Goal: Transaction & Acquisition: Purchase product/service

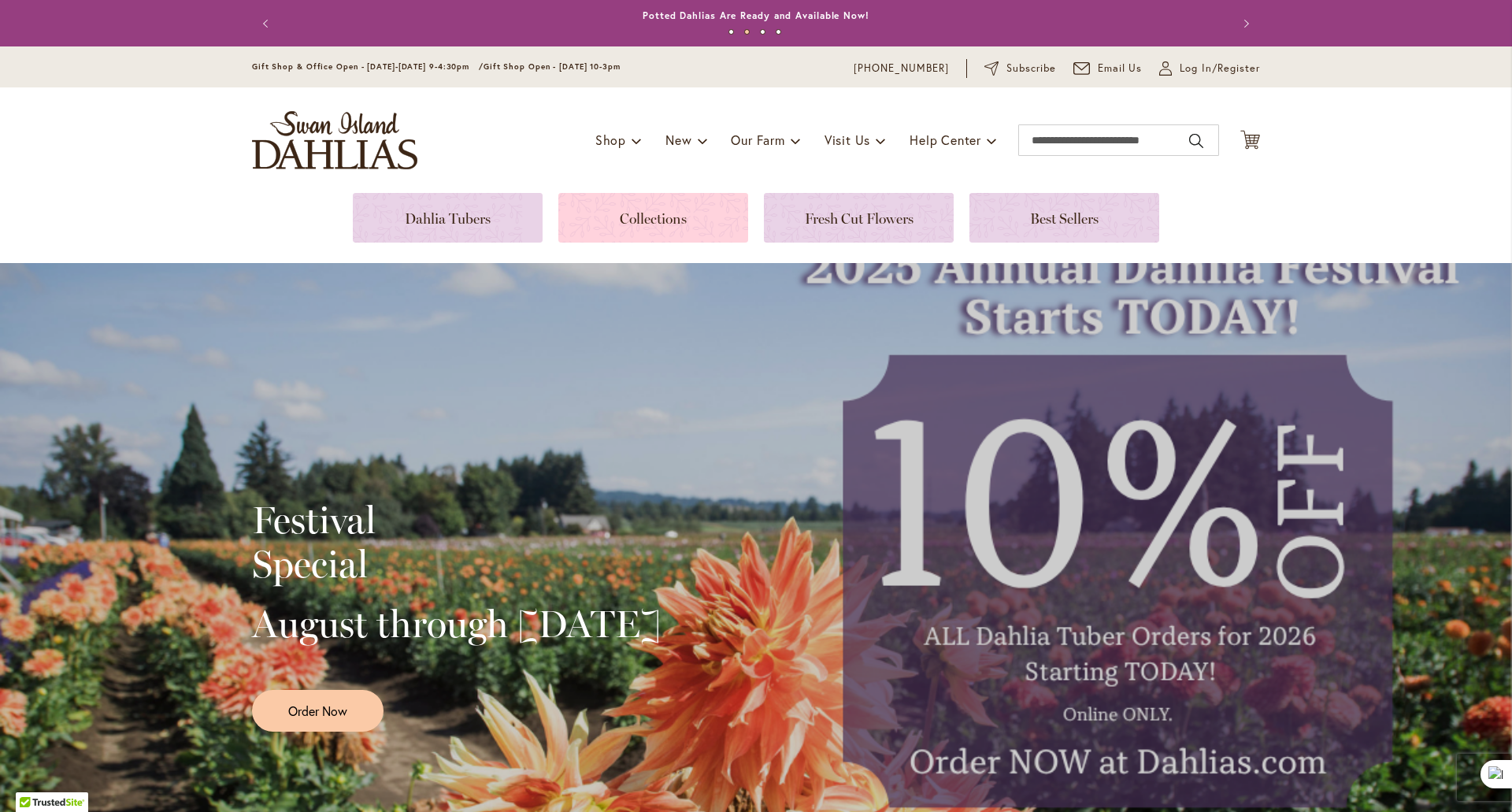
click at [636, 220] on link at bounding box center [654, 217] width 190 height 50
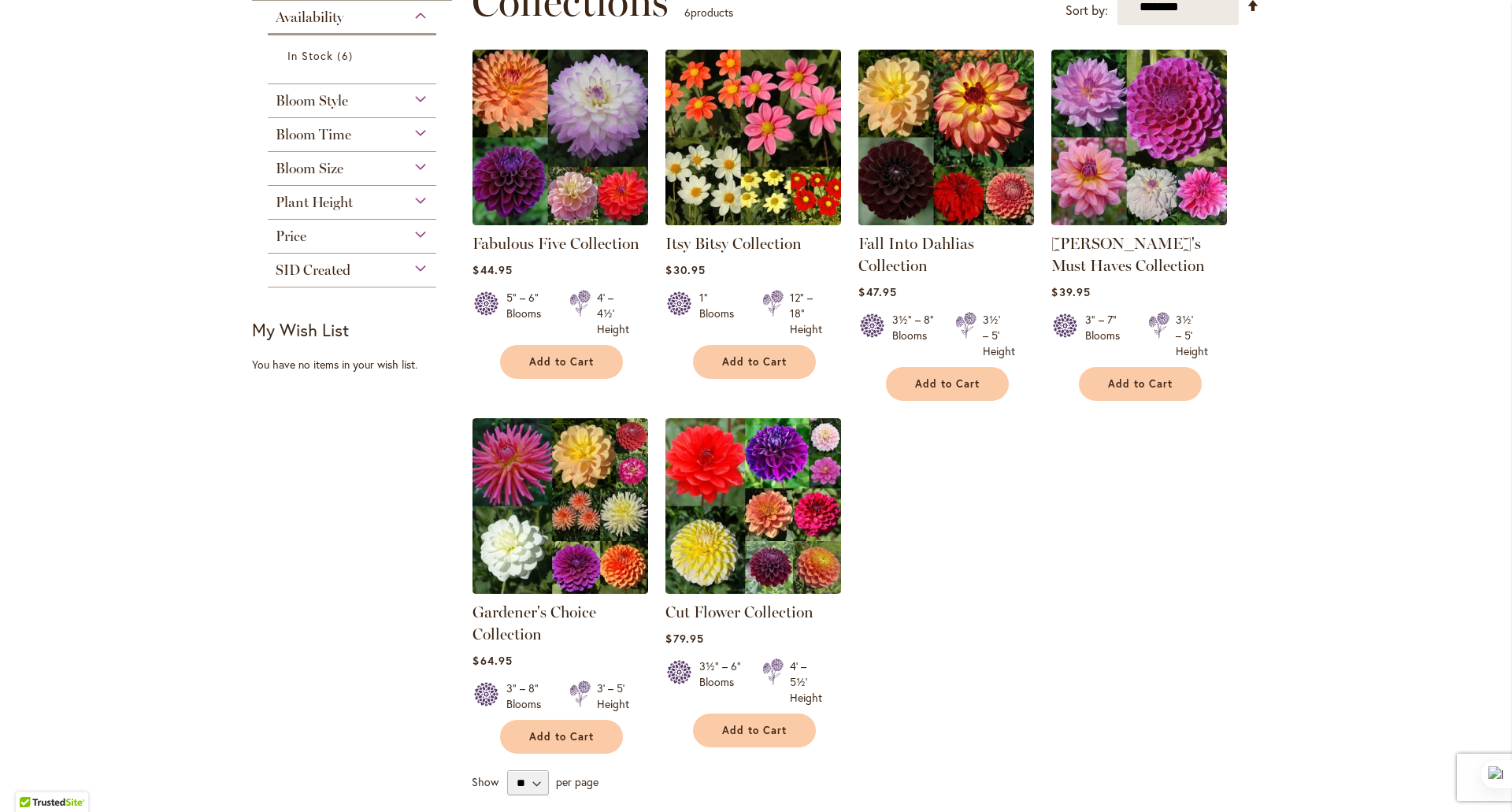
scroll to position [257, 0]
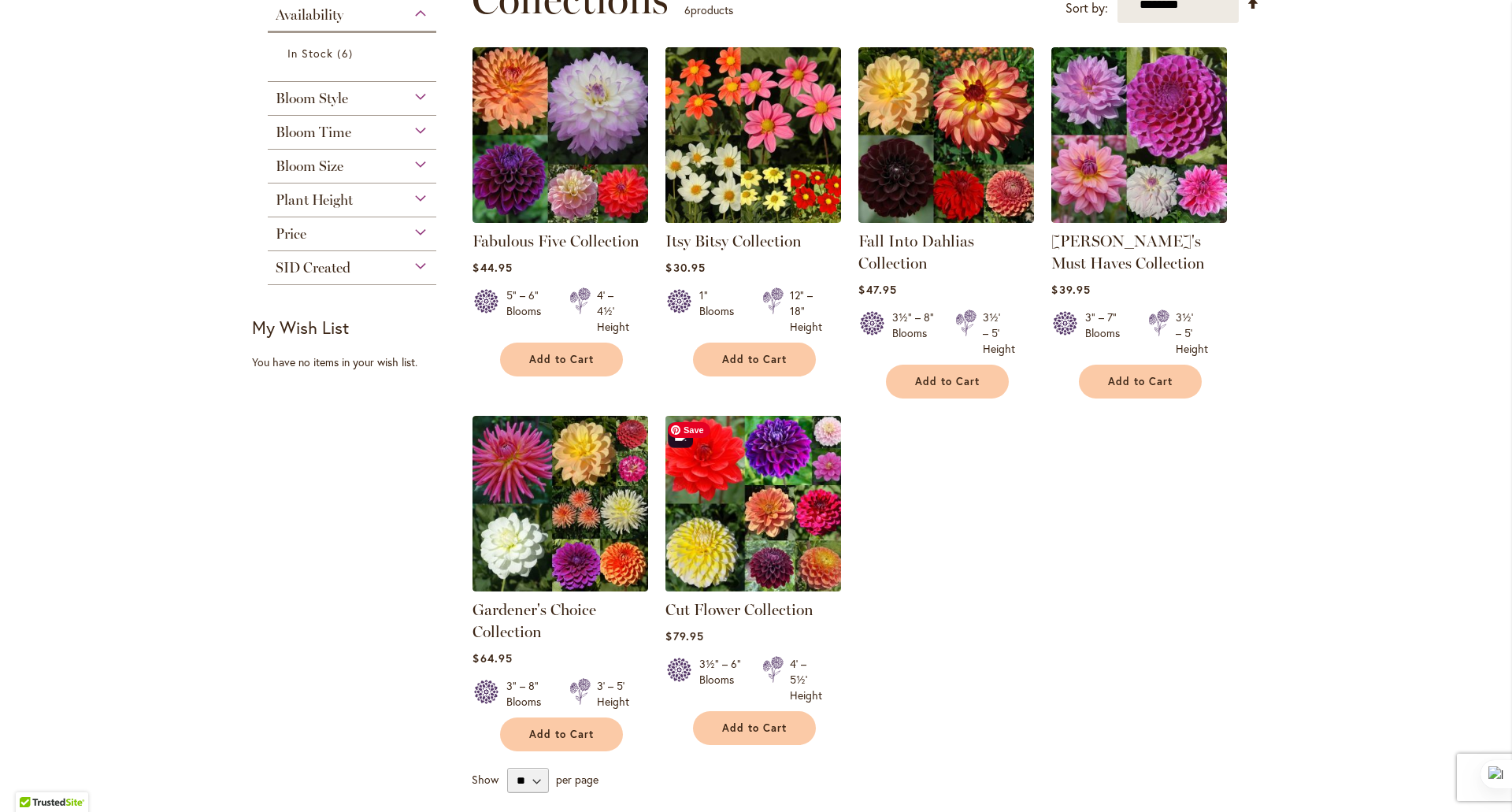
click at [747, 511] on img at bounding box center [754, 503] width 185 height 185
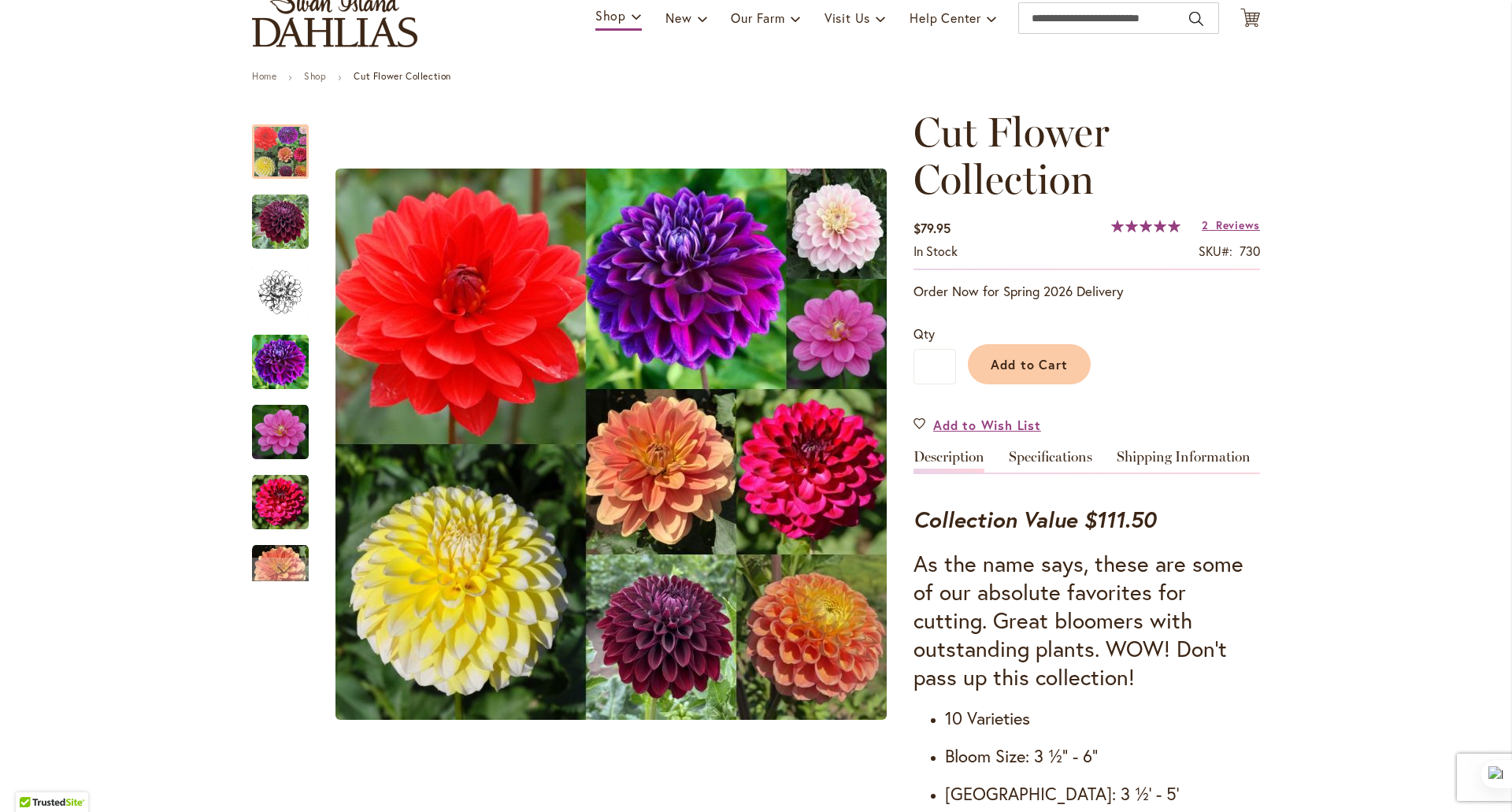
scroll to position [119, 0]
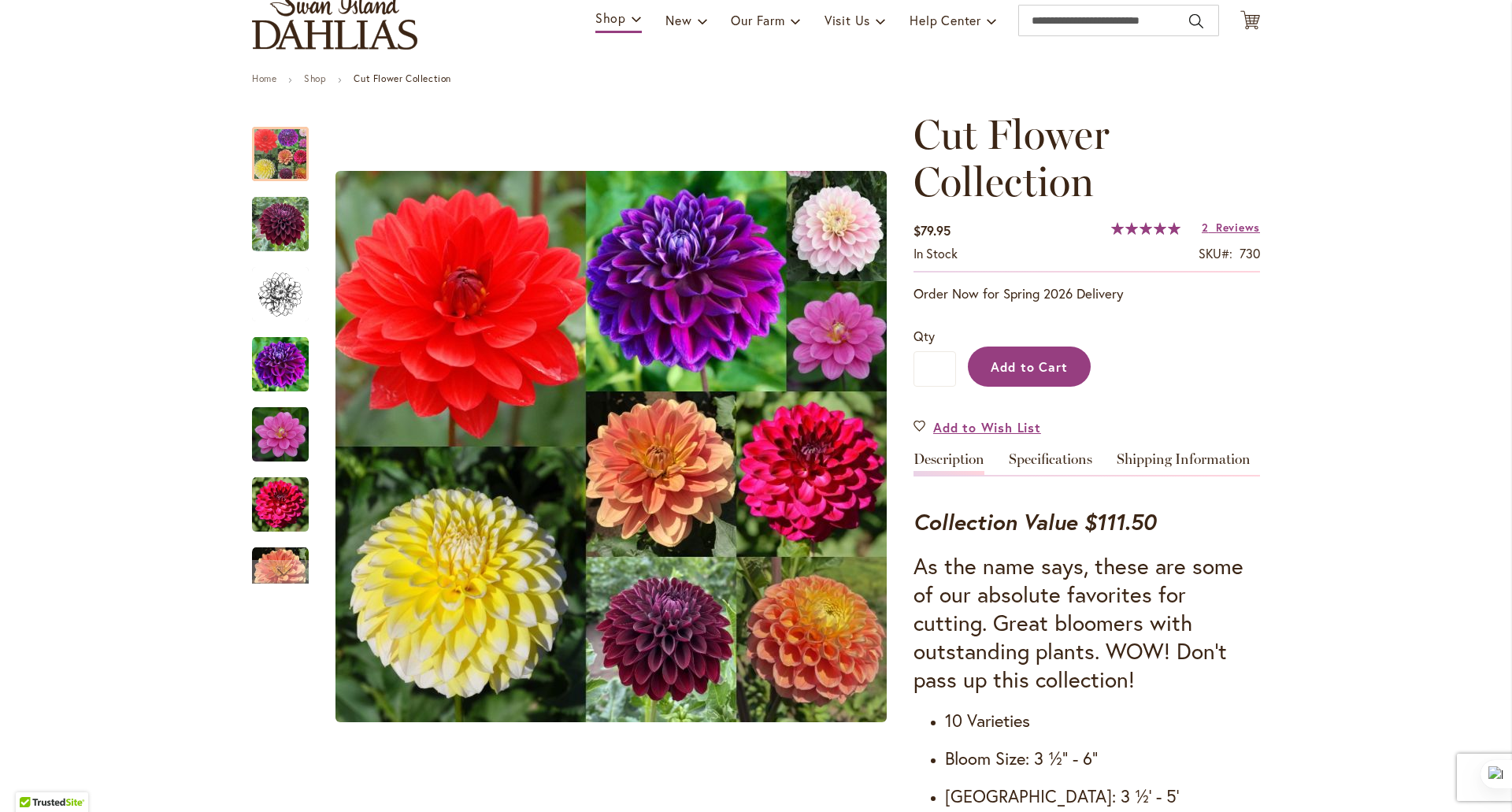
click at [1022, 367] on span "Add to Cart" at bounding box center [1029, 367] width 78 height 16
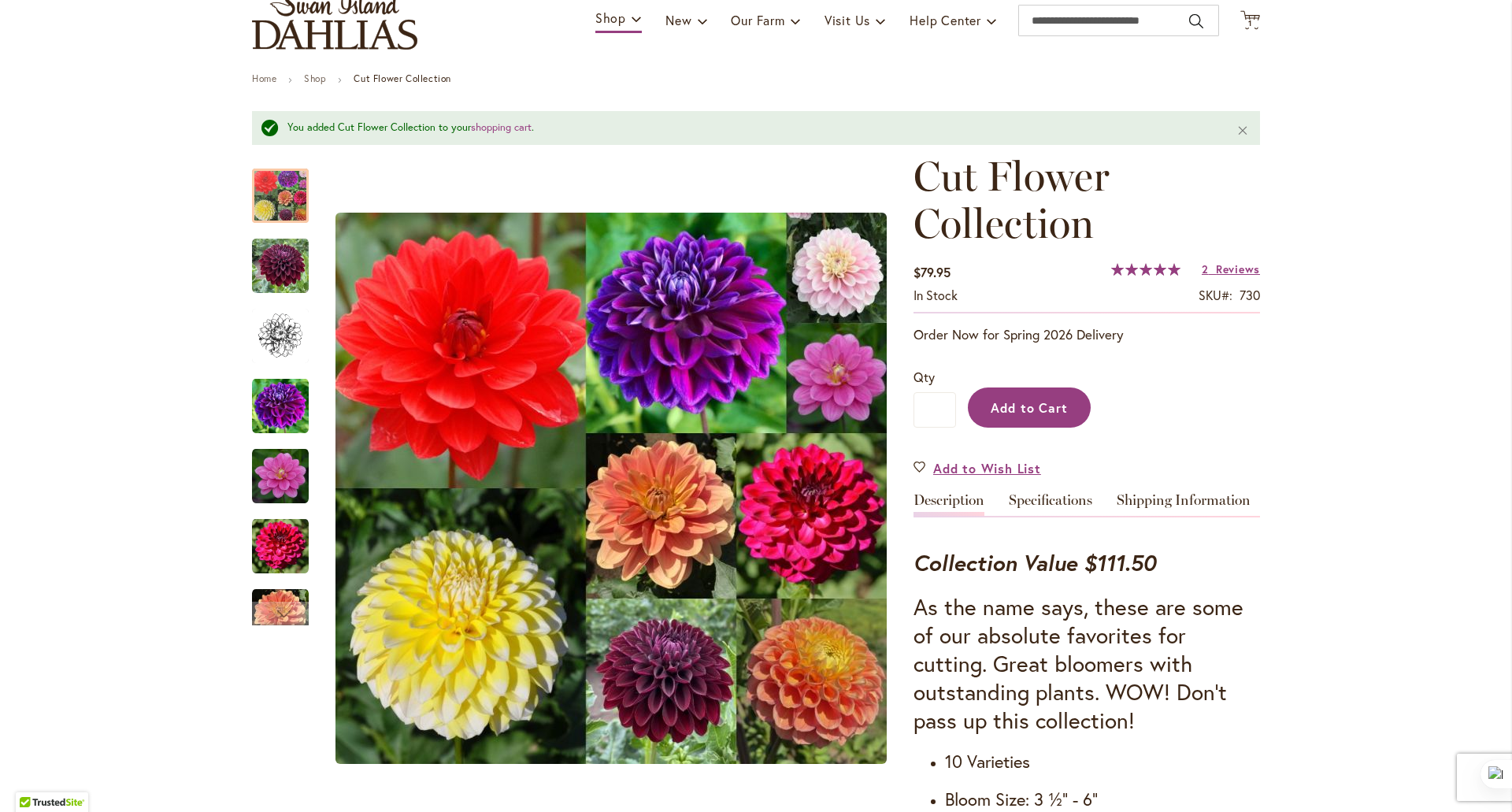
scroll to position [0, 0]
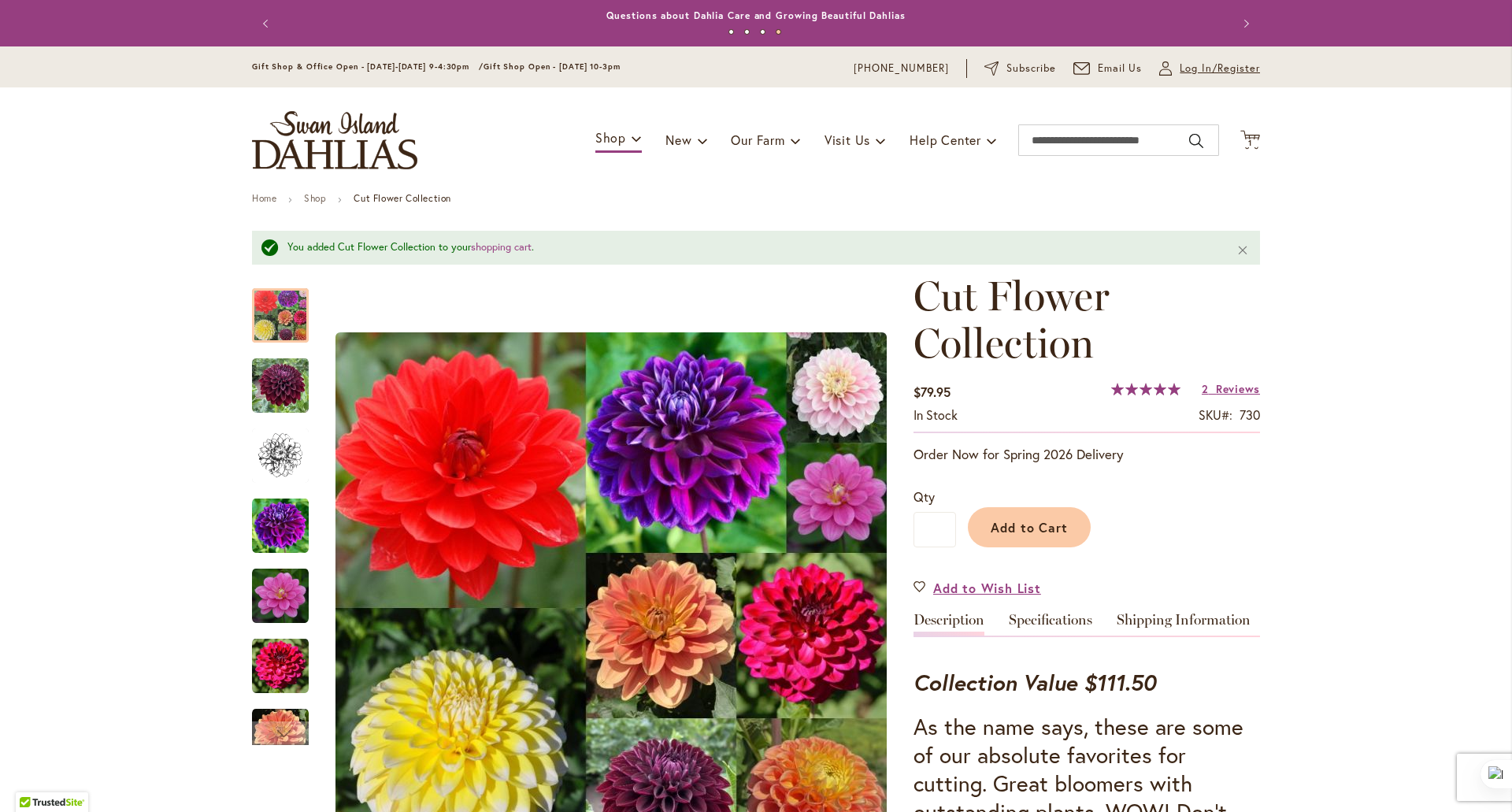
click at [1187, 69] on span "Log In/Register" at bounding box center [1220, 68] width 81 height 15
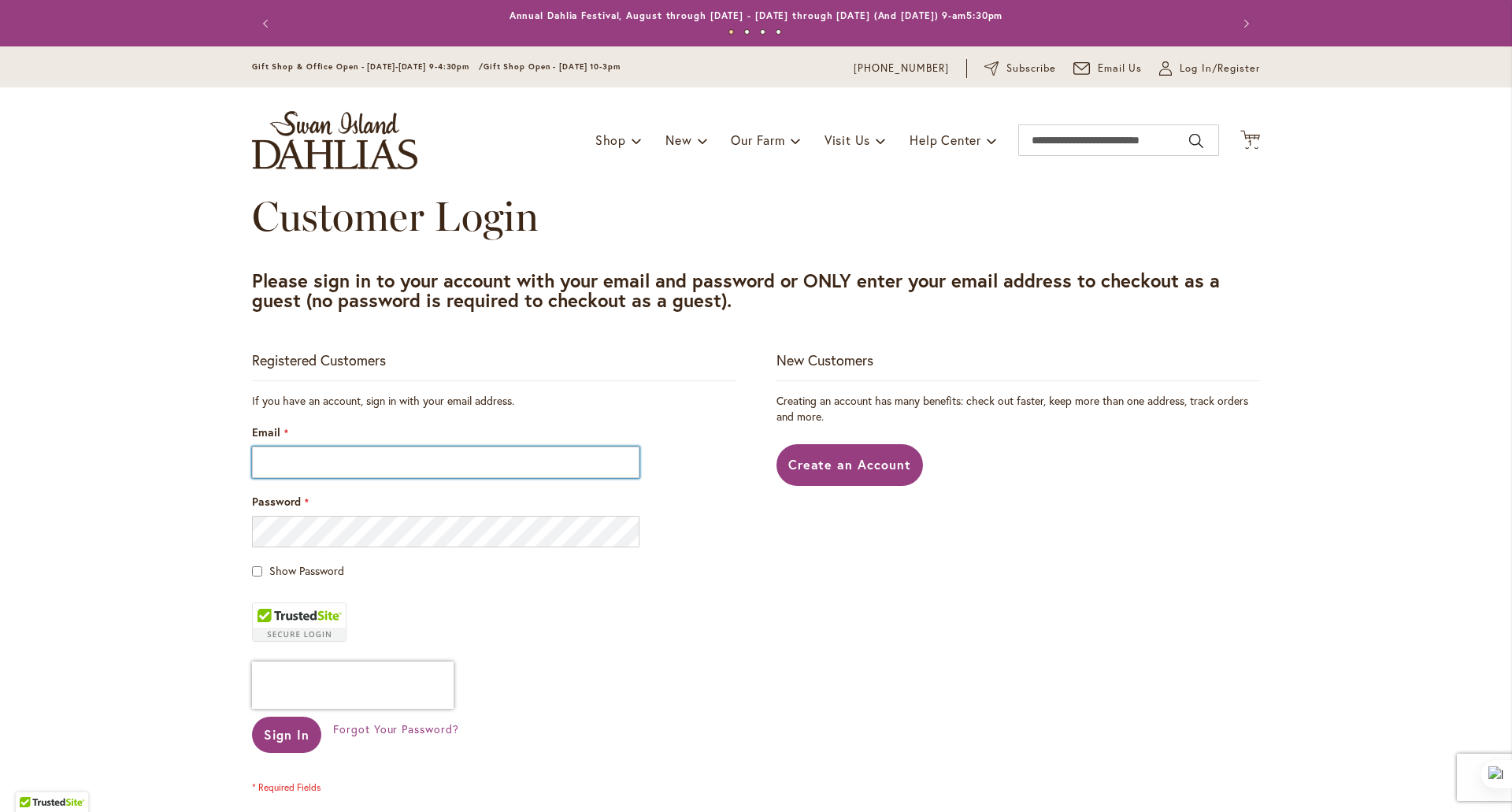
type input "**********"
click at [300, 457] on input "Email" at bounding box center [445, 462] width 388 height 32
type input "**********"
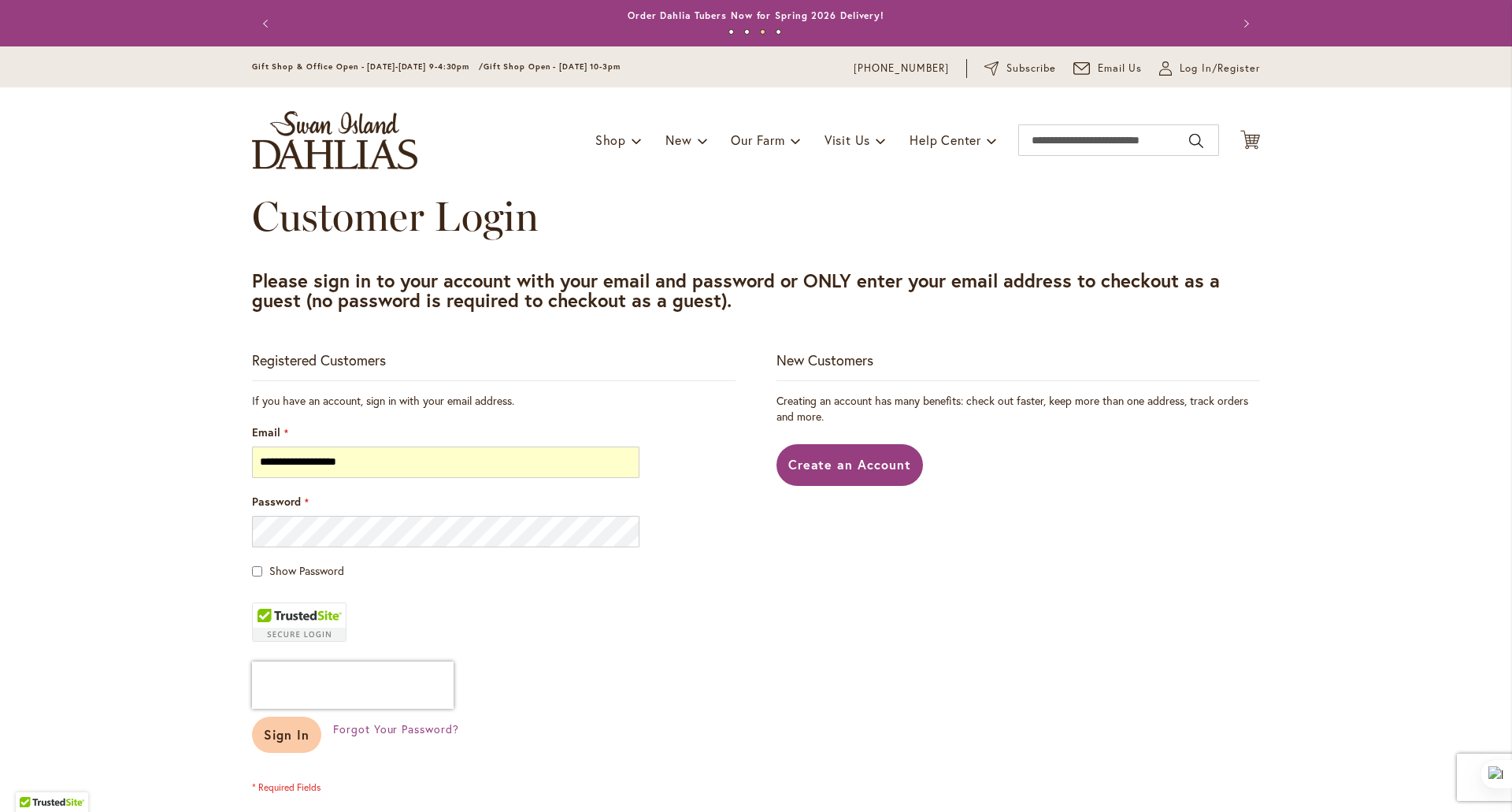
click at [265, 735] on span "Sign In" at bounding box center [286, 734] width 45 height 16
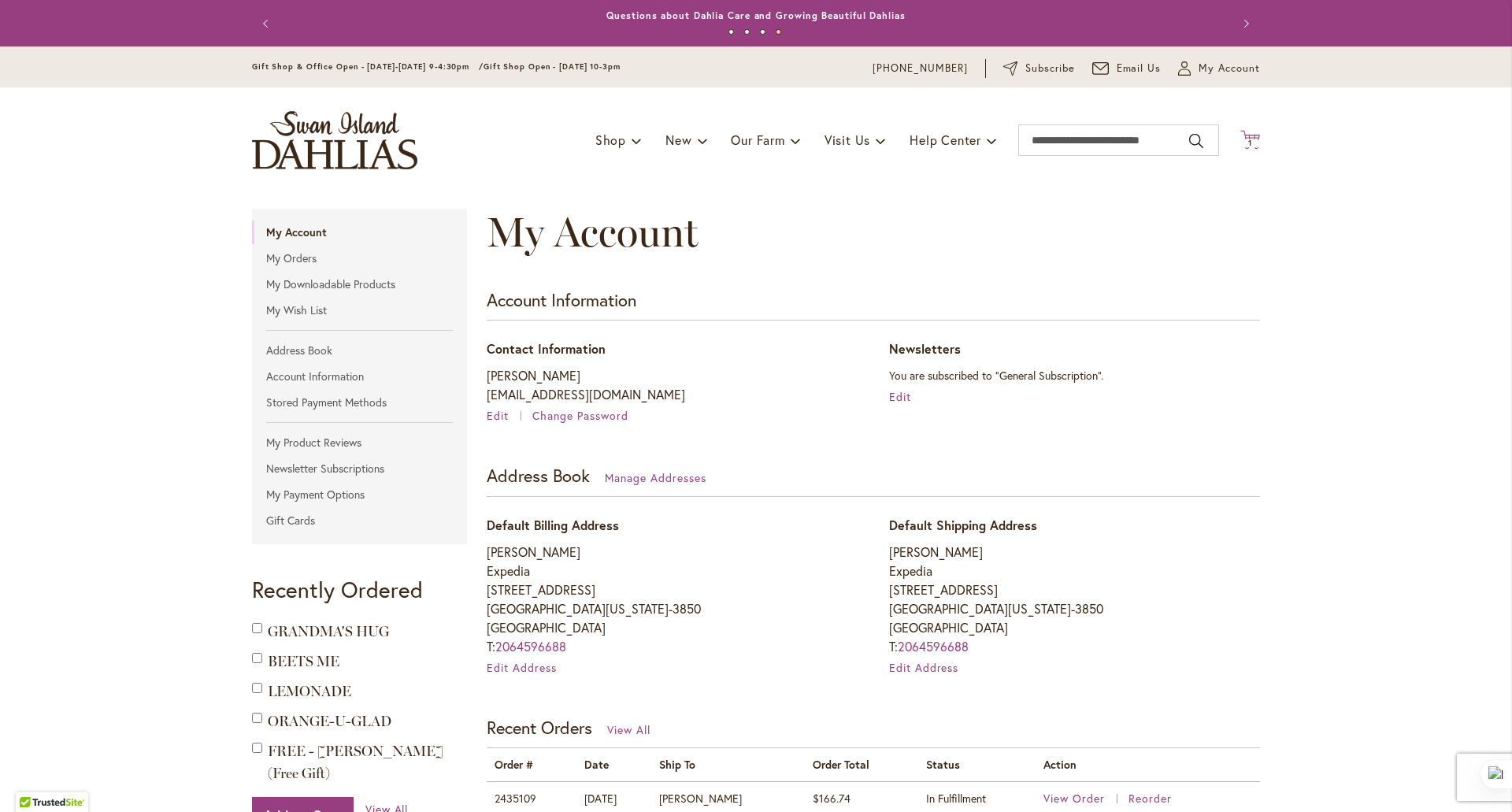
click at [1249, 141] on span "1" at bounding box center [1250, 142] width 4 height 10
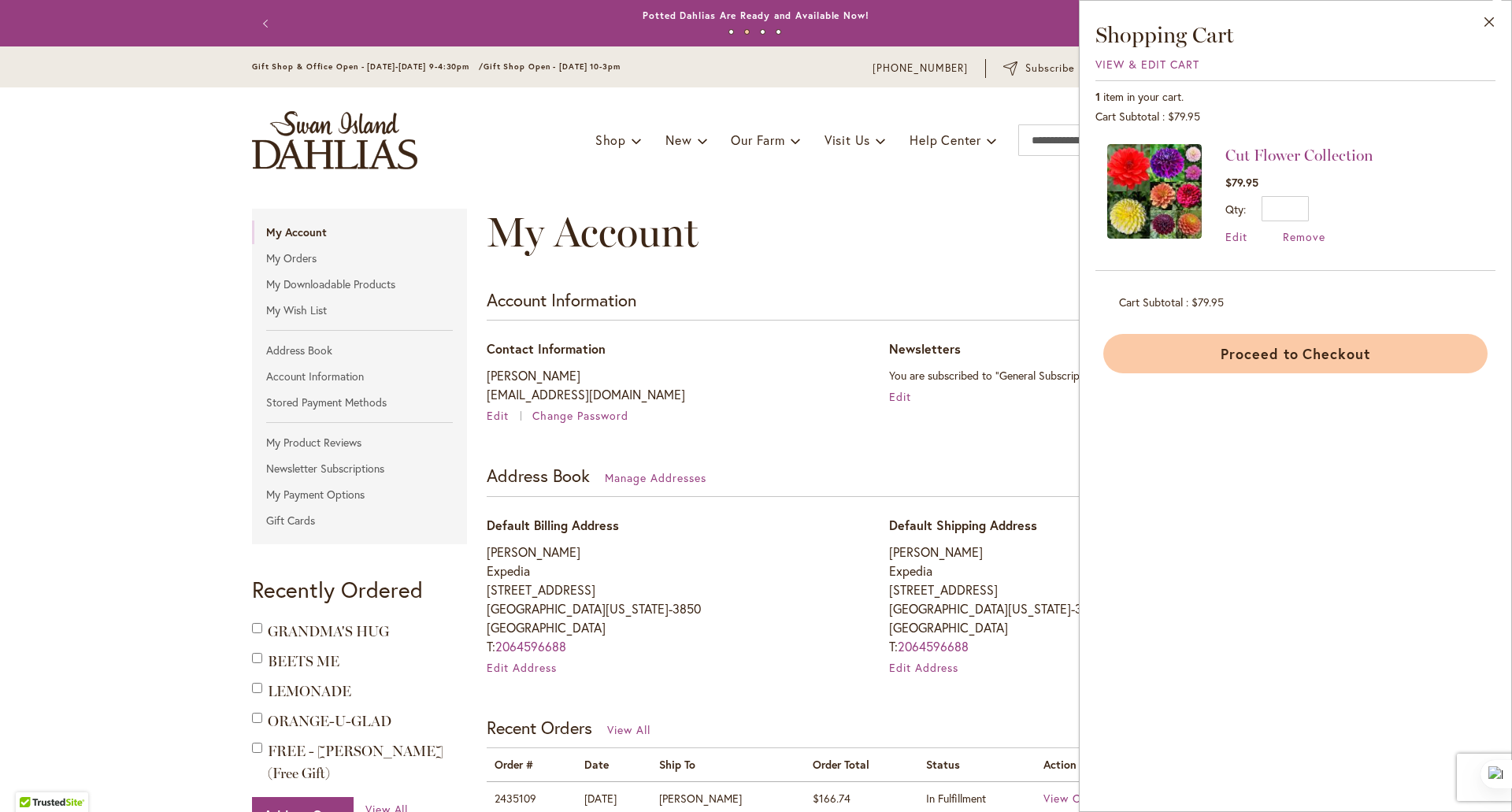
click at [1225, 358] on button "Proceed to Checkout" at bounding box center [1296, 353] width 385 height 39
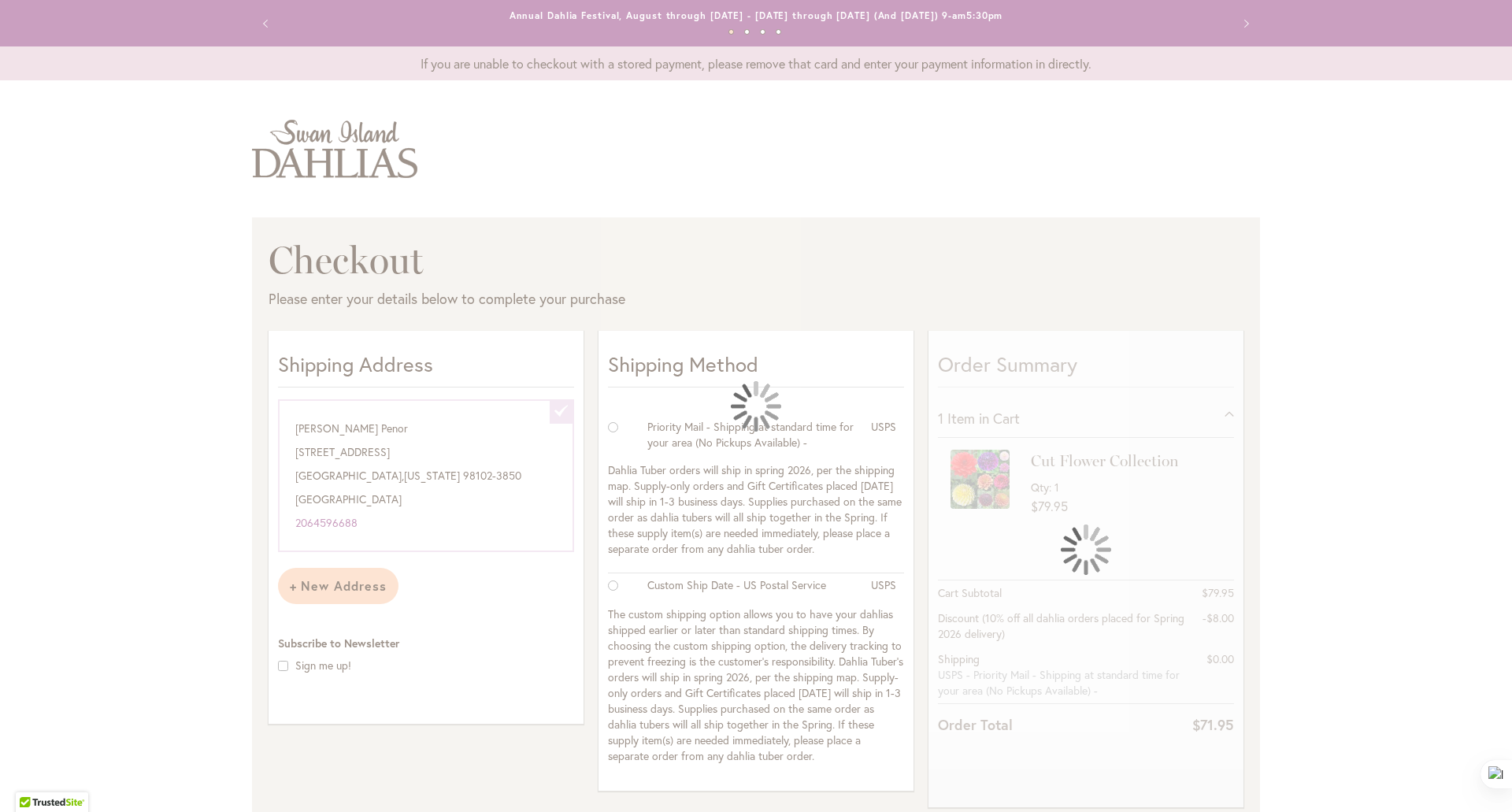
select select "**********"
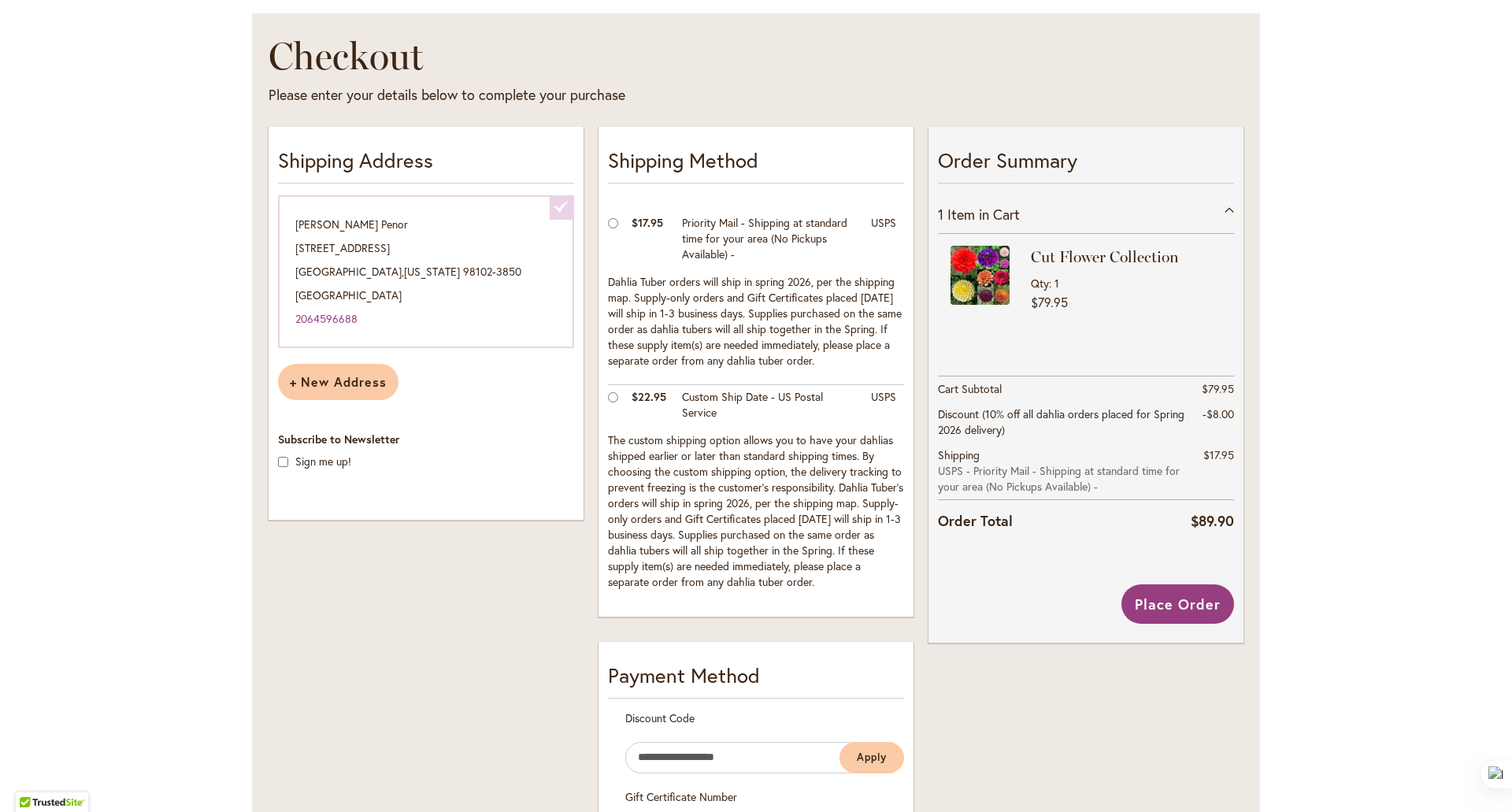
scroll to position [297, 0]
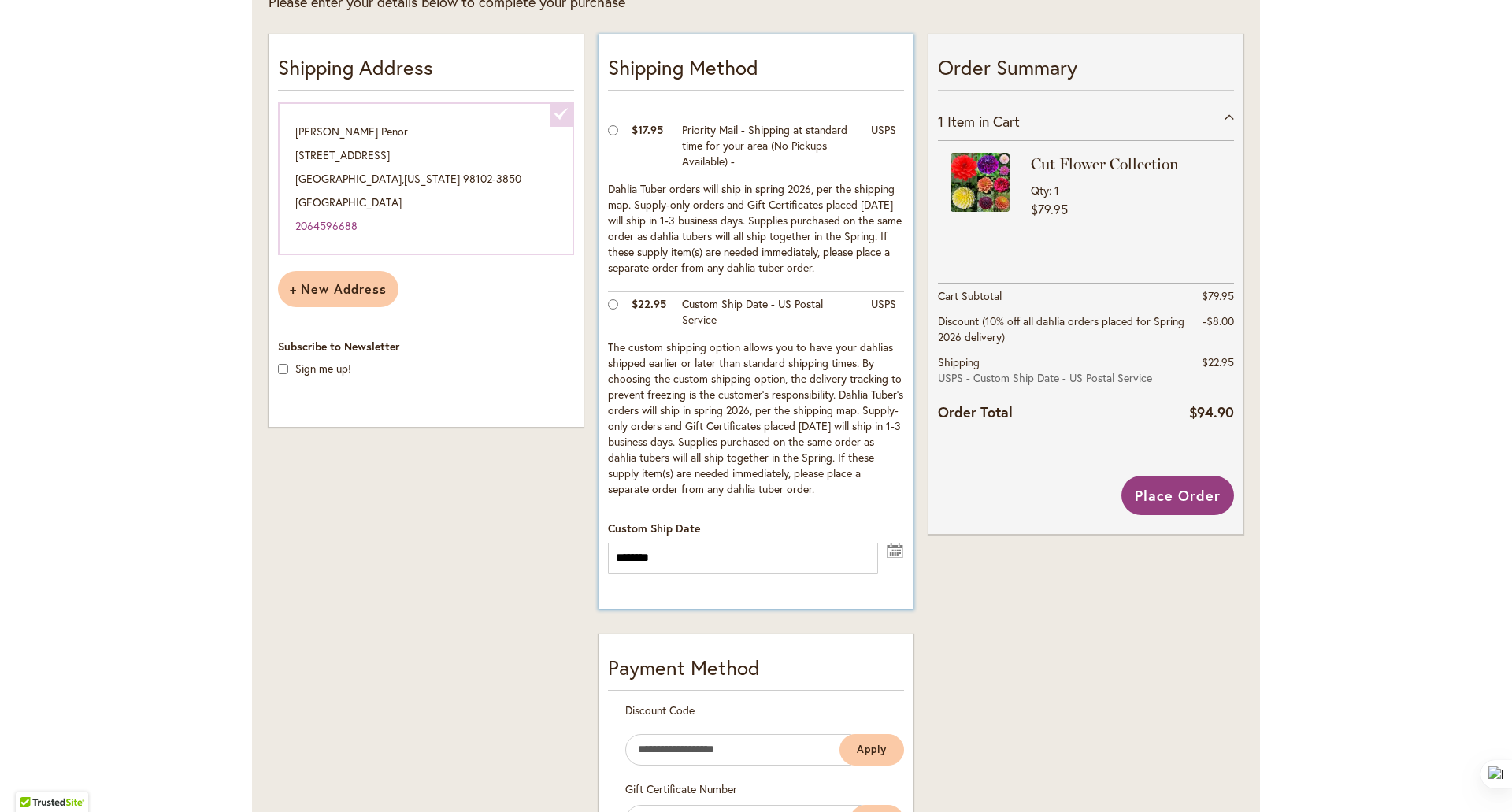
click at [889, 557] on button "undefined" at bounding box center [895, 549] width 19 height 20
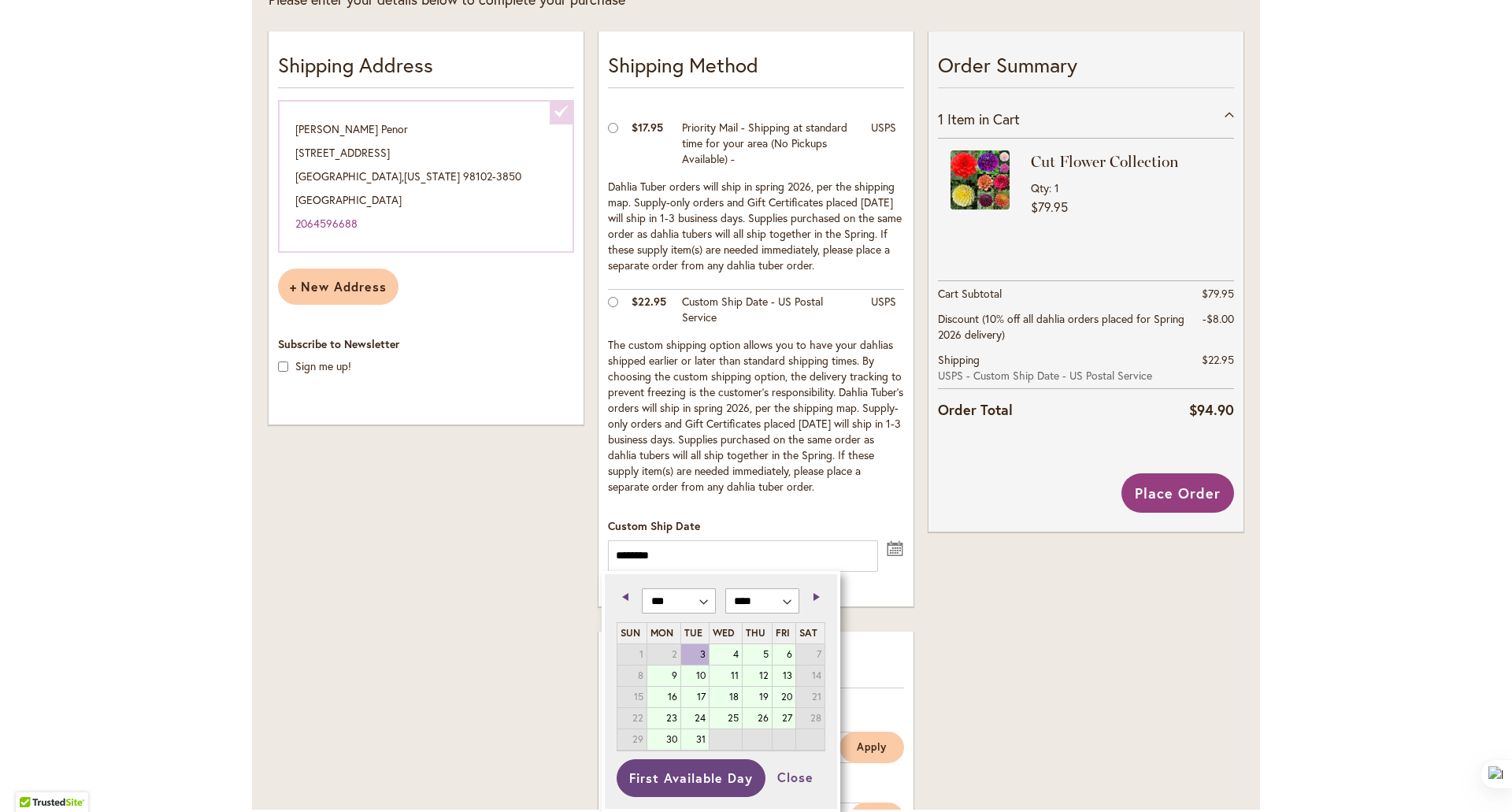
click at [512, 593] on div "Shipping Address Lori Penor 3117 BROADWAY E SEATTLE , Washington 98102-3850 Uni…" at bounding box center [426, 687] width 330 height 1322
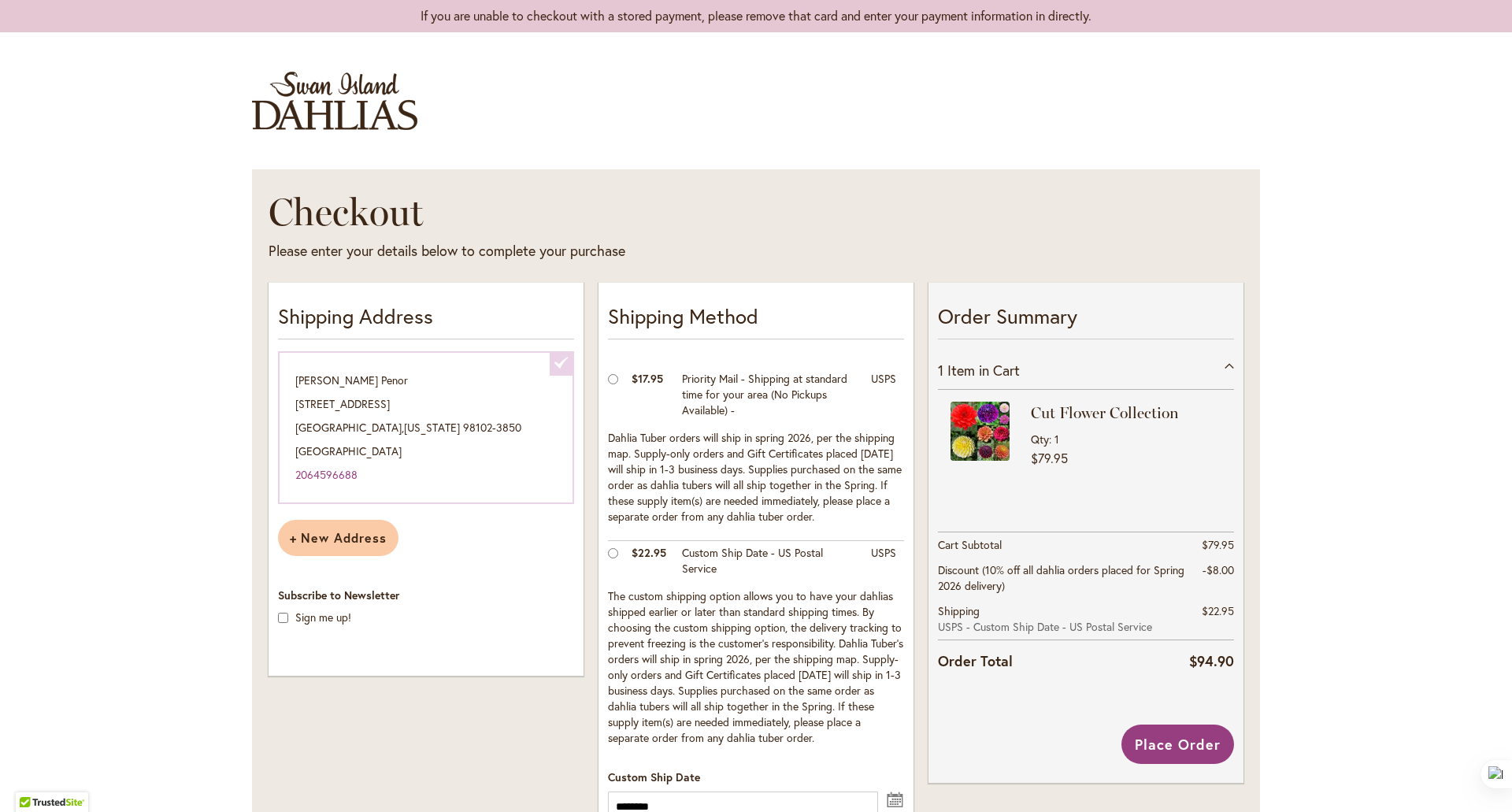
scroll to position [0, 0]
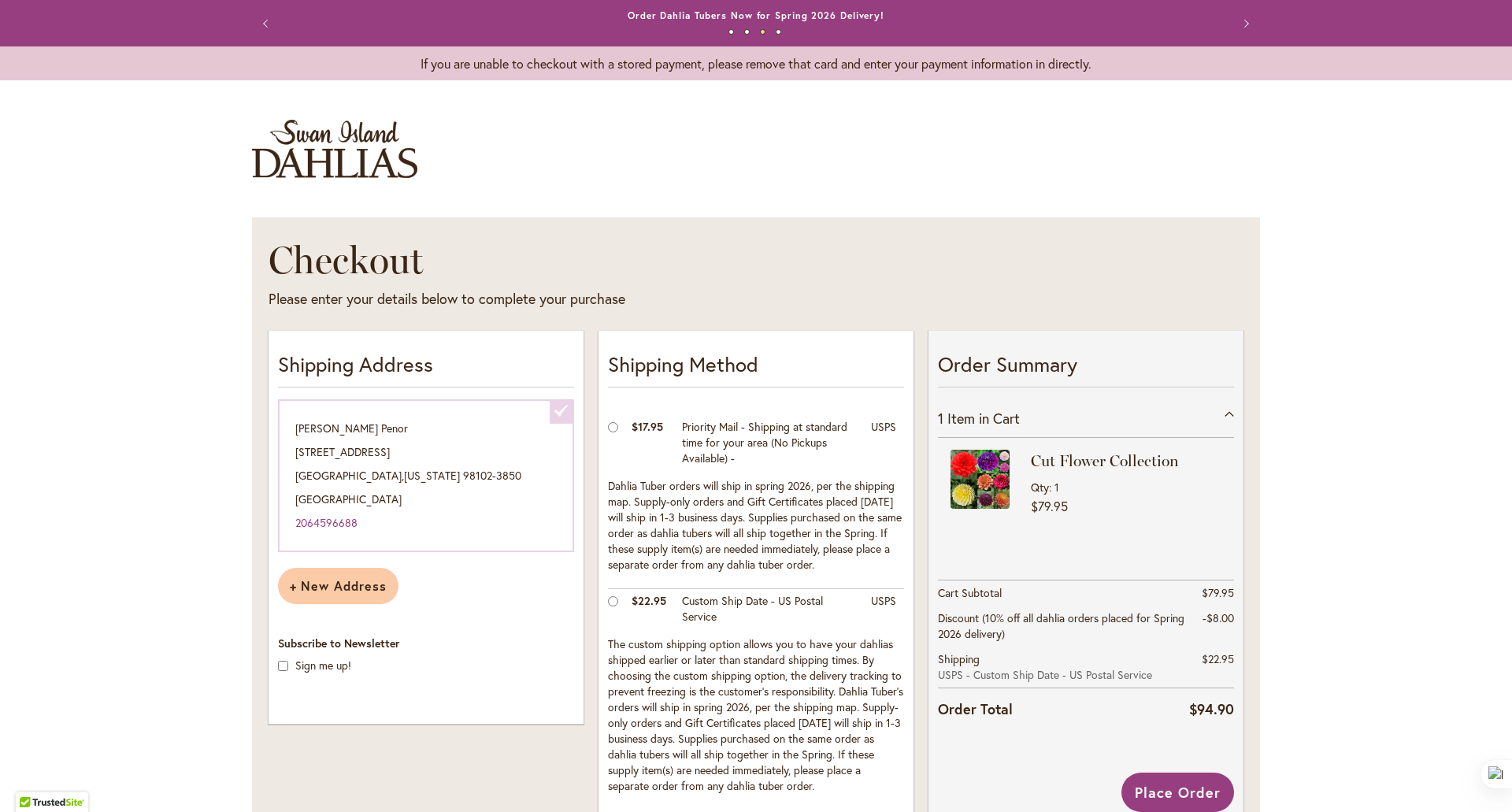
click at [1242, 26] on button "Next" at bounding box center [1244, 24] width 32 height 32
click at [321, 152] on img "store logo" at bounding box center [334, 148] width 166 height 58
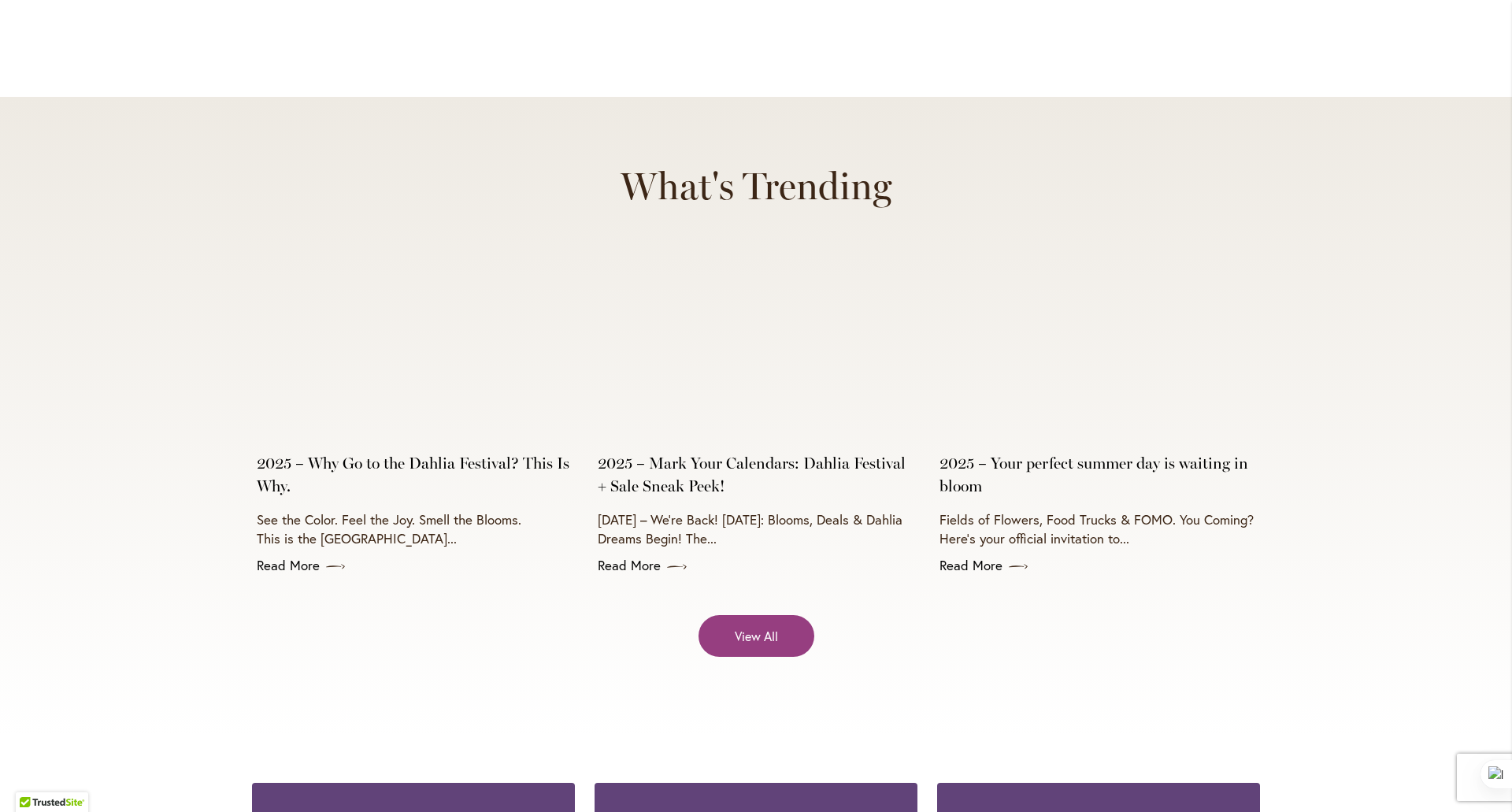
scroll to position [6161, 0]
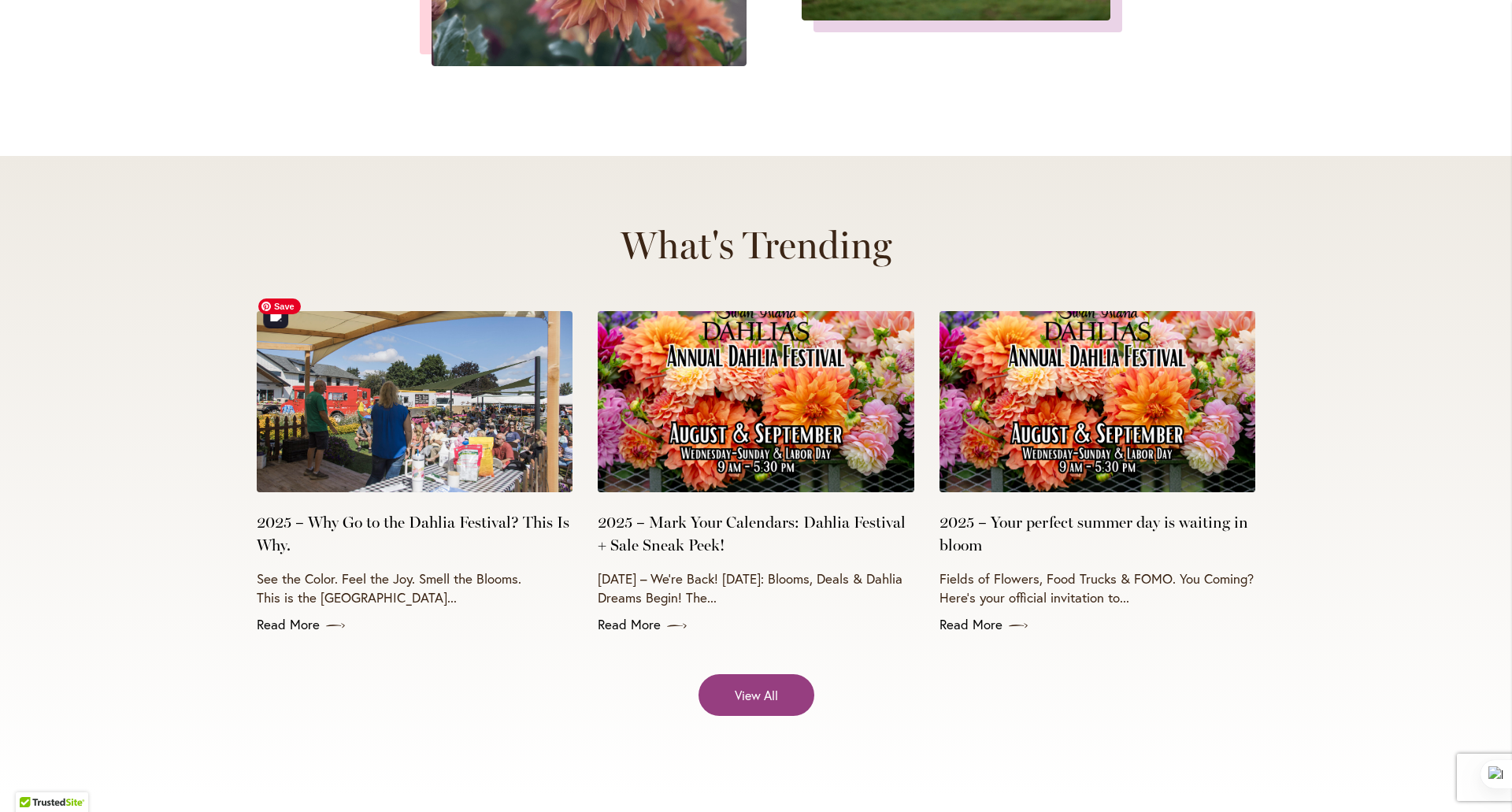
click at [388, 395] on img at bounding box center [415, 402] width 316 height 181
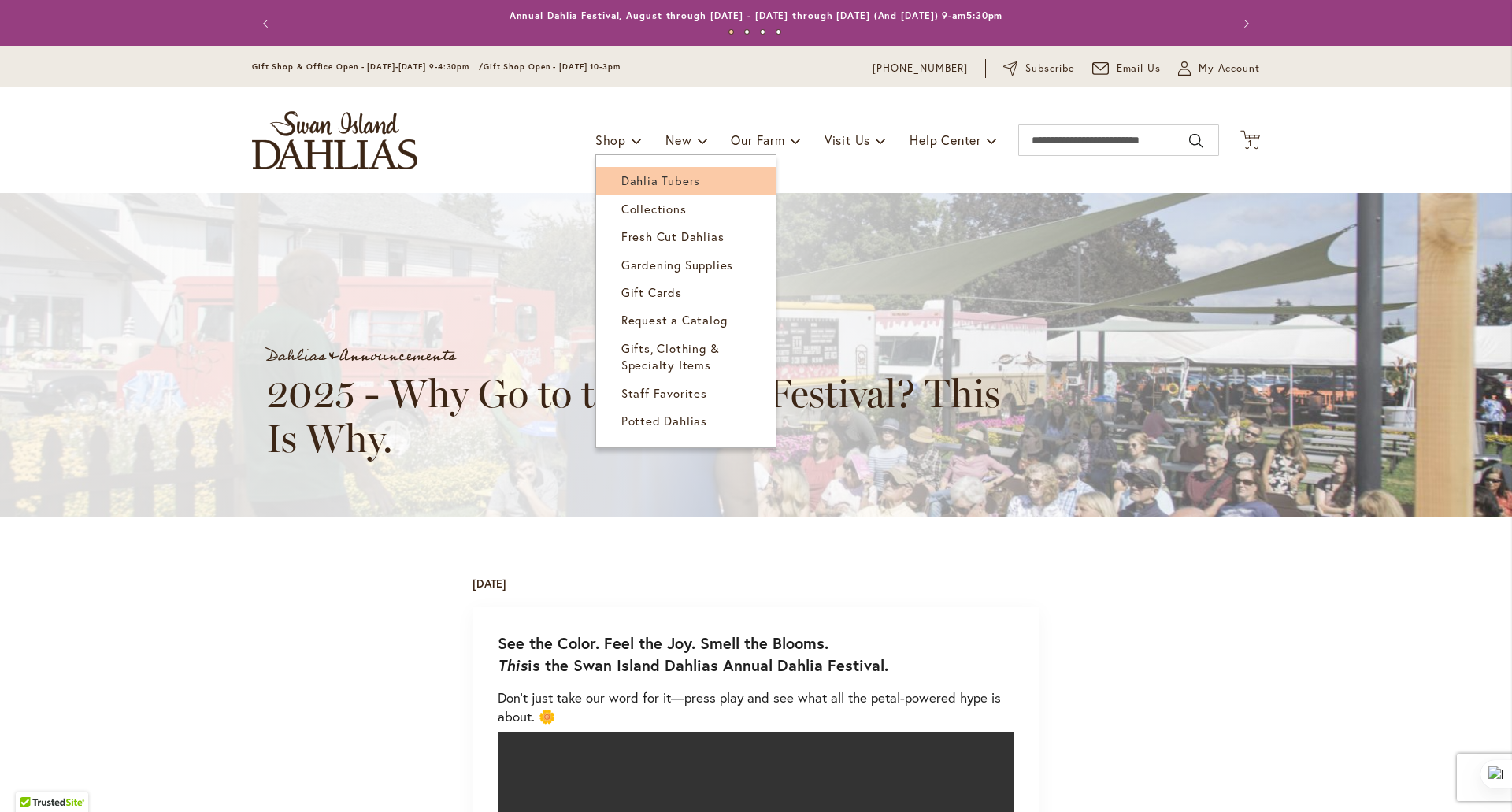
click at [630, 176] on span "Dahlia Tubers" at bounding box center [660, 180] width 79 height 15
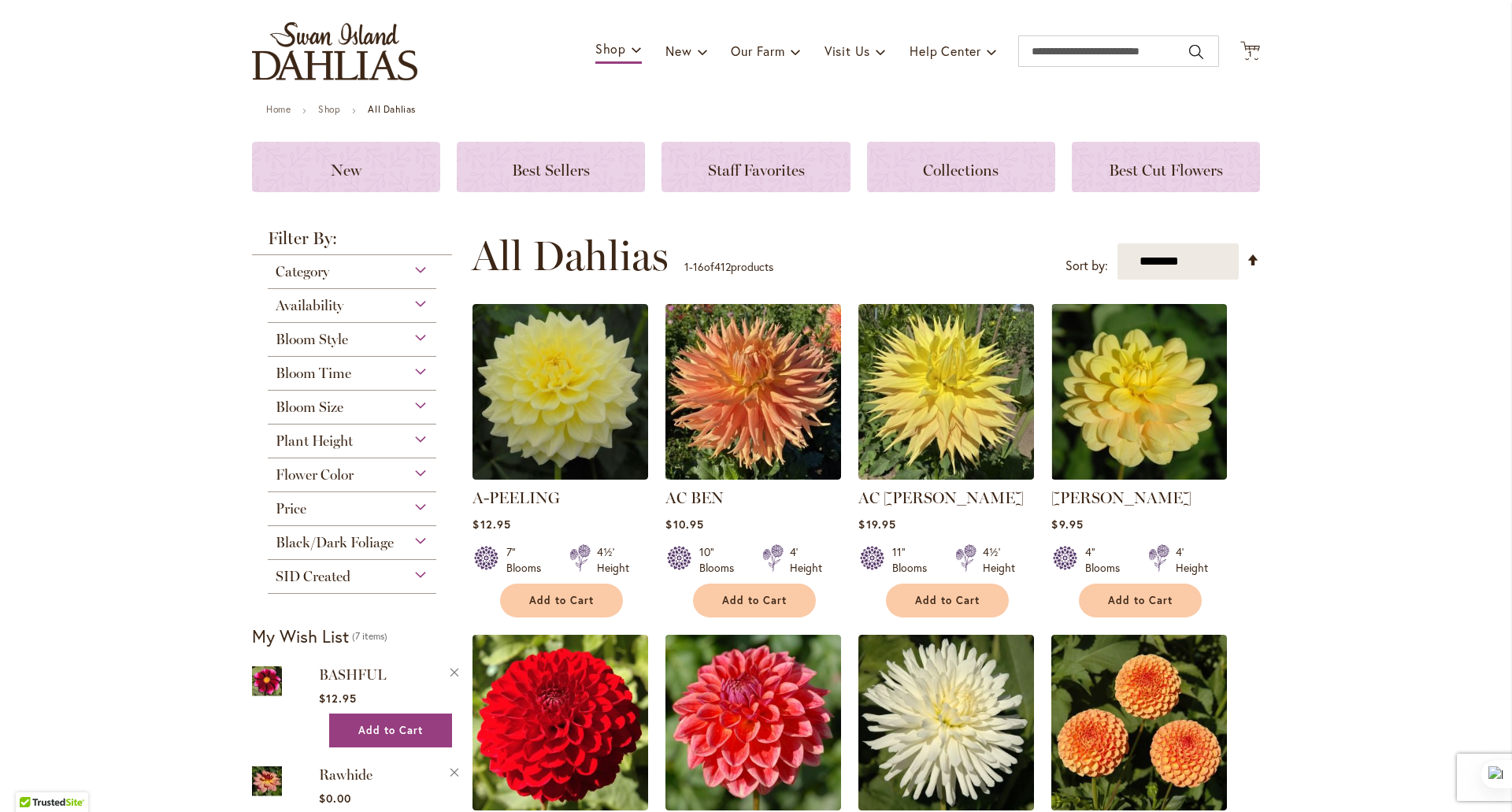
scroll to position [90, 0]
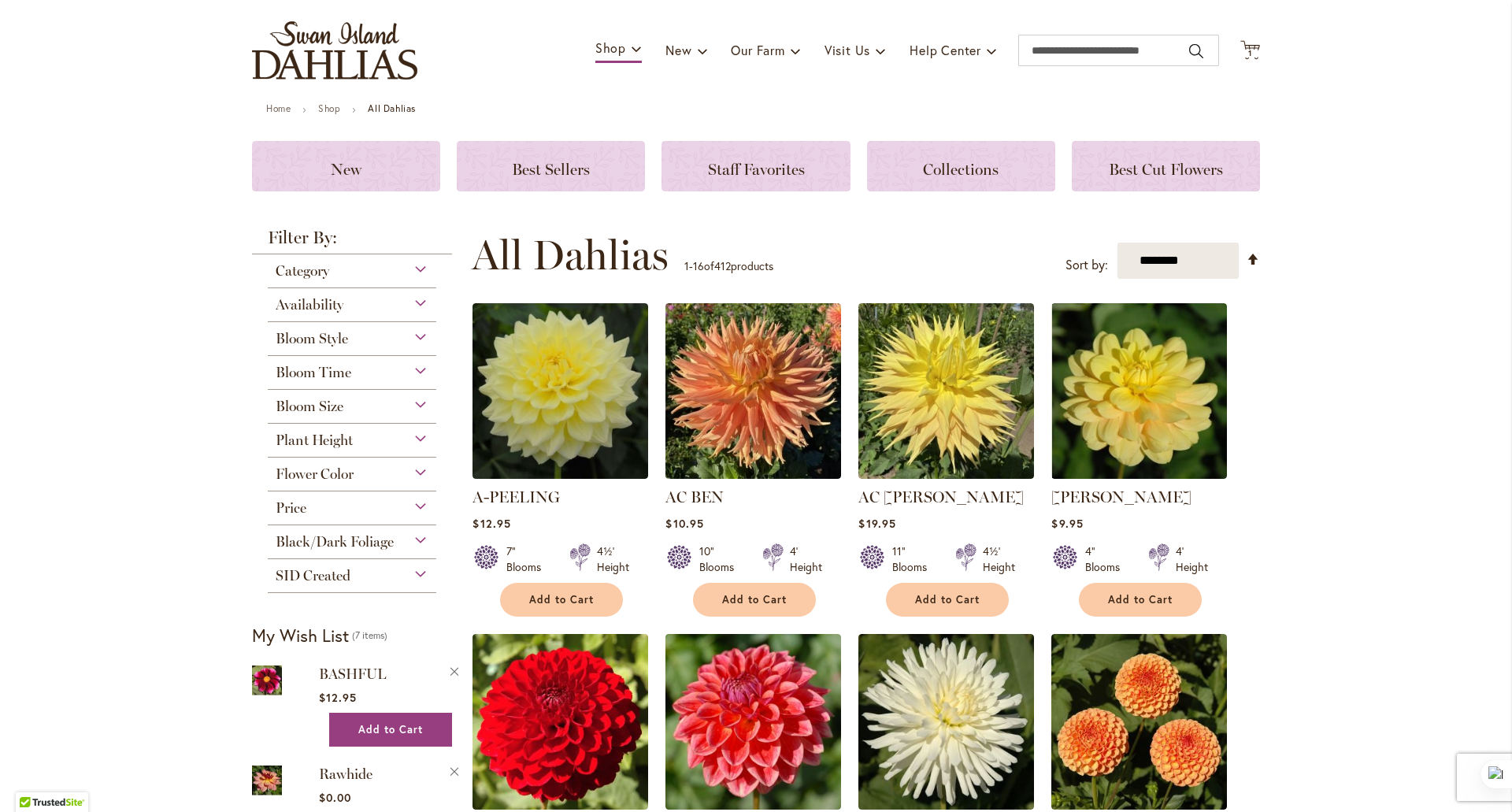
click at [402, 272] on div "Category" at bounding box center [352, 267] width 168 height 25
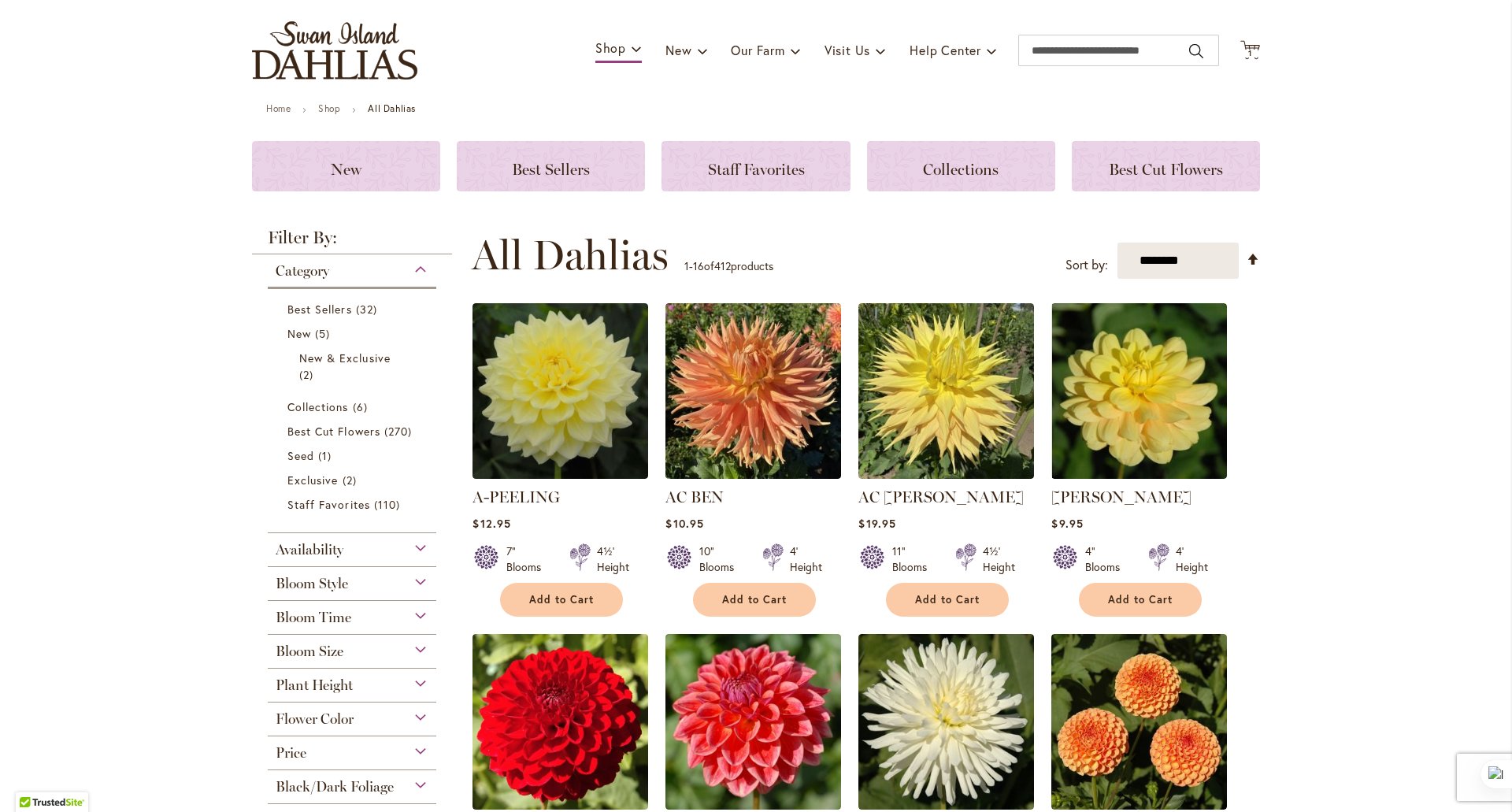
click at [343, 587] on div "Bloom Style" at bounding box center [352, 579] width 168 height 25
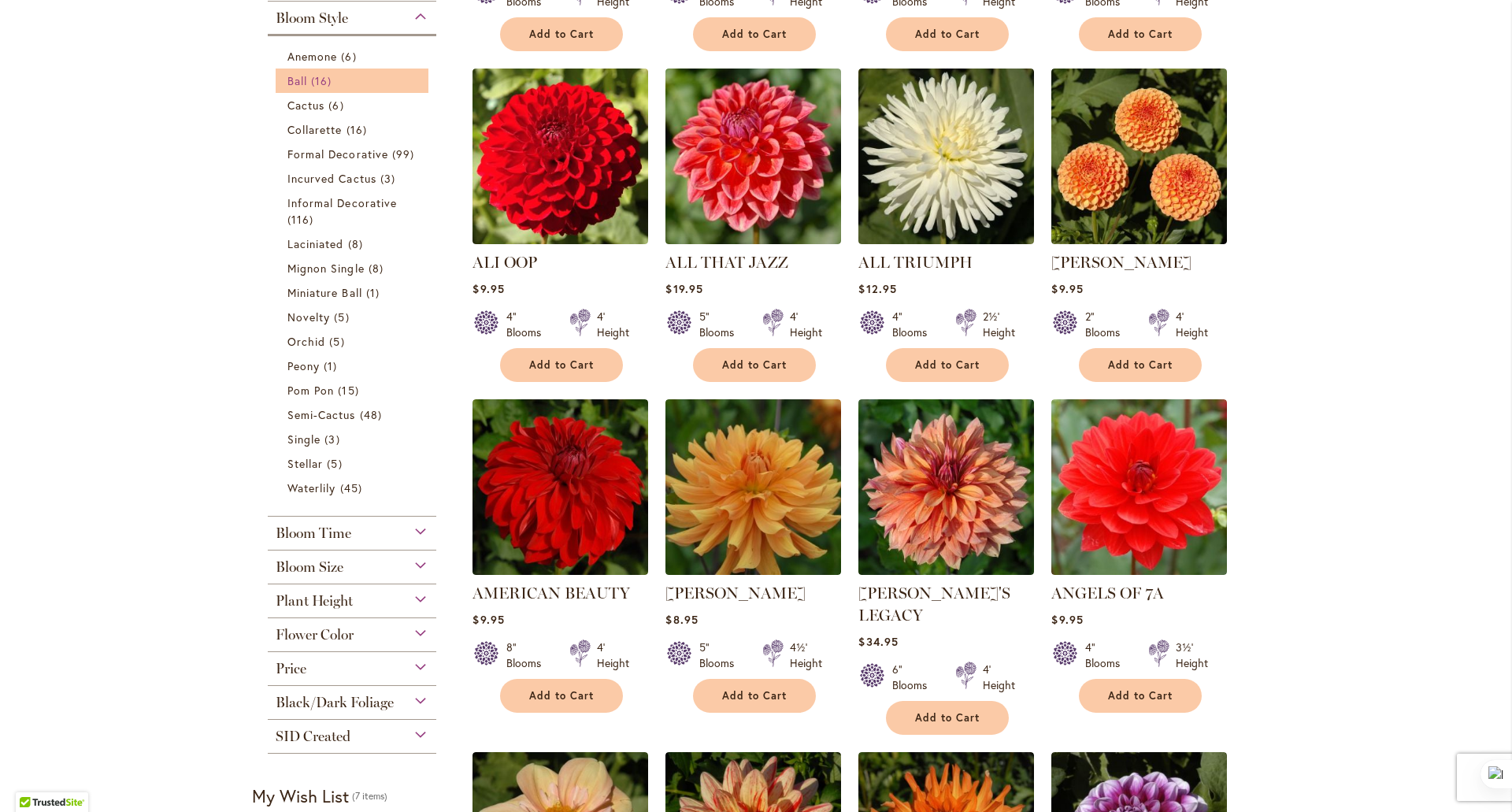
click at [349, 80] on link "Ball 16 items" at bounding box center [354, 81] width 133 height 16
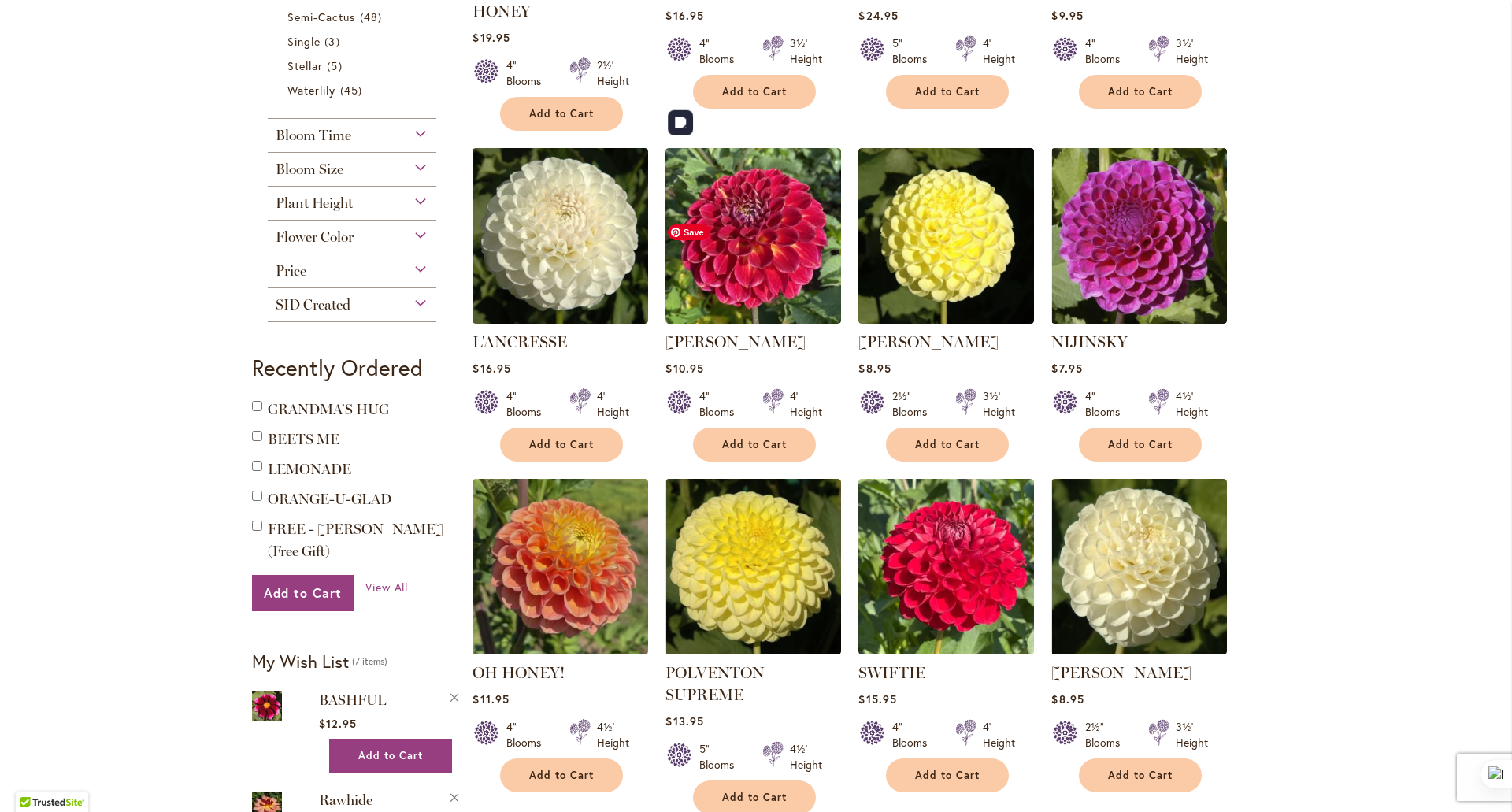
scroll to position [922, 0]
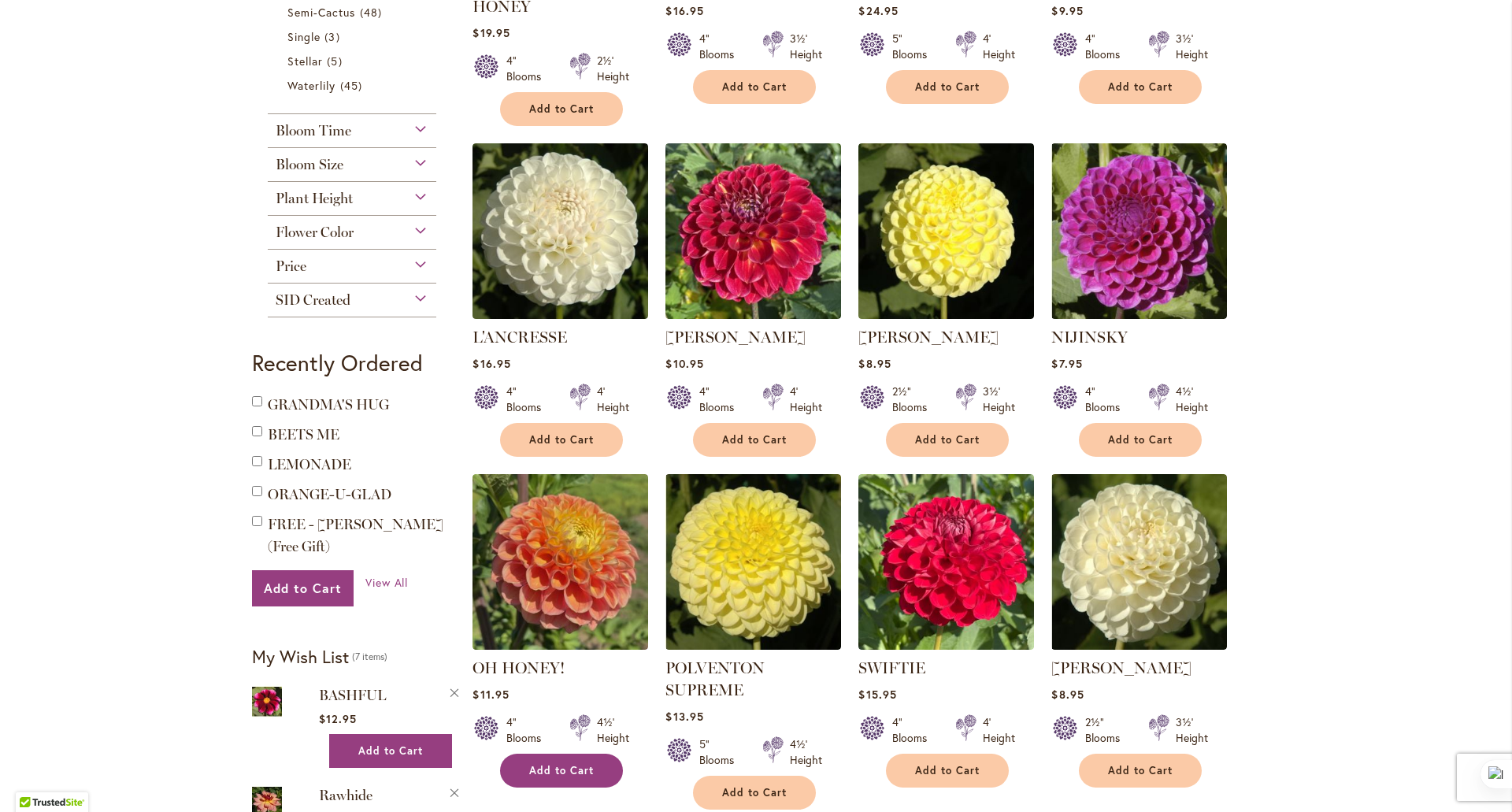
click at [530, 764] on span "Add to Cart" at bounding box center [561, 770] width 64 height 14
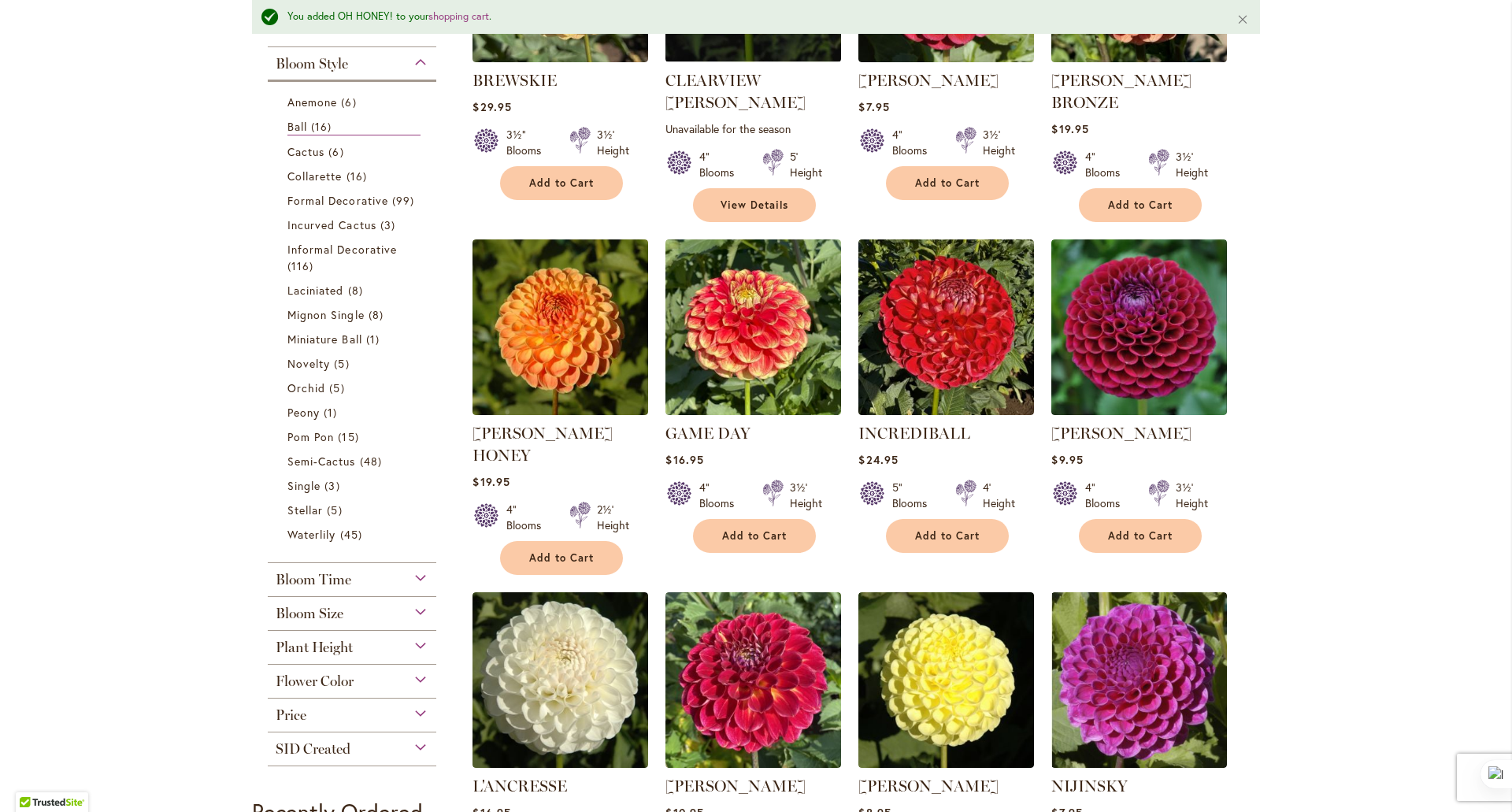
scroll to position [504, 0]
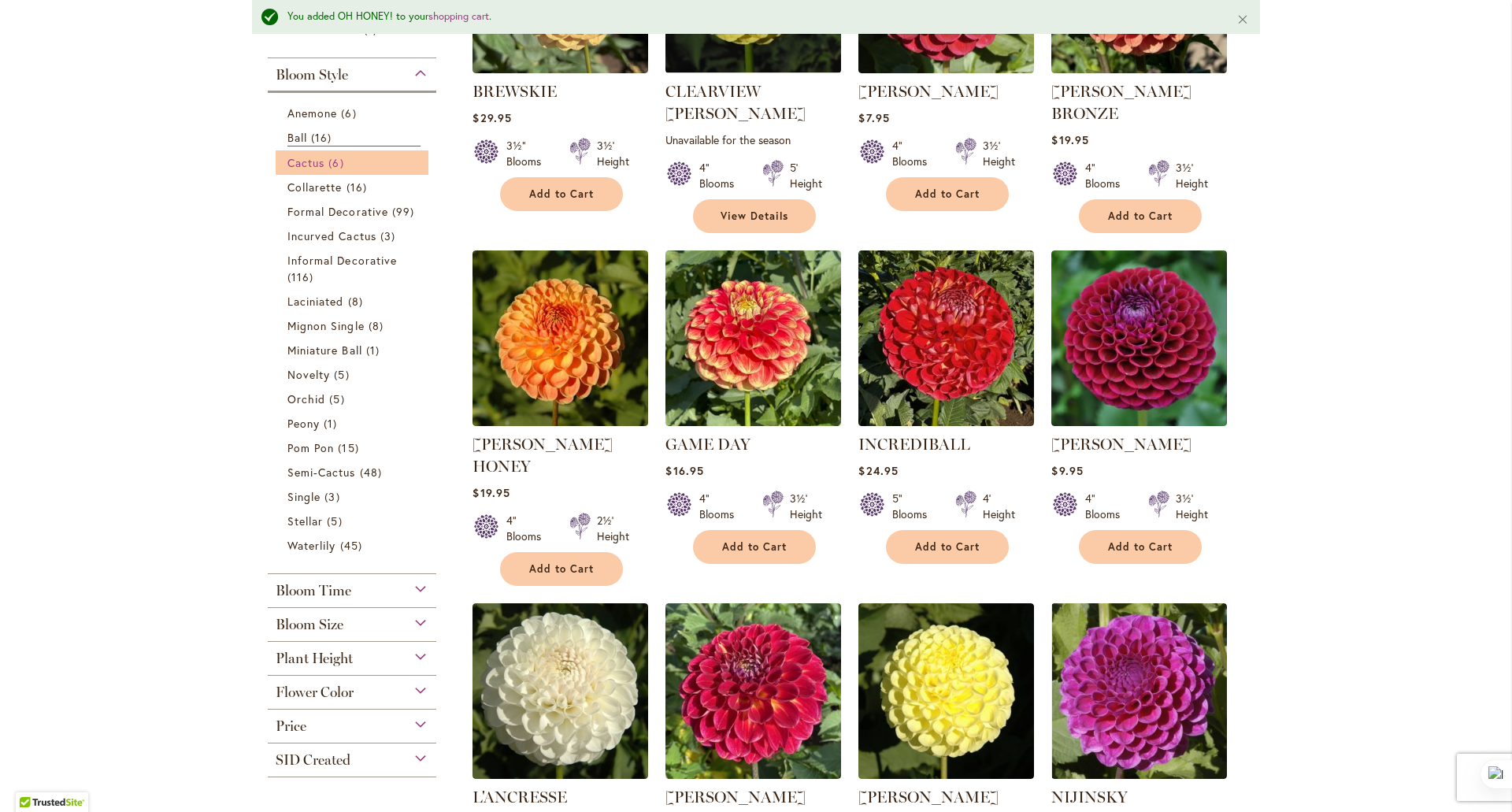
click at [388, 160] on link "Cactus 6 items" at bounding box center [354, 163] width 133 height 16
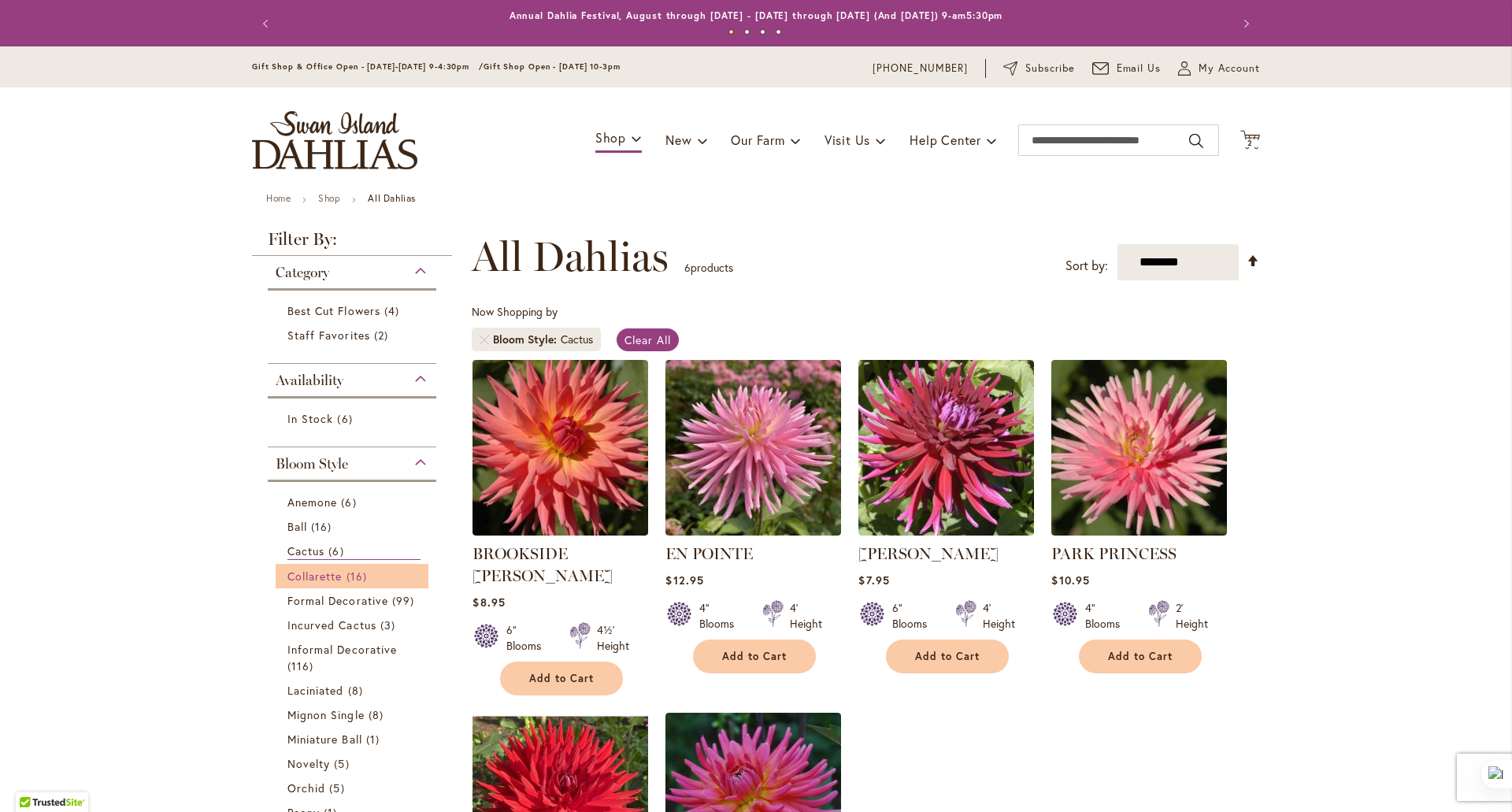
click at [311, 579] on span "Collarette" at bounding box center [315, 576] width 55 height 15
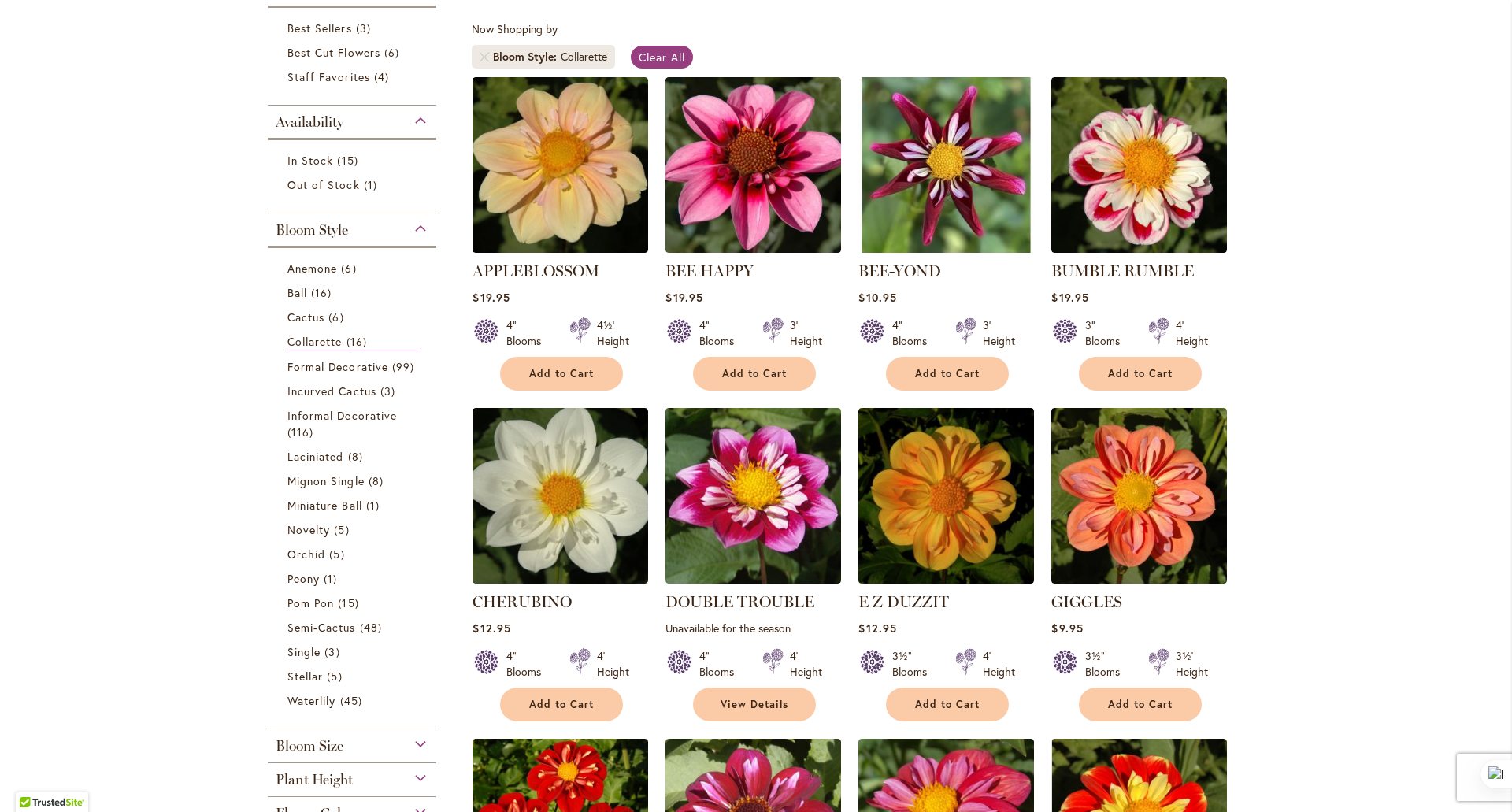
scroll to position [282, 0]
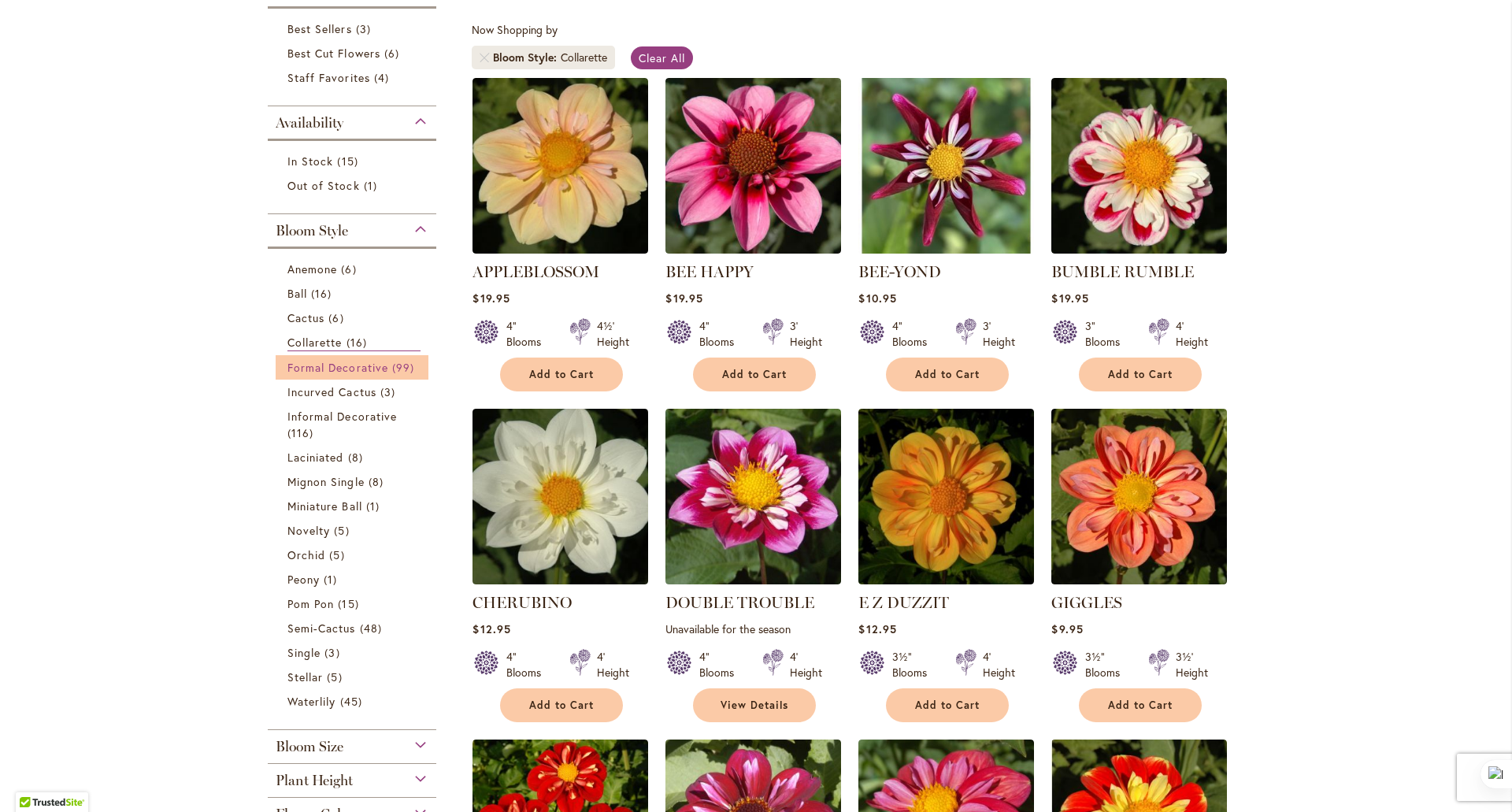
click at [323, 367] on span "Formal Decorative" at bounding box center [338, 368] width 100 height 15
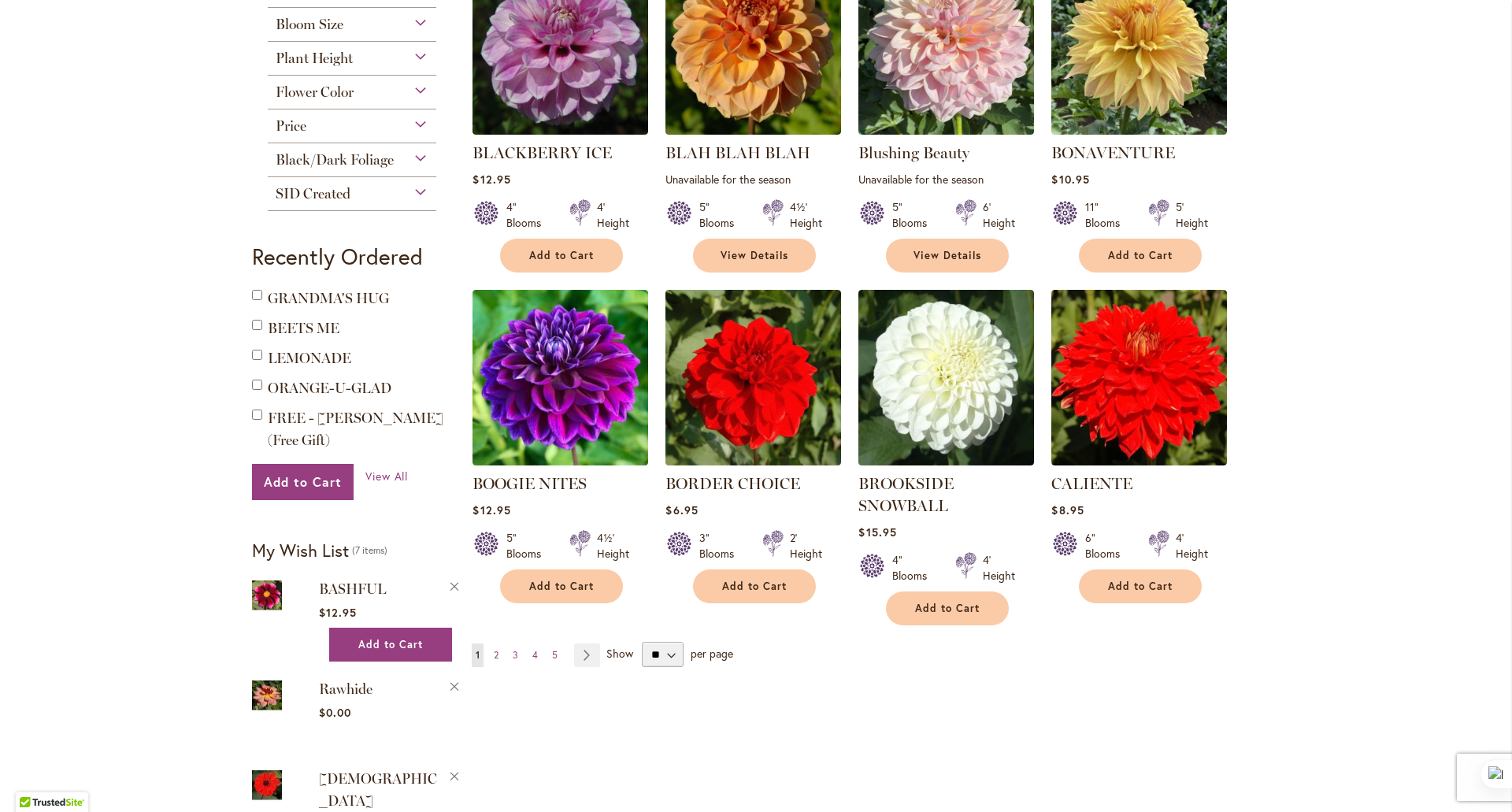
scroll to position [1063, 0]
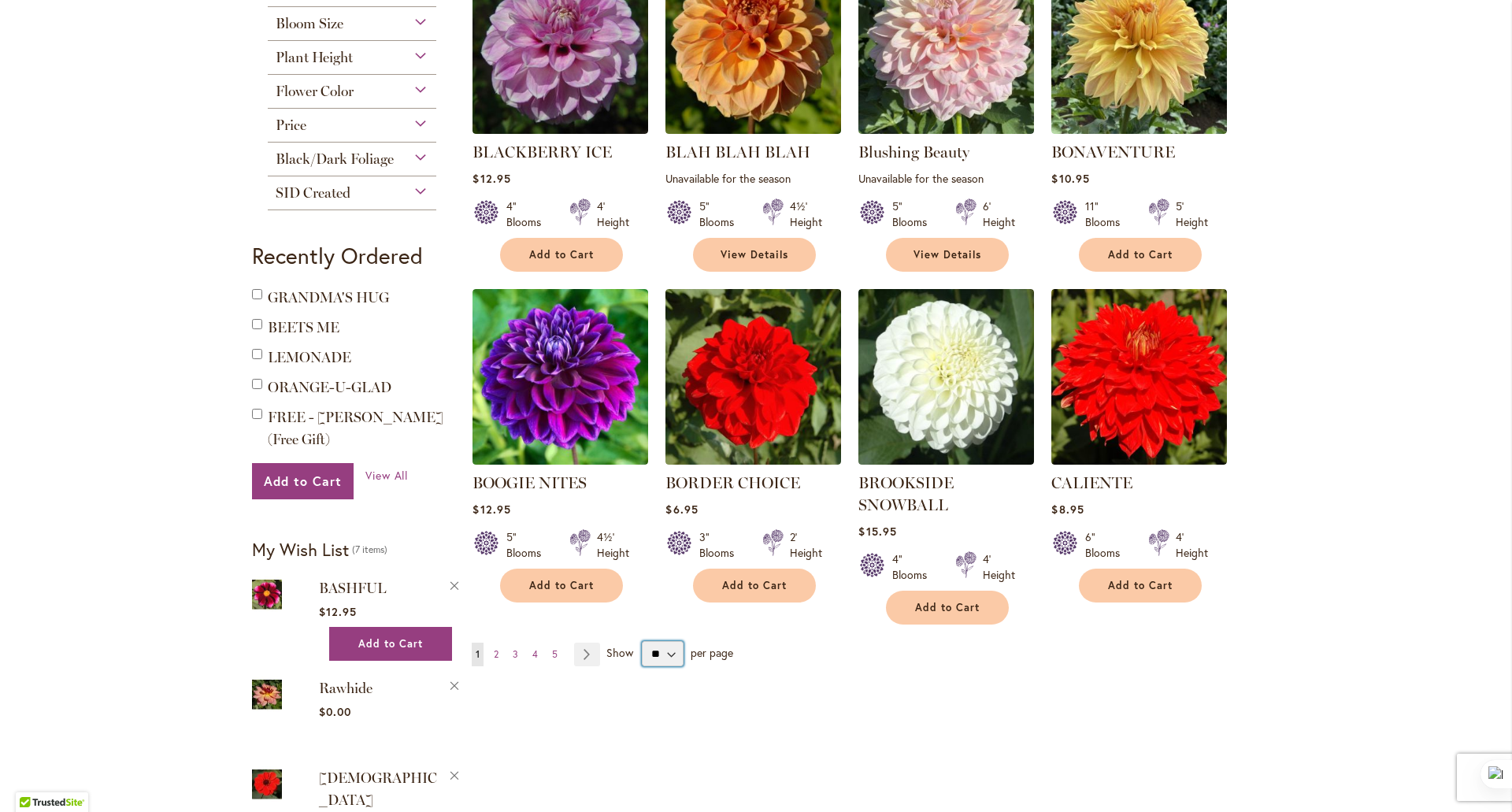
click at [665, 650] on select "** ** ** **" at bounding box center [662, 654] width 41 height 25
select select "**"
click at [642, 641] on select "** ** ** **" at bounding box center [662, 654] width 41 height 25
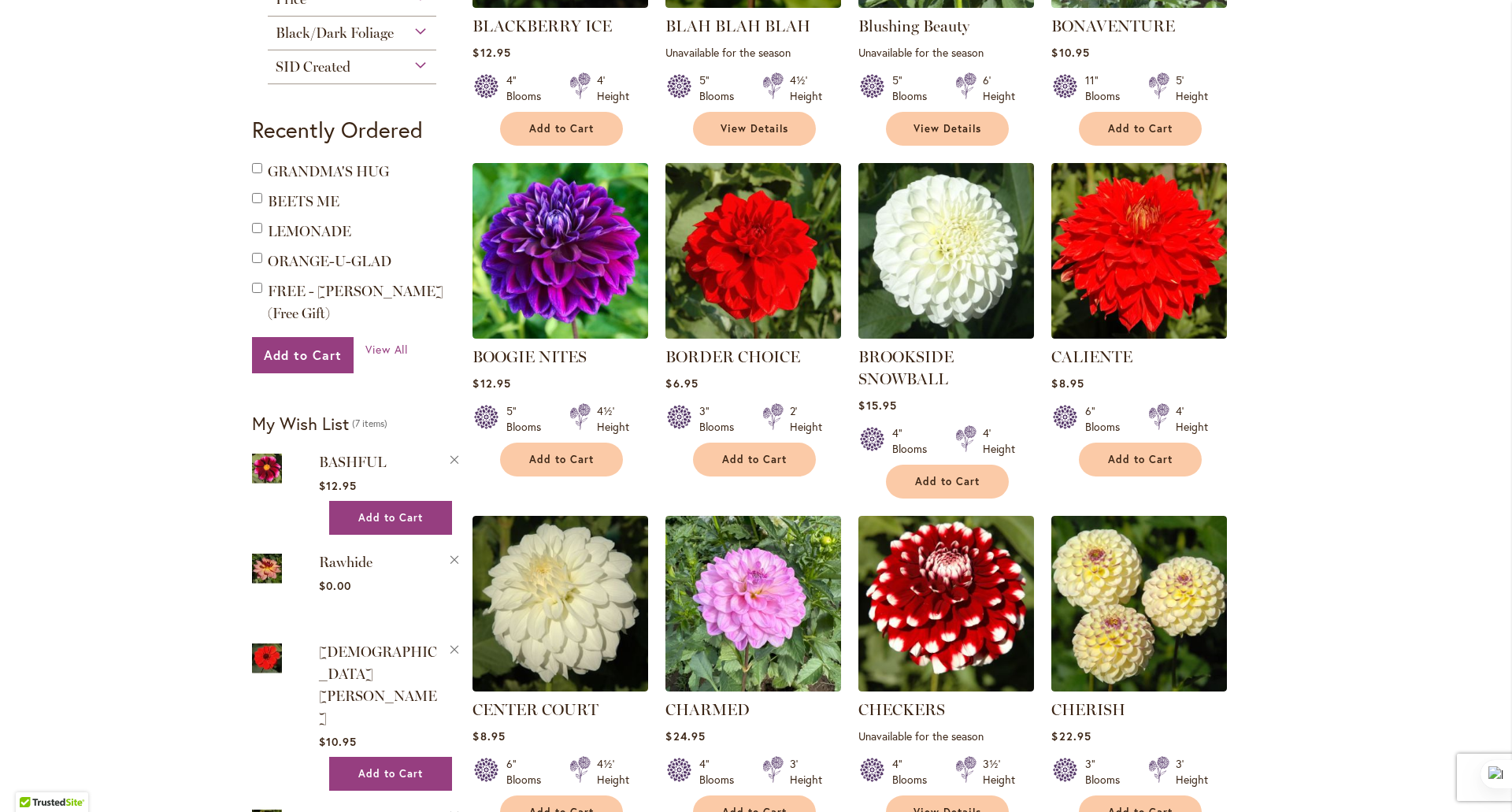
scroll to position [1285, 0]
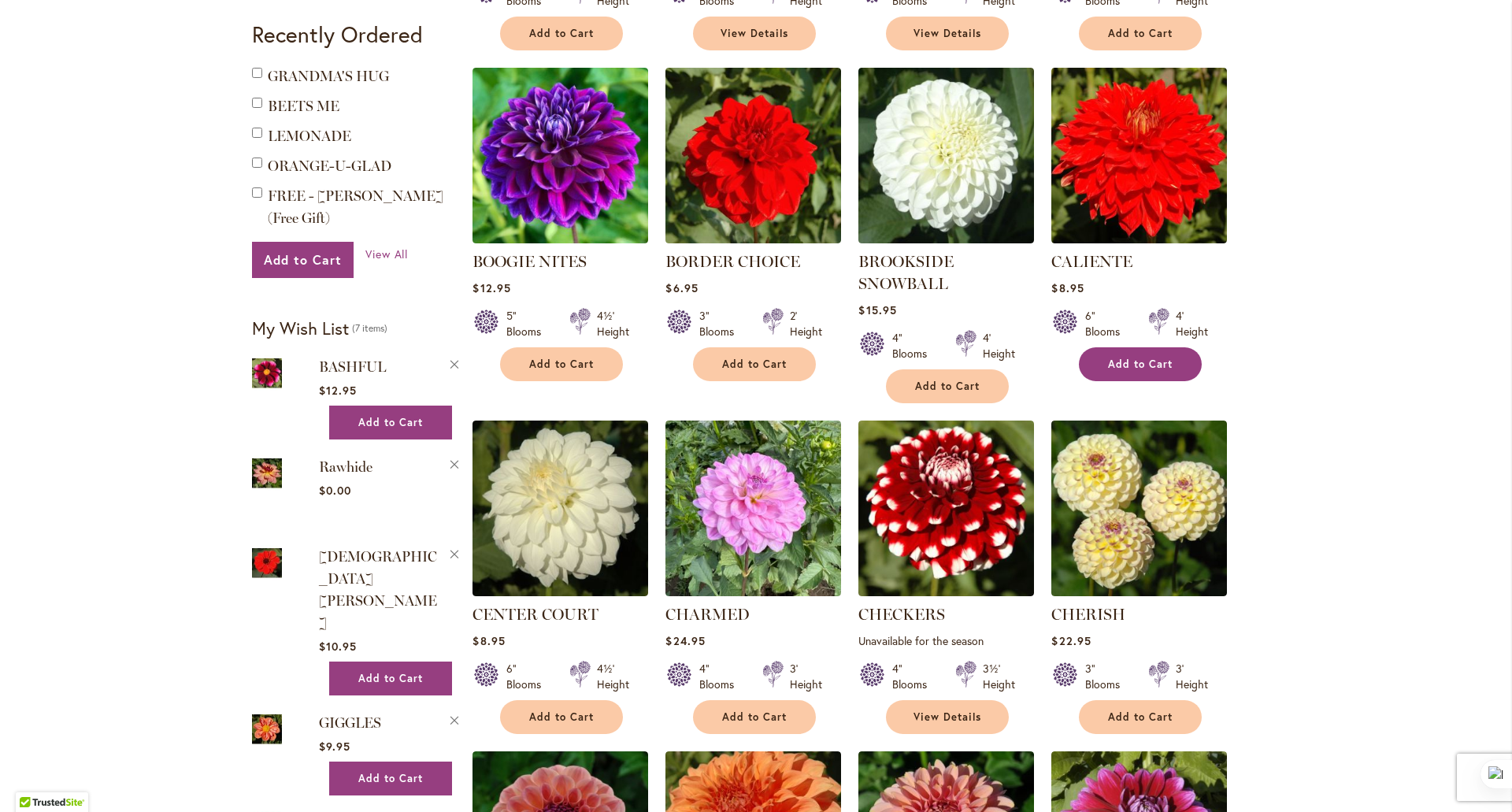
click at [1134, 353] on button "Add to Cart" at bounding box center [1141, 364] width 123 height 33
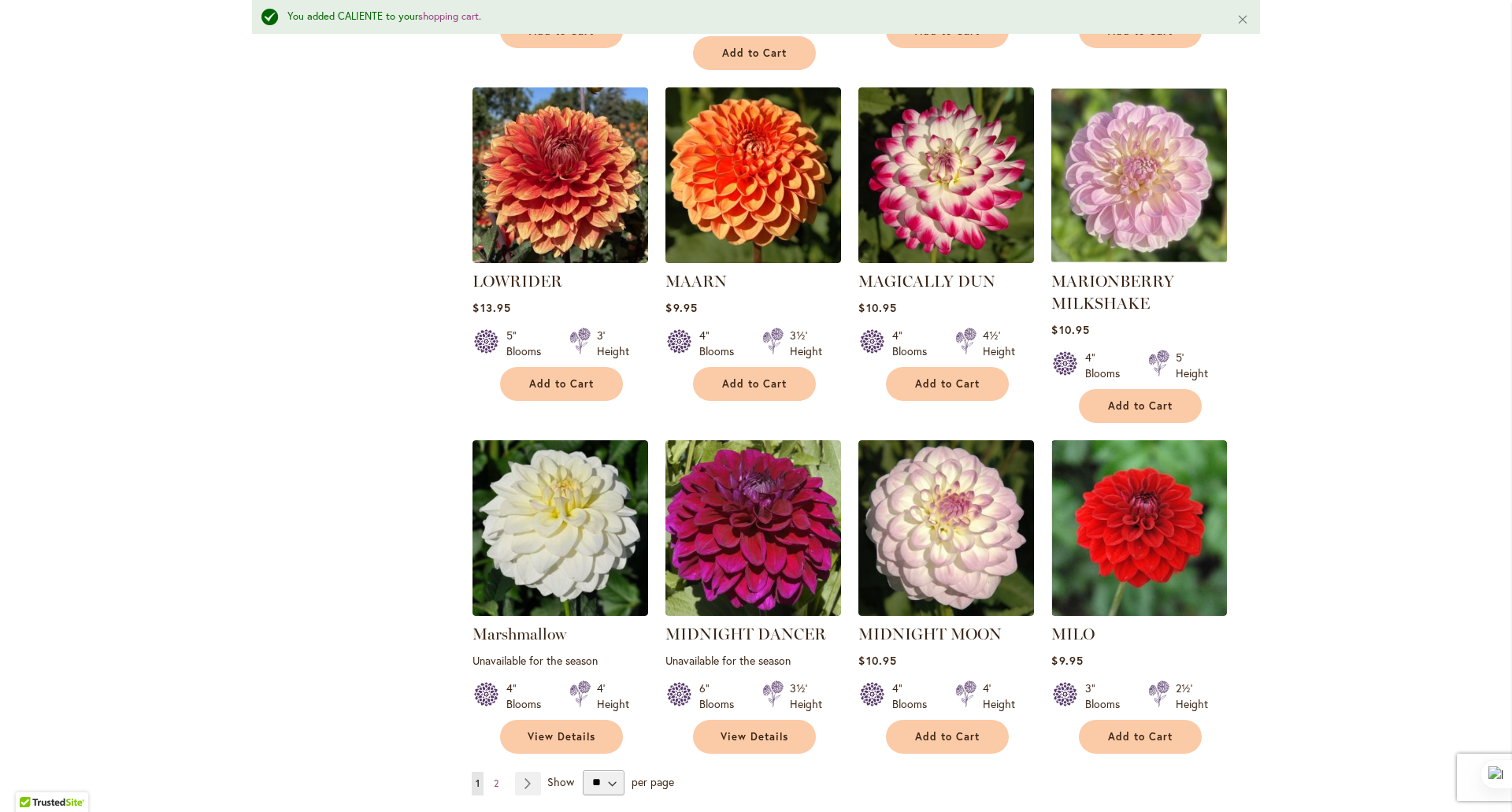
scroll to position [5100, 0]
click at [524, 771] on link "Page Next" at bounding box center [528, 783] width 26 height 24
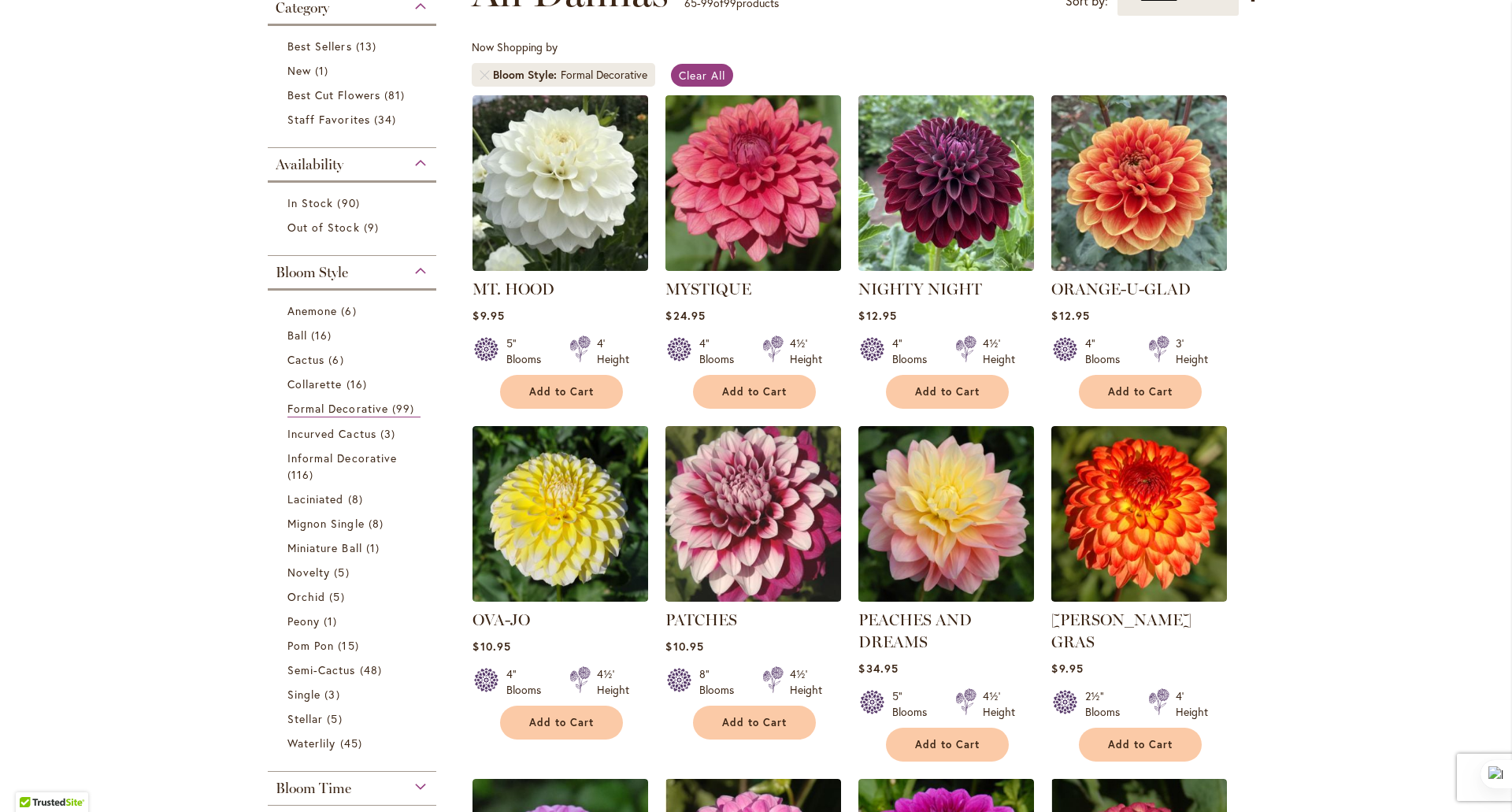
scroll to position [263, 0]
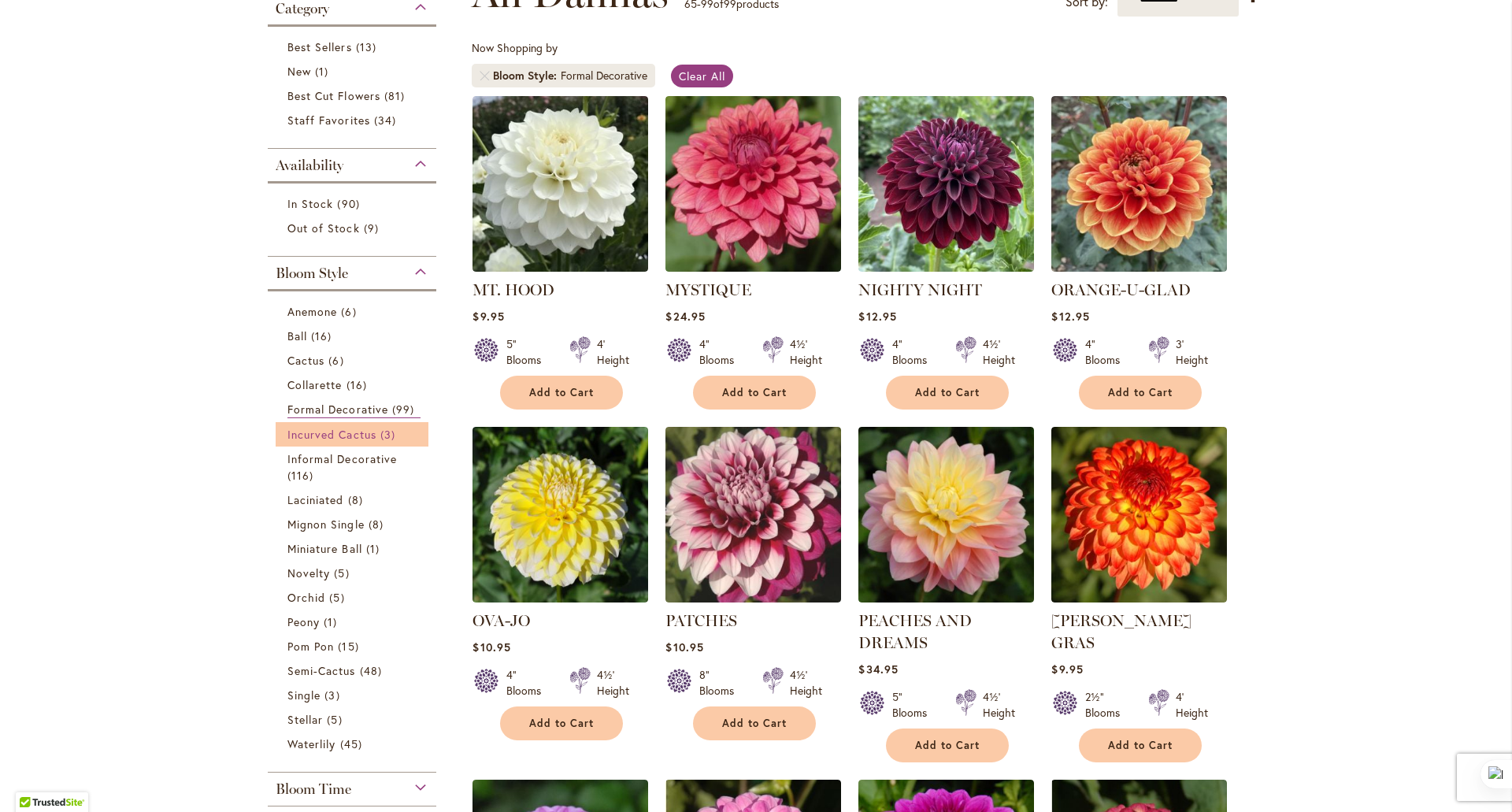
click at [327, 433] on span "Incurved Cactus" at bounding box center [332, 435] width 89 height 15
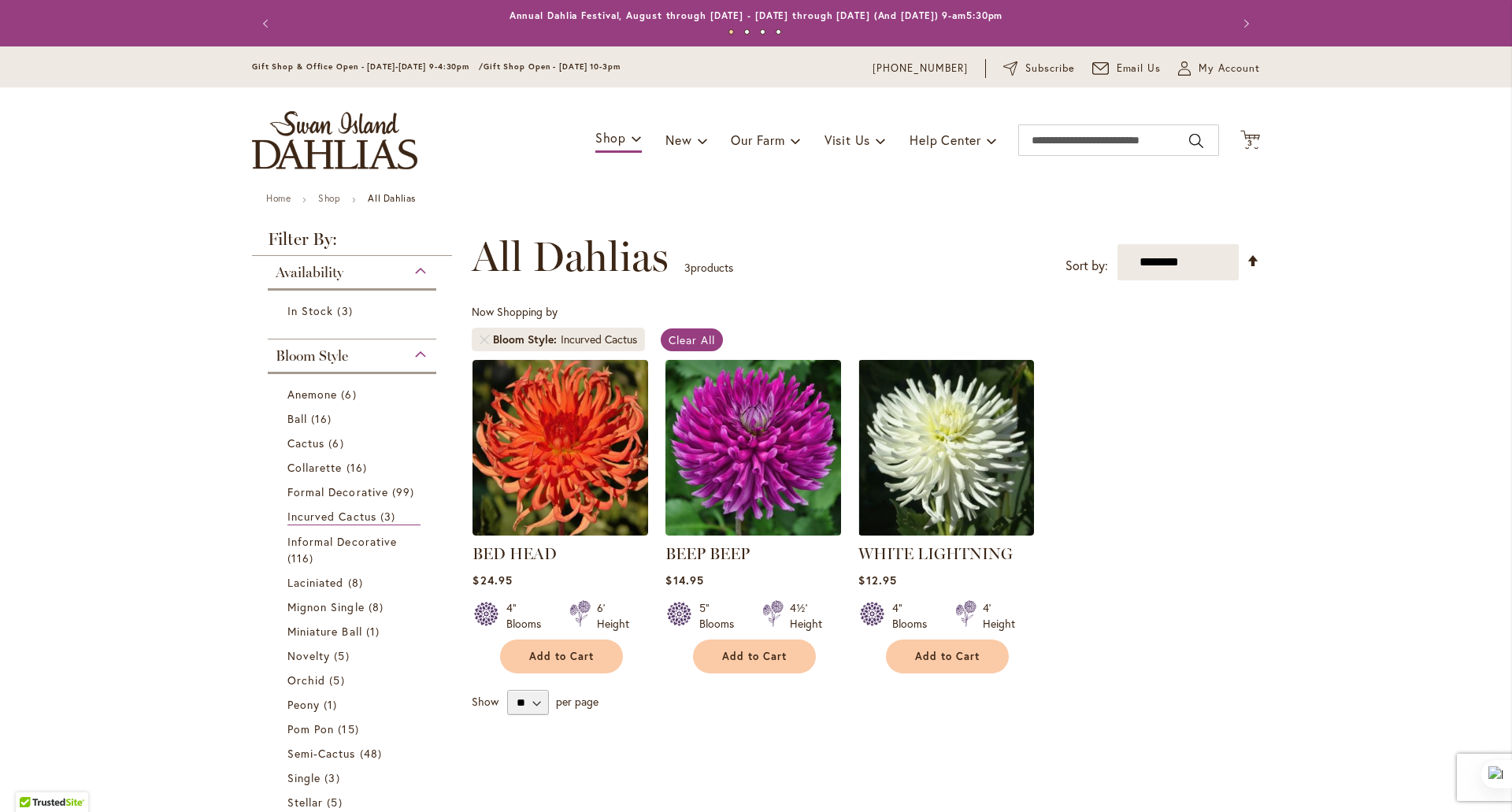
scroll to position [244, 0]
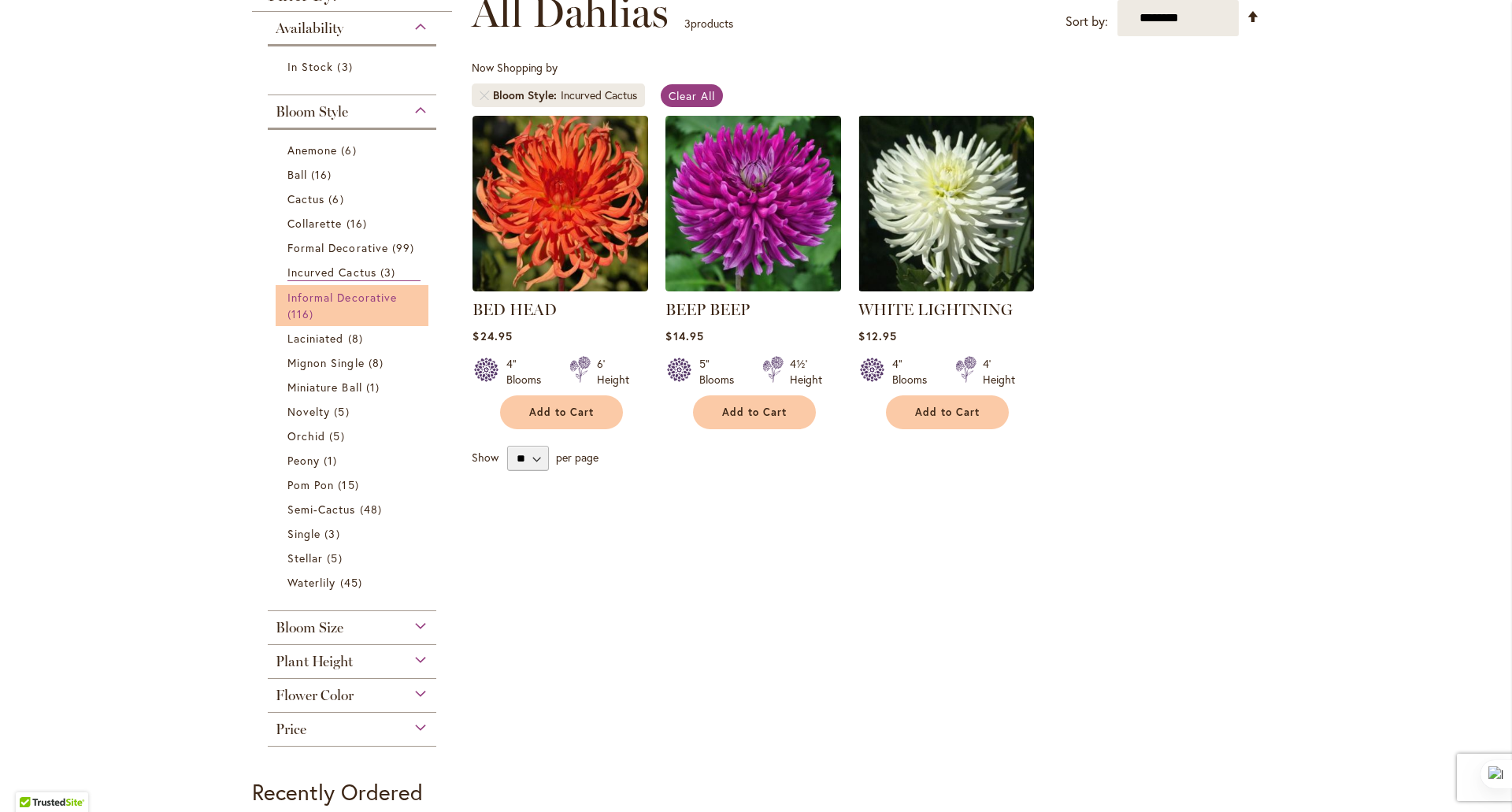
click at [330, 293] on span "Informal Decorative" at bounding box center [342, 297] width 110 height 15
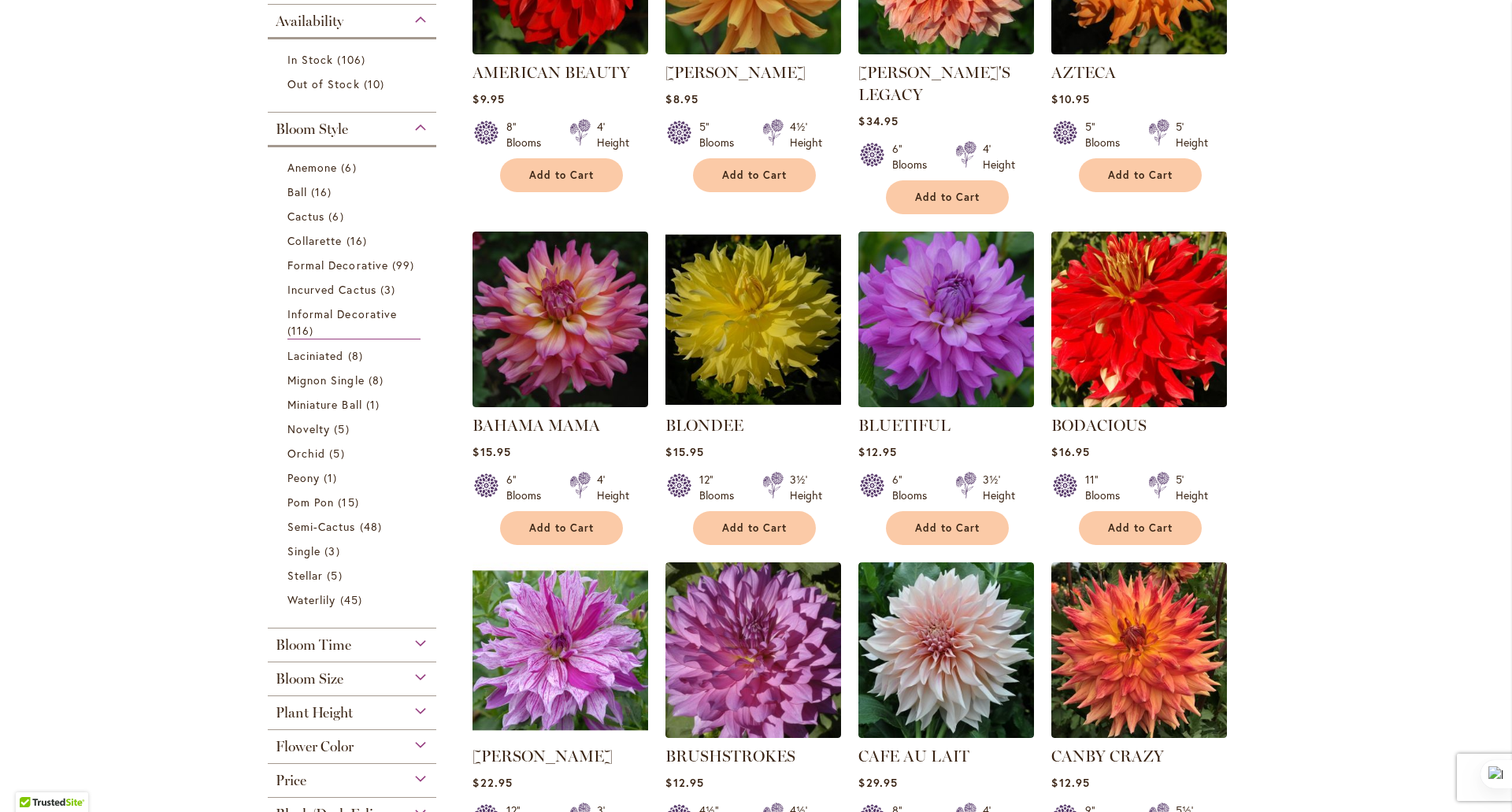
scroll to position [520, 0]
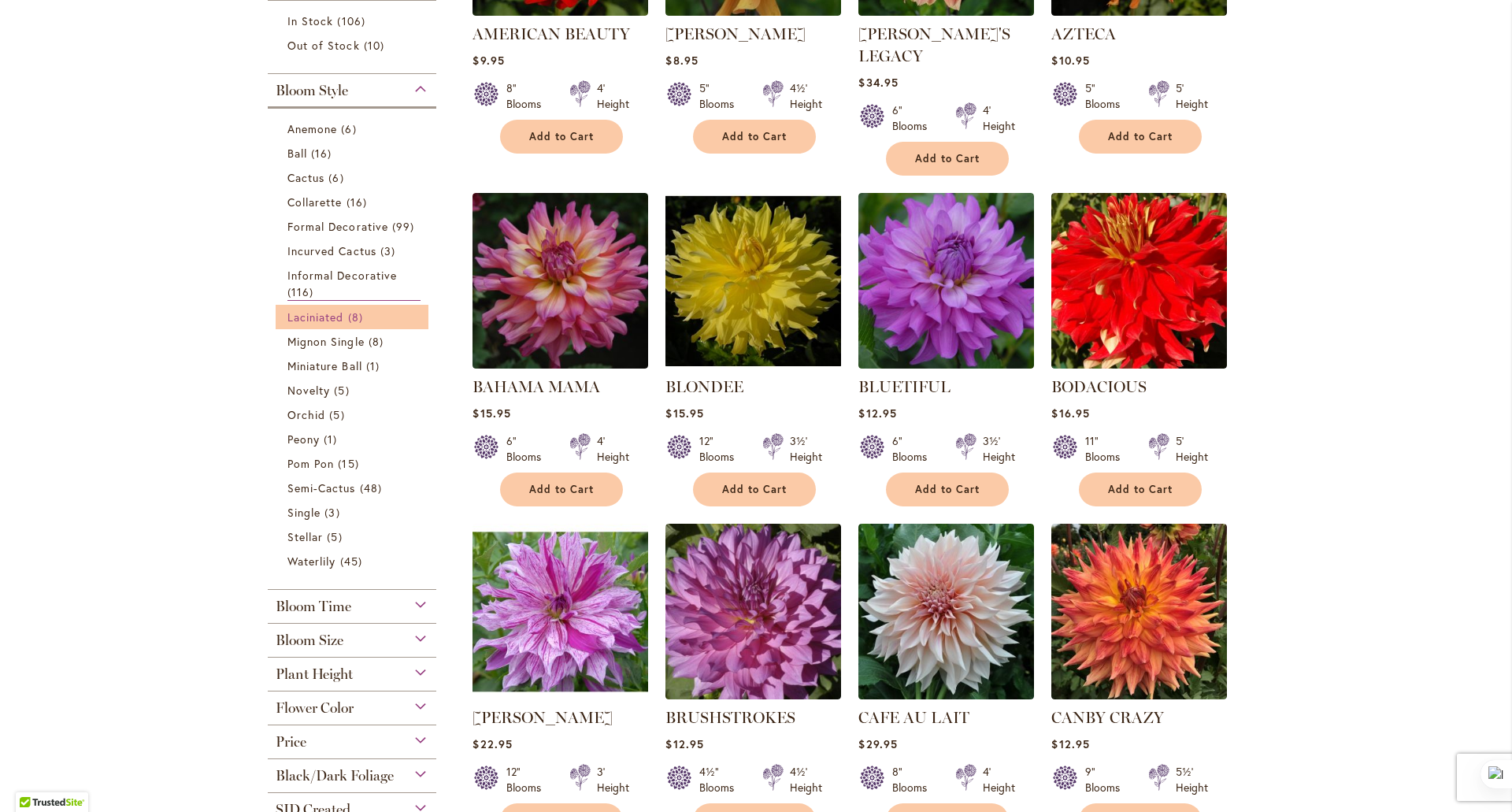
click at [302, 313] on span "Laciniated" at bounding box center [316, 317] width 57 height 15
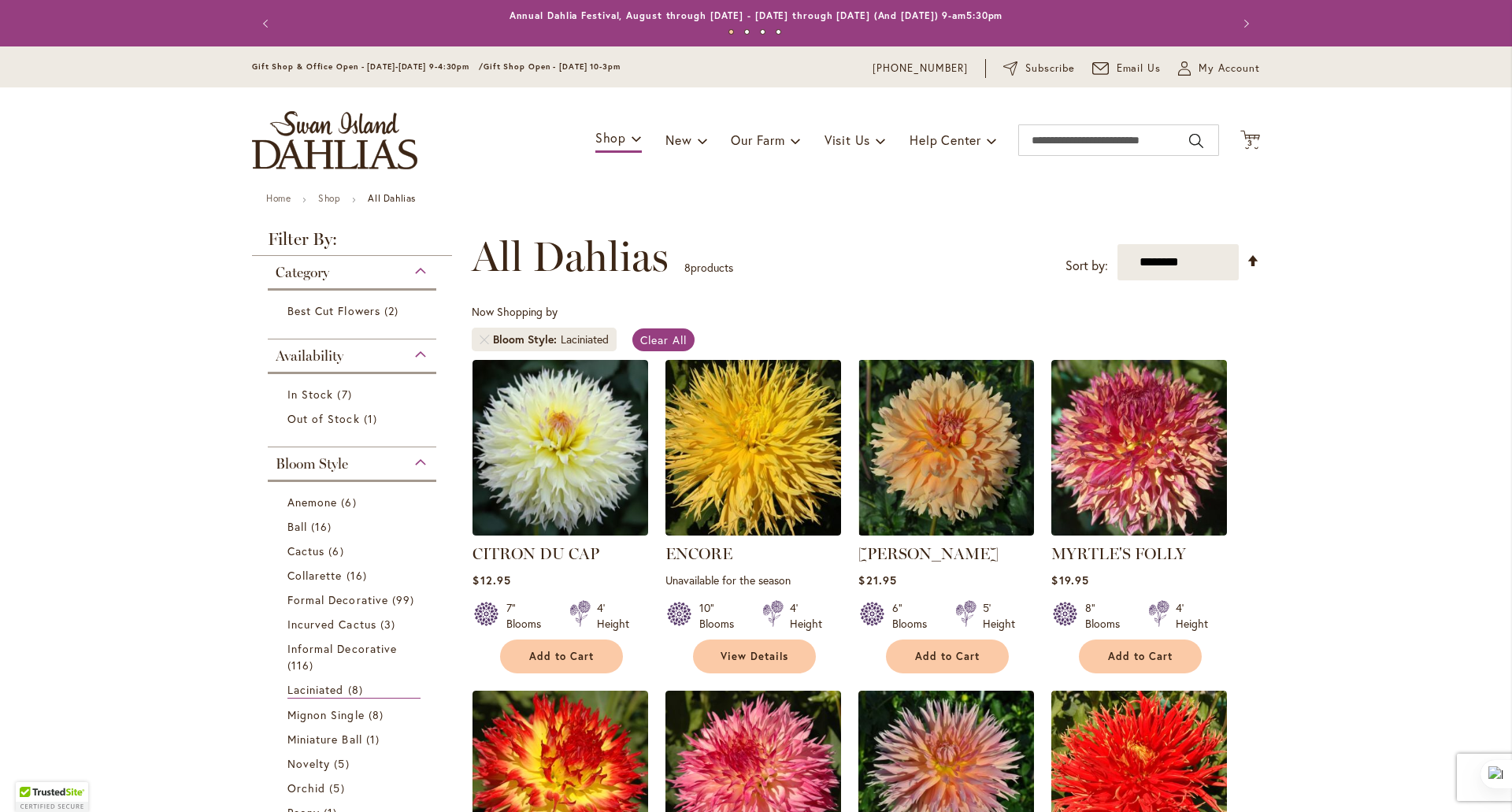
scroll to position [244, 0]
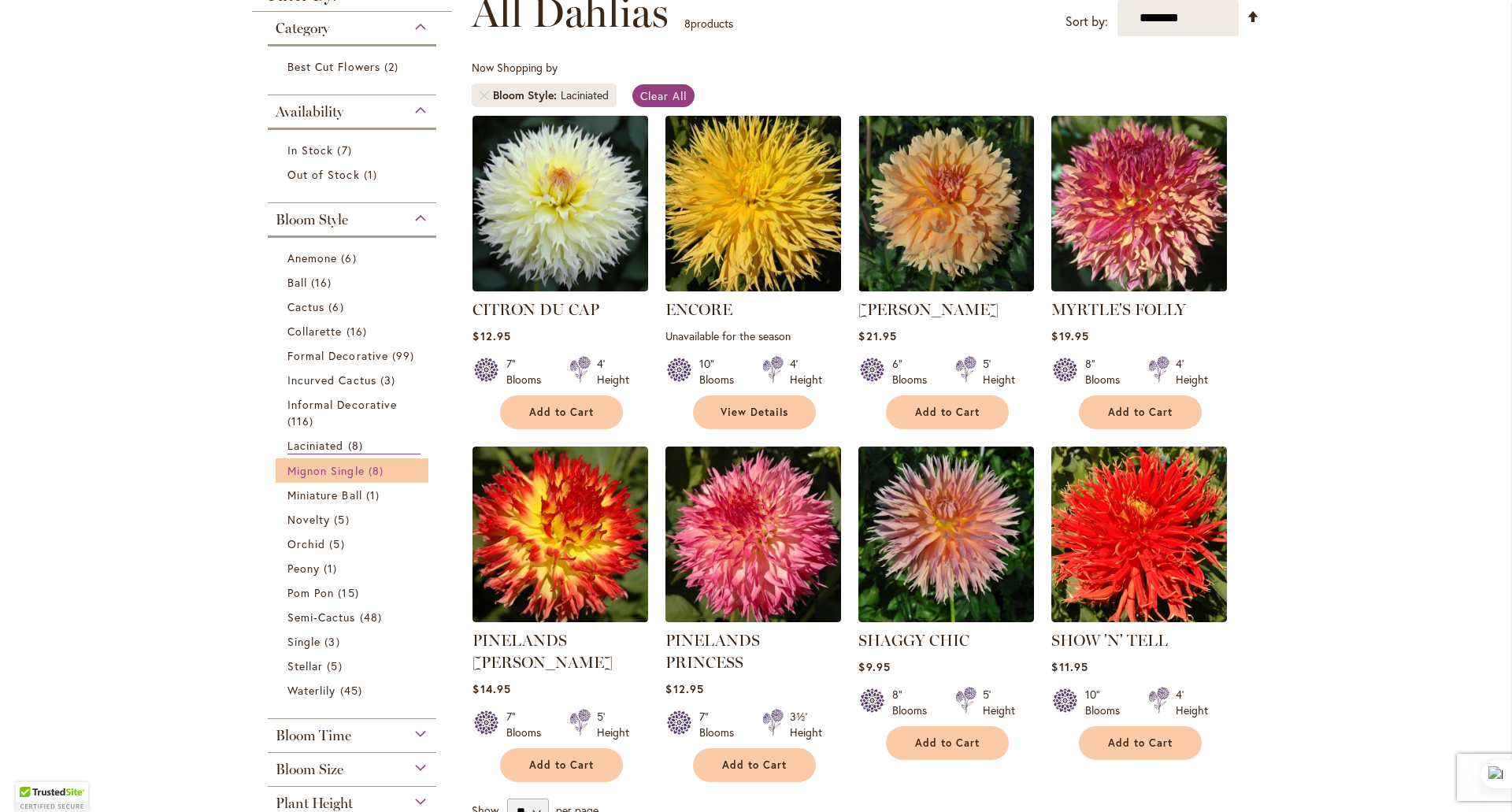
click at [321, 465] on span "Mignon Single" at bounding box center [326, 471] width 77 height 15
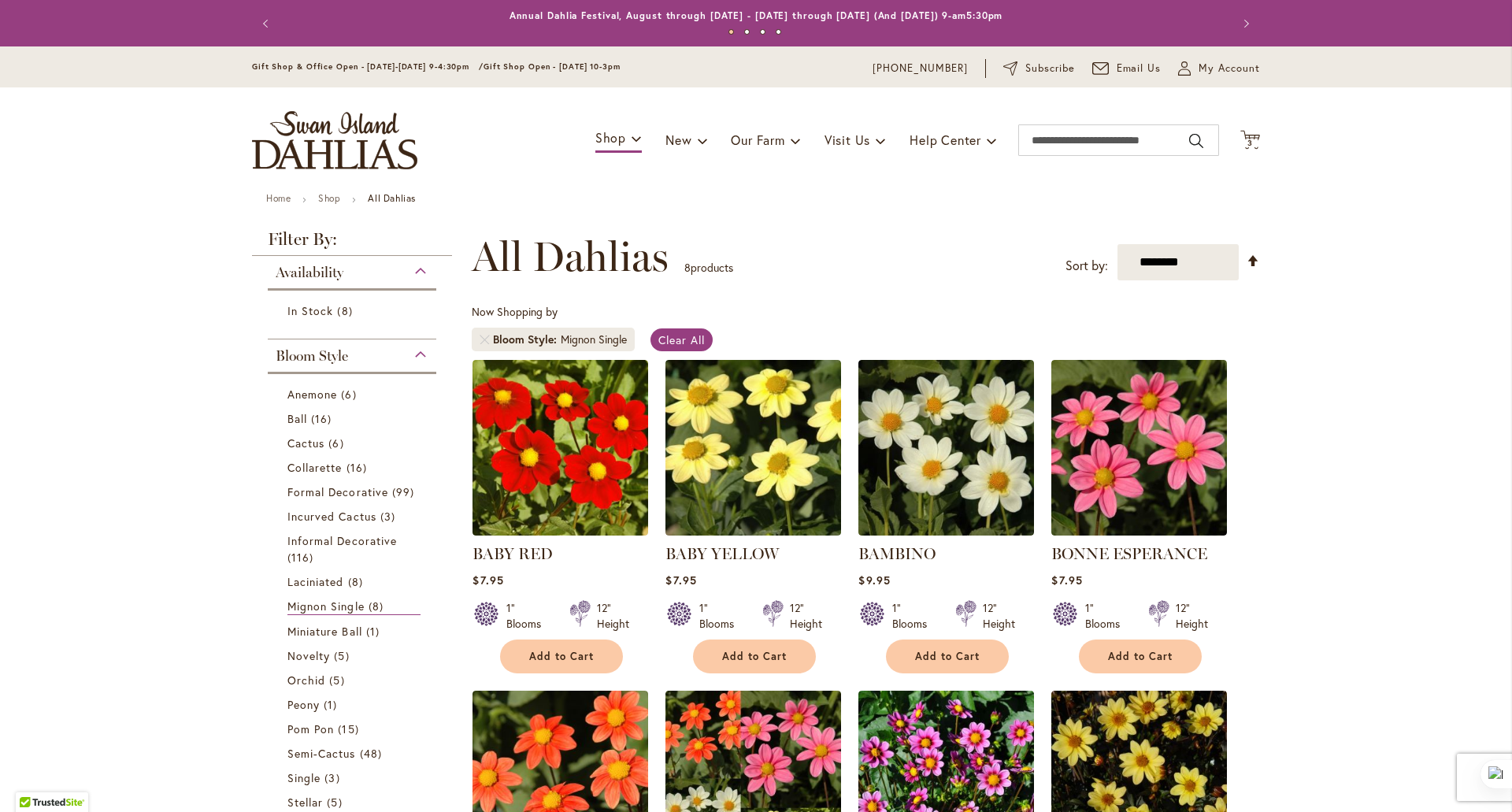
scroll to position [244, 0]
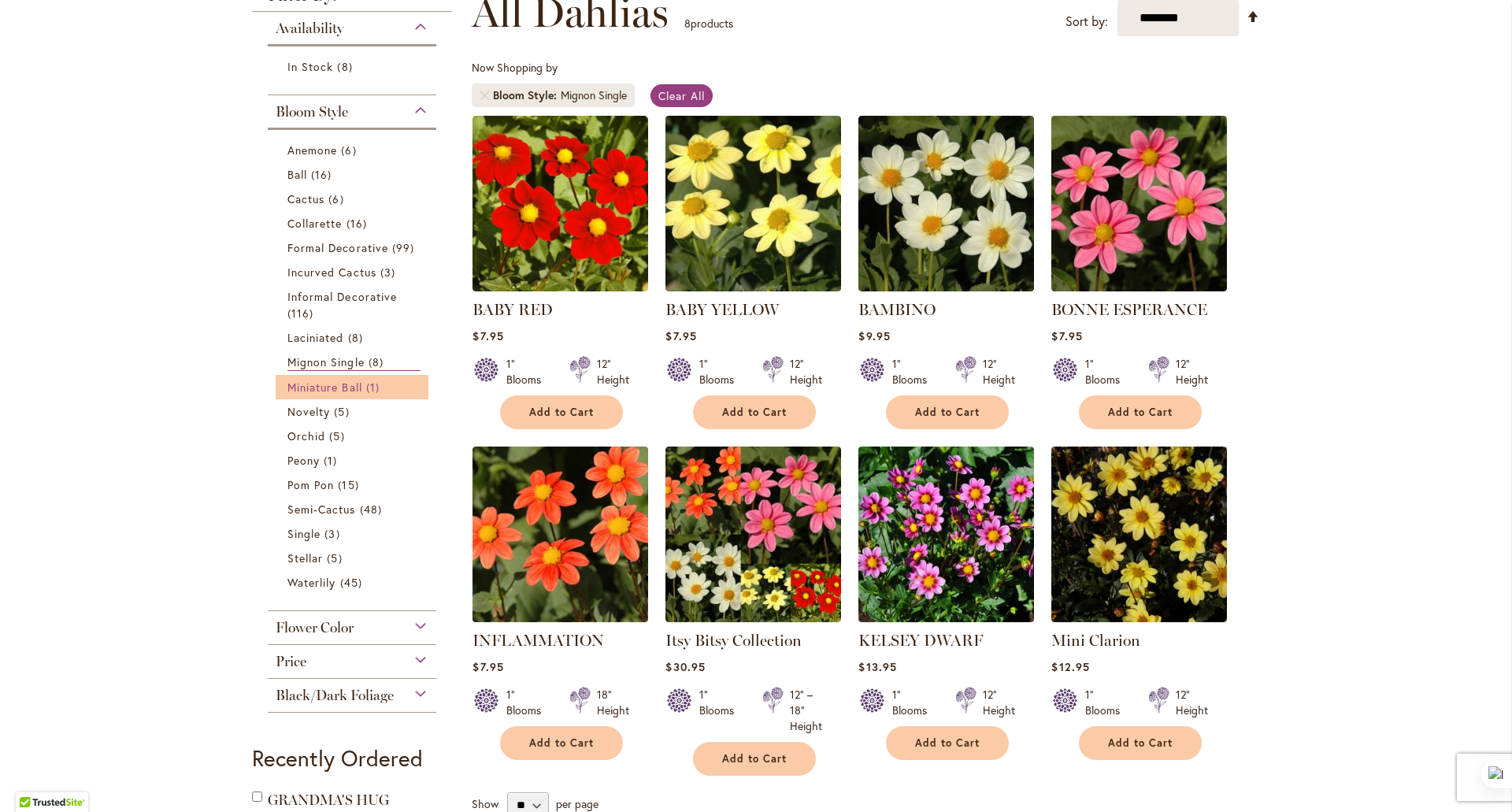
click at [308, 390] on span "Miniature Ball" at bounding box center [325, 387] width 75 height 15
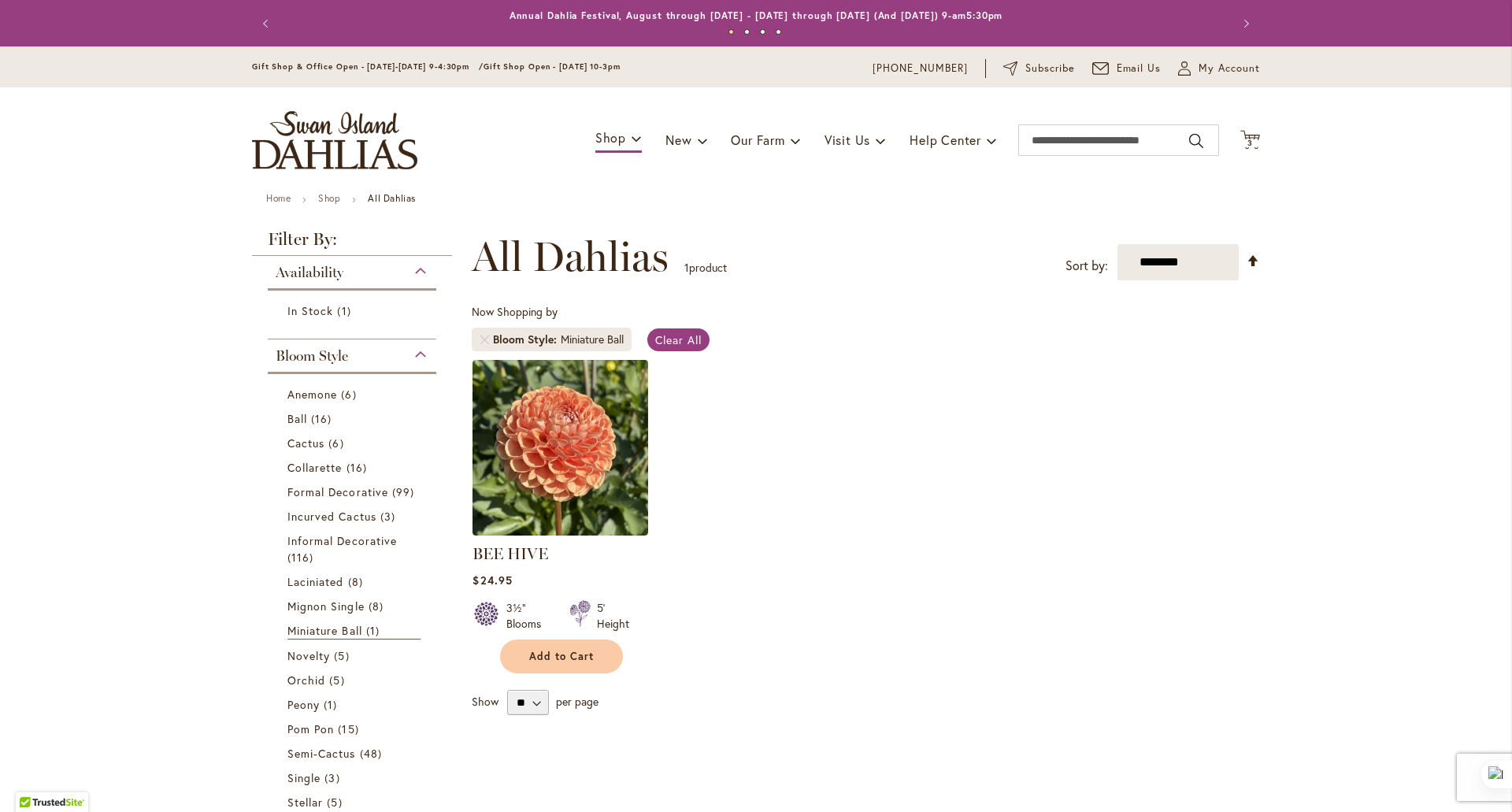
scroll to position [244, 0]
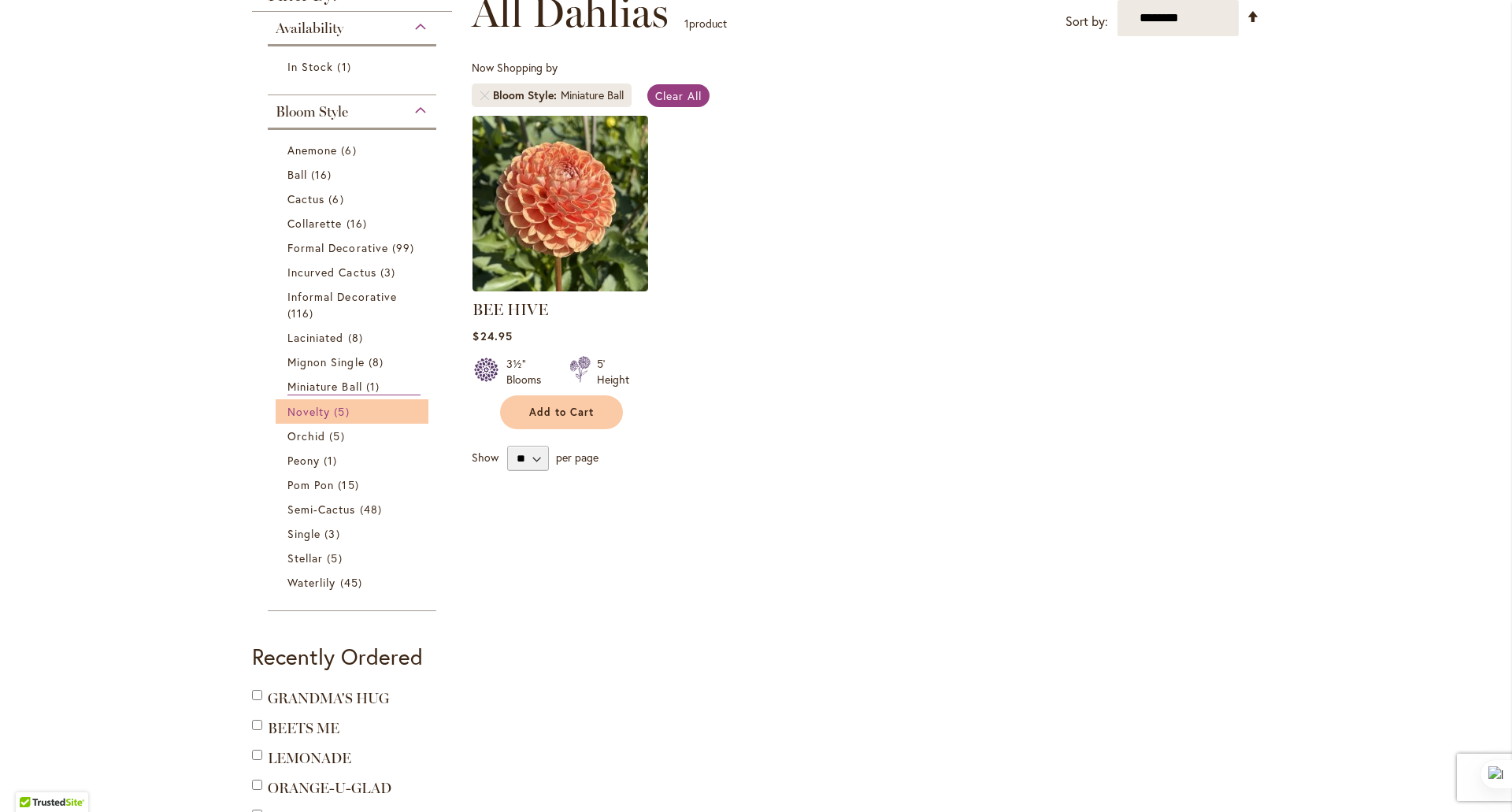
click at [302, 415] on span "Novelty" at bounding box center [309, 411] width 43 height 15
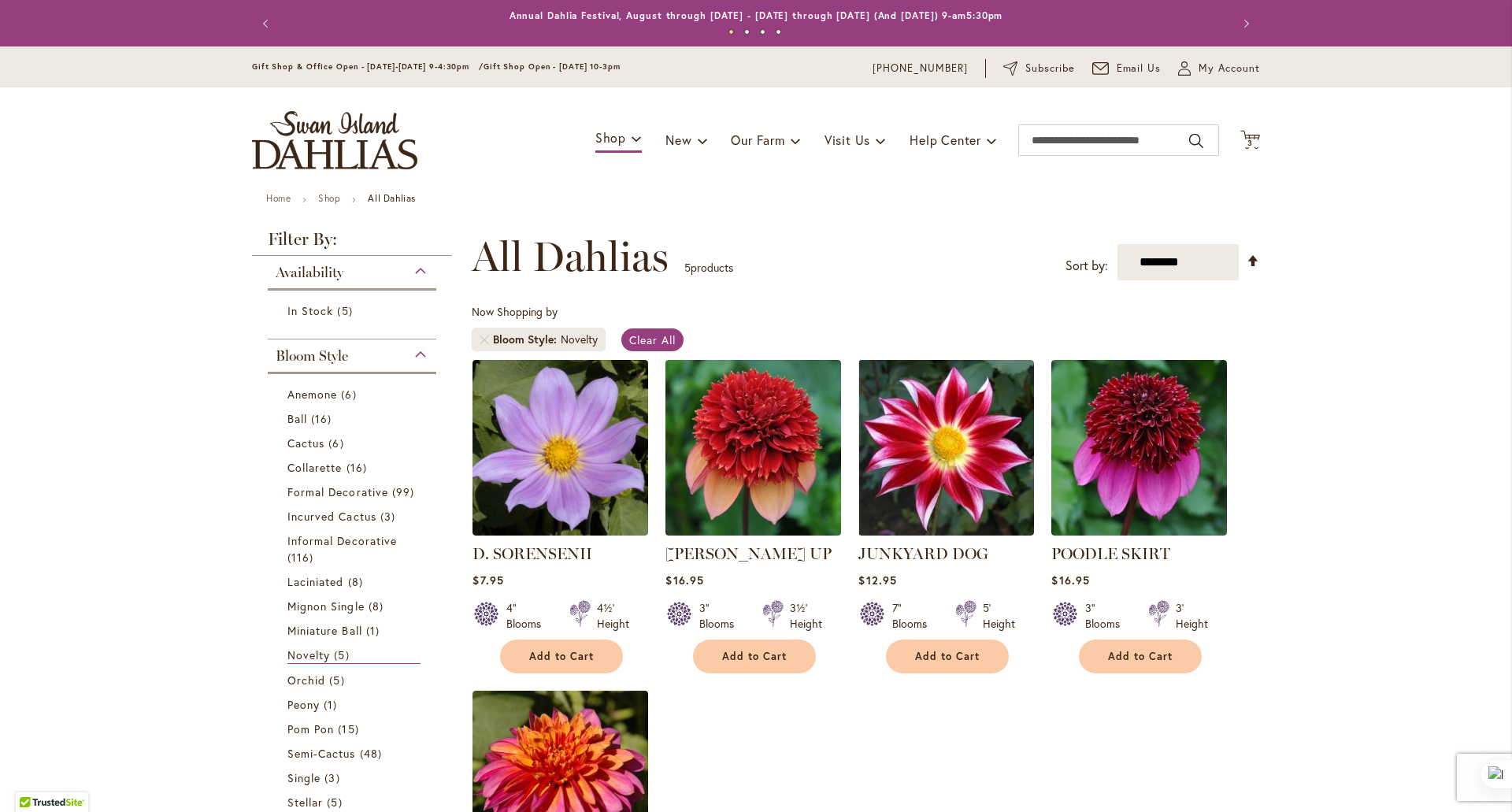
scroll to position [244, 0]
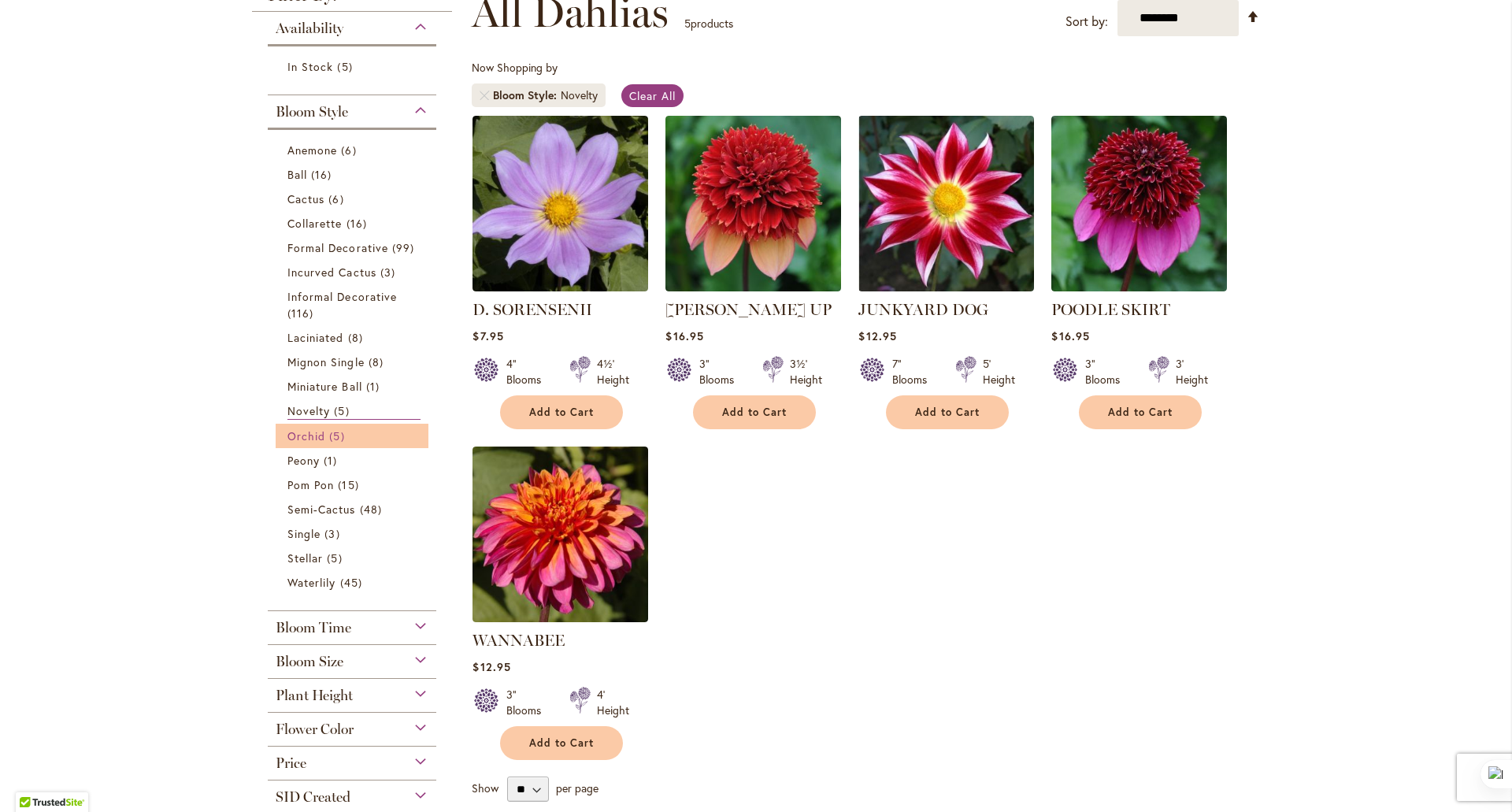
click at [301, 440] on span "Orchid" at bounding box center [307, 435] width 38 height 15
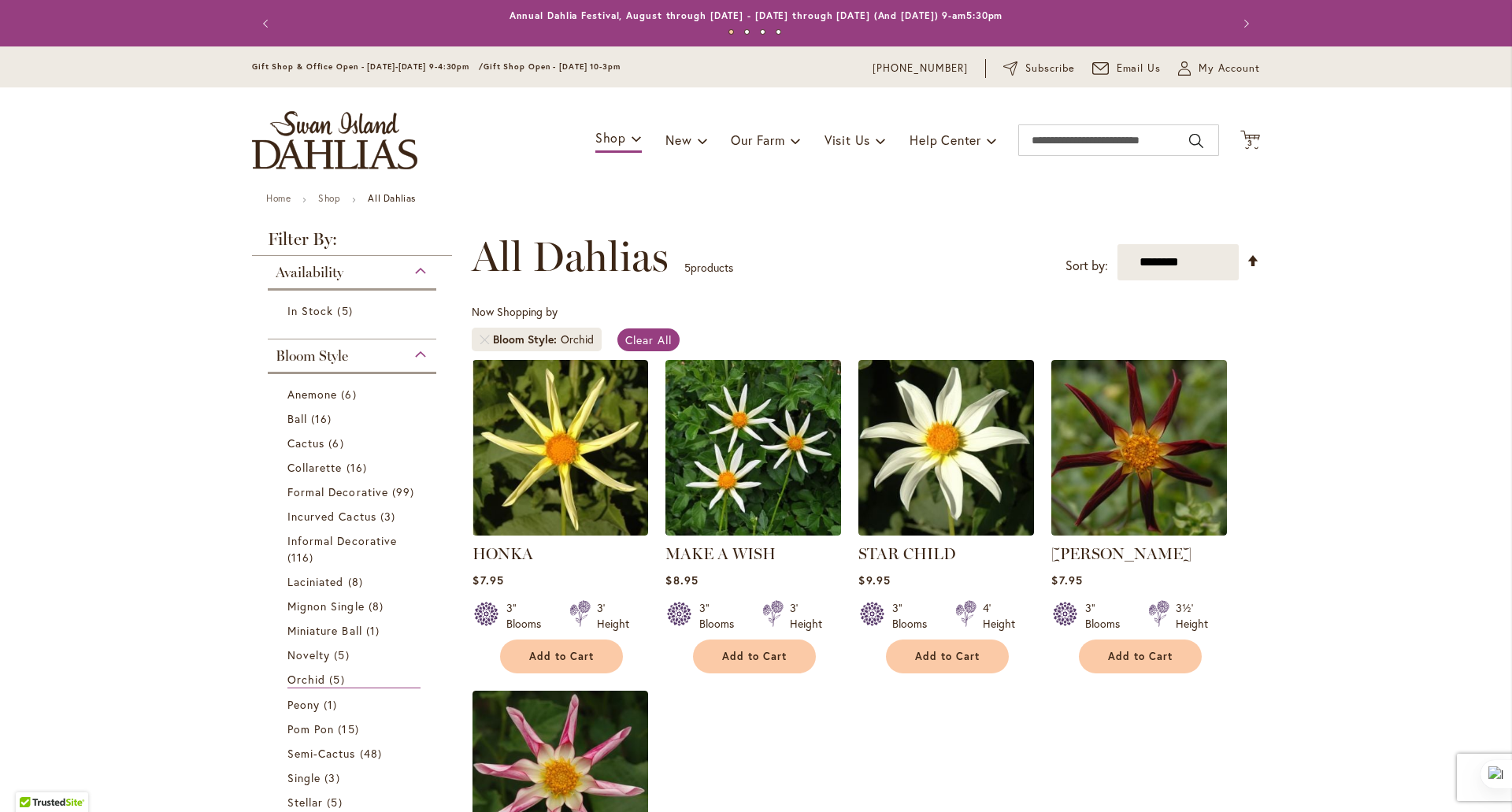
scroll to position [244, 0]
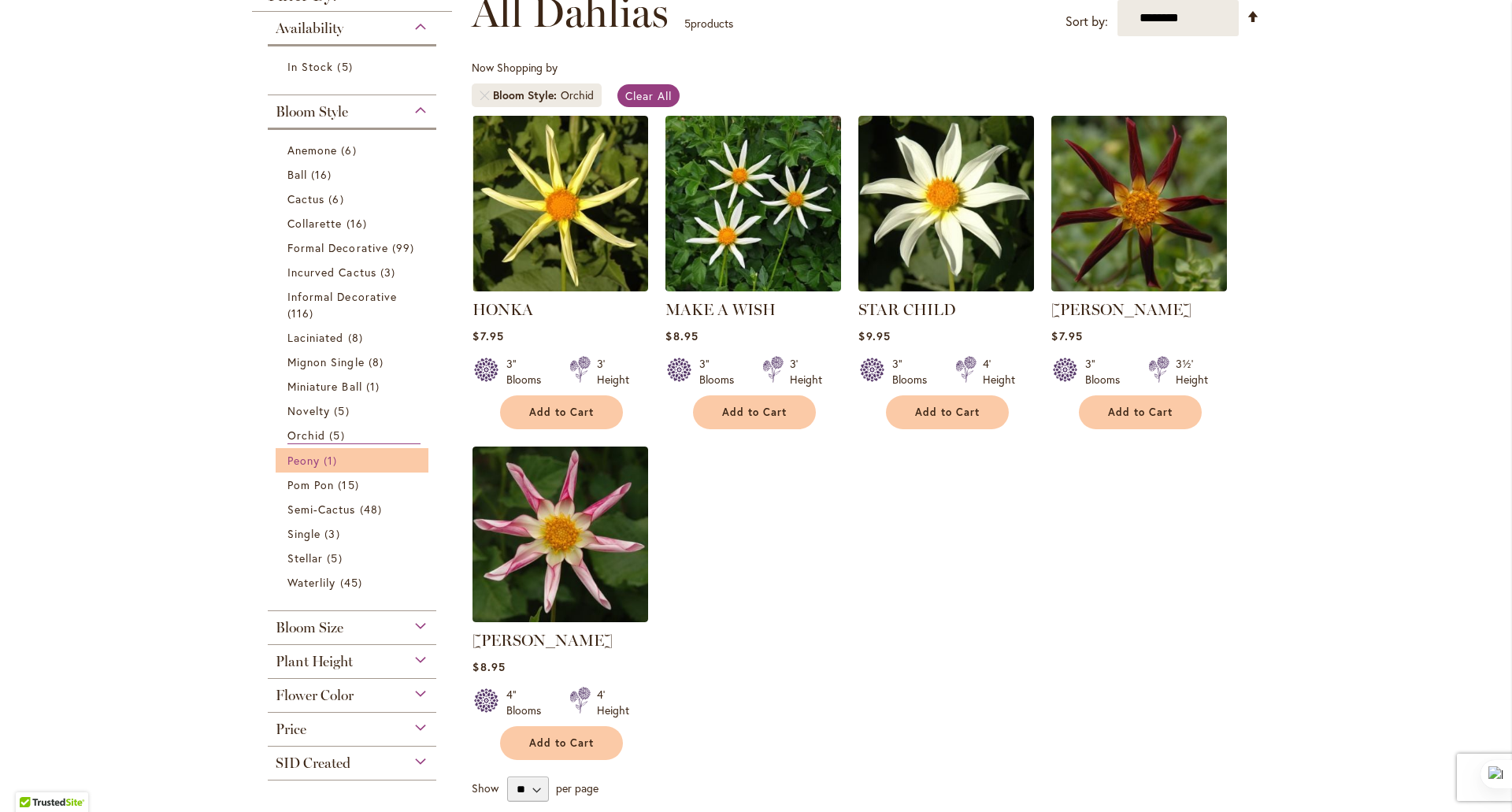
click at [296, 457] on span "Peony" at bounding box center [304, 460] width 33 height 15
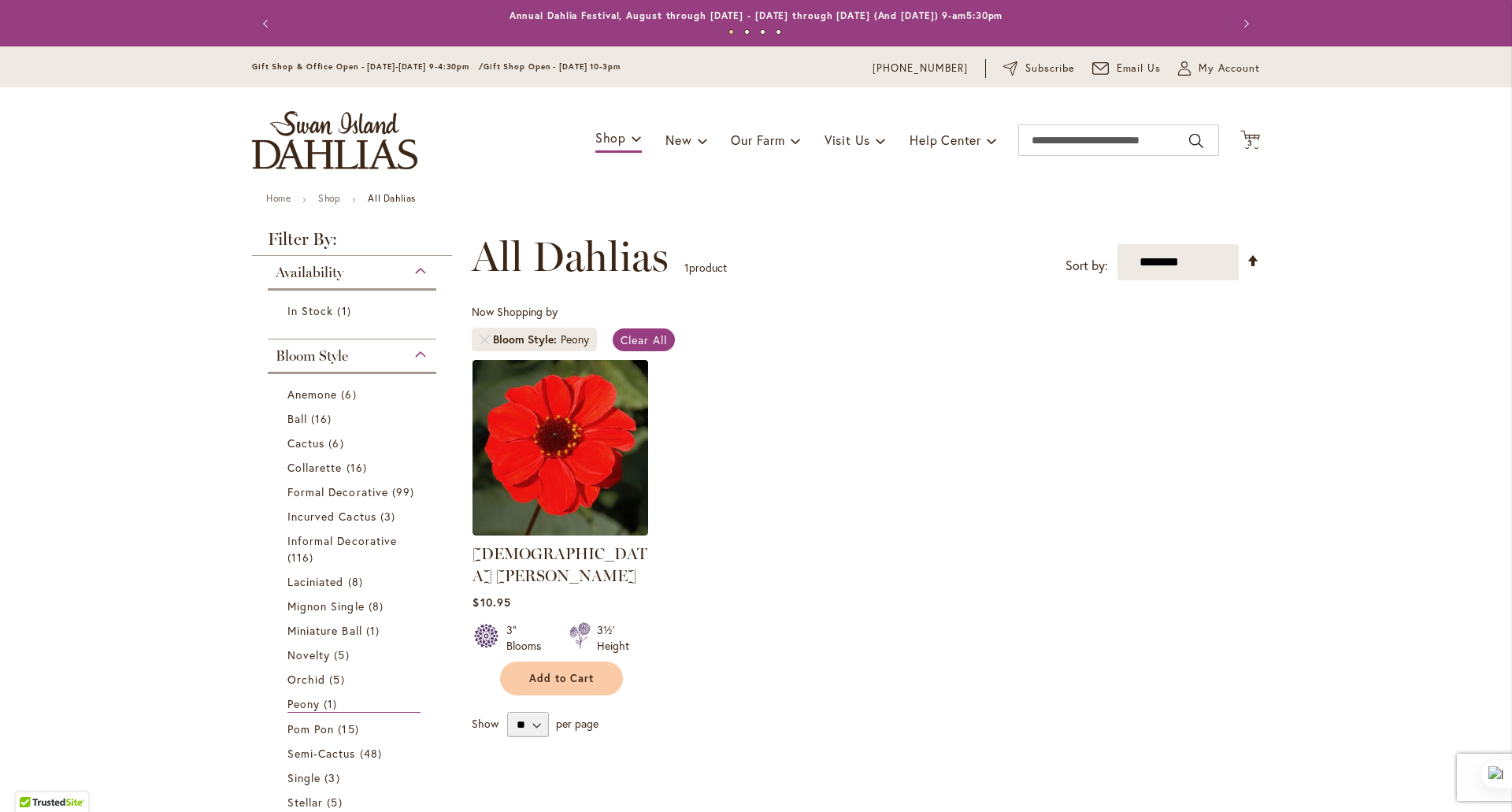
scroll to position [244, 0]
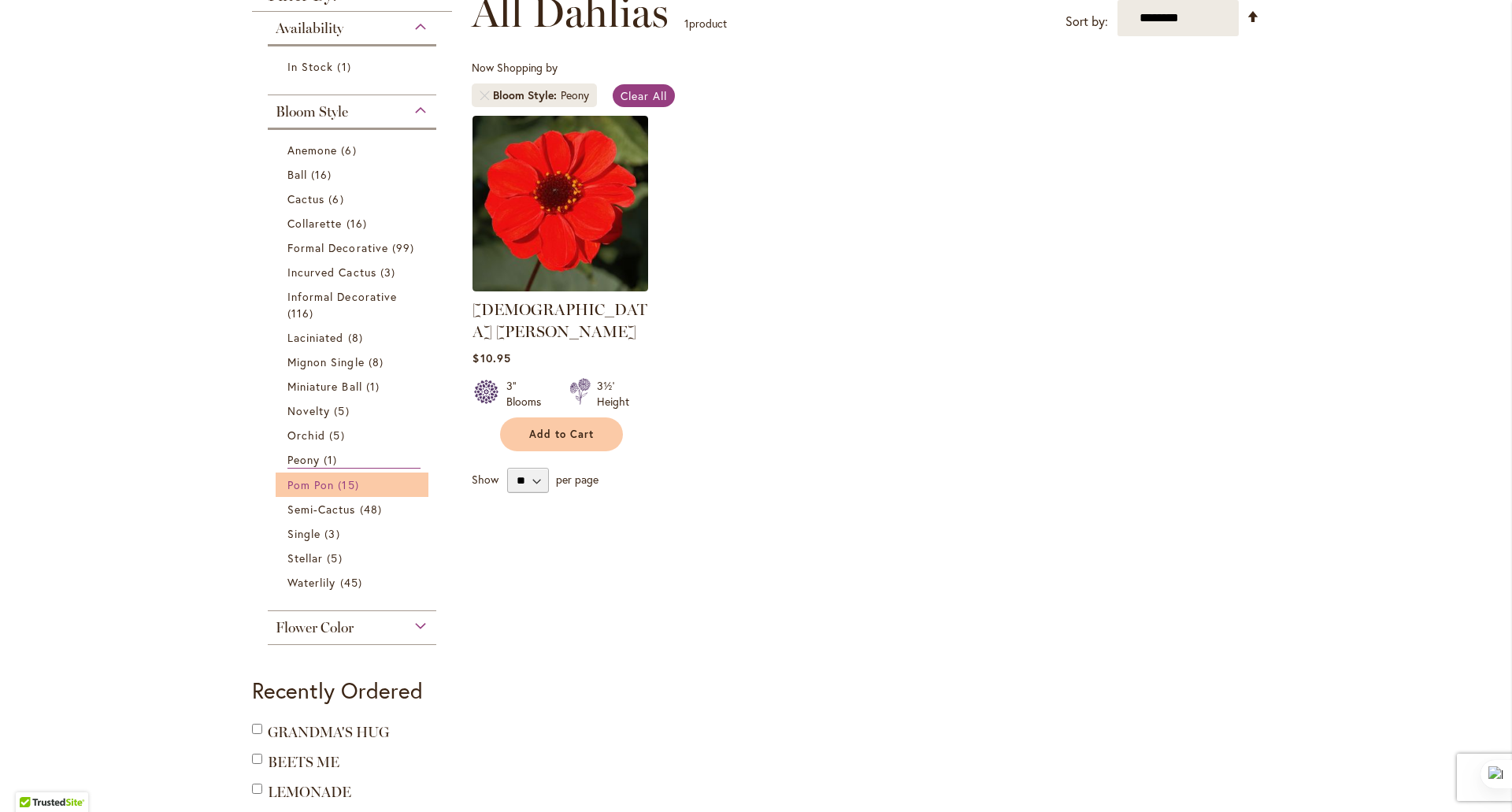
click at [300, 479] on span "Pom Pon" at bounding box center [311, 484] width 46 height 15
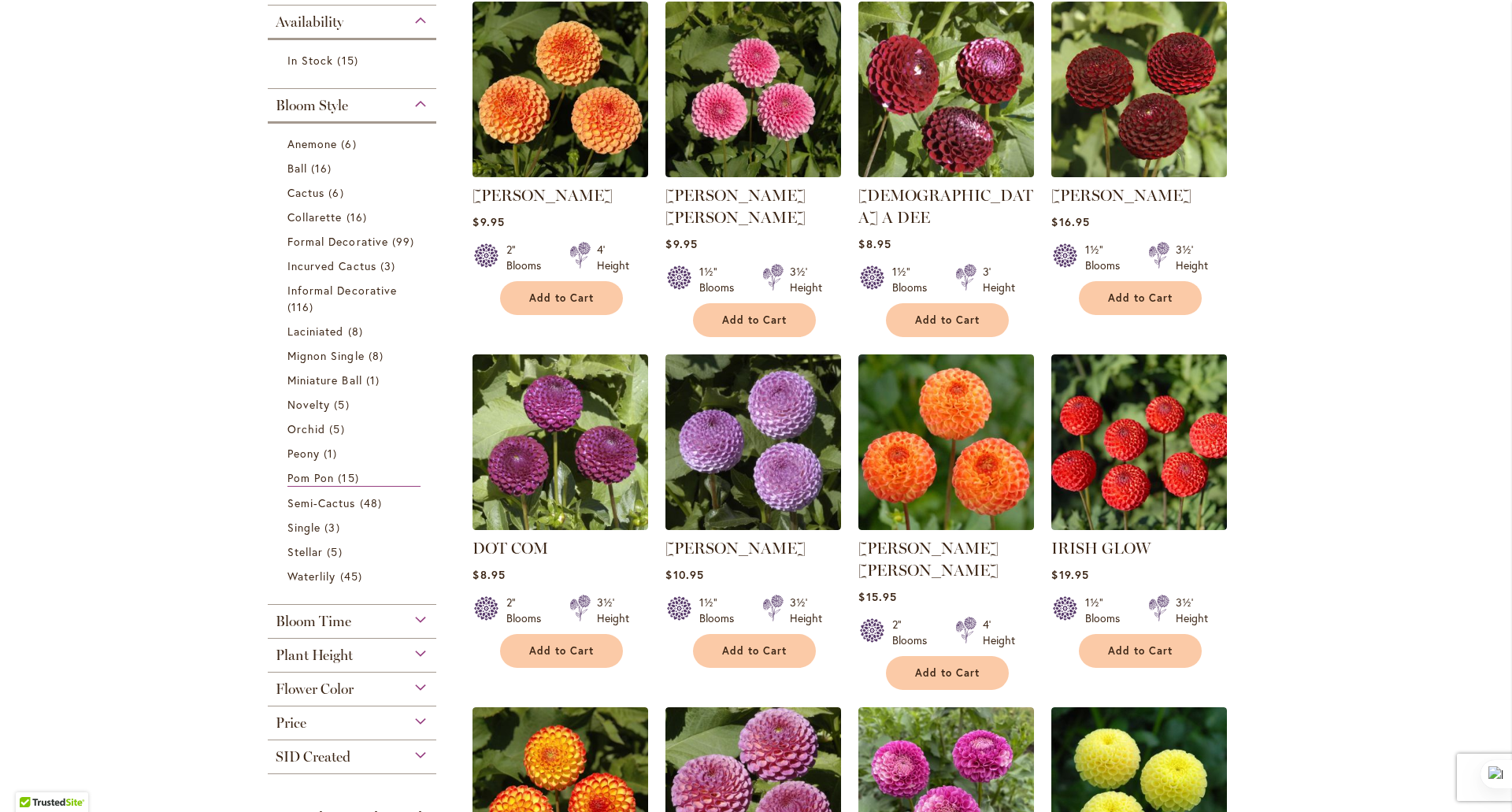
scroll to position [360, 0]
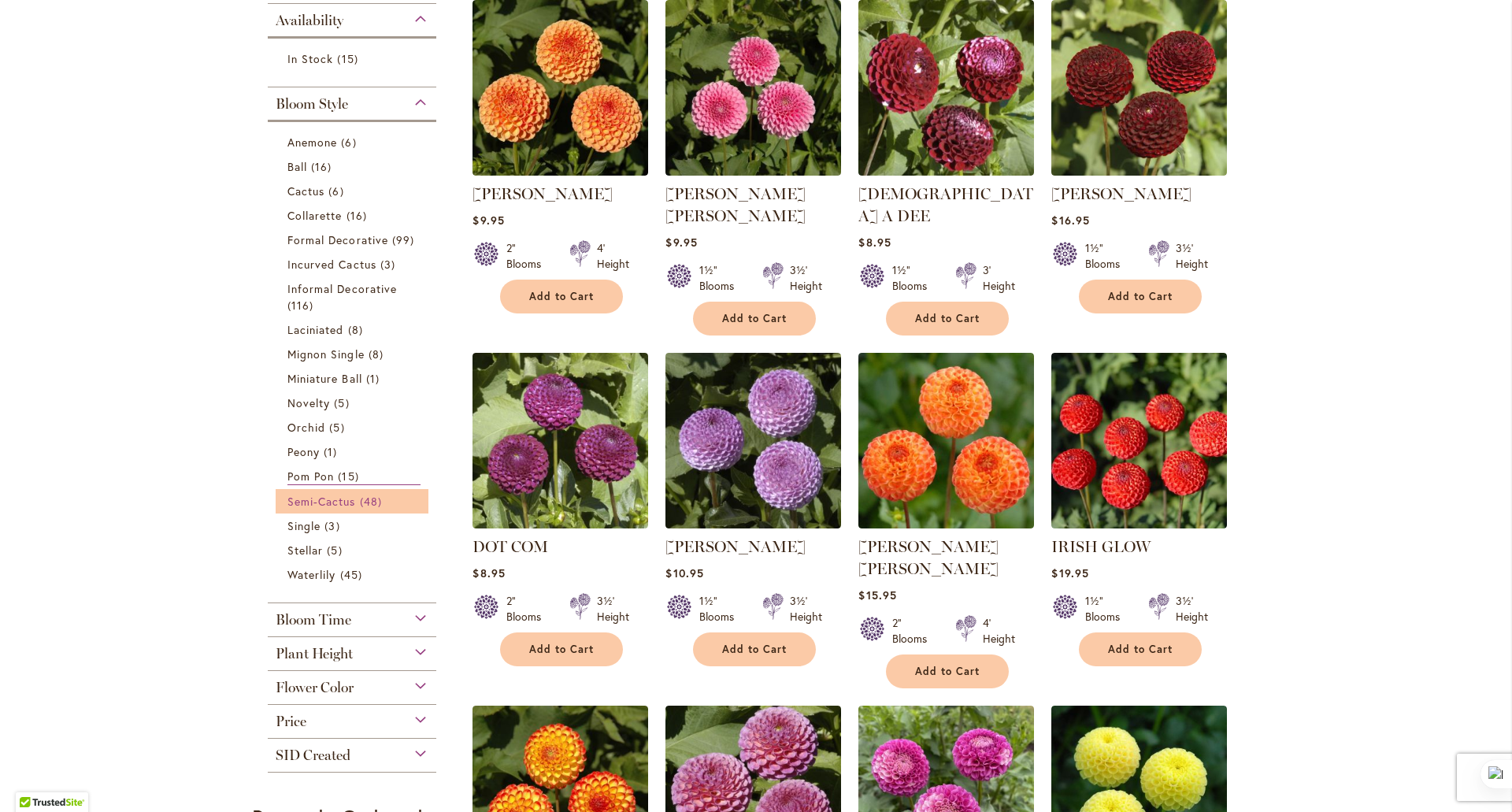
click at [301, 500] on span "Semi-Cactus" at bounding box center [322, 501] width 69 height 15
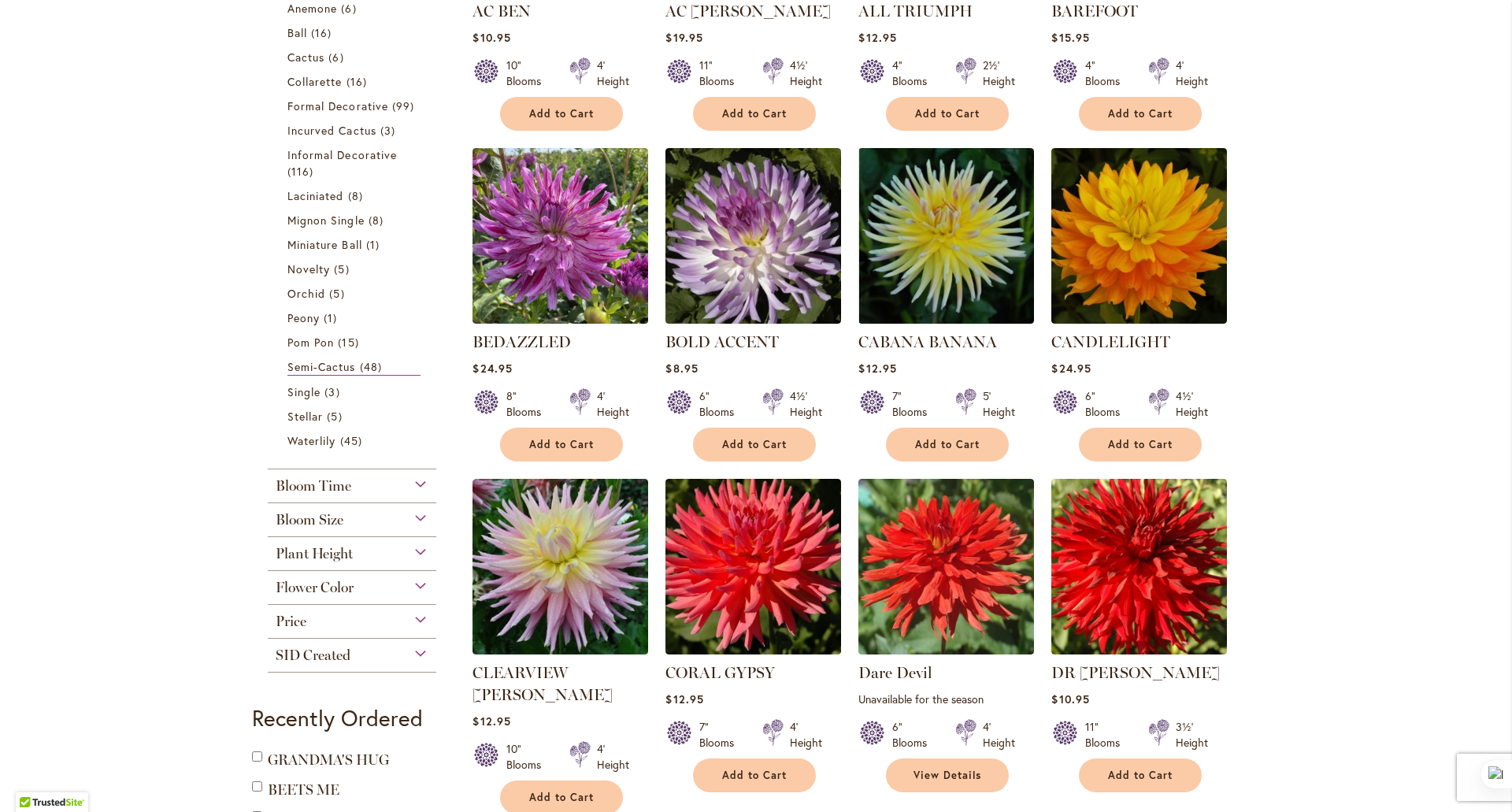
scroll to position [449, 0]
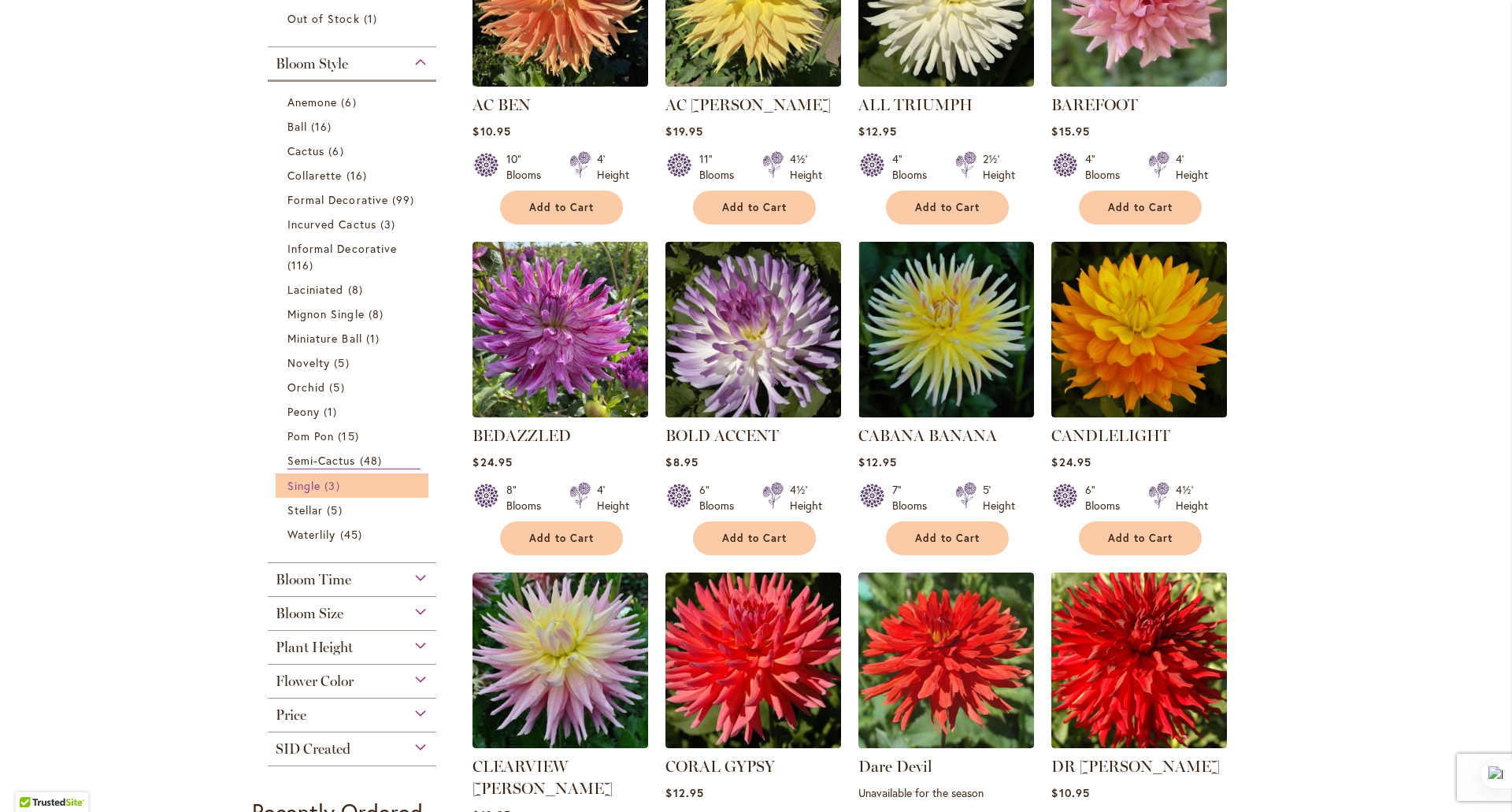
click at [291, 486] on span "Single" at bounding box center [304, 485] width 33 height 15
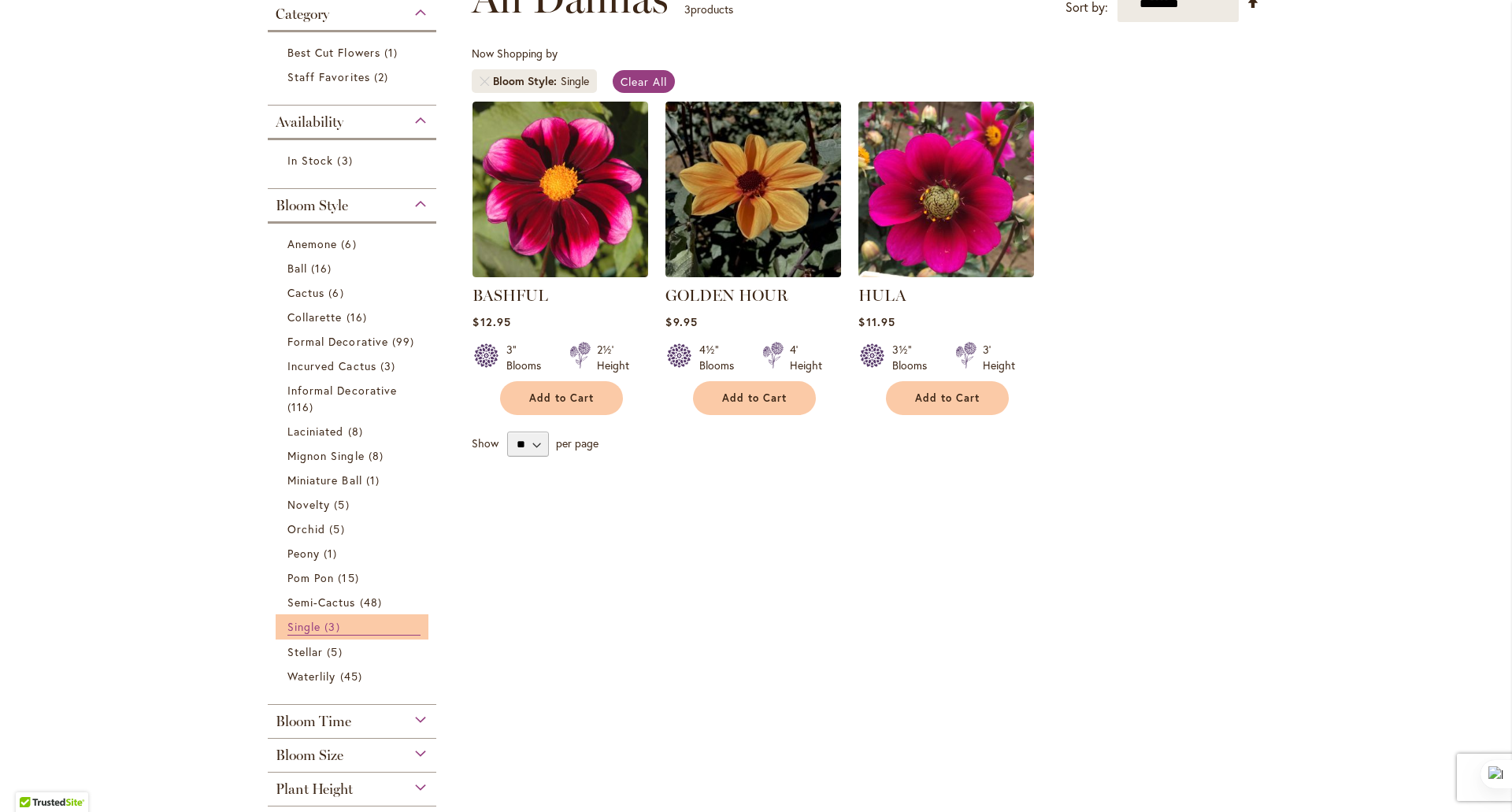
scroll to position [322, 0]
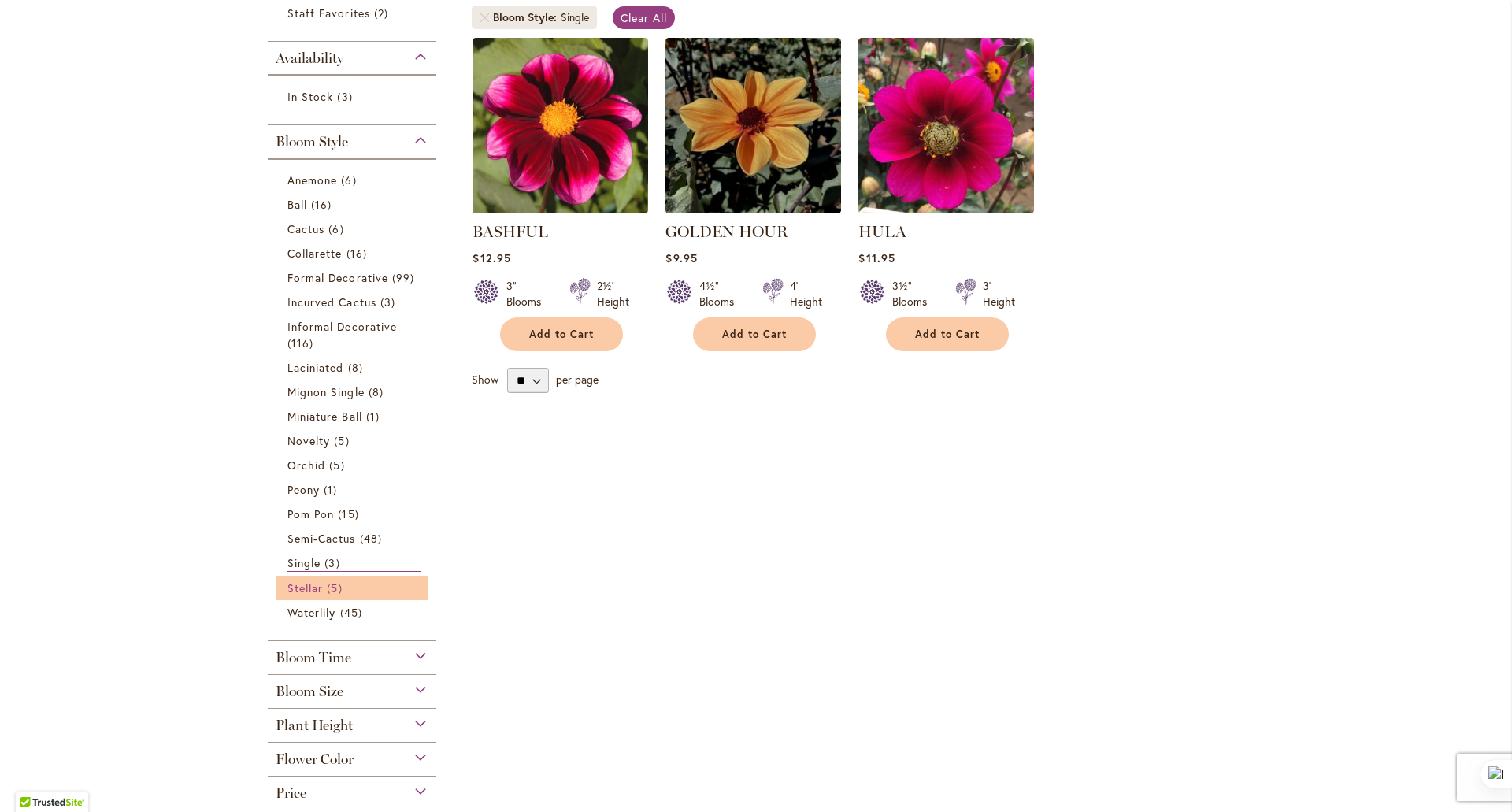
click at [292, 588] on span "Stellar" at bounding box center [305, 588] width 35 height 15
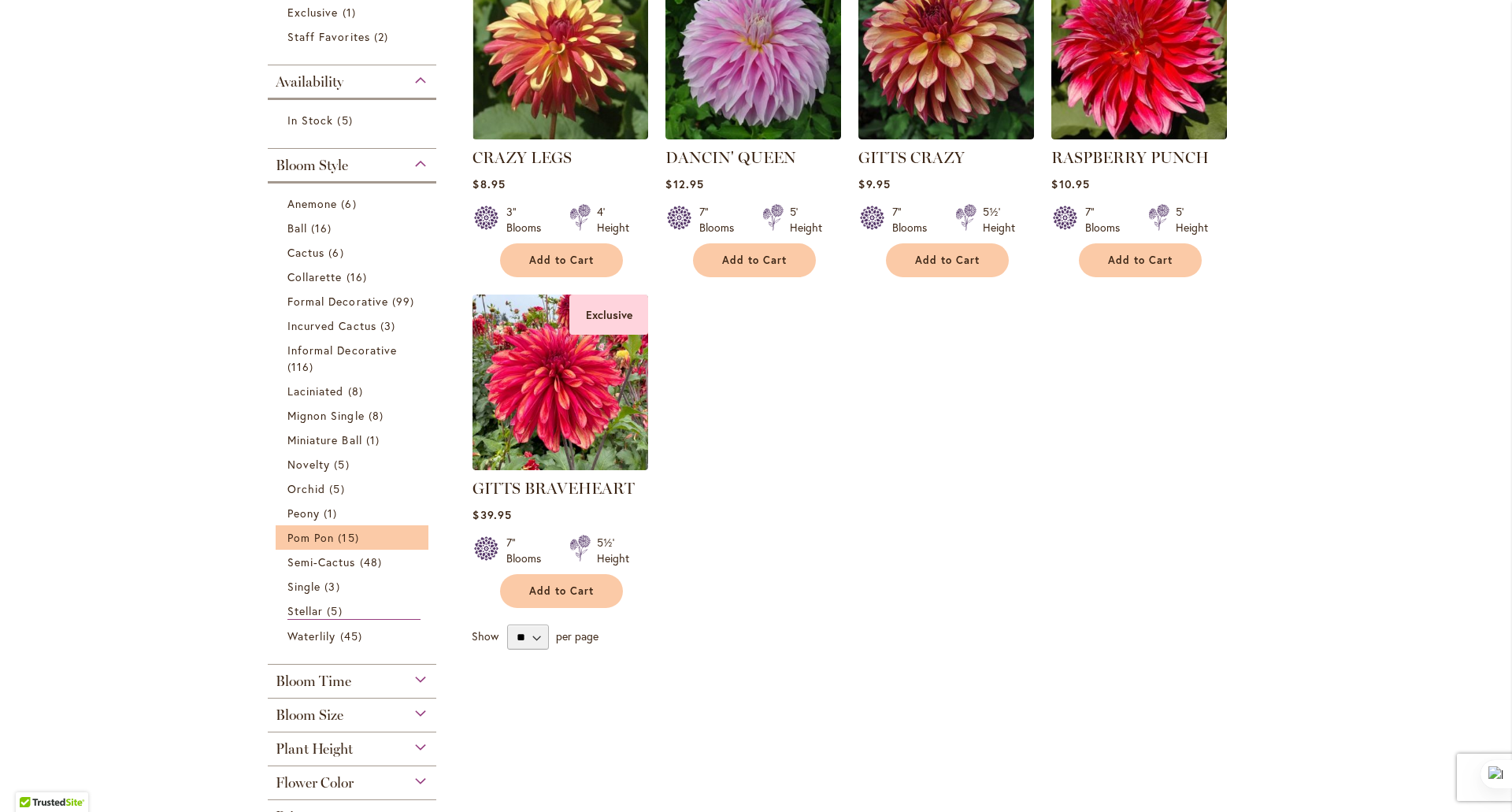
scroll to position [396, 0]
click at [311, 637] on span "Waterlily" at bounding box center [311, 635] width 48 height 15
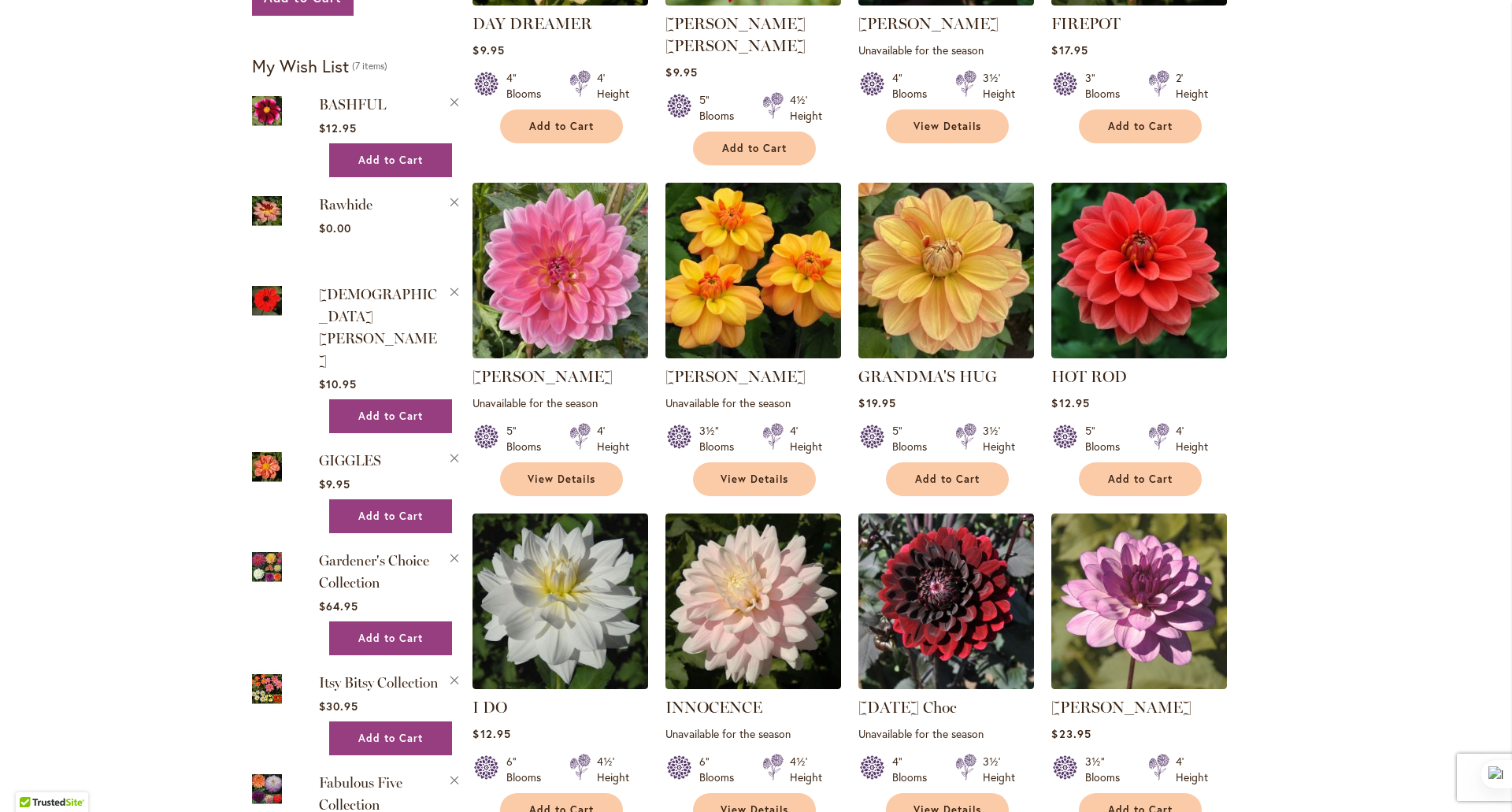
scroll to position [1527, 0]
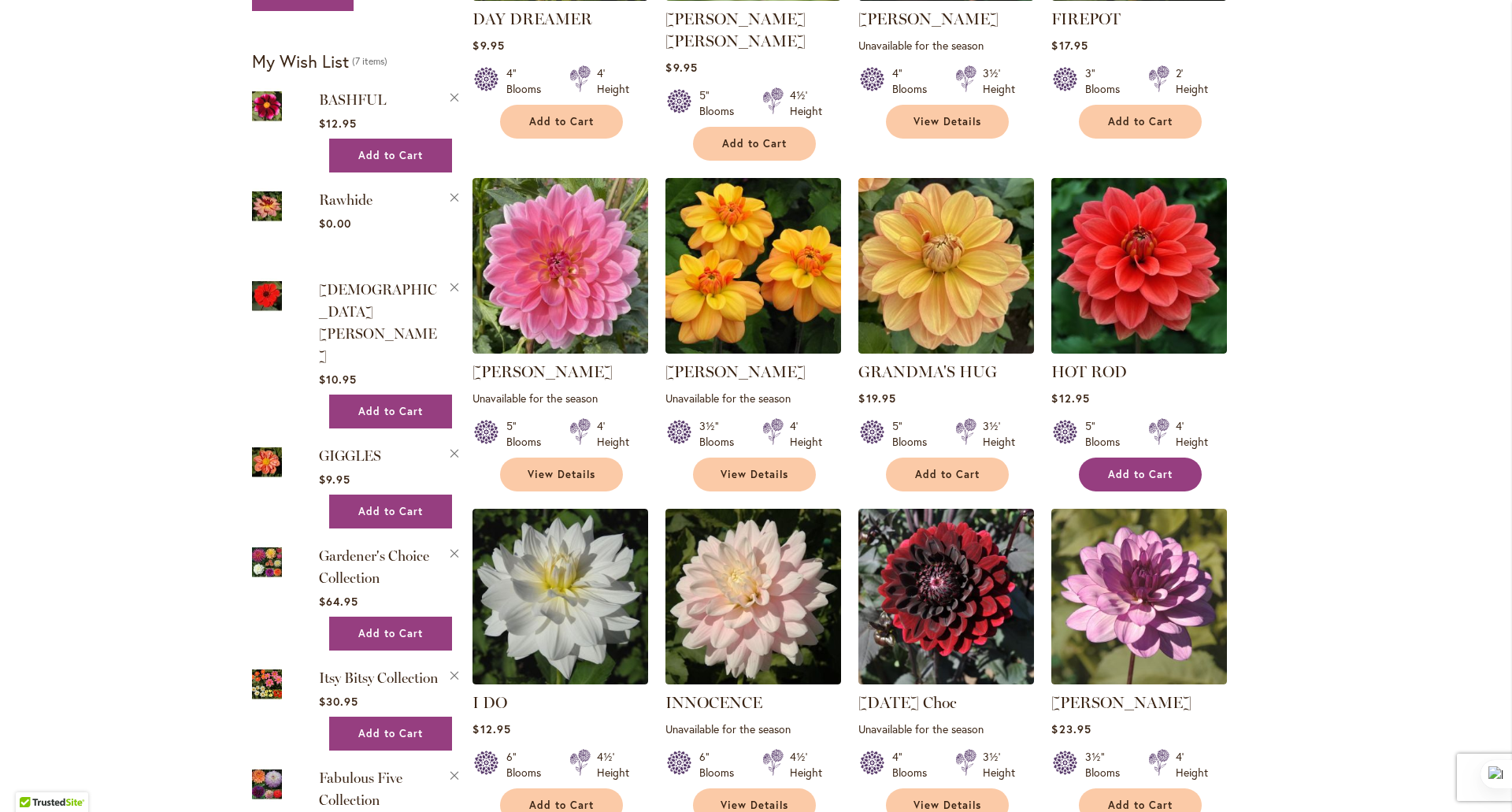
click at [1134, 468] on span "Add to Cart" at bounding box center [1140, 474] width 64 height 14
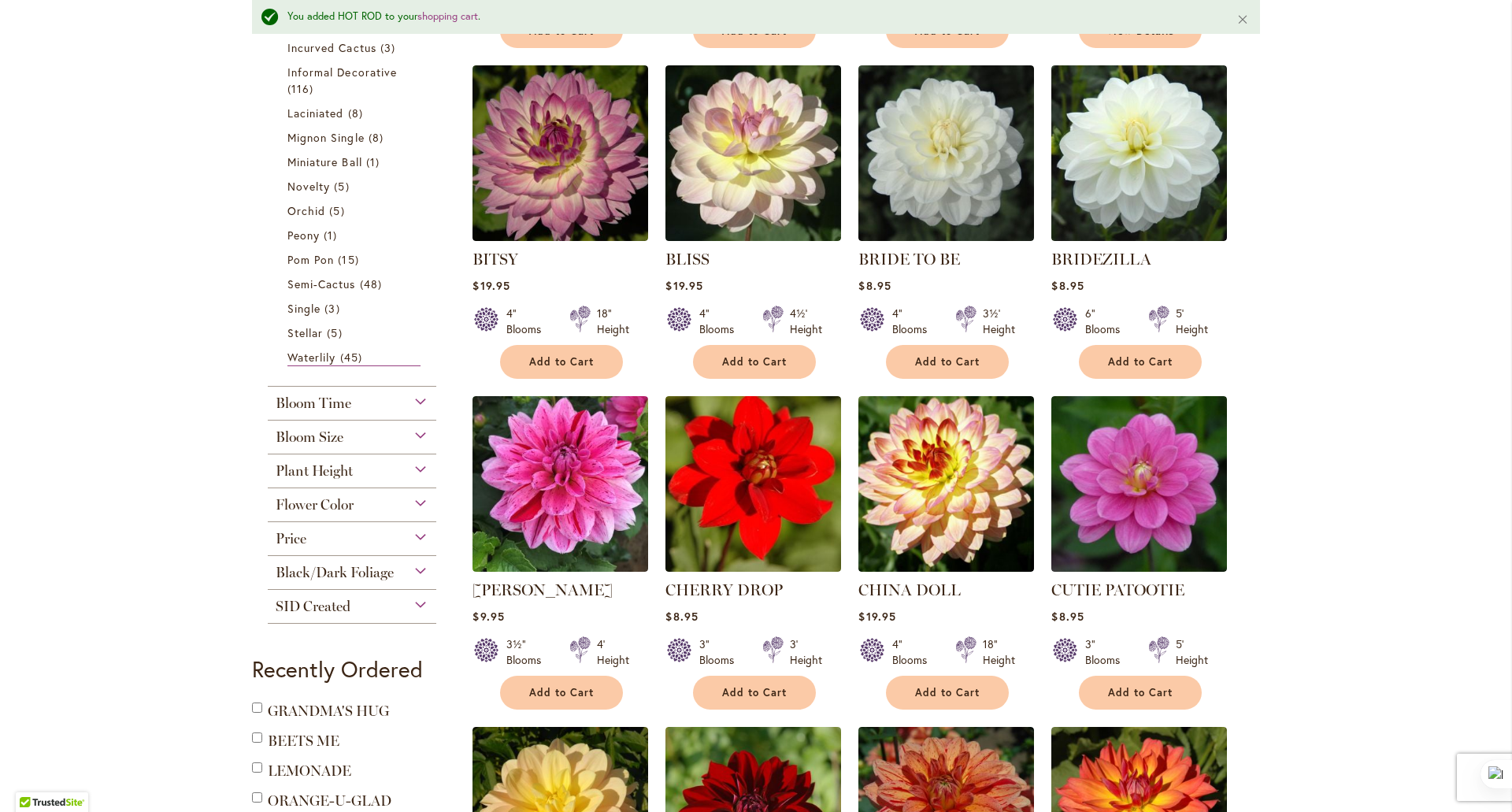
scroll to position [550, 0]
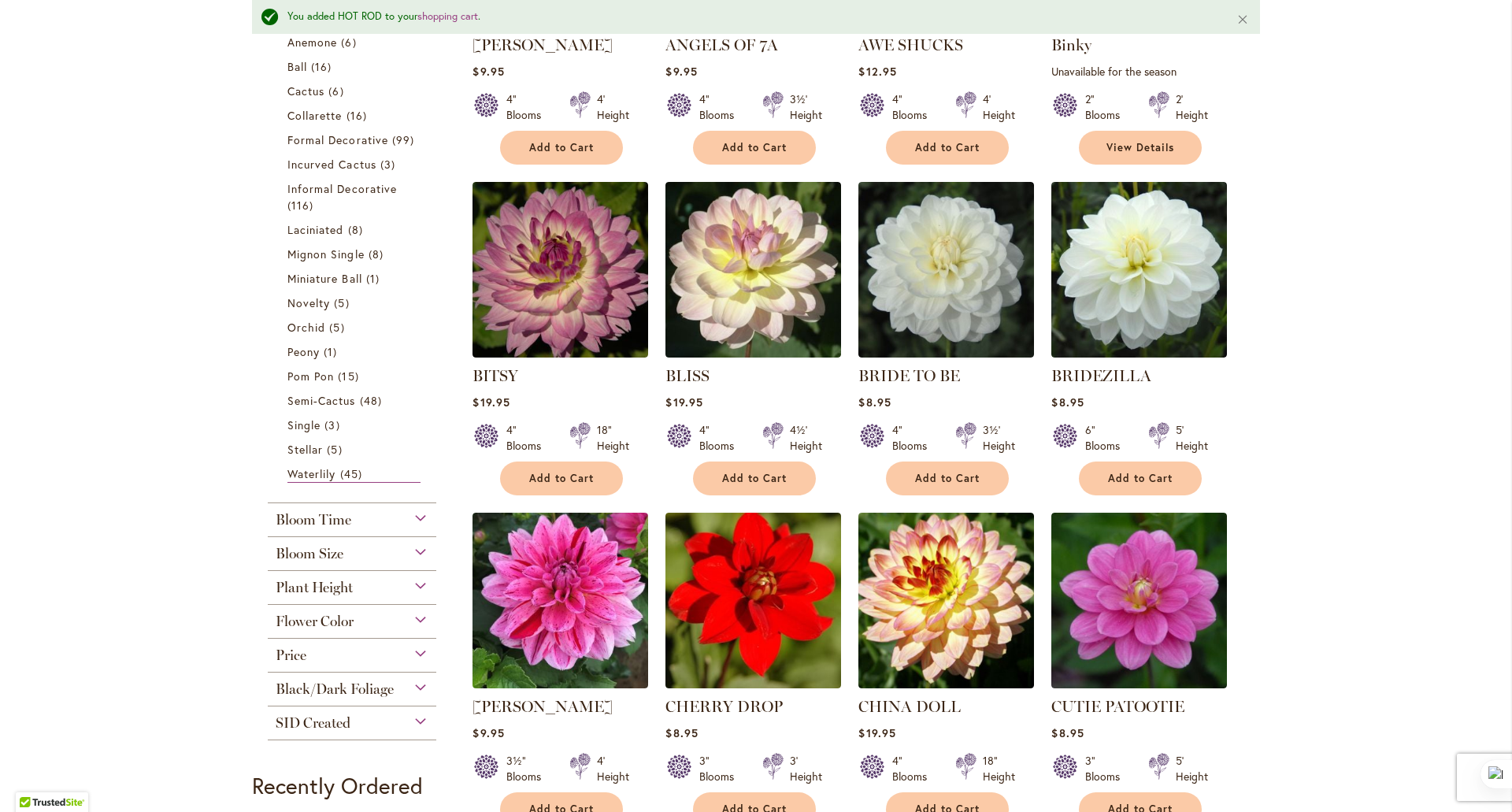
click at [359, 552] on div "Bloom Size" at bounding box center [352, 549] width 168 height 25
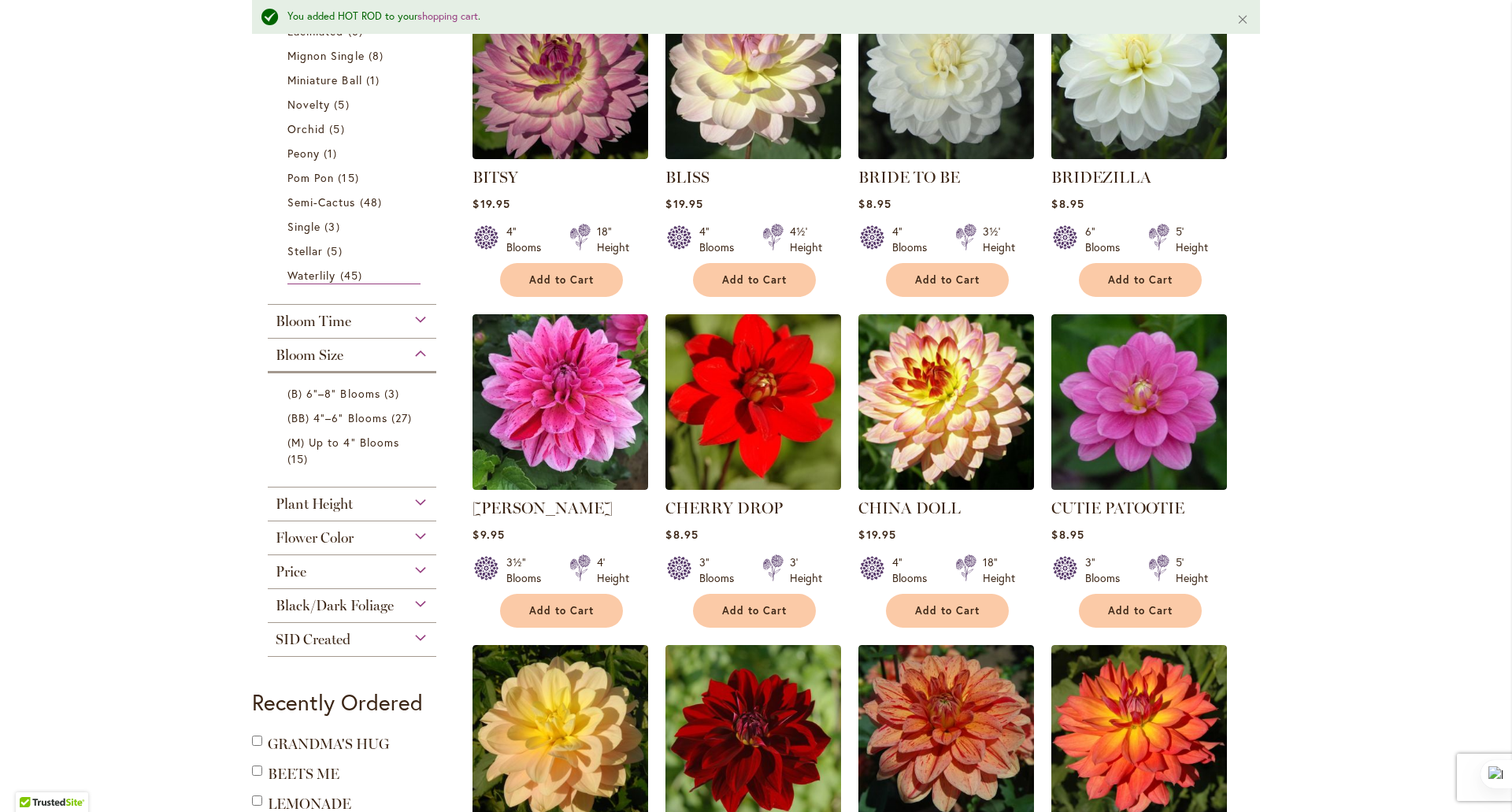
scroll to position [752, 0]
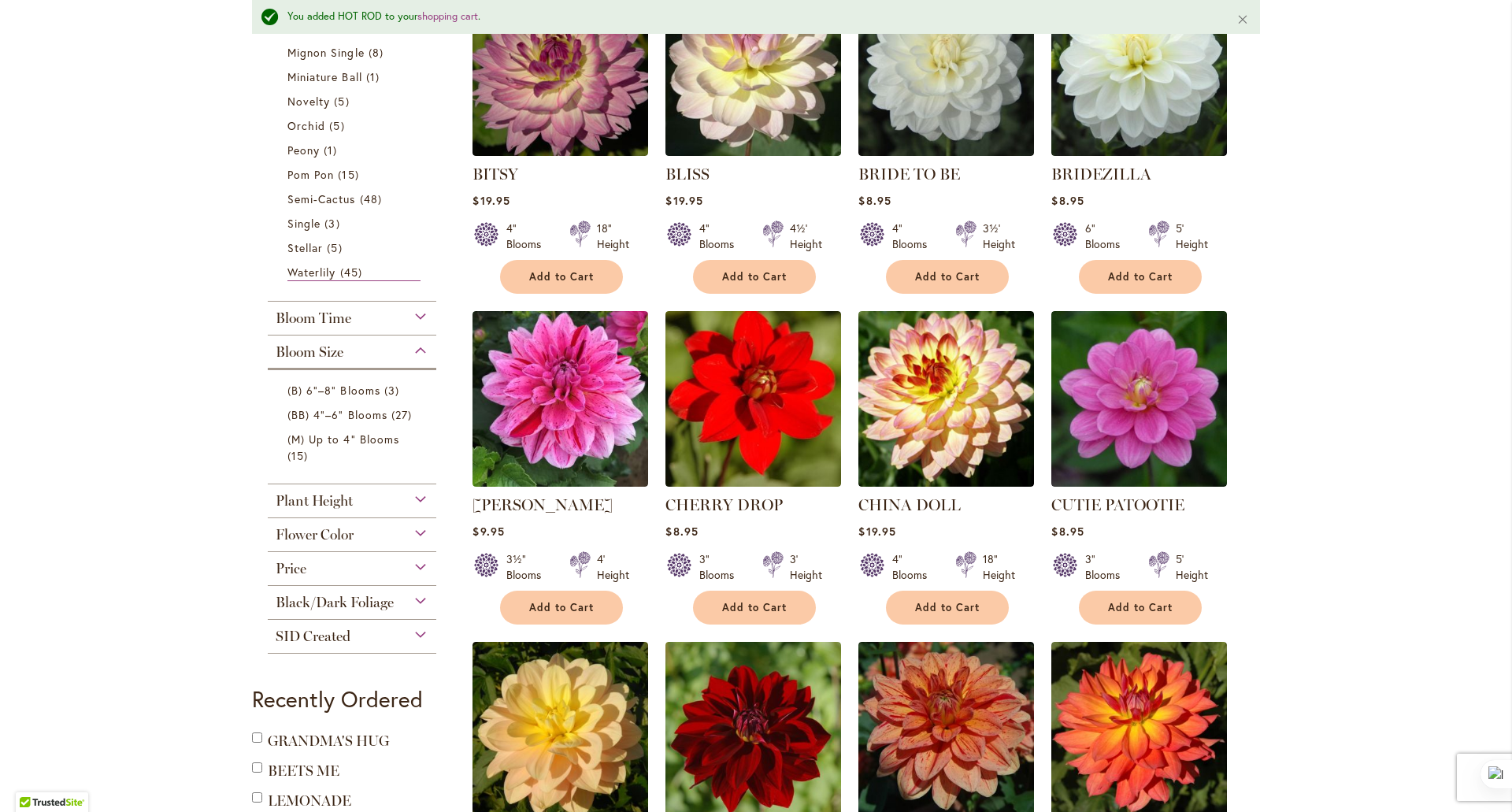
click at [360, 496] on div "Plant Height" at bounding box center [352, 497] width 168 height 25
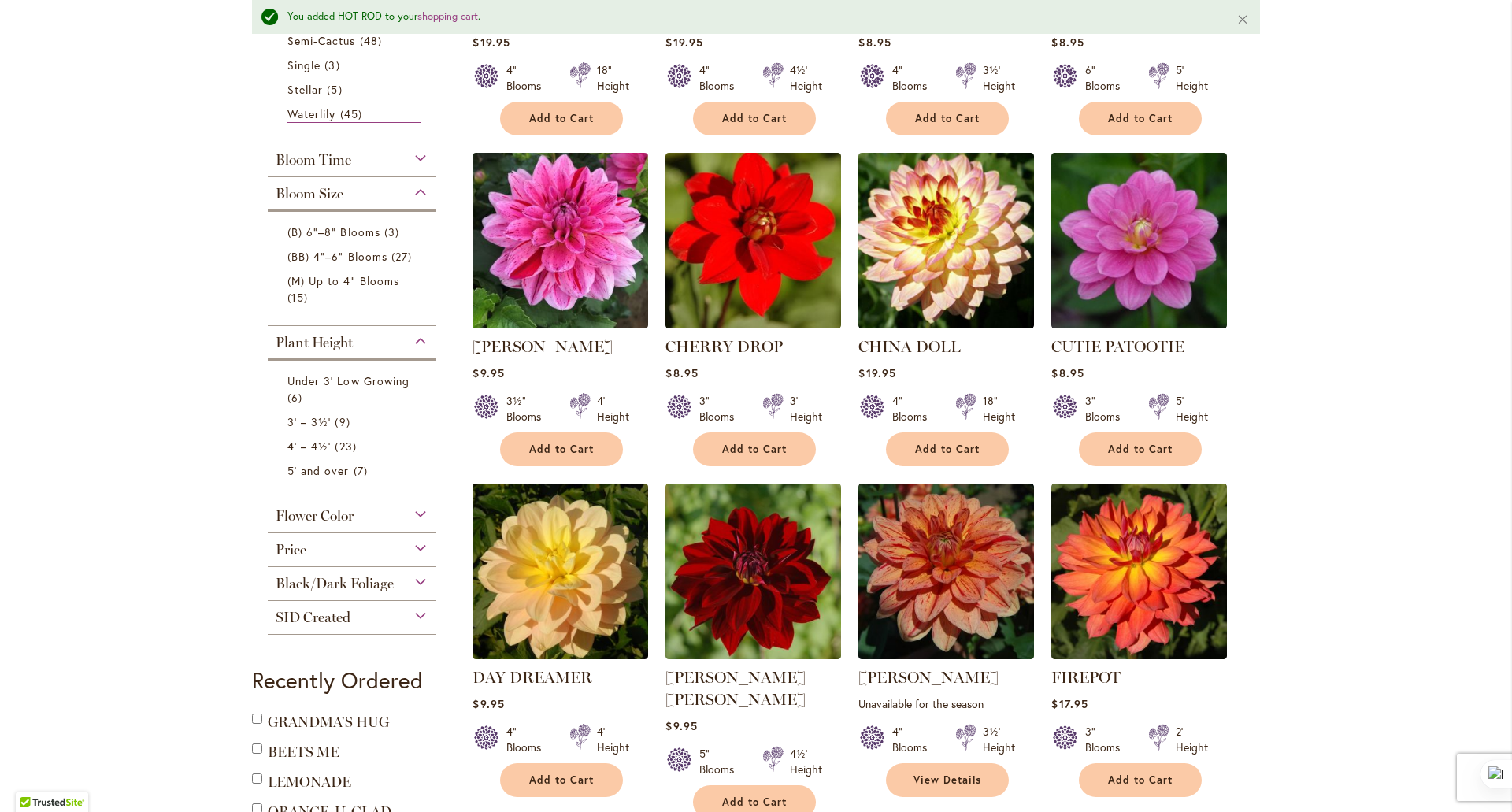
scroll to position [912, 0]
click at [301, 442] on span "4' – 4½'" at bounding box center [310, 445] width 43 height 15
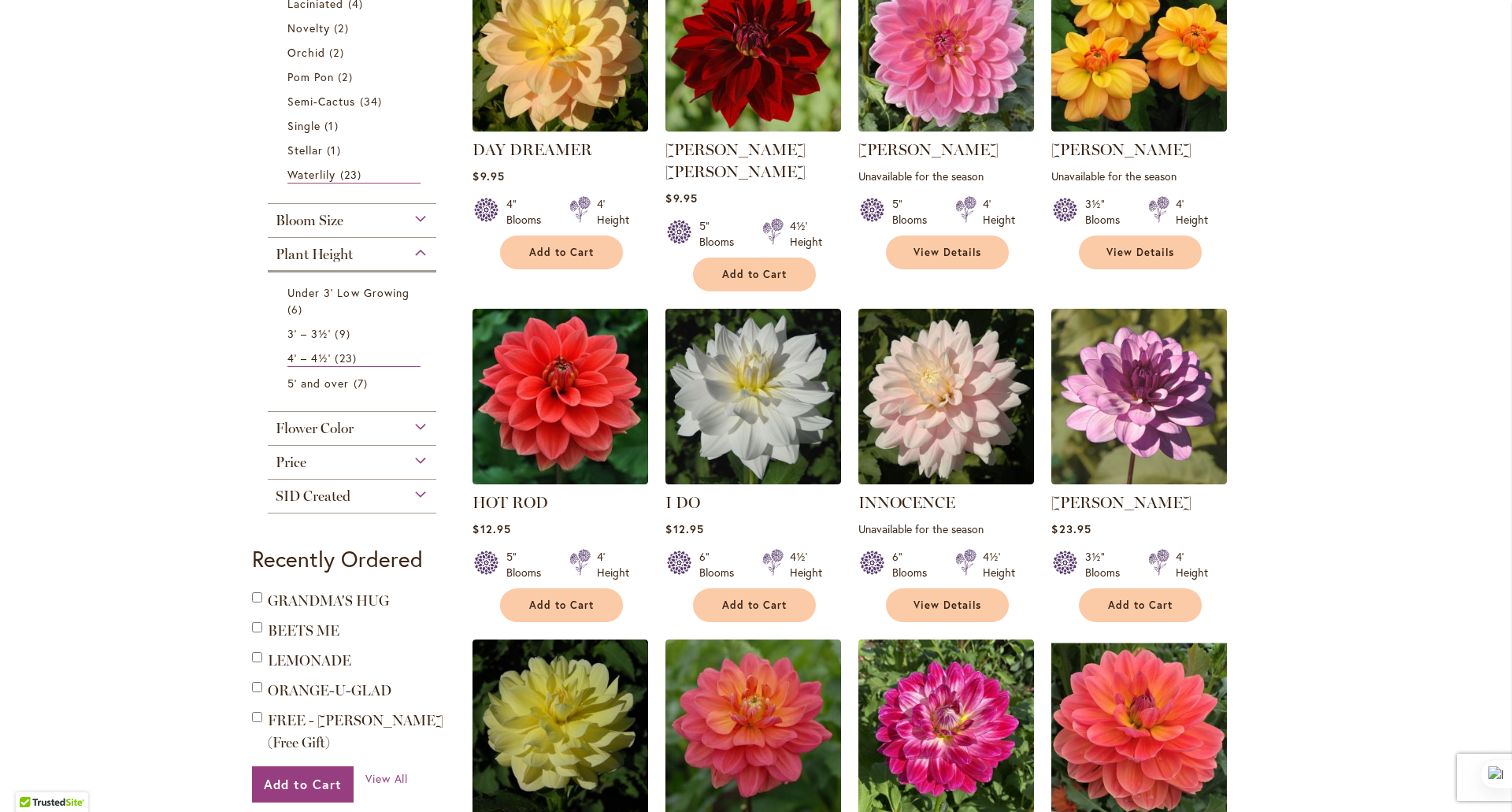
scroll to position [736, 0]
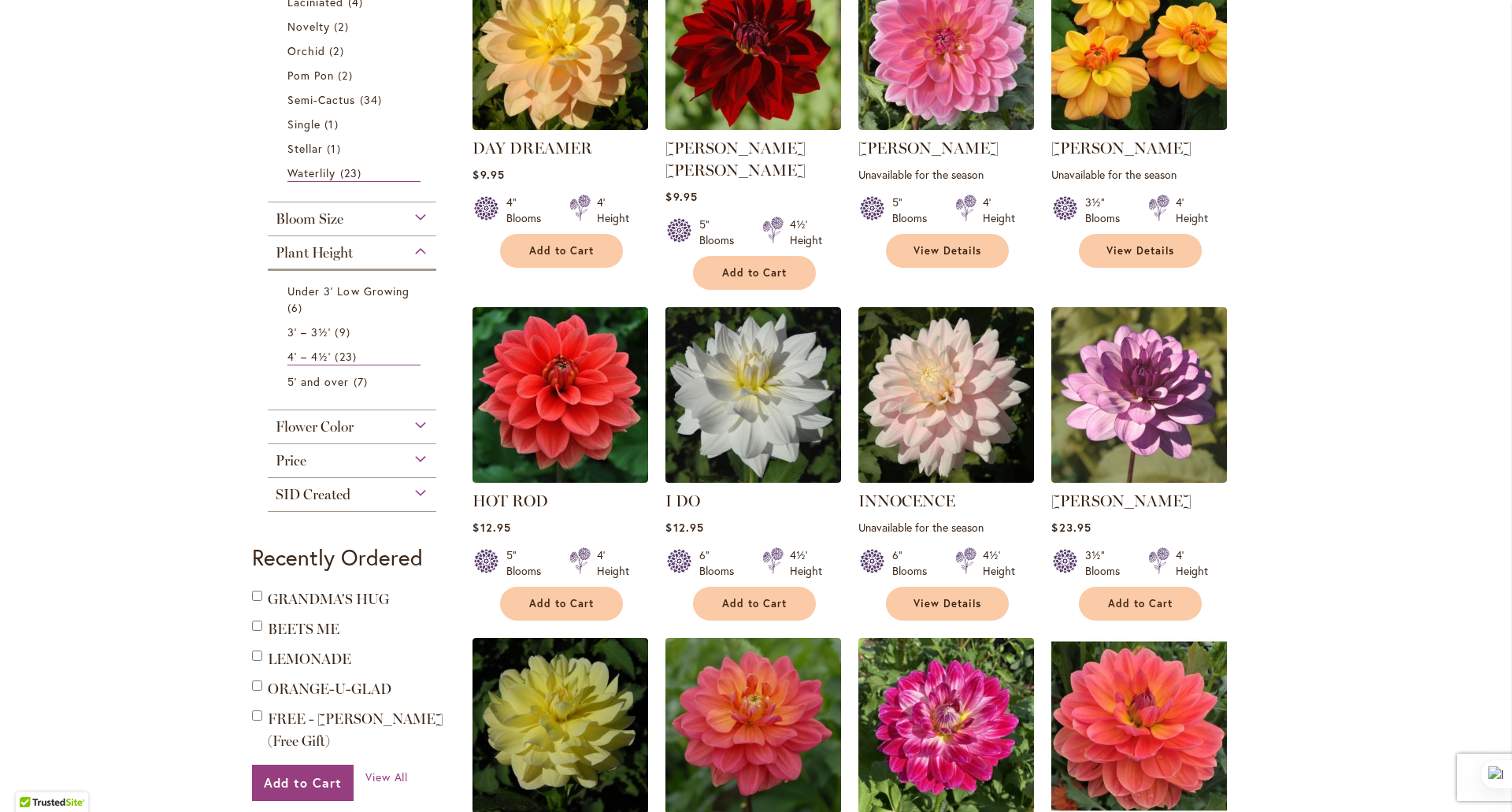
click at [313, 418] on span "Flower Color" at bounding box center [314, 426] width 78 height 17
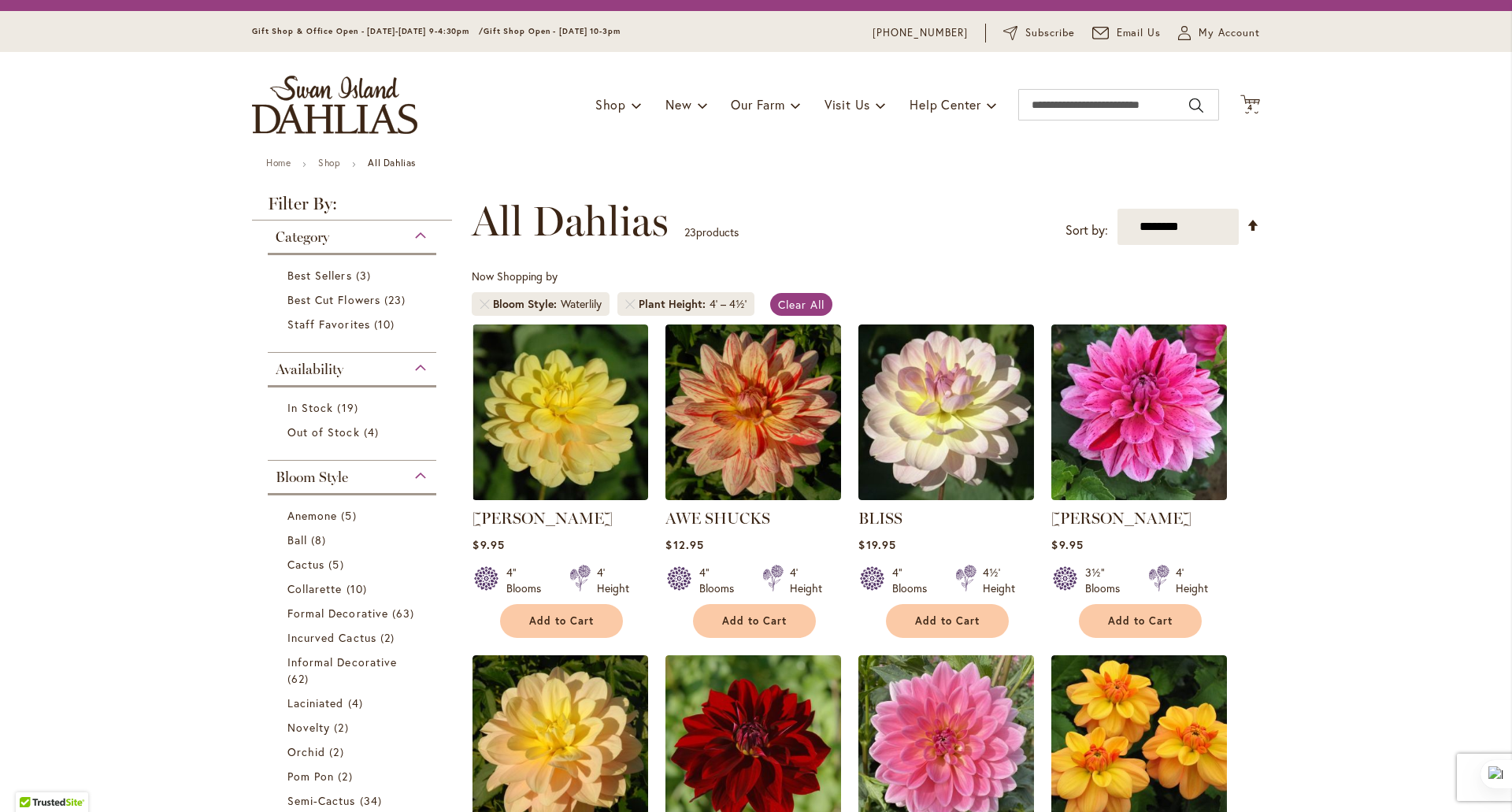
scroll to position [0, 0]
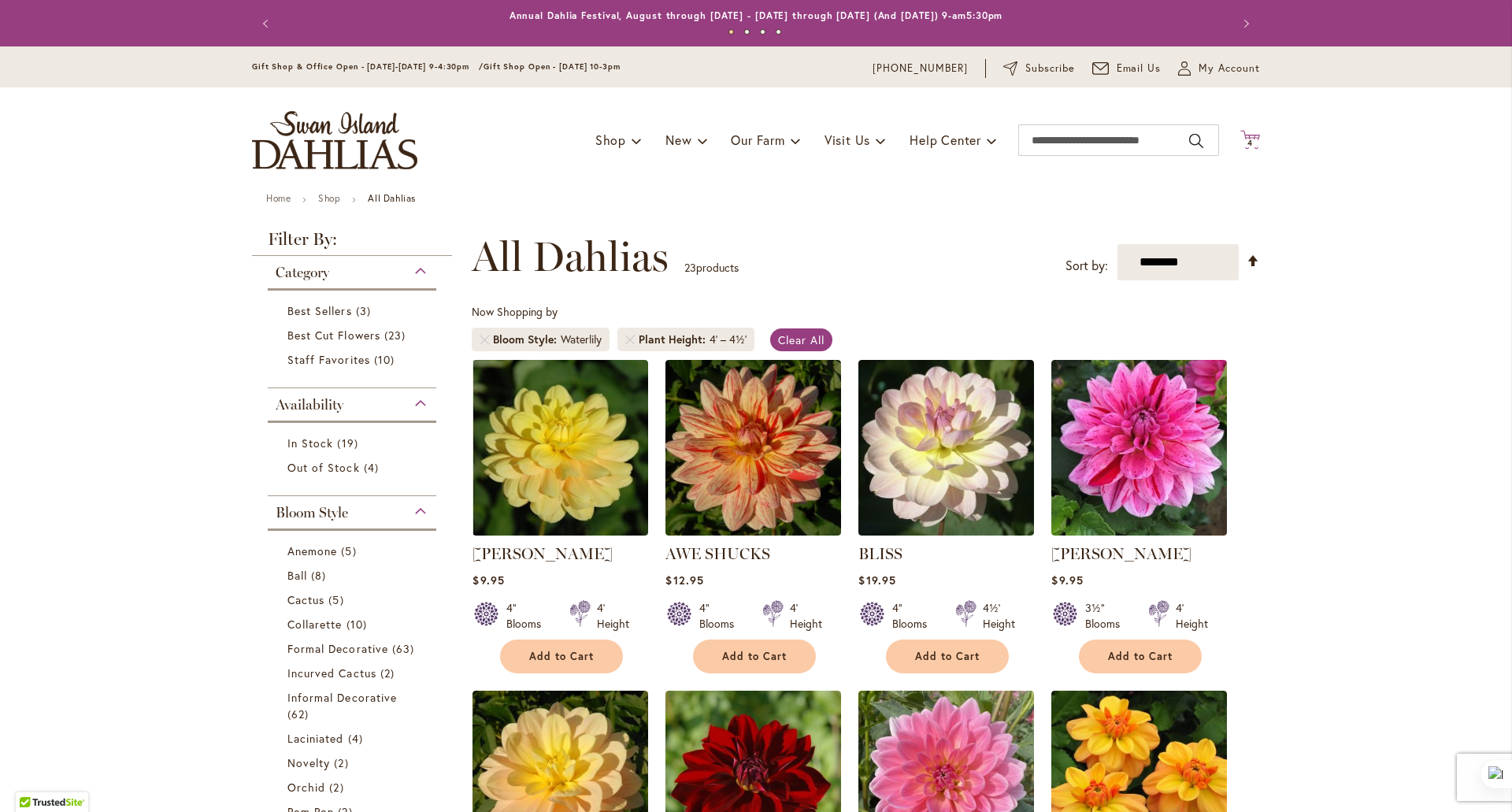
click at [1248, 144] on span "4" at bounding box center [1250, 142] width 5 height 10
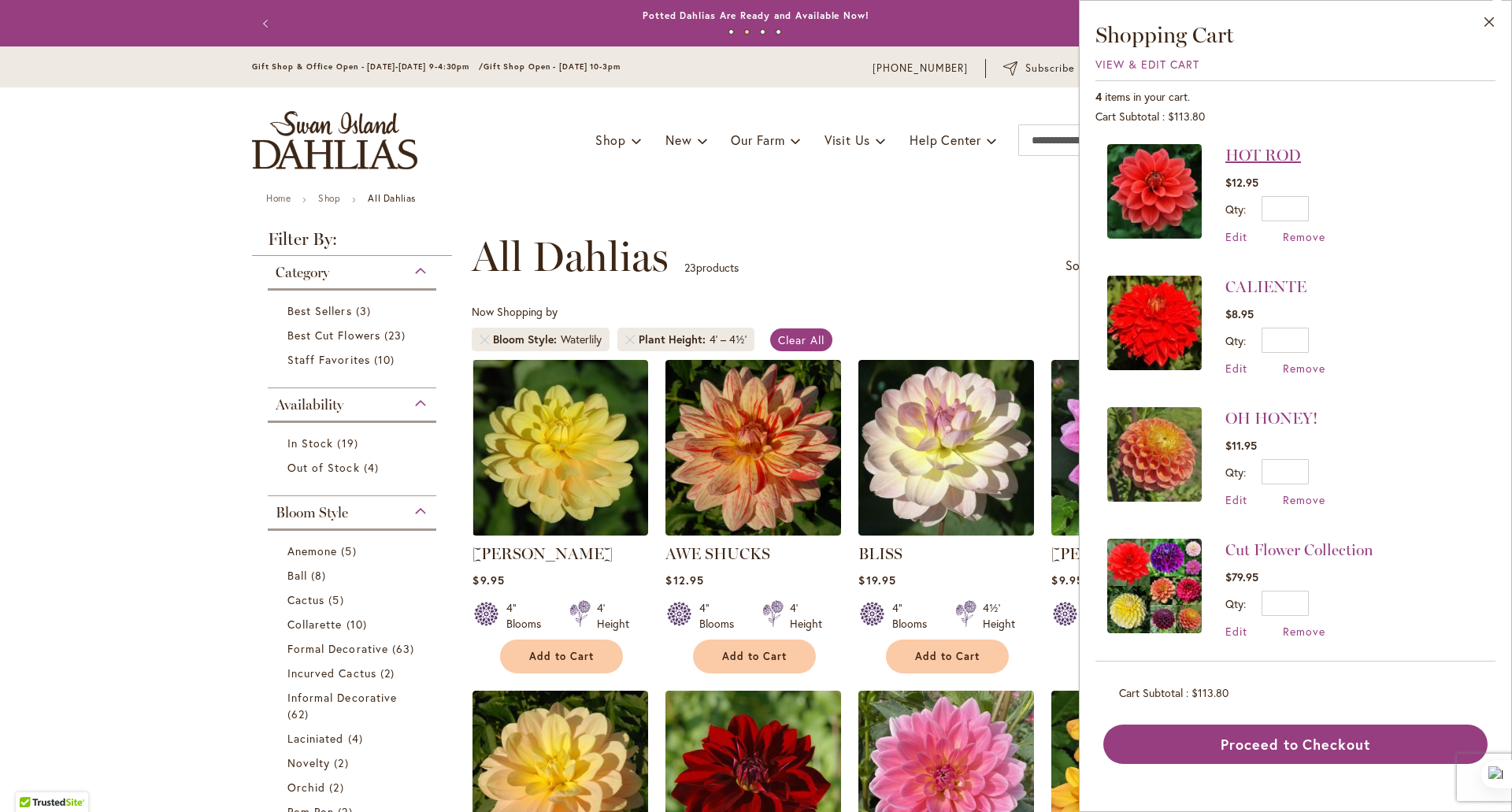
click at [1288, 157] on link "HOT ROD" at bounding box center [1264, 155] width 76 height 19
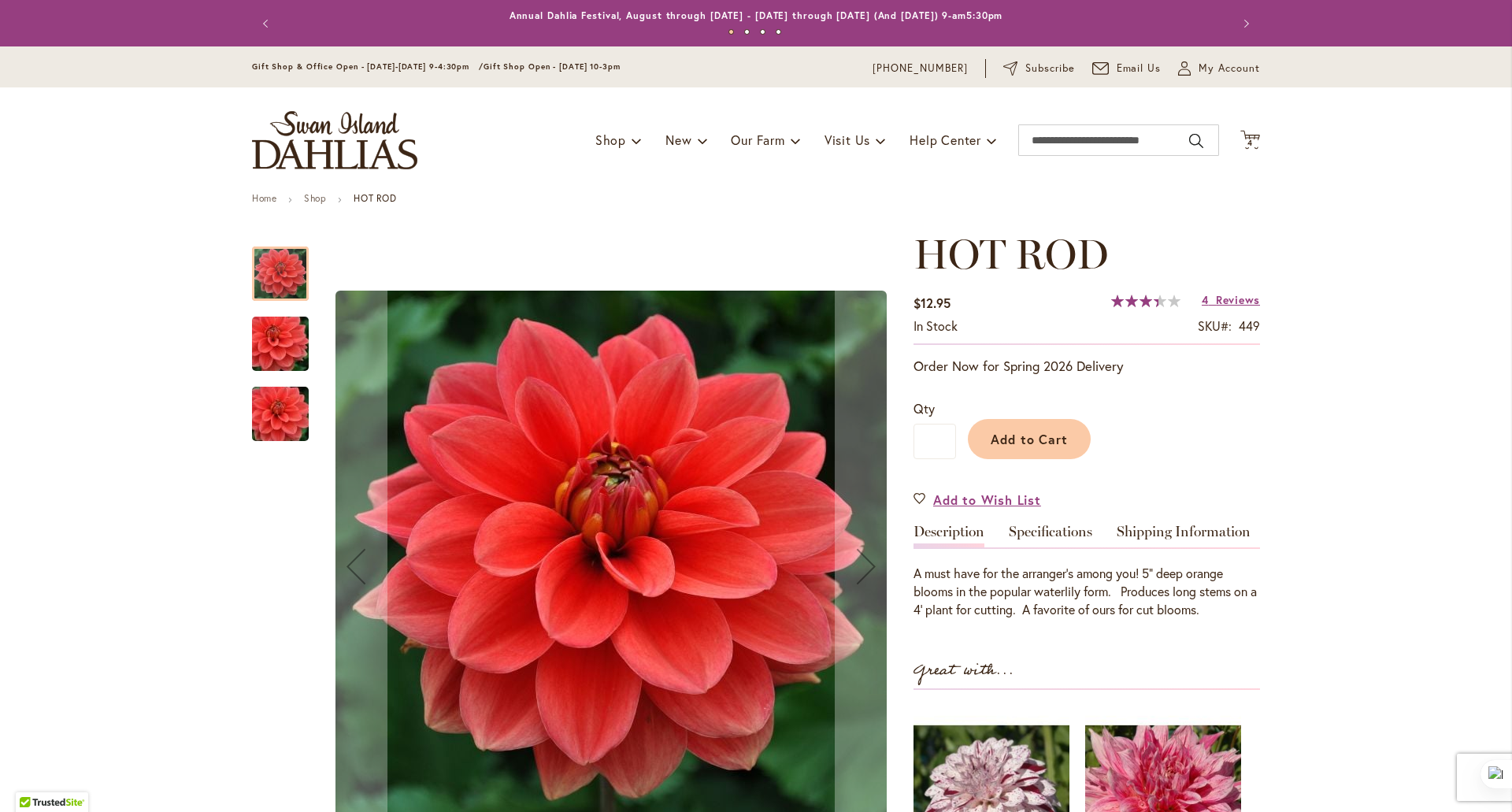
click at [268, 333] on img "HOT ROD" at bounding box center [280, 344] width 113 height 76
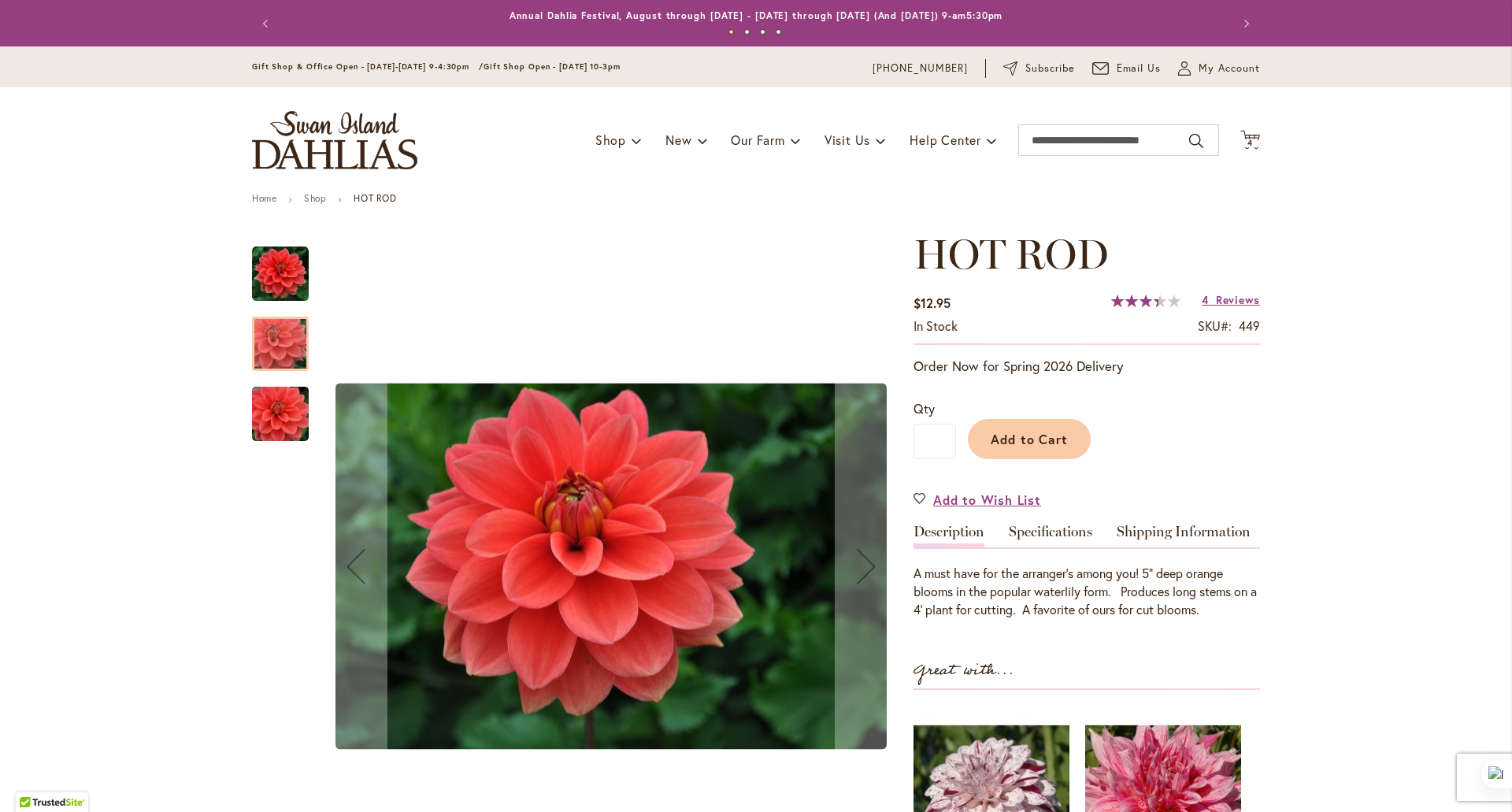
click at [279, 415] on img "HOT ROD" at bounding box center [280, 415] width 113 height 76
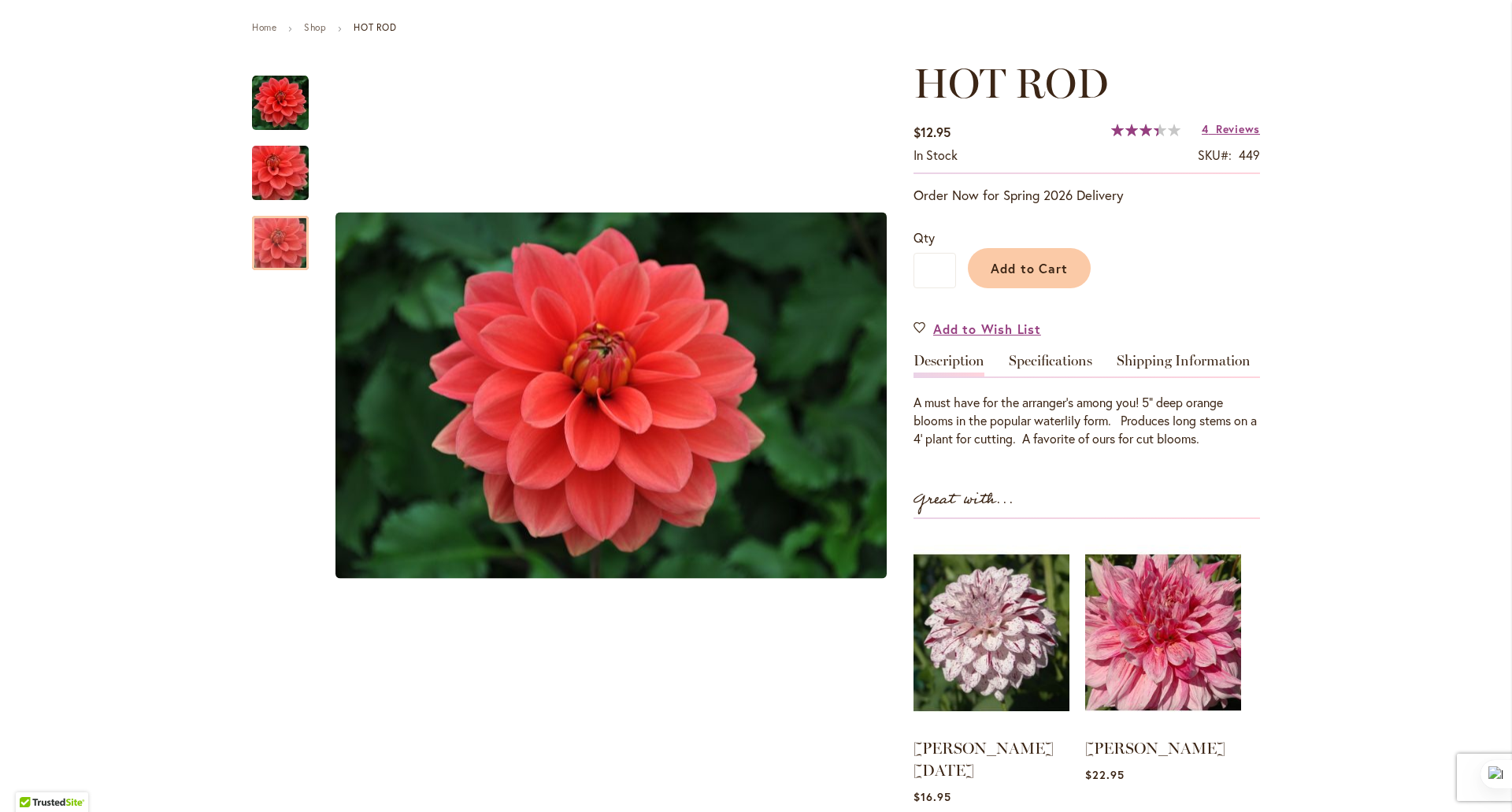
scroll to position [169, 0]
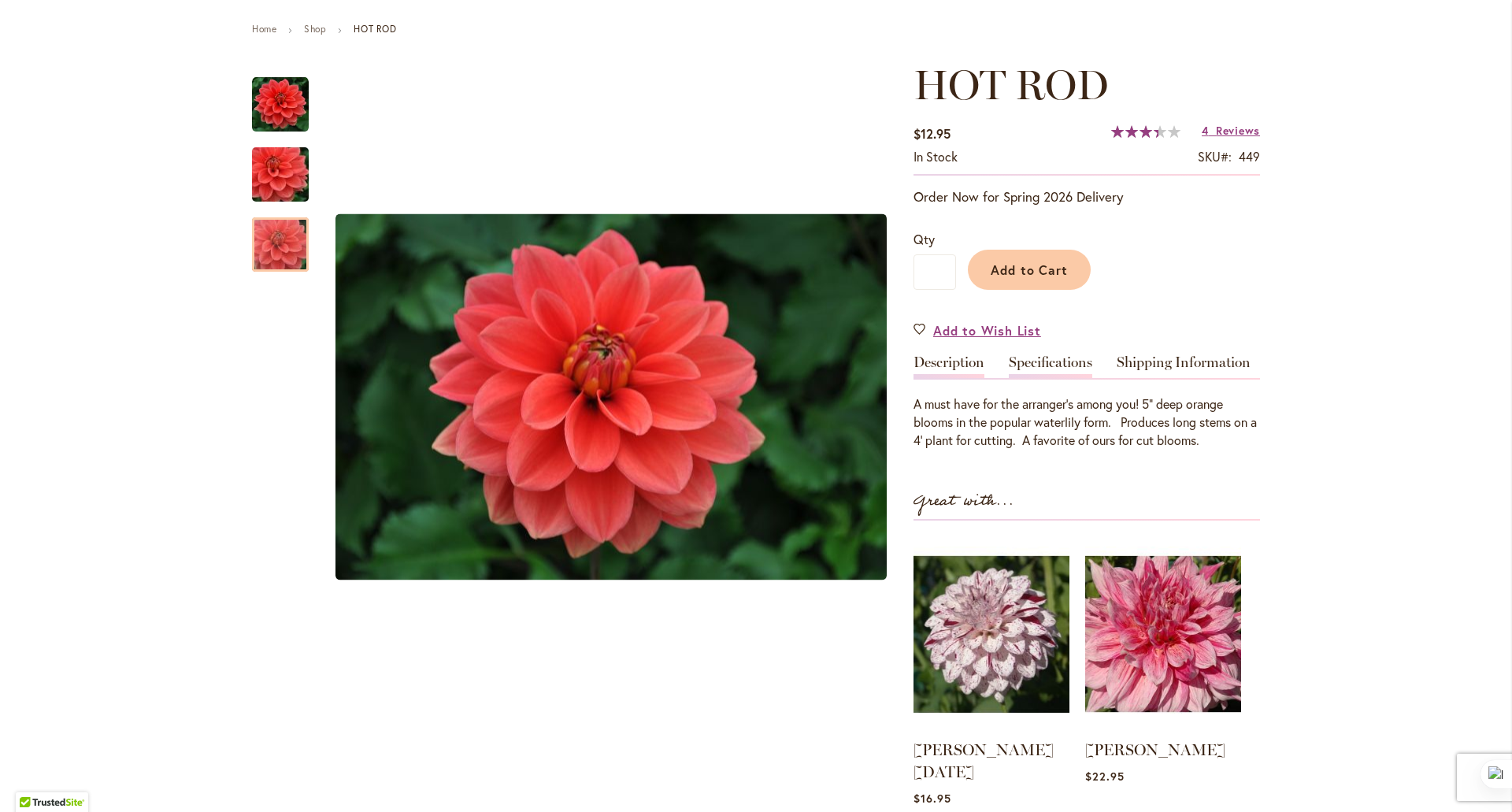
click at [1041, 365] on link "Specifications" at bounding box center [1050, 366] width 83 height 23
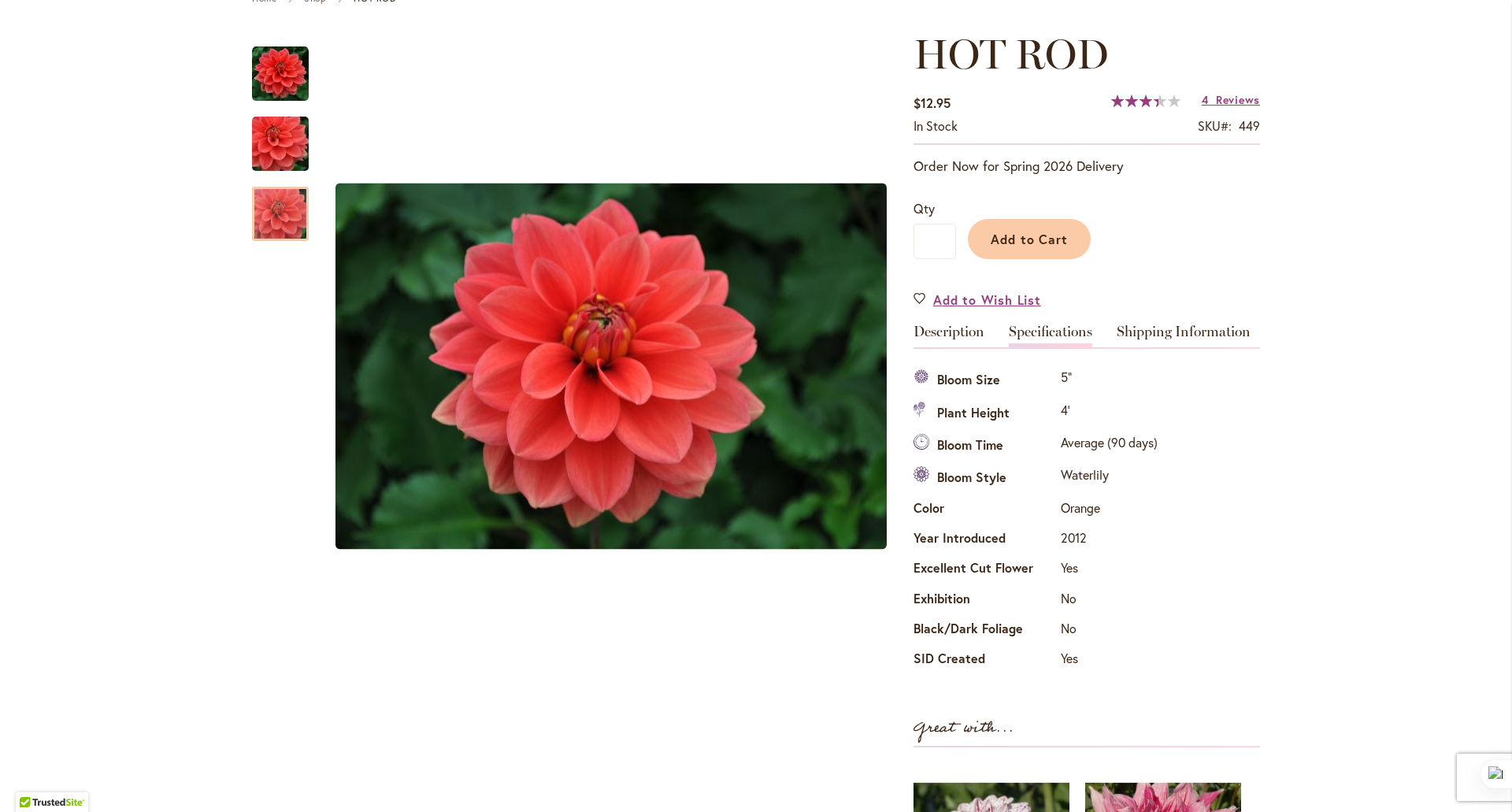
scroll to position [0, 0]
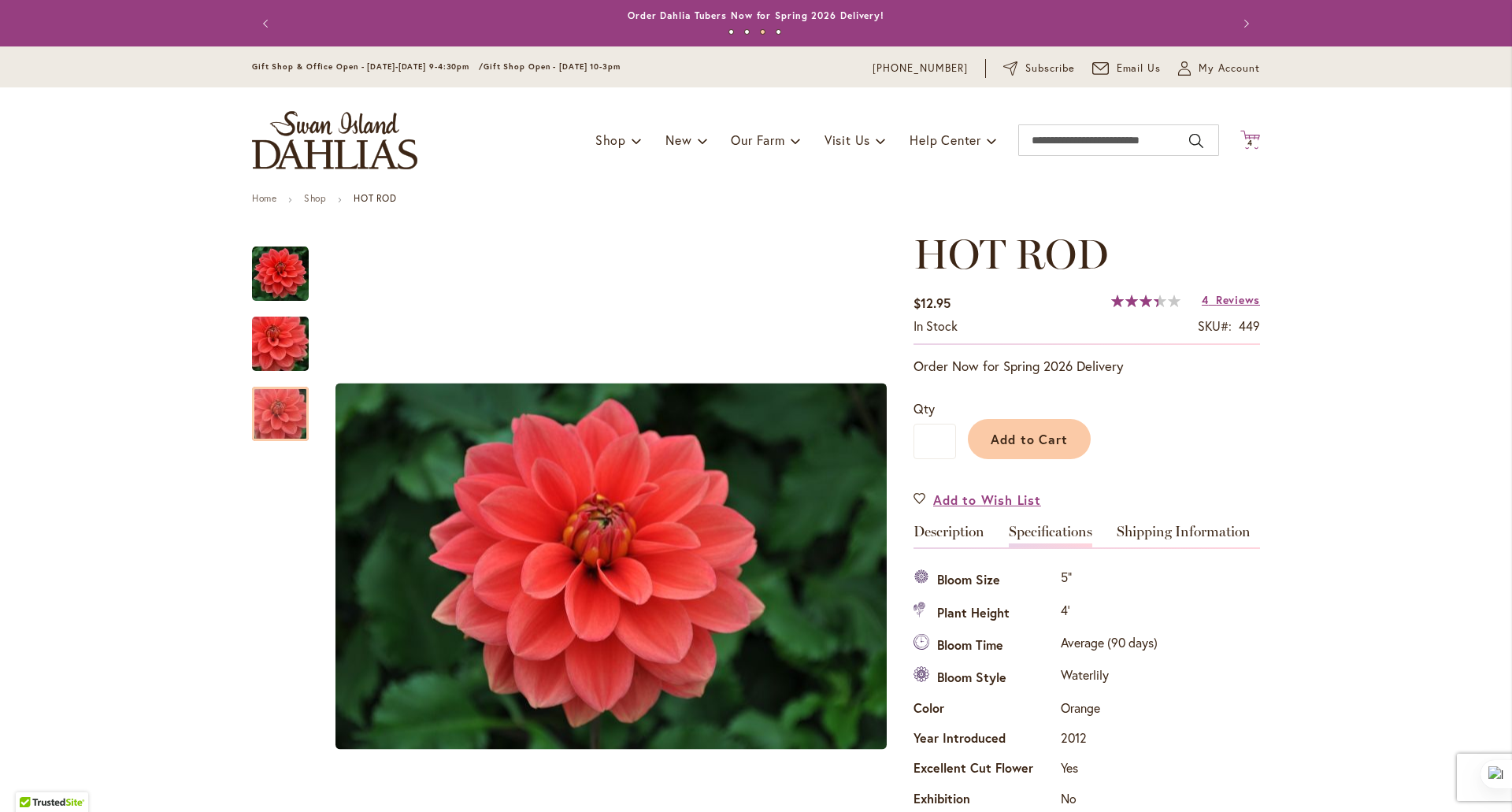
click at [1248, 143] on span "4" at bounding box center [1250, 142] width 5 height 10
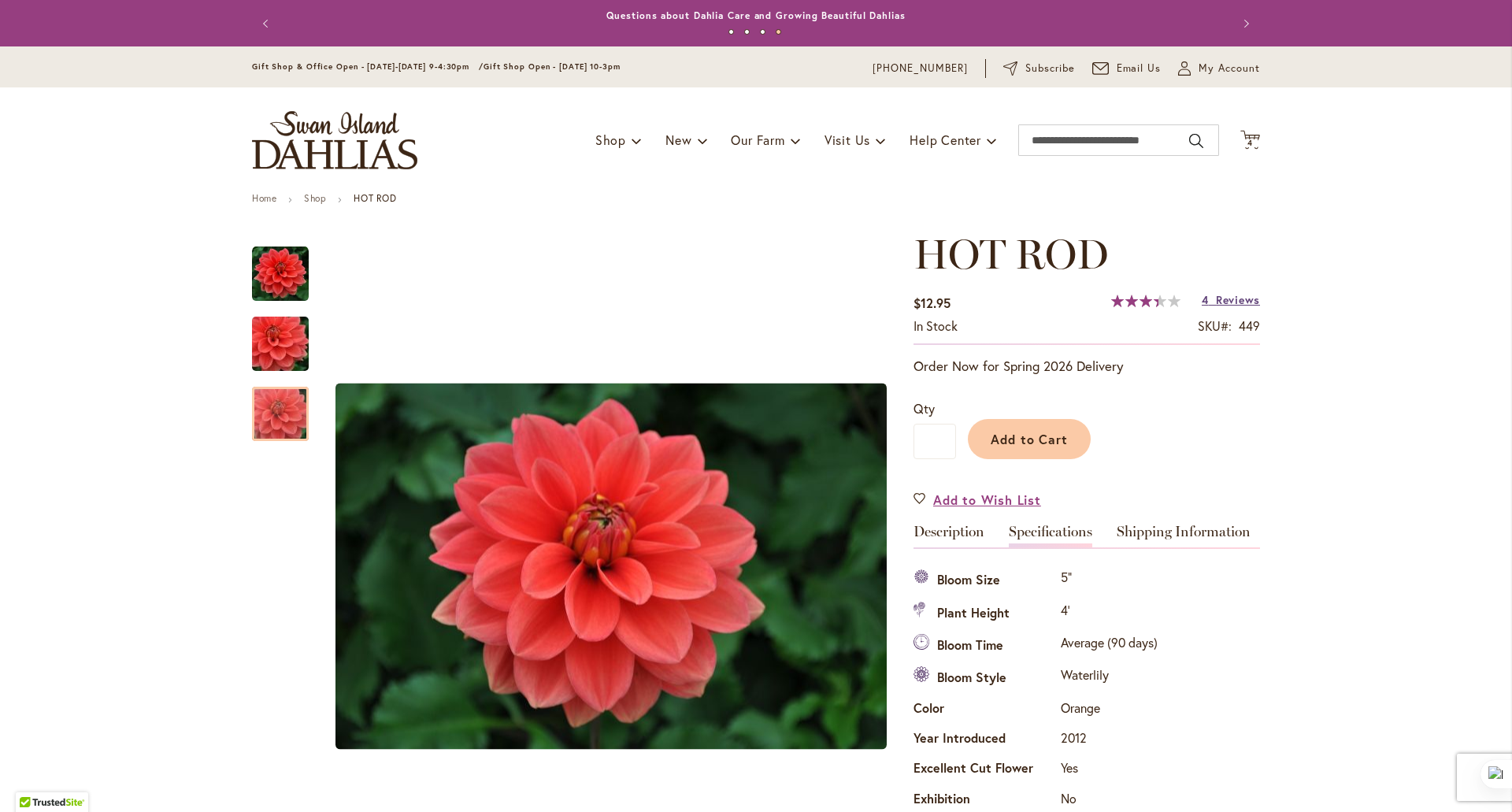
click at [1232, 293] on span "Reviews" at bounding box center [1238, 300] width 44 height 15
click at [1248, 140] on span "4" at bounding box center [1250, 142] width 5 height 10
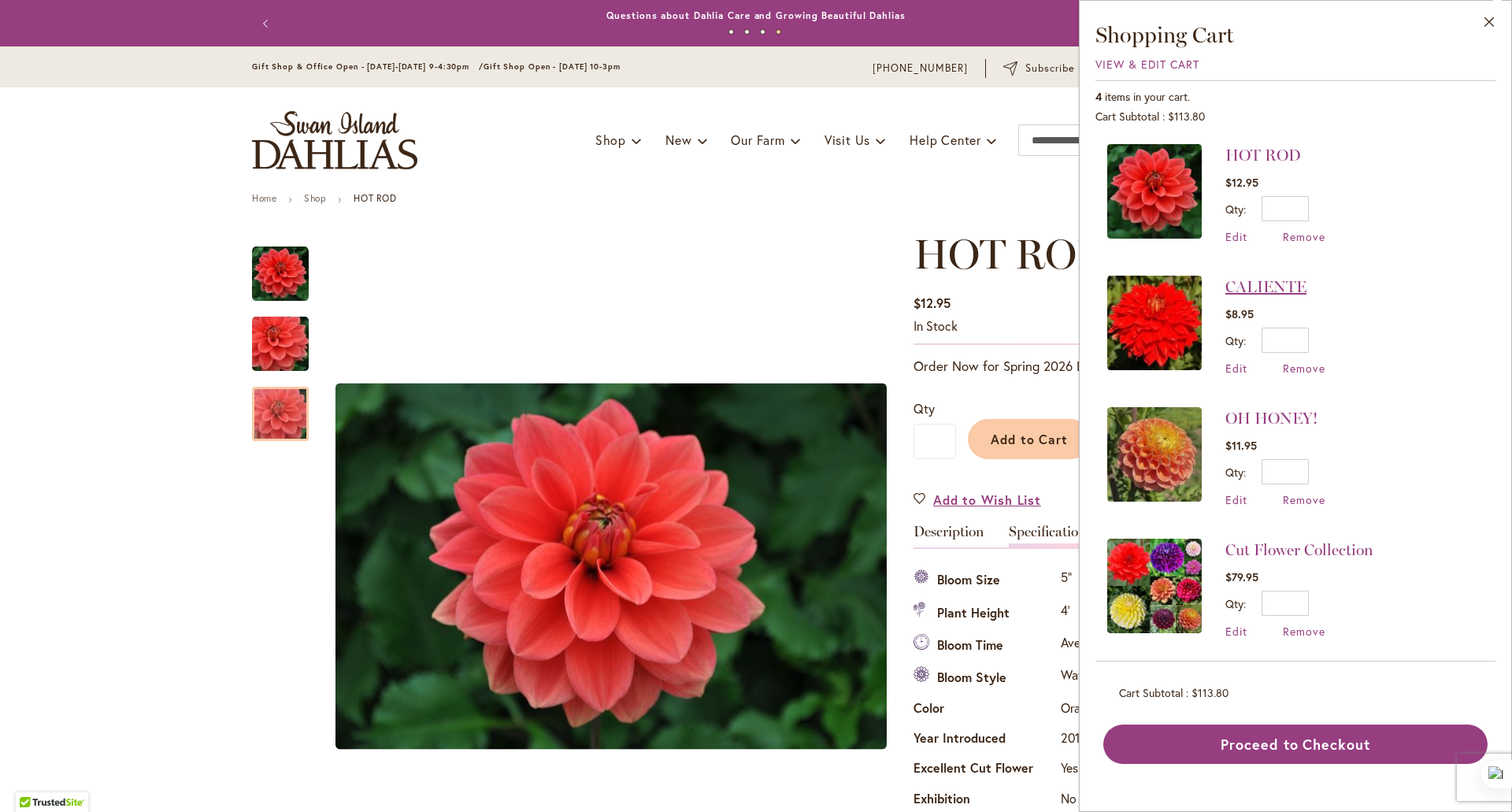
click at [1249, 287] on link "CALIENTE" at bounding box center [1267, 286] width 81 height 19
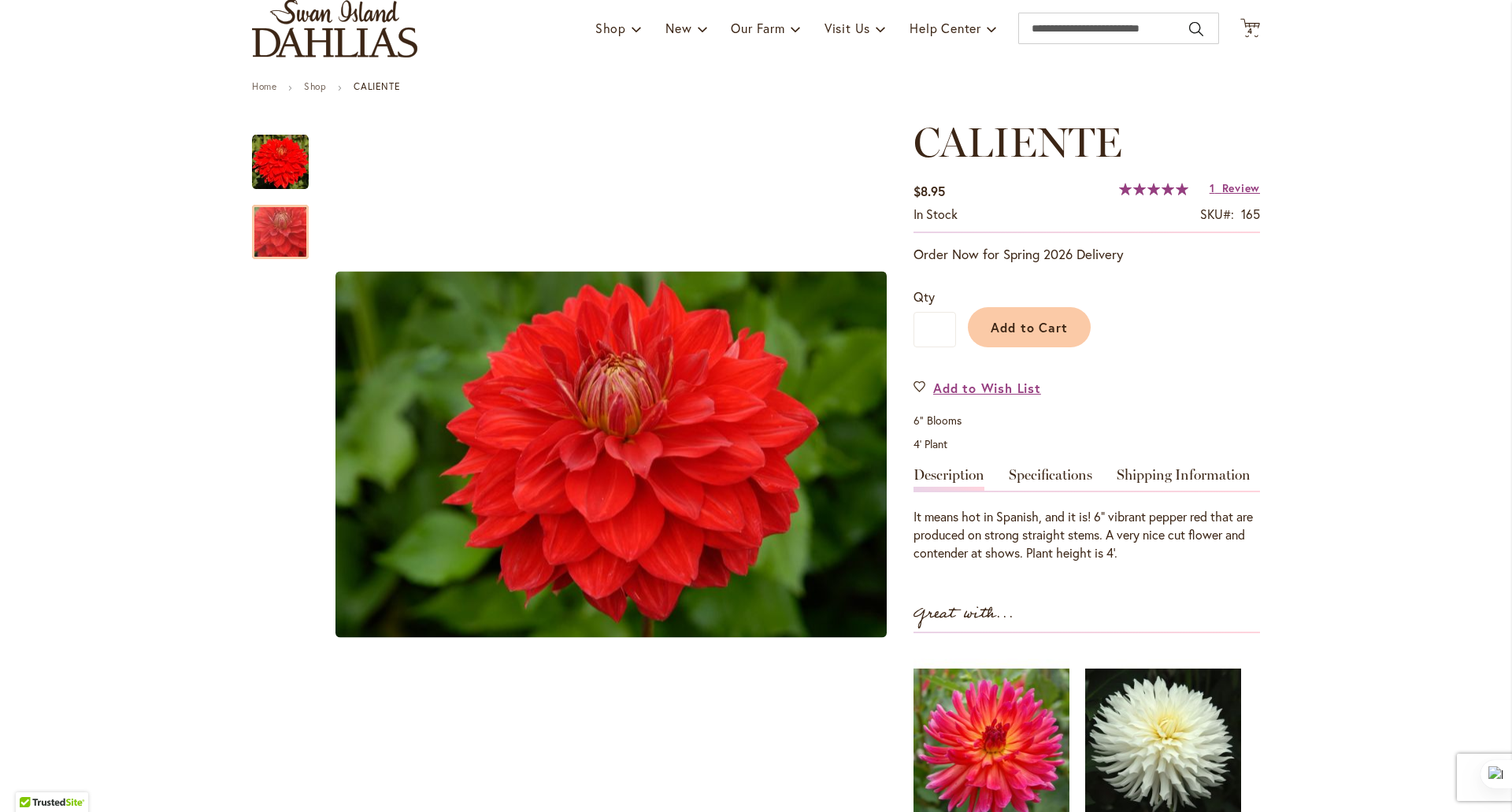
scroll to position [123, 0]
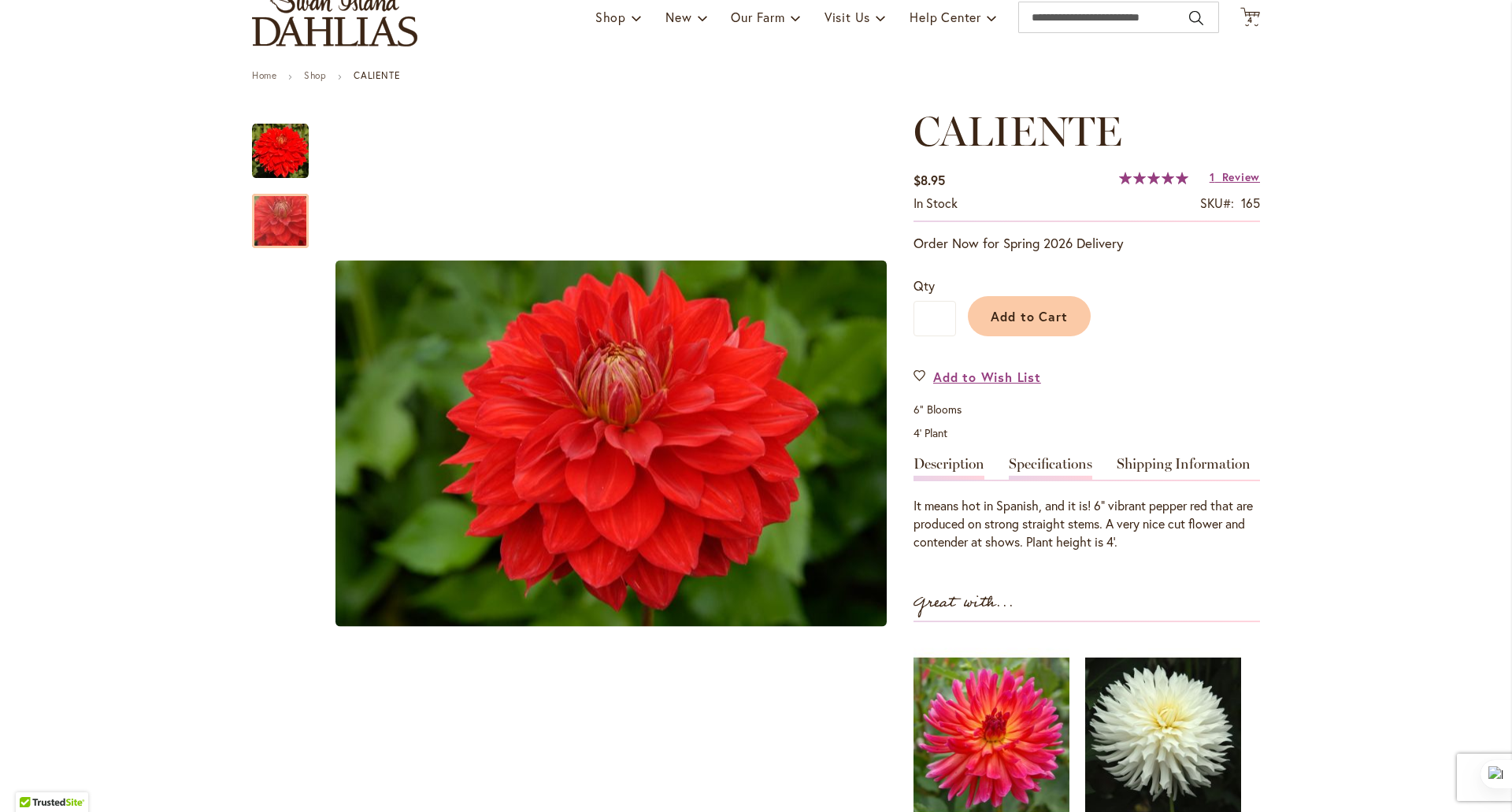
click at [1030, 470] on link "Specifications" at bounding box center [1050, 468] width 83 height 23
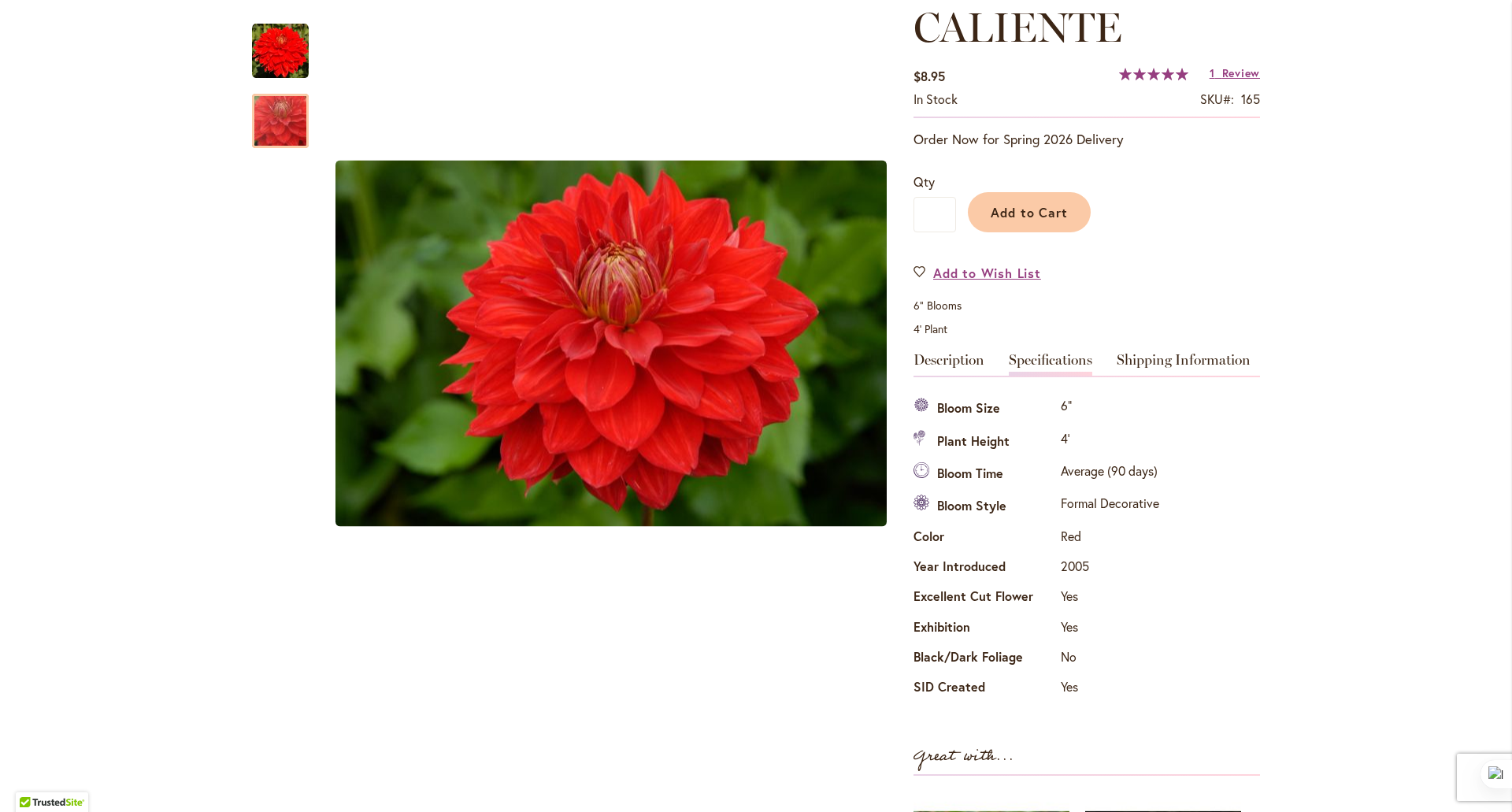
scroll to position [0, 0]
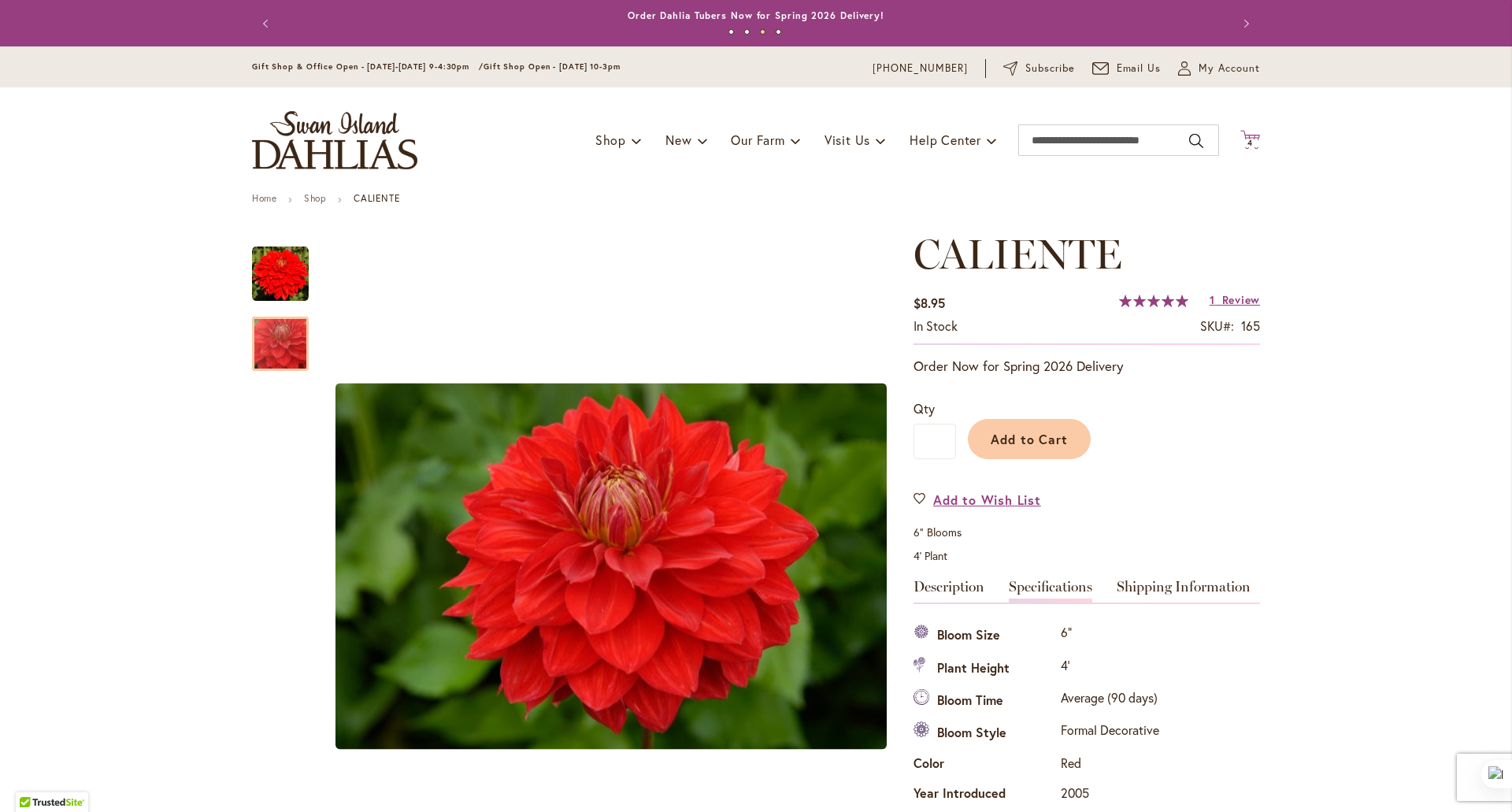
click at [1248, 142] on span "4" at bounding box center [1250, 142] width 5 height 10
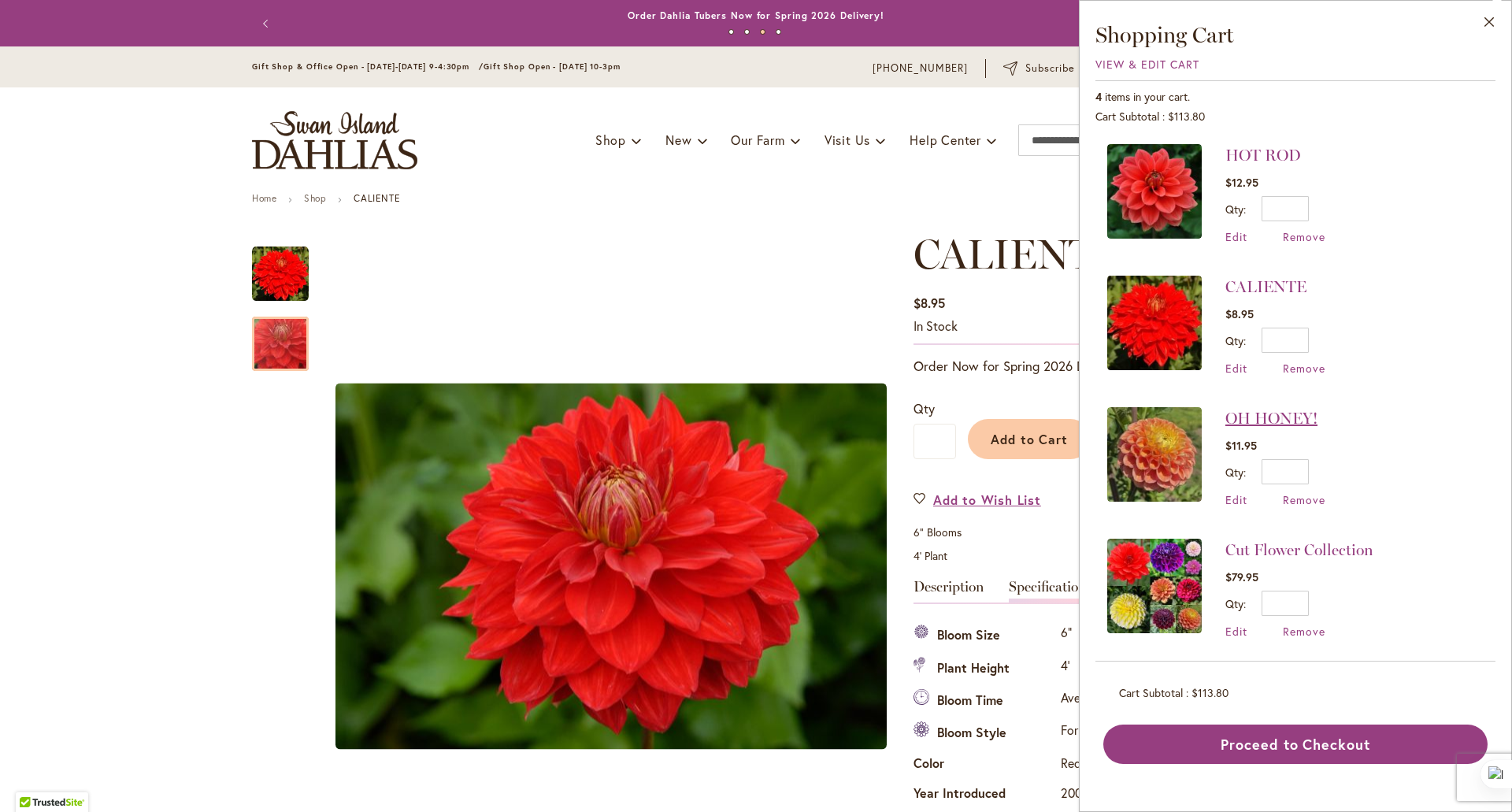
click at [1263, 415] on link "OH HONEY!" at bounding box center [1272, 417] width 92 height 19
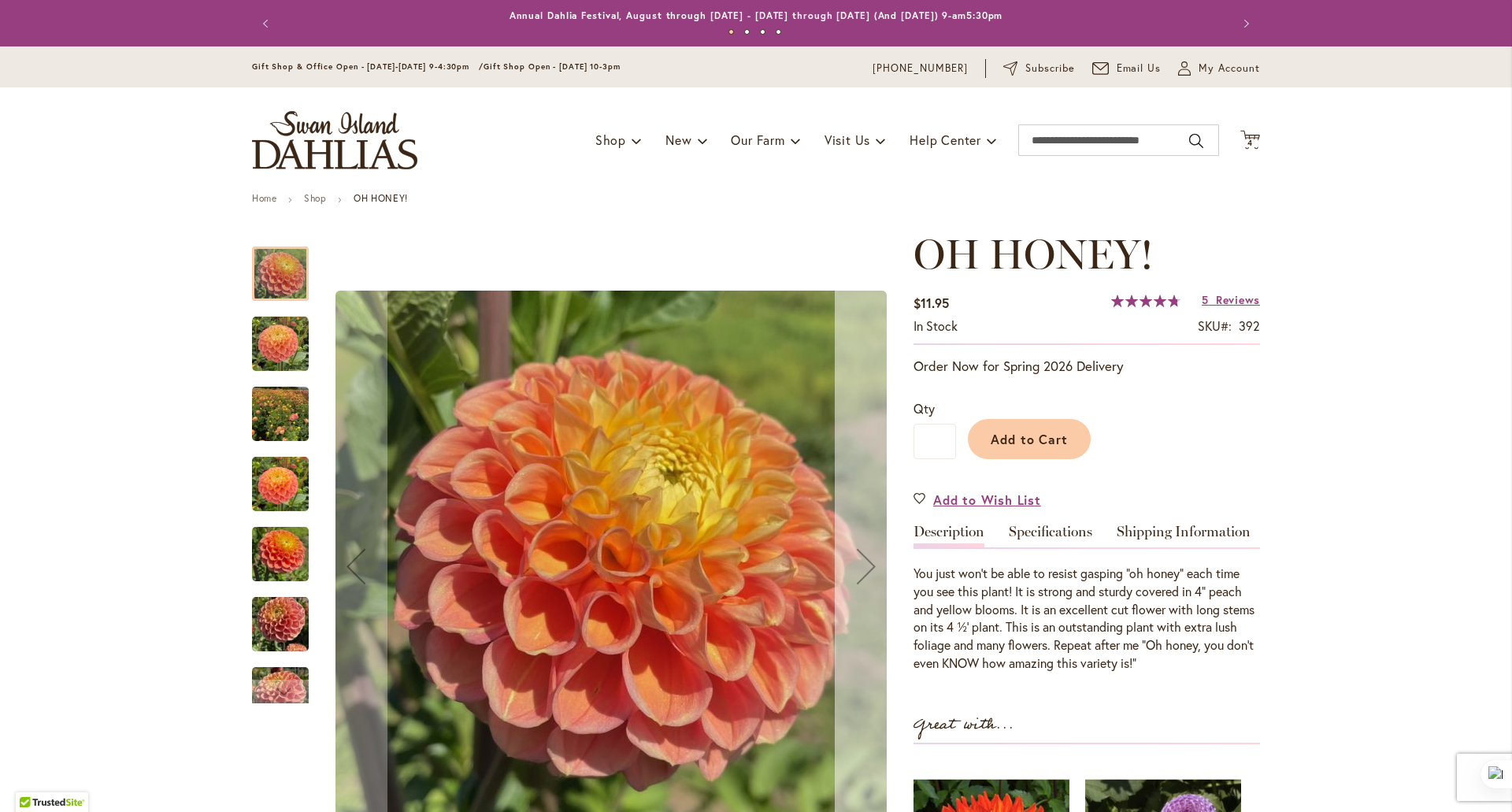
click at [856, 561] on div "Next" at bounding box center [866, 567] width 63 height 63
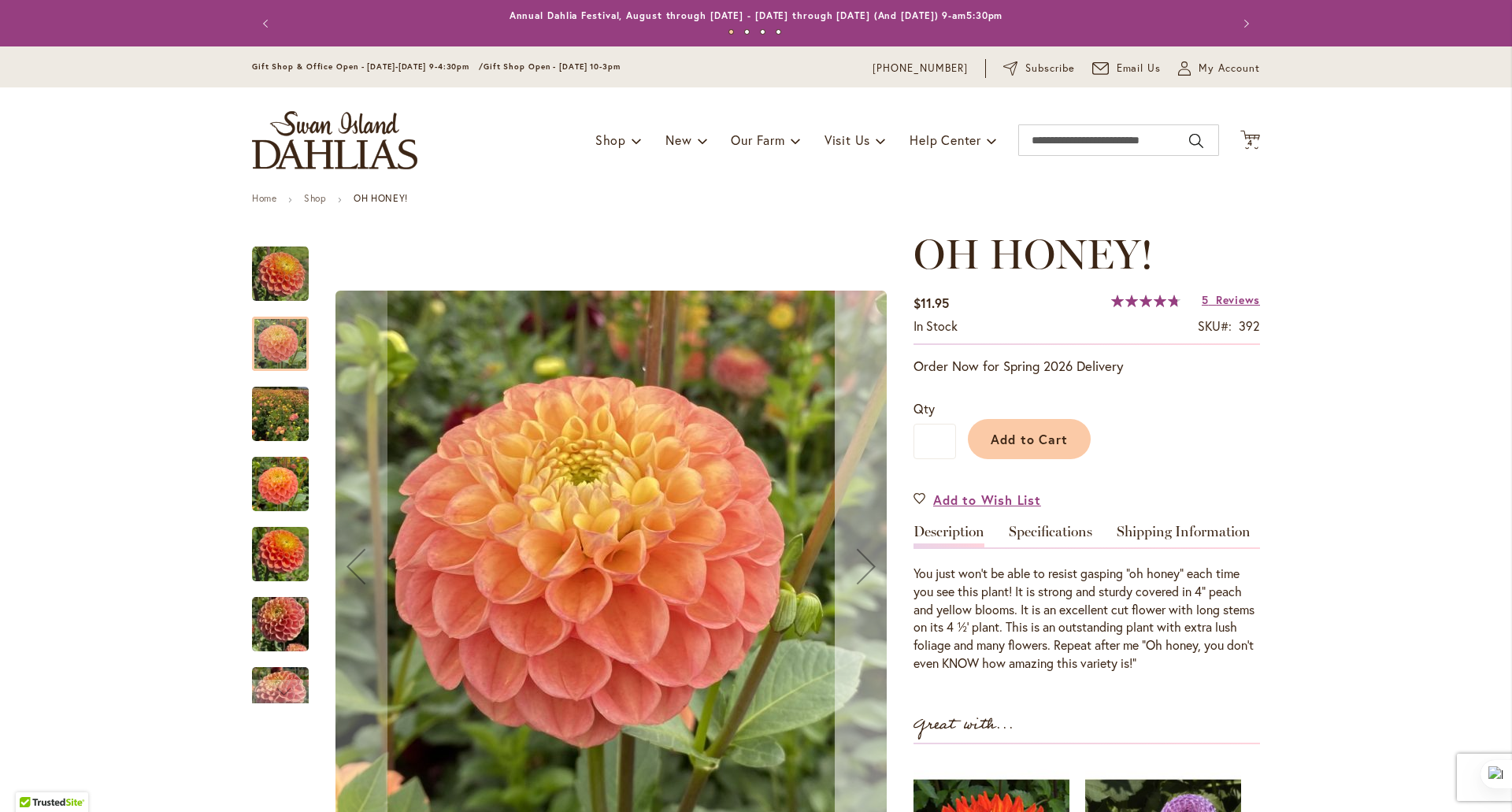
click at [856, 561] on div "Next" at bounding box center [866, 567] width 63 height 63
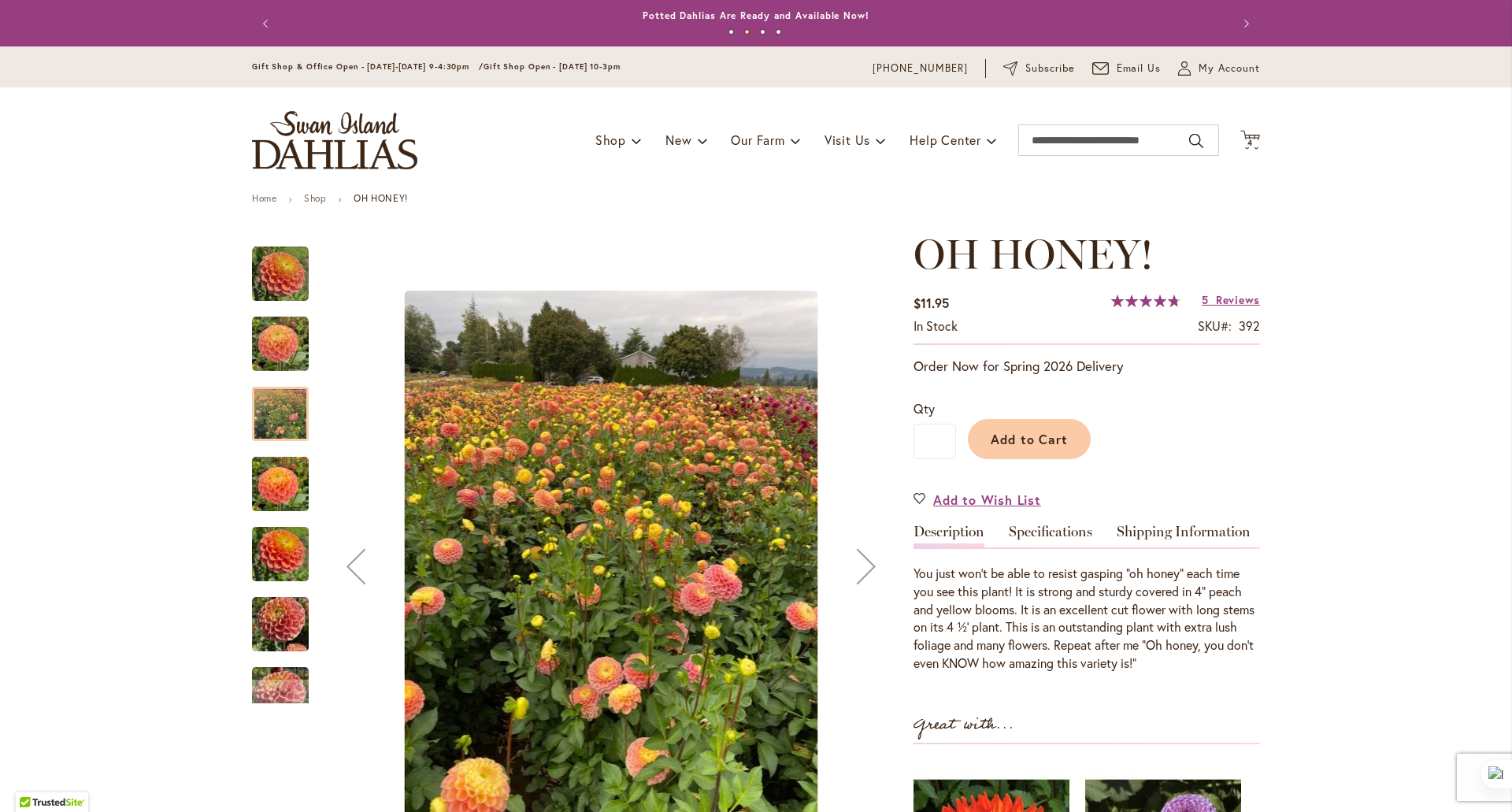
click at [856, 561] on div "Next" at bounding box center [866, 567] width 63 height 63
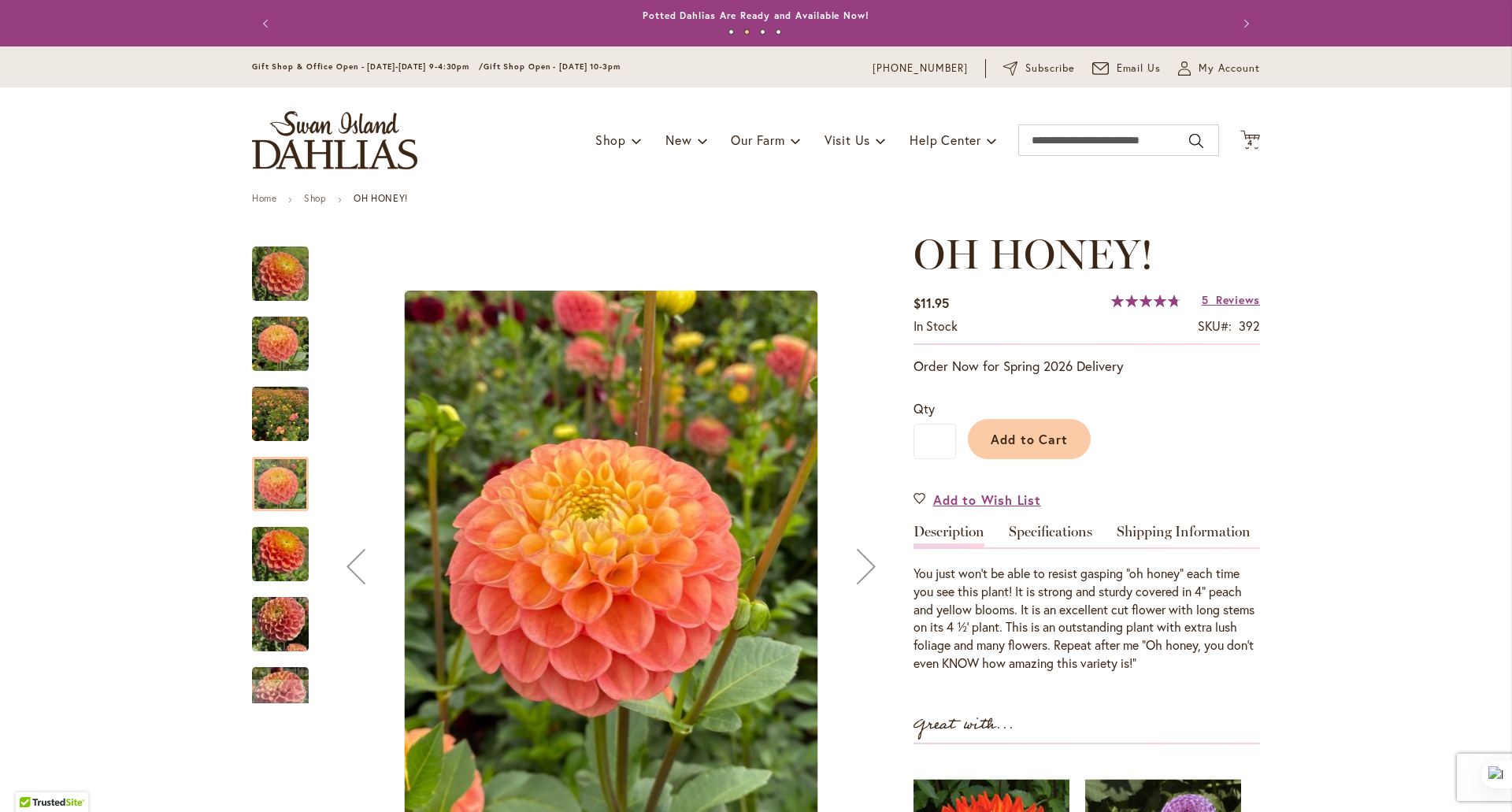
click at [856, 561] on div "Next" at bounding box center [866, 567] width 63 height 63
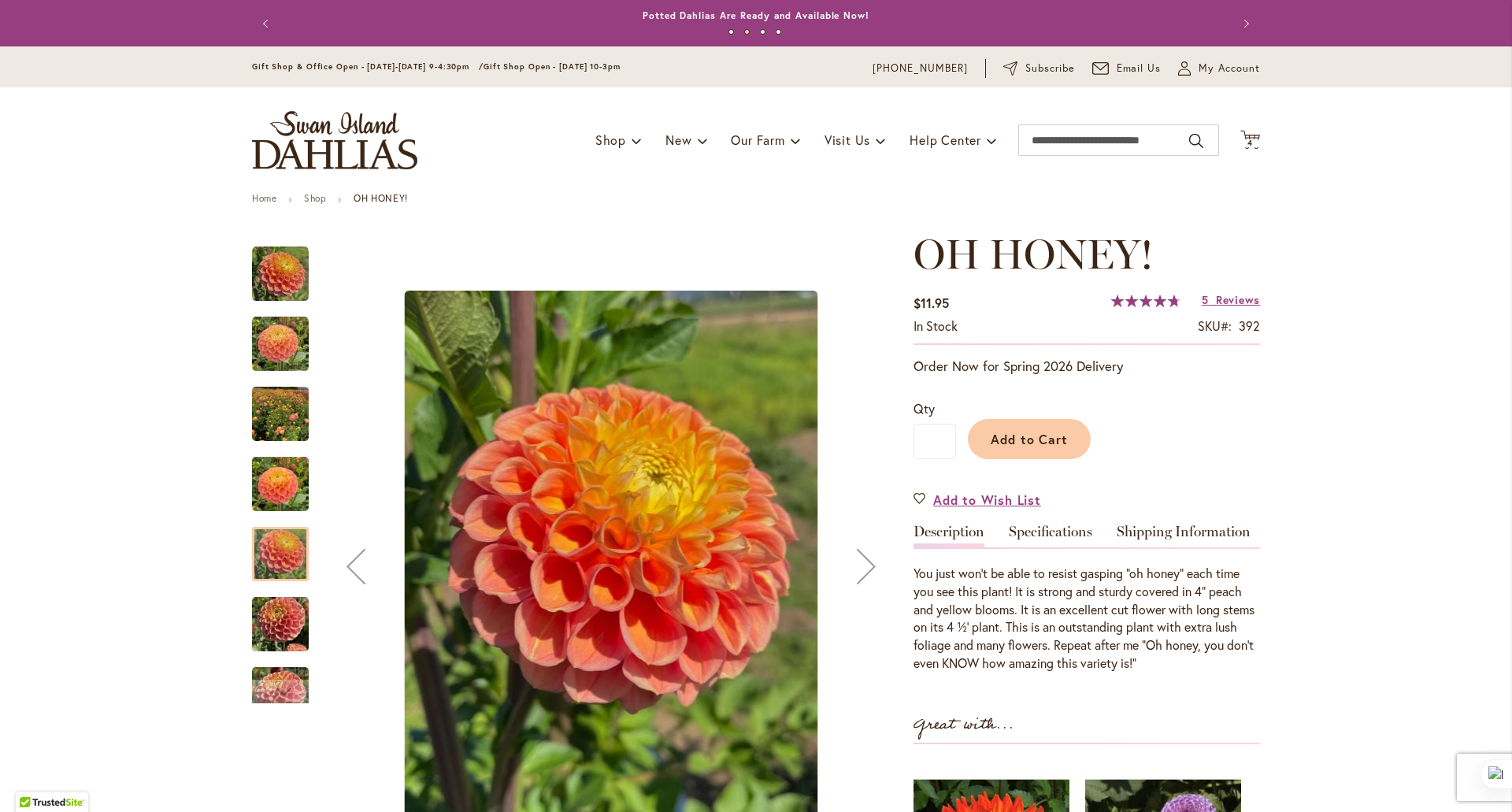
click at [856, 561] on div "Next" at bounding box center [866, 567] width 63 height 63
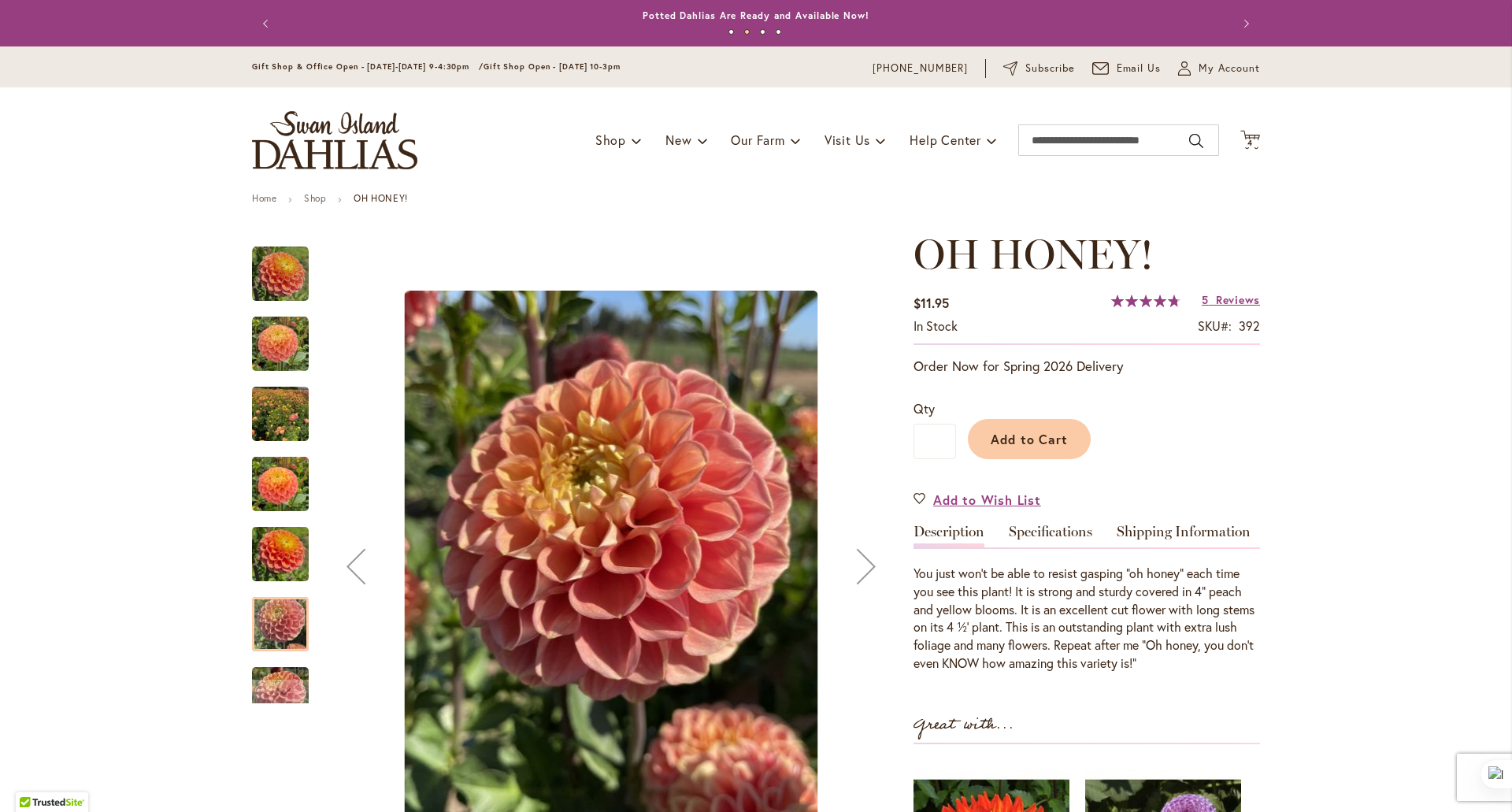
click at [856, 561] on div "Next" at bounding box center [866, 567] width 63 height 63
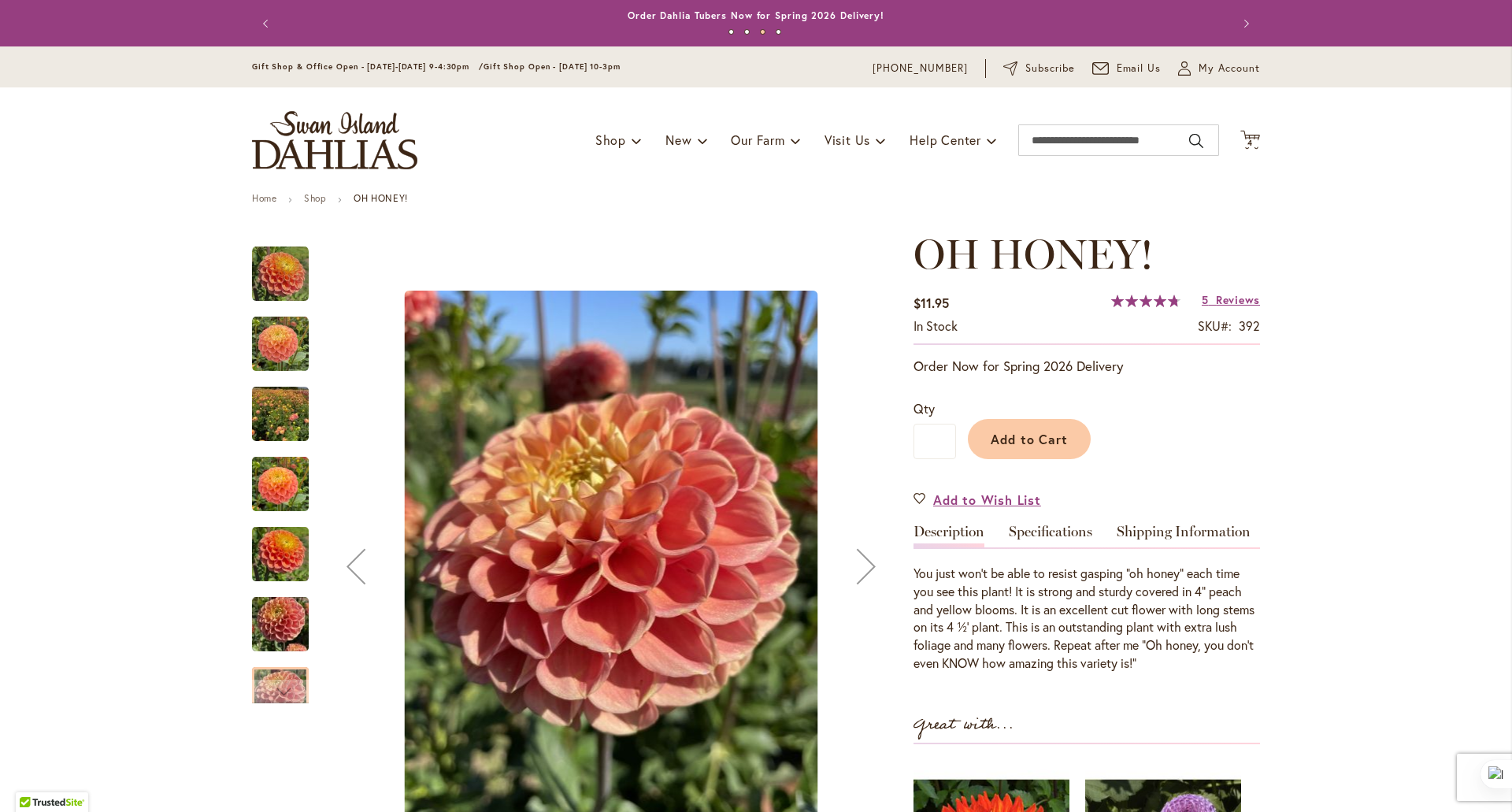
click at [856, 561] on div "Next" at bounding box center [866, 567] width 63 height 63
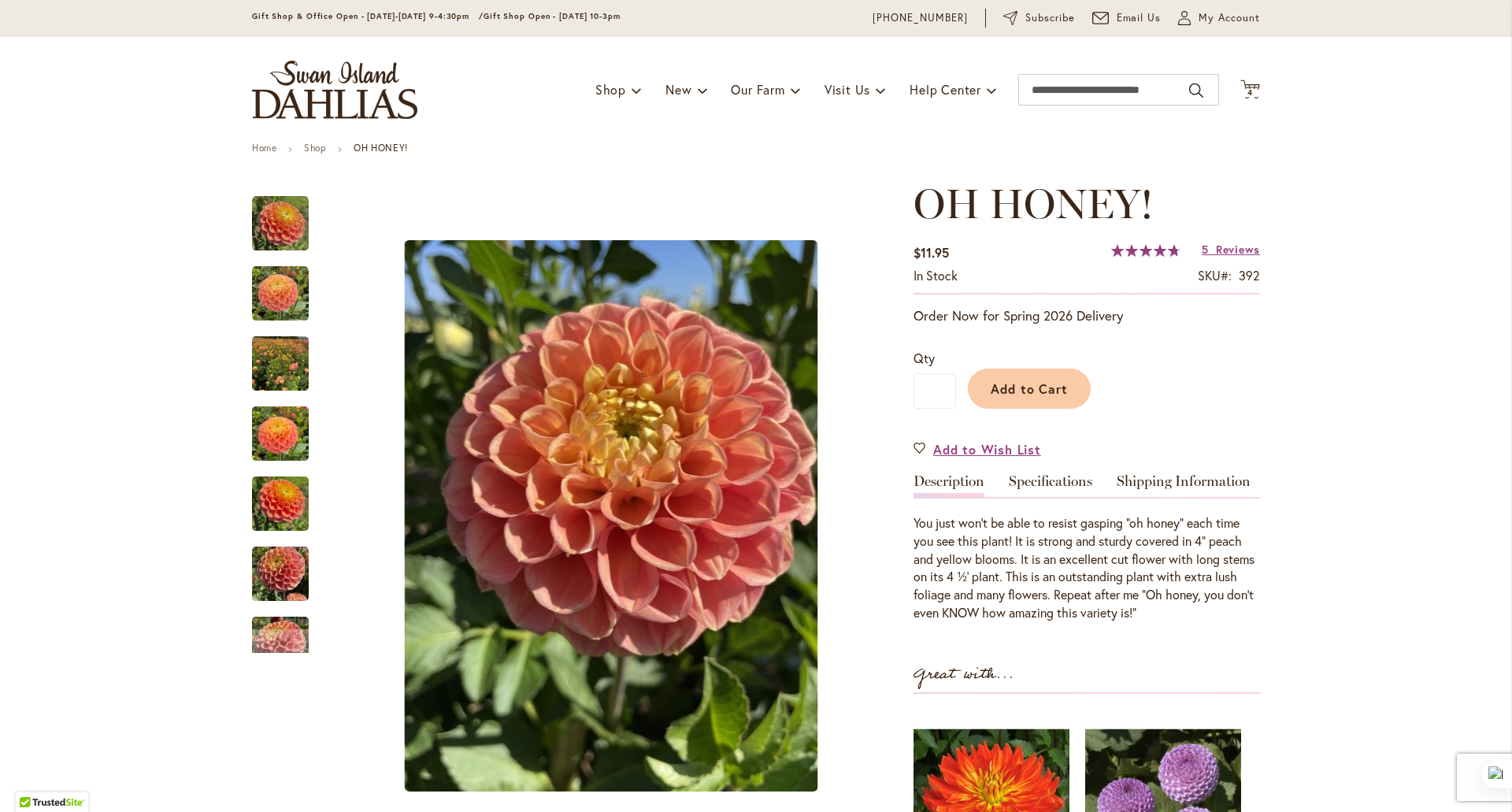
scroll to position [58, 0]
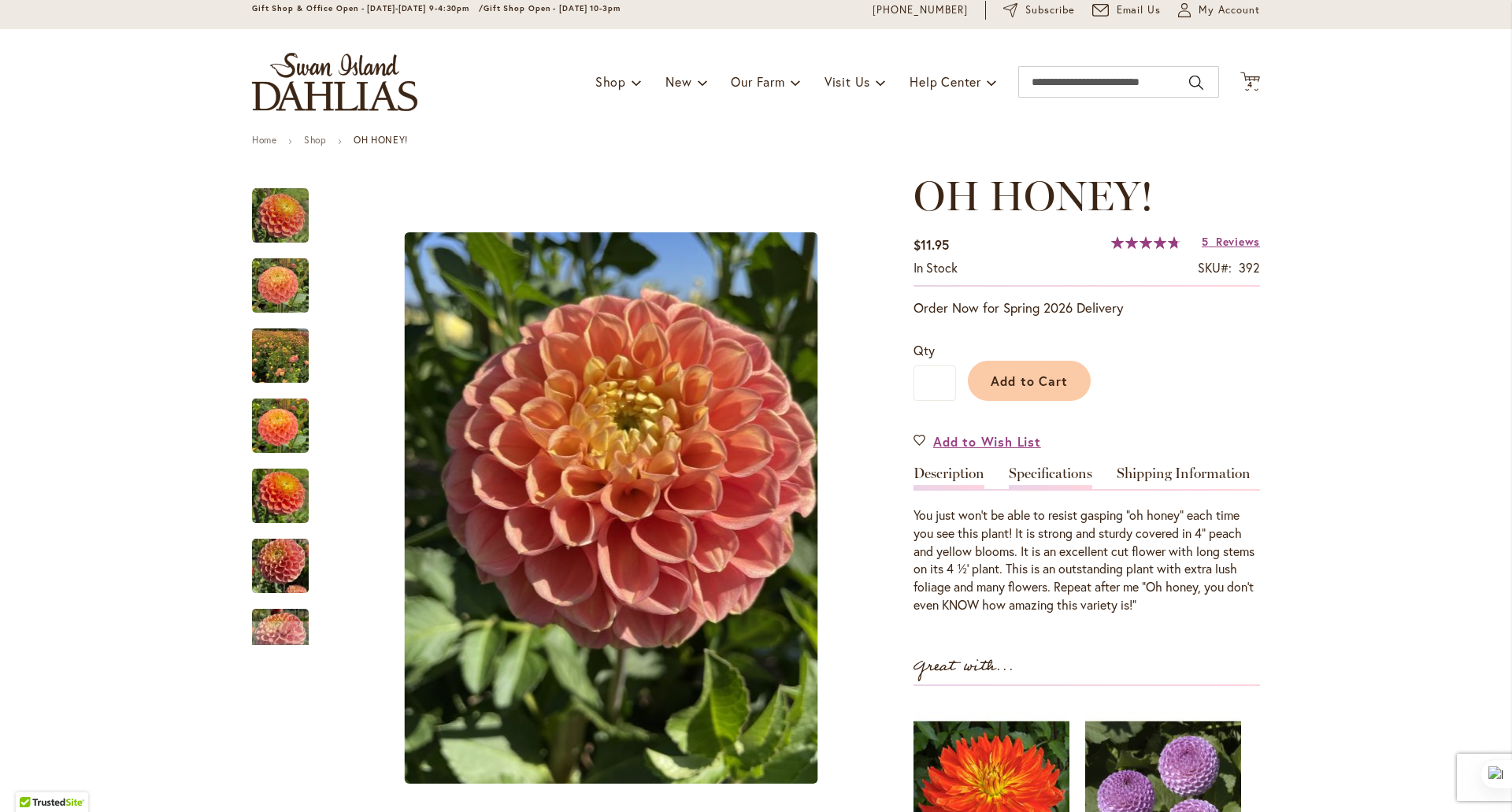
click at [1041, 470] on link "Specifications" at bounding box center [1050, 477] width 83 height 23
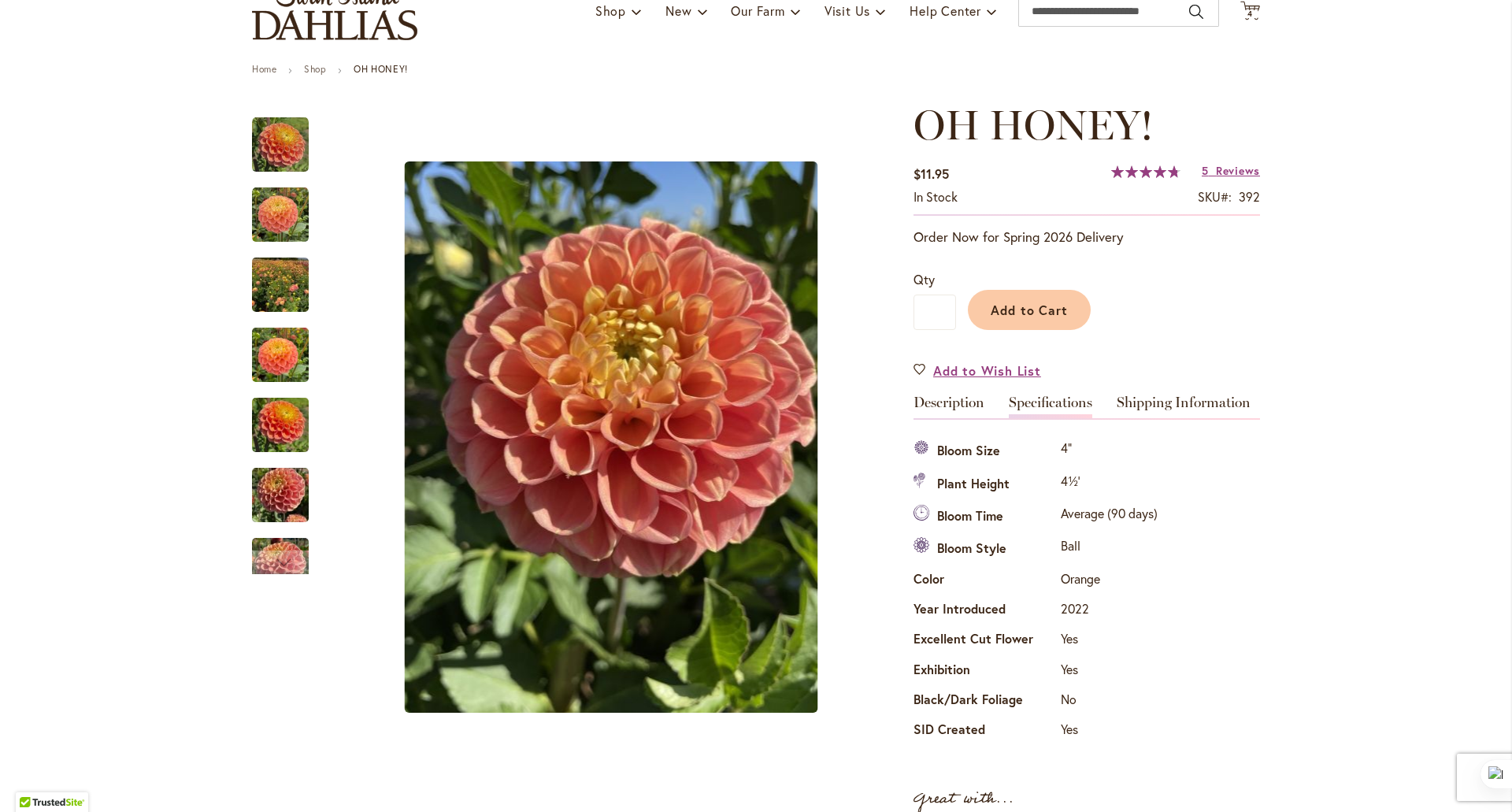
scroll to position [0, 0]
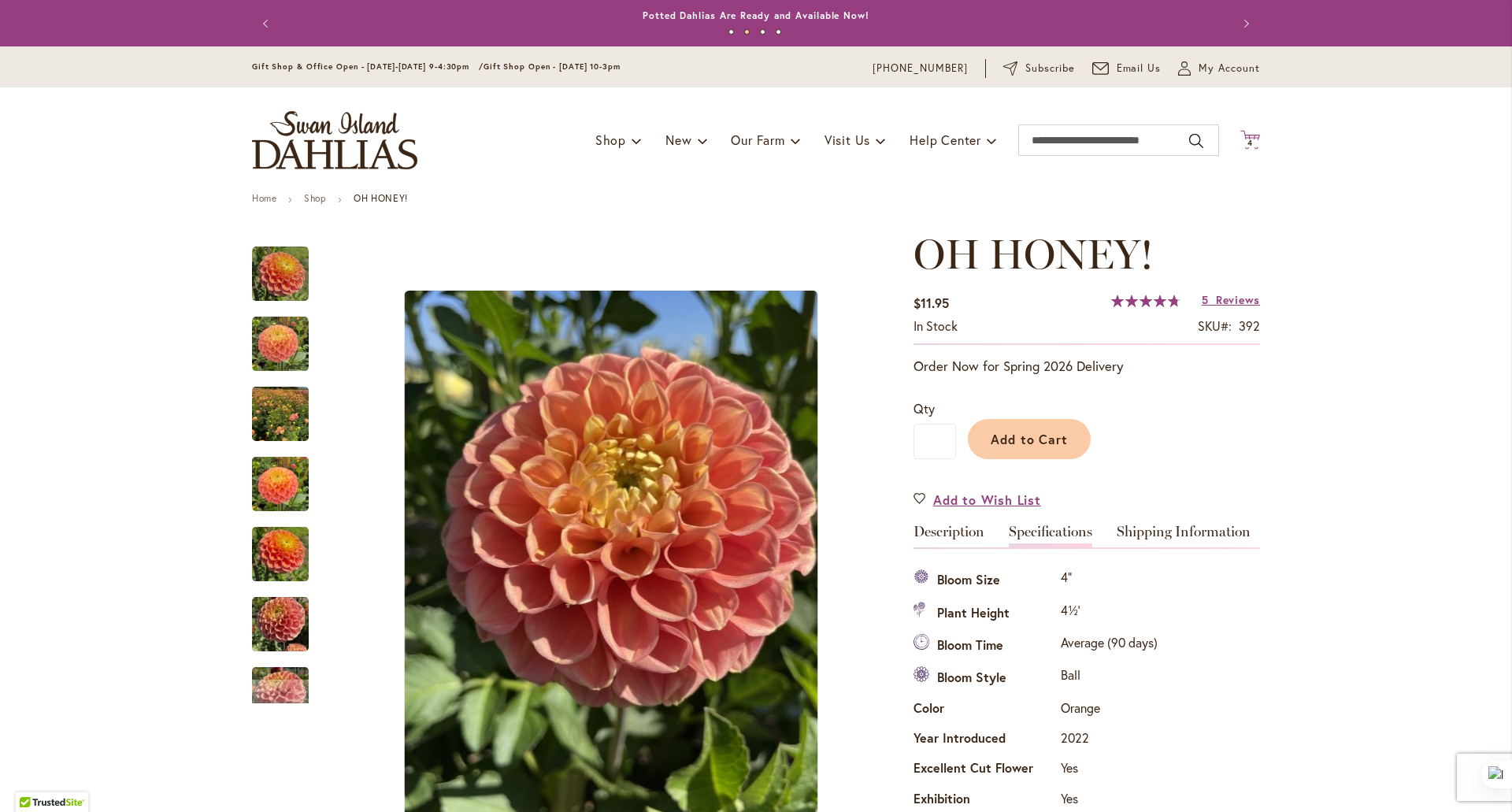
click at [1240, 139] on icon "Cart .cls-1 { fill: #231f20; }" at bounding box center [1250, 140] width 20 height 20
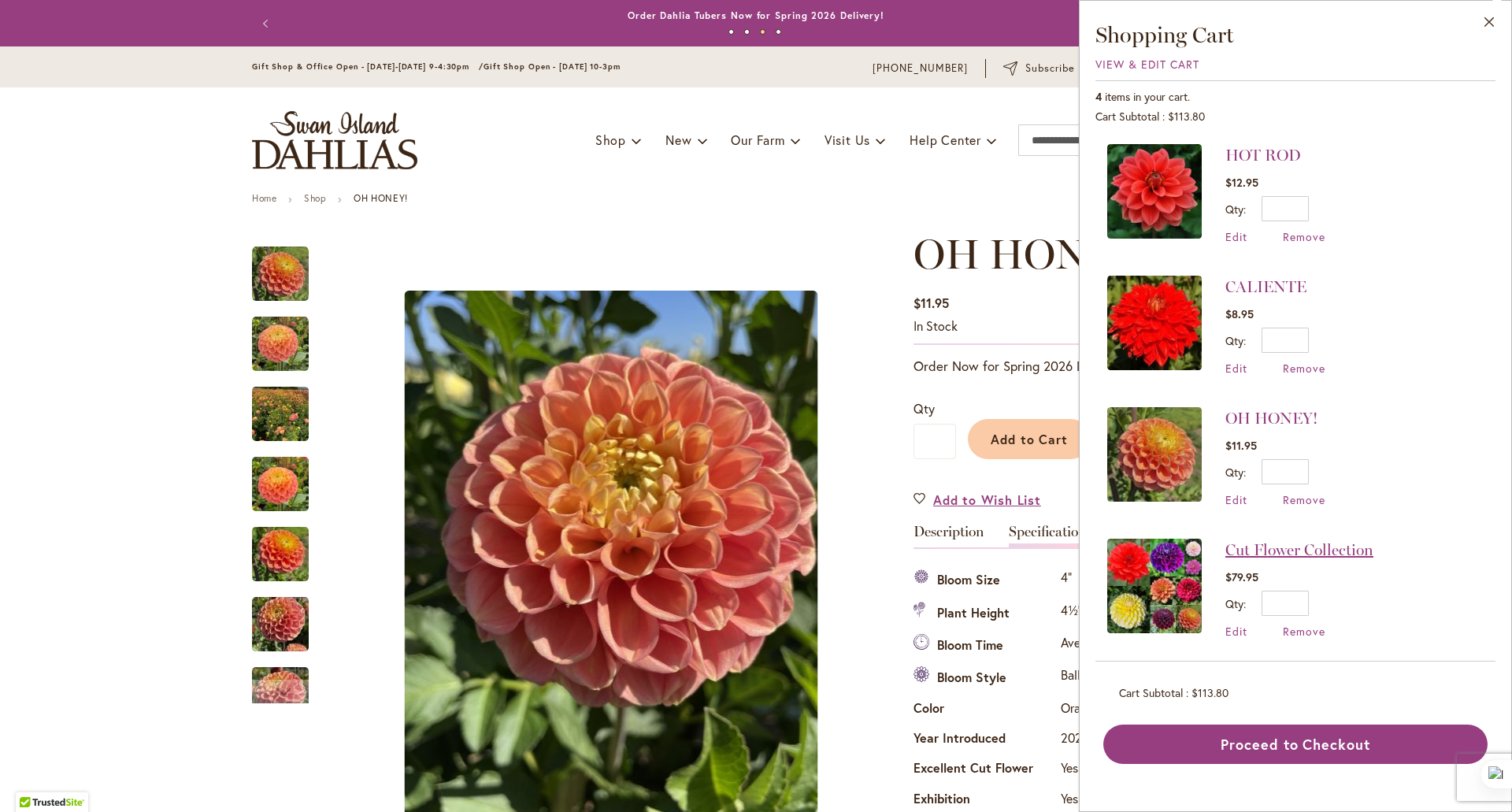
click at [1281, 546] on link "Cut Flower Collection" at bounding box center [1300, 549] width 148 height 19
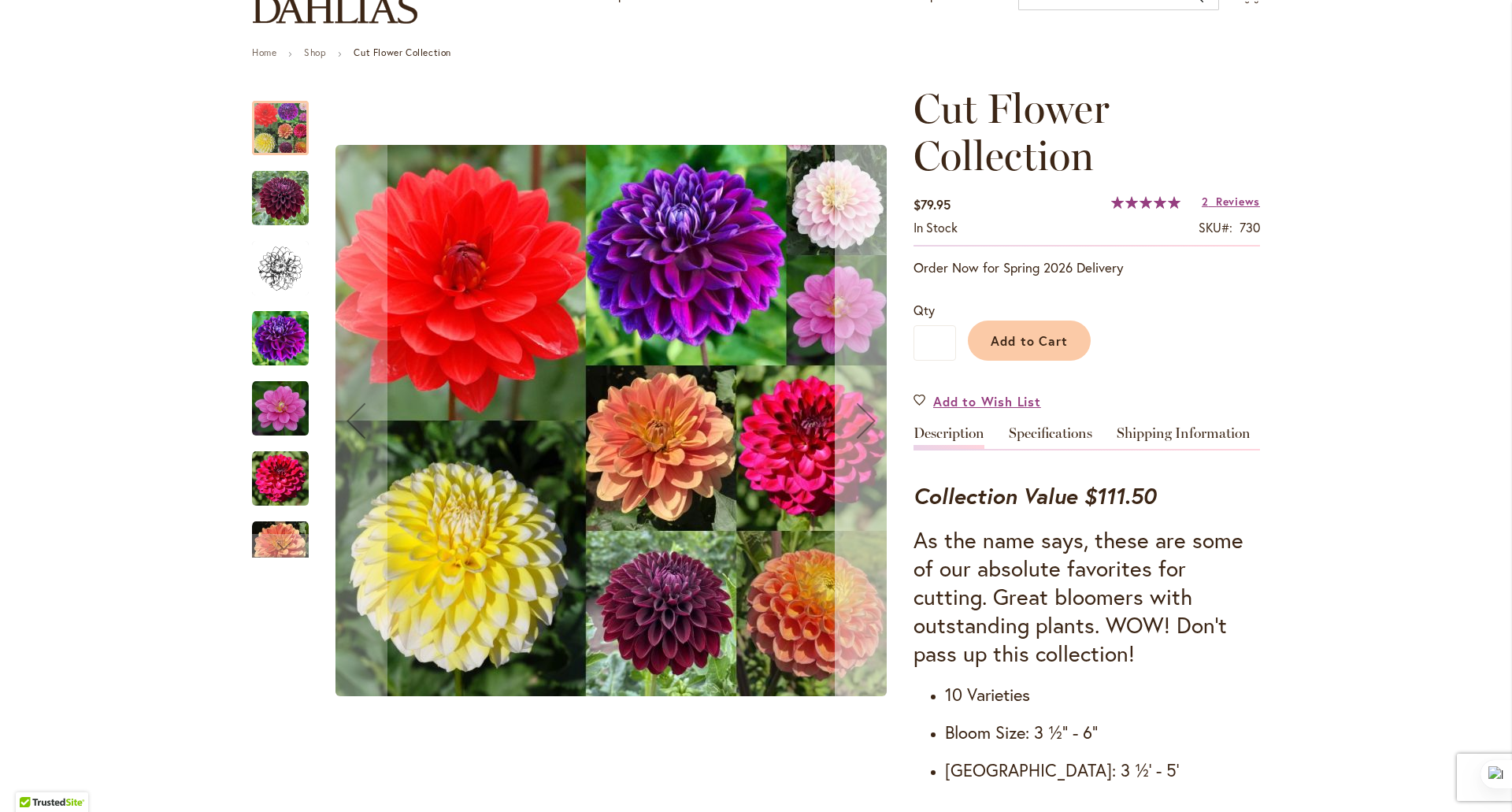
scroll to position [146, 0]
click at [863, 418] on div "Next" at bounding box center [866, 421] width 63 height 63
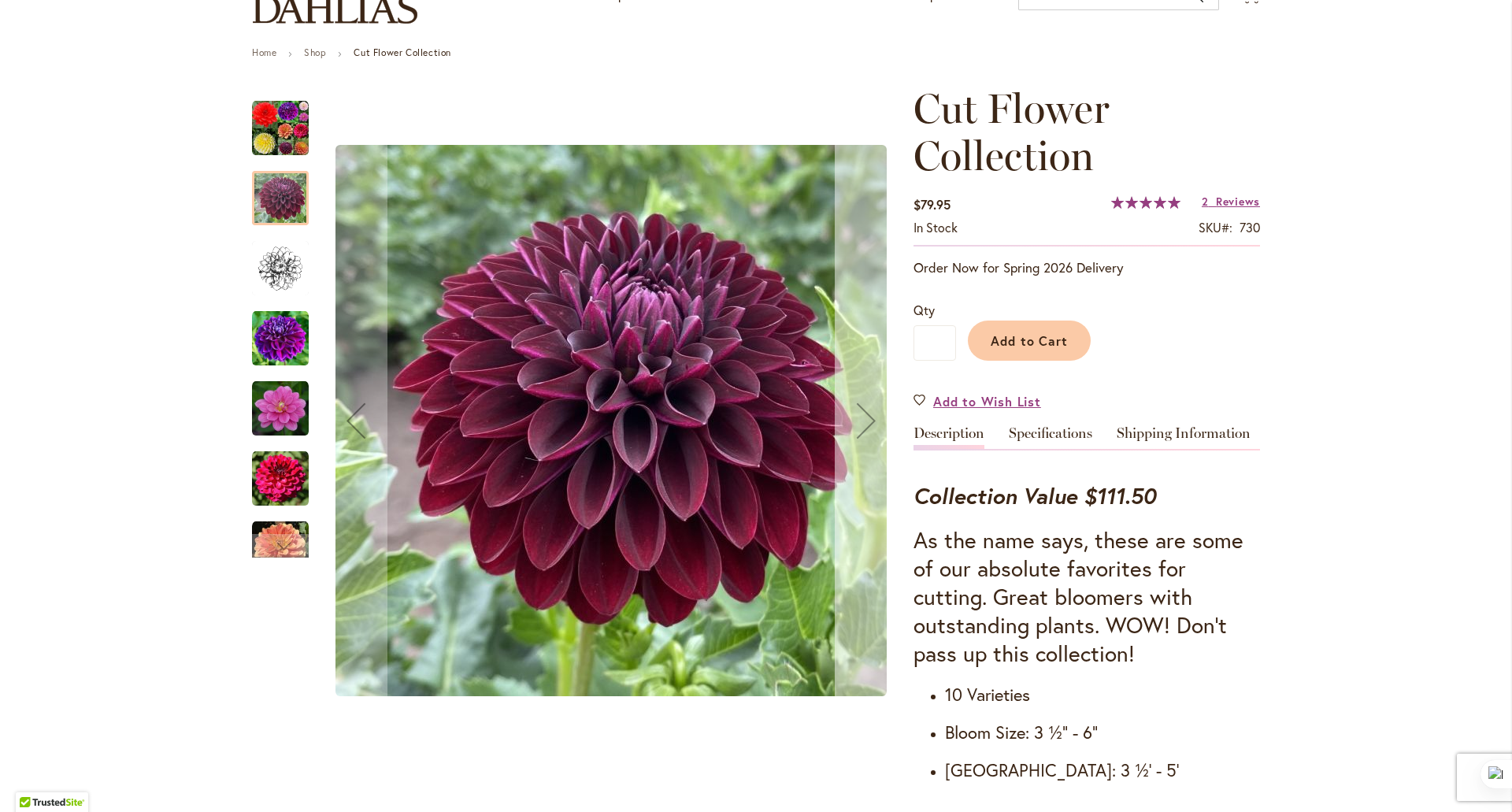
click at [863, 418] on div "Next" at bounding box center [866, 421] width 63 height 63
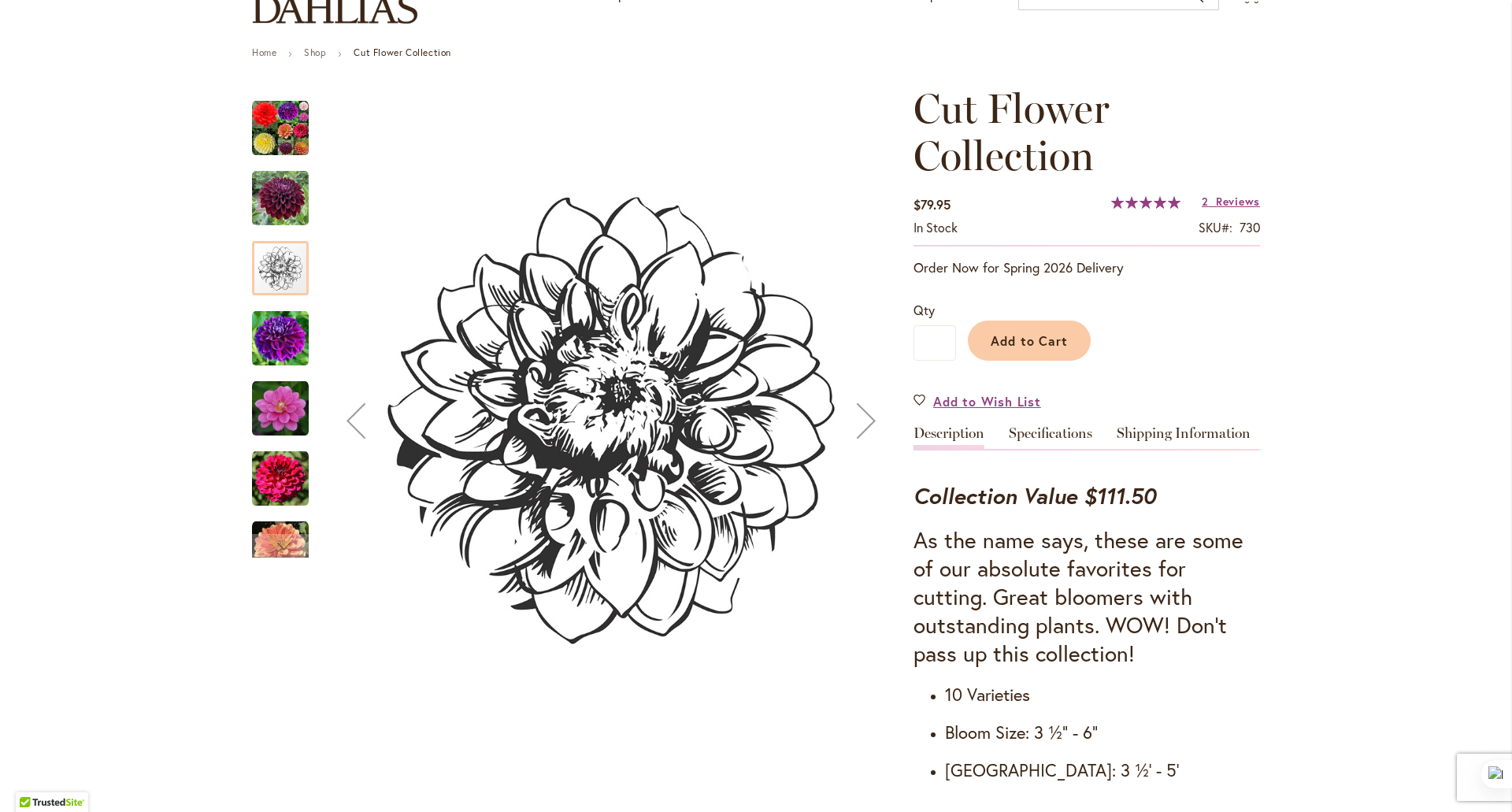
click at [863, 418] on div "Next" at bounding box center [866, 421] width 63 height 63
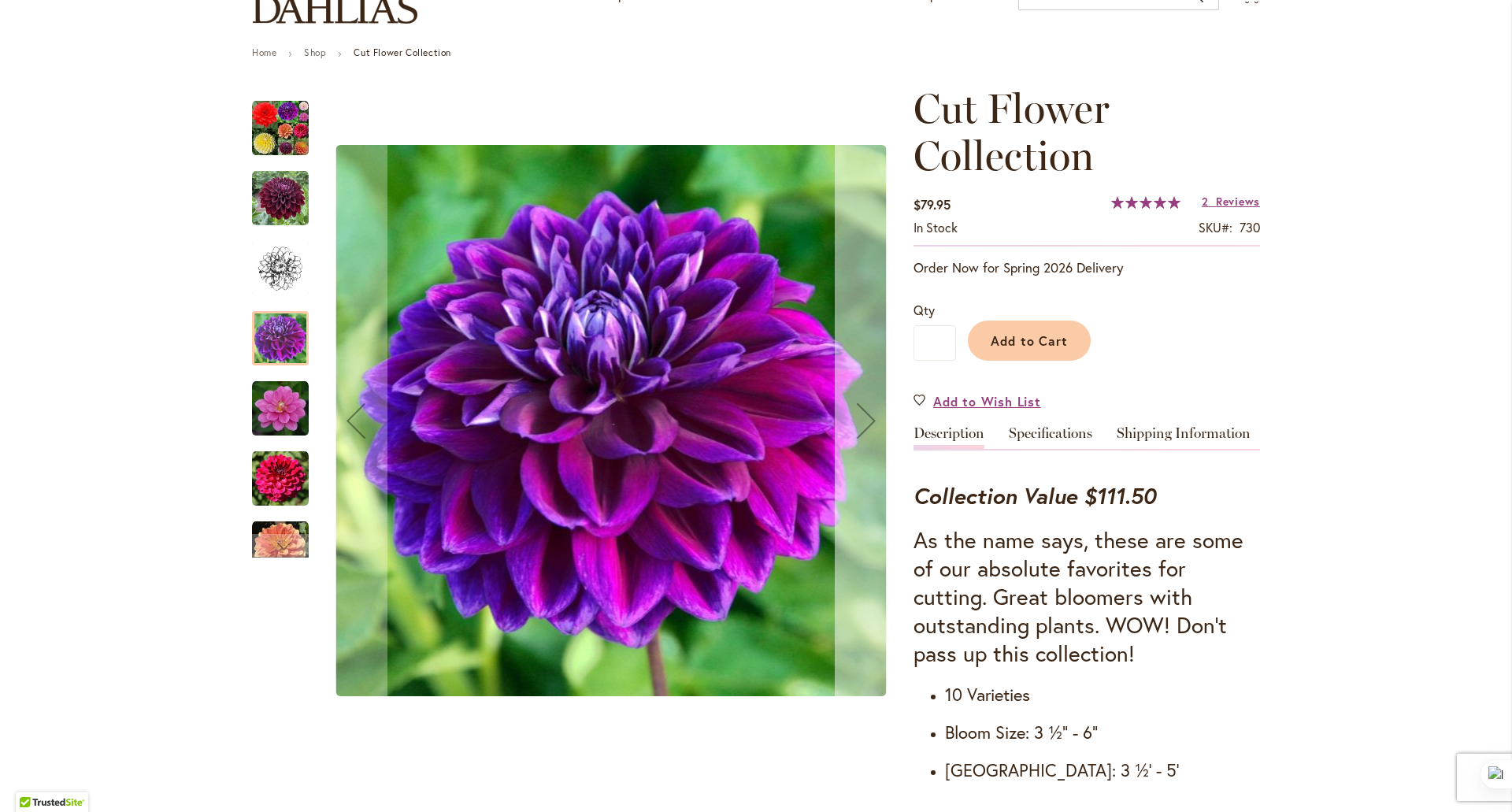
click at [863, 418] on div "Next" at bounding box center [866, 421] width 63 height 63
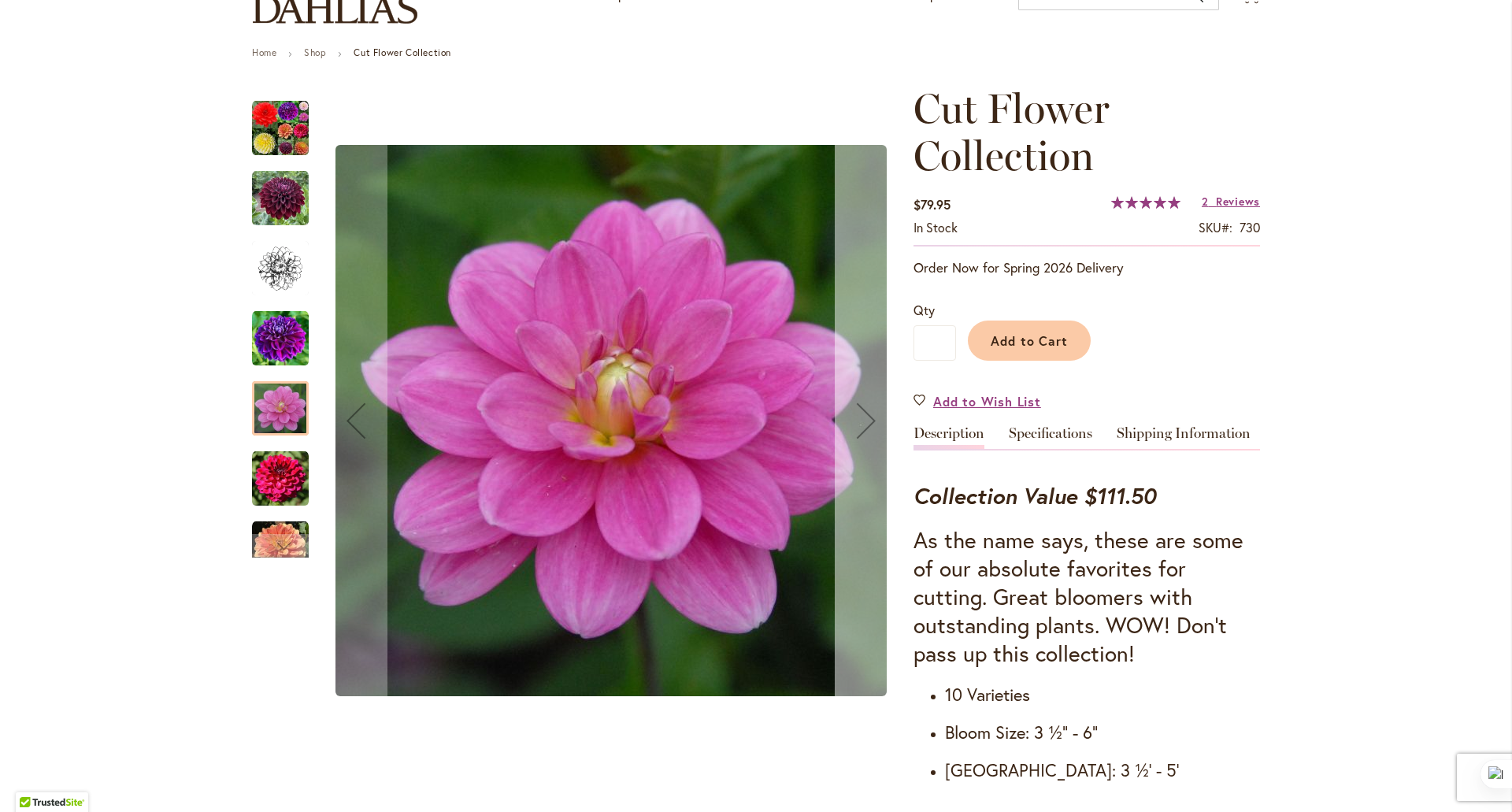
click at [863, 418] on div "Next" at bounding box center [866, 421] width 63 height 63
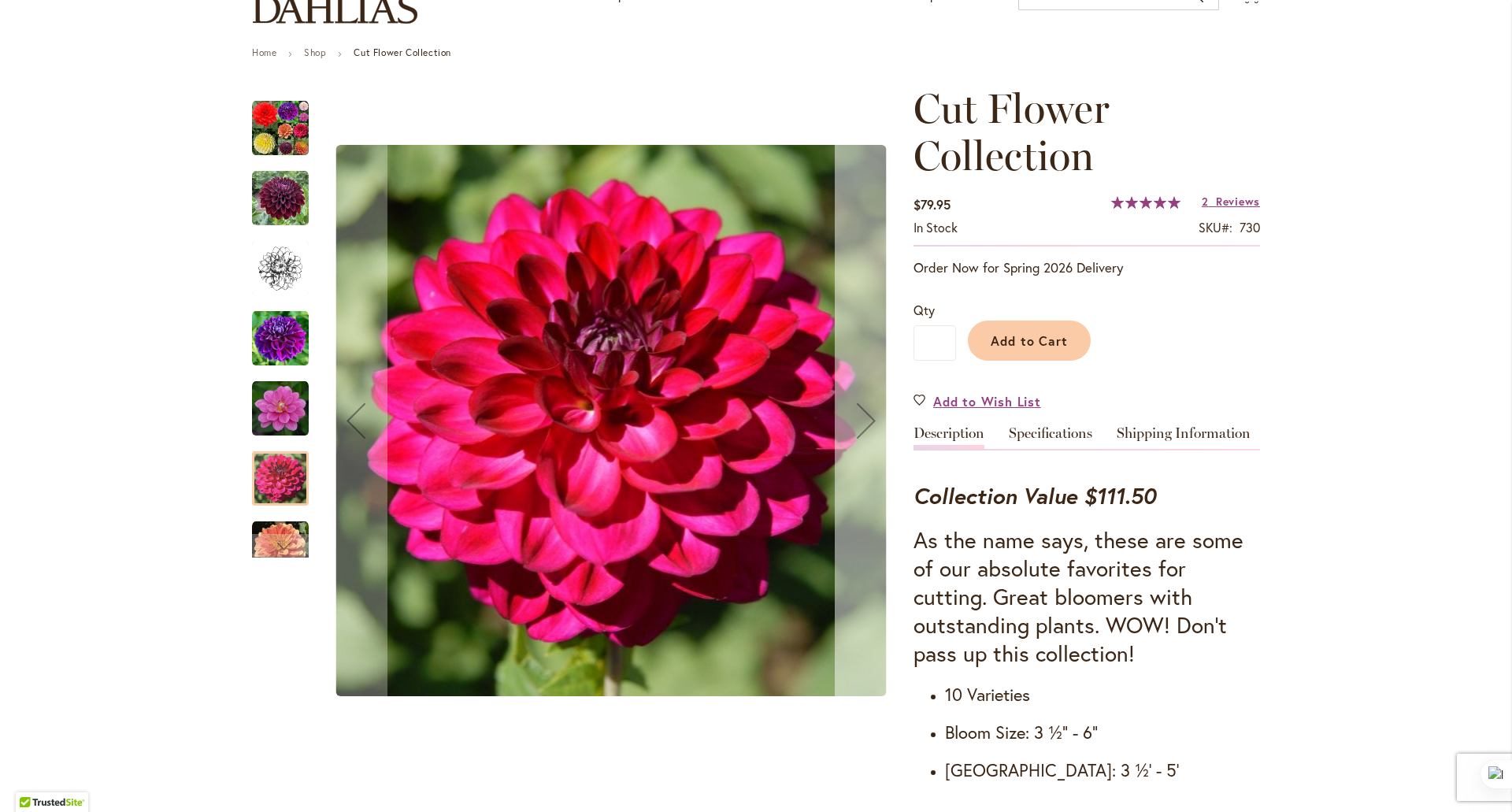
click at [863, 418] on div "Next" at bounding box center [866, 421] width 63 height 63
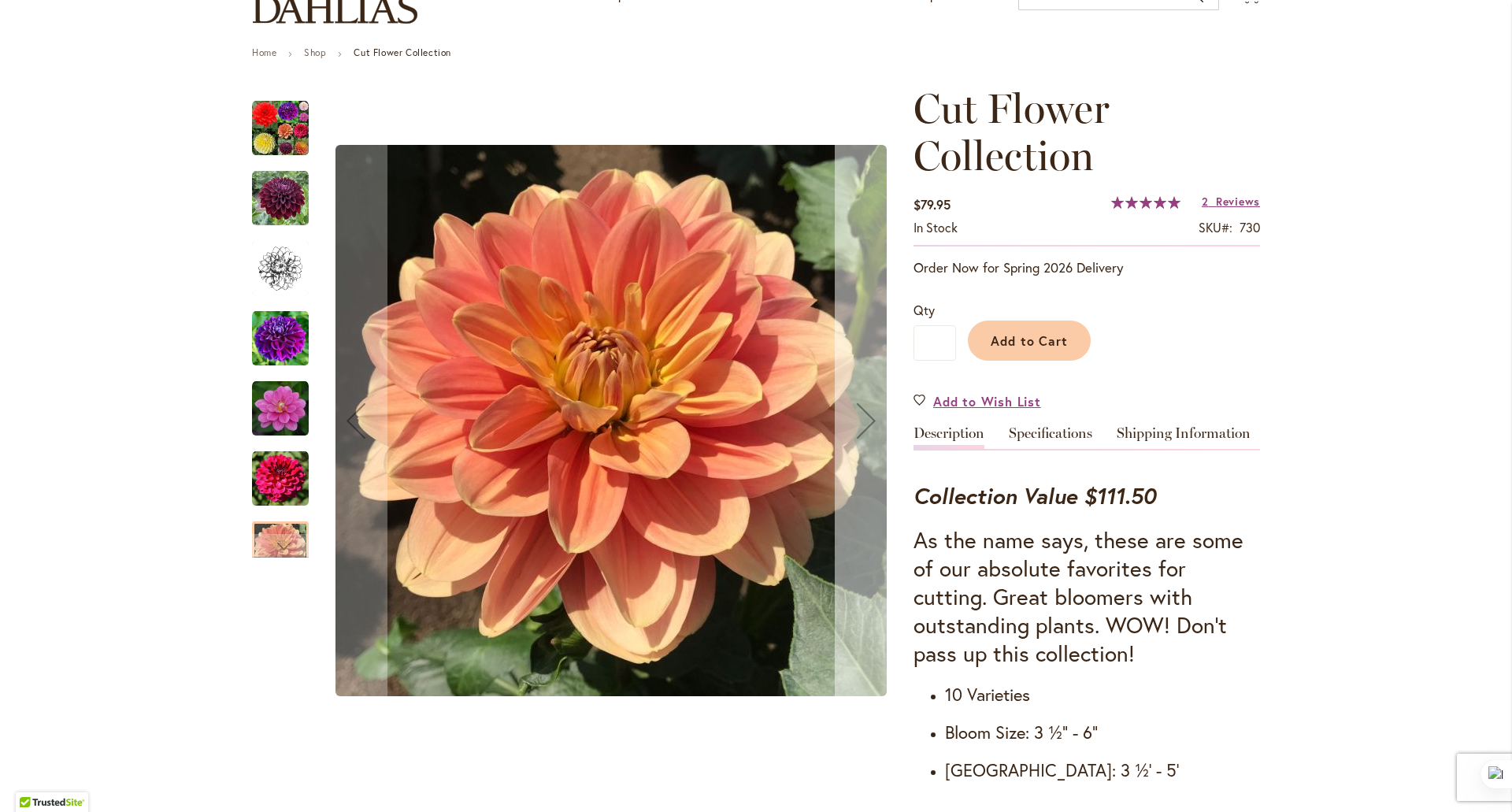
click at [863, 418] on div "Next" at bounding box center [866, 421] width 63 height 63
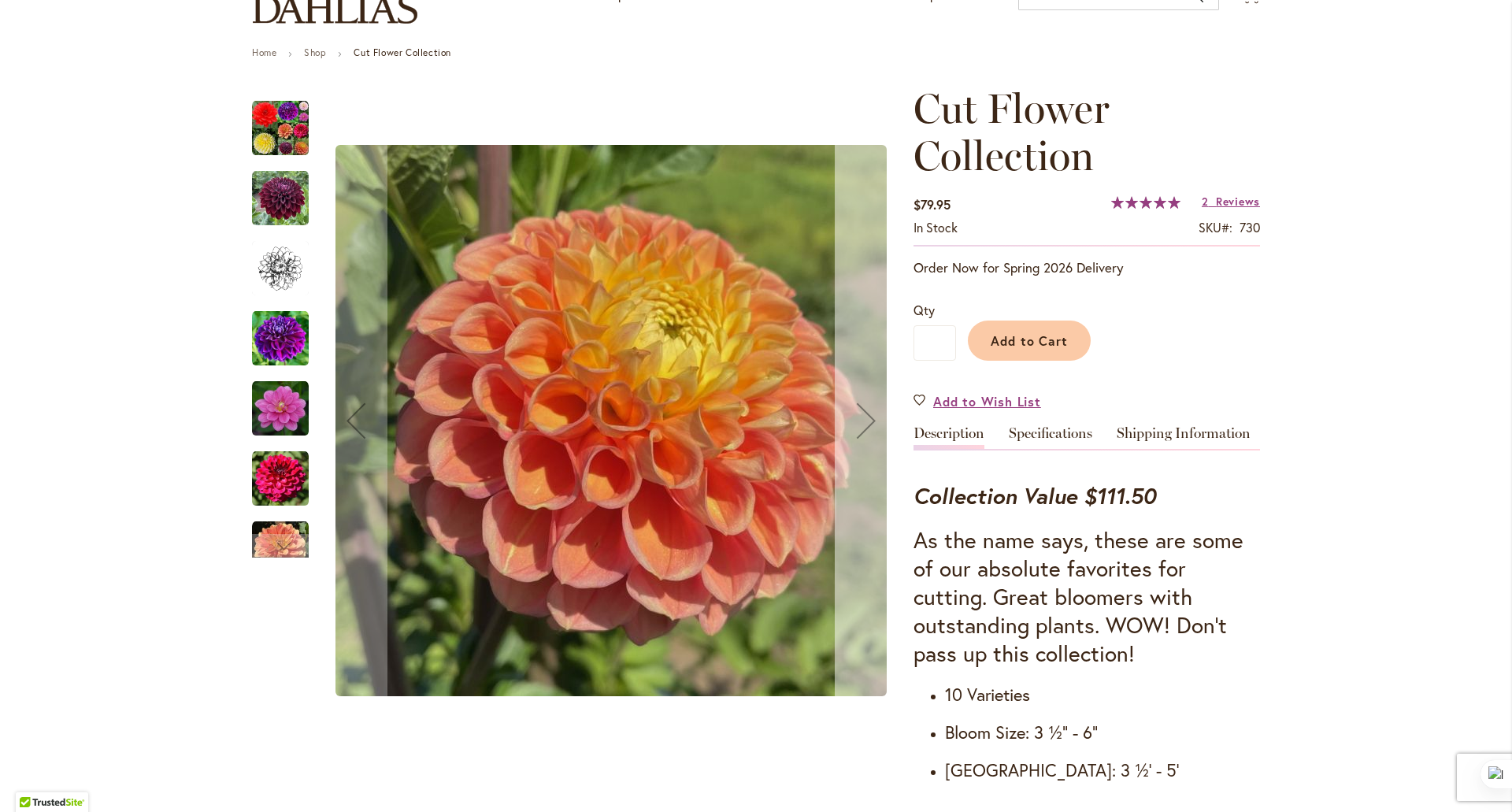
click at [863, 418] on div "Next" at bounding box center [866, 421] width 63 height 63
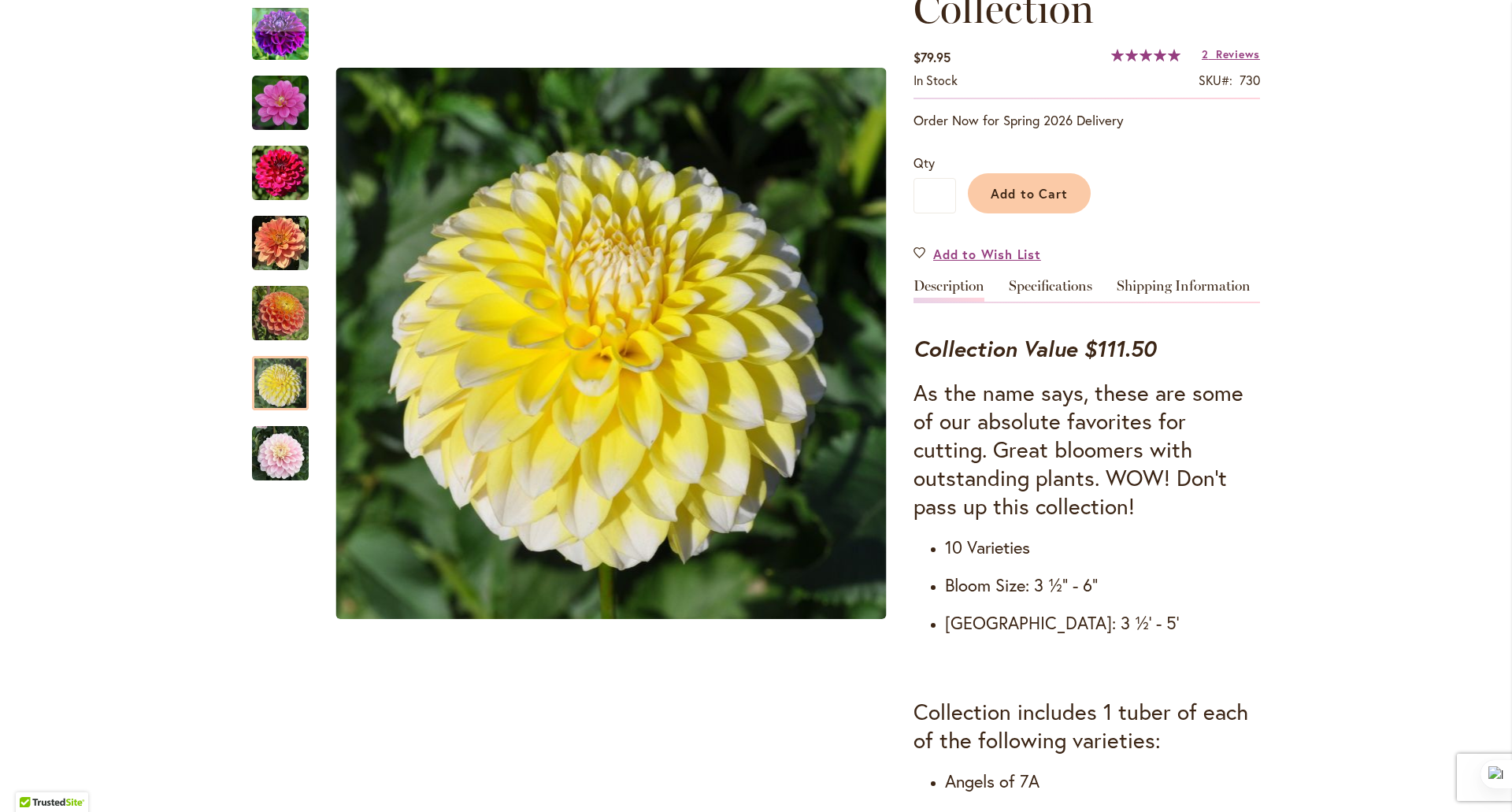
scroll to position [284, 0]
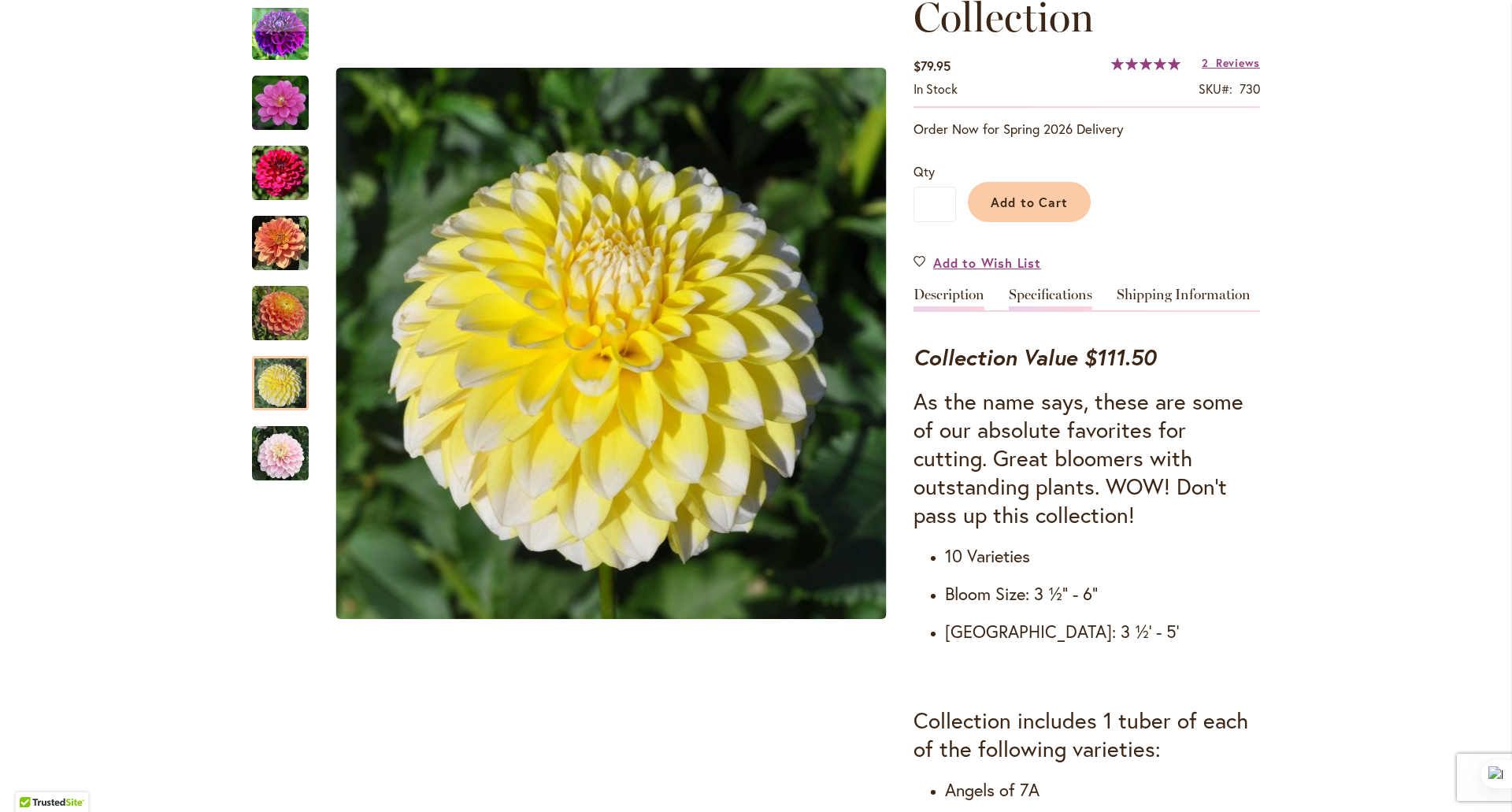
click at [1033, 298] on link "Specifications" at bounding box center [1050, 299] width 83 height 23
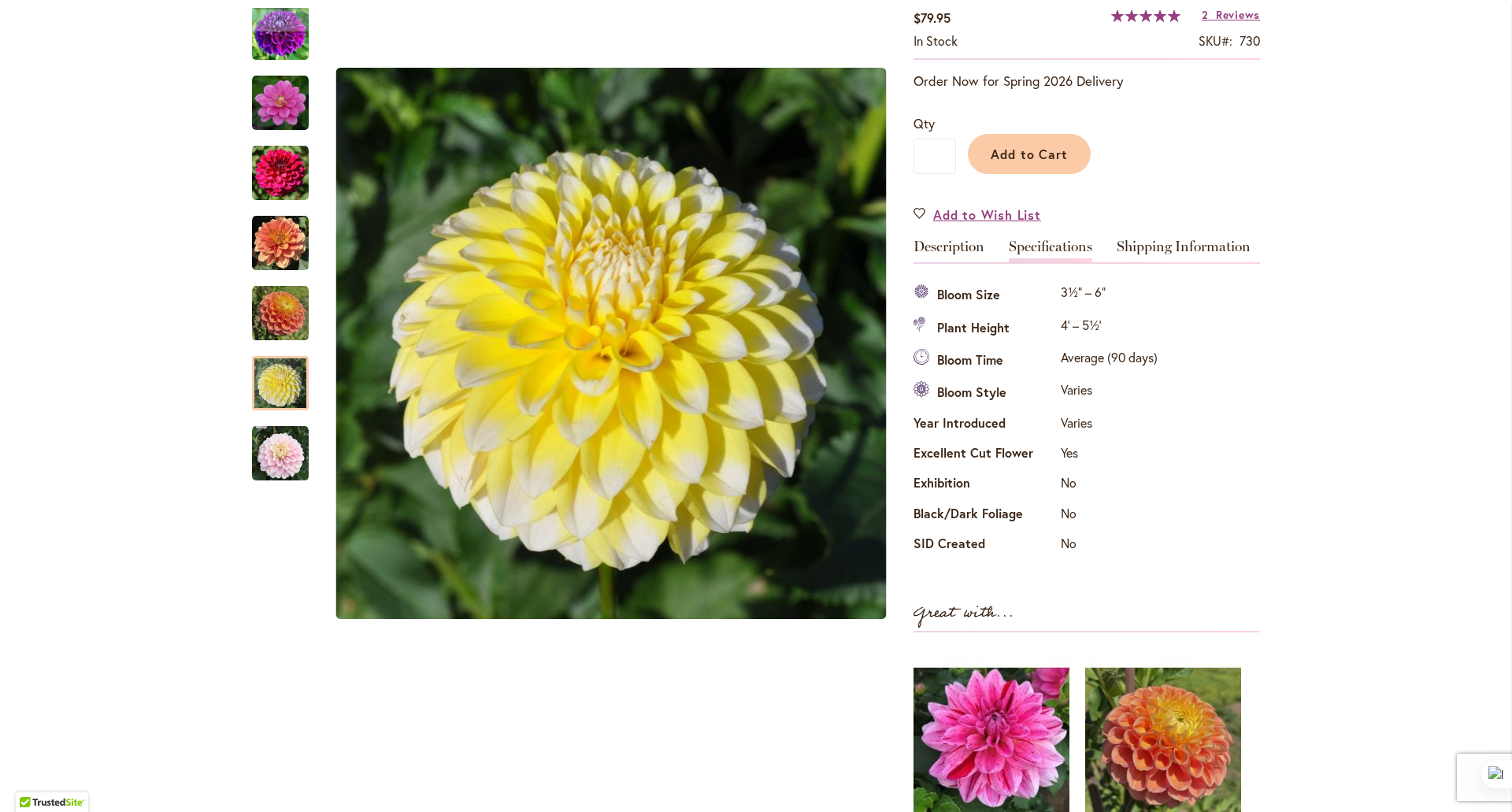
scroll to position [0, 0]
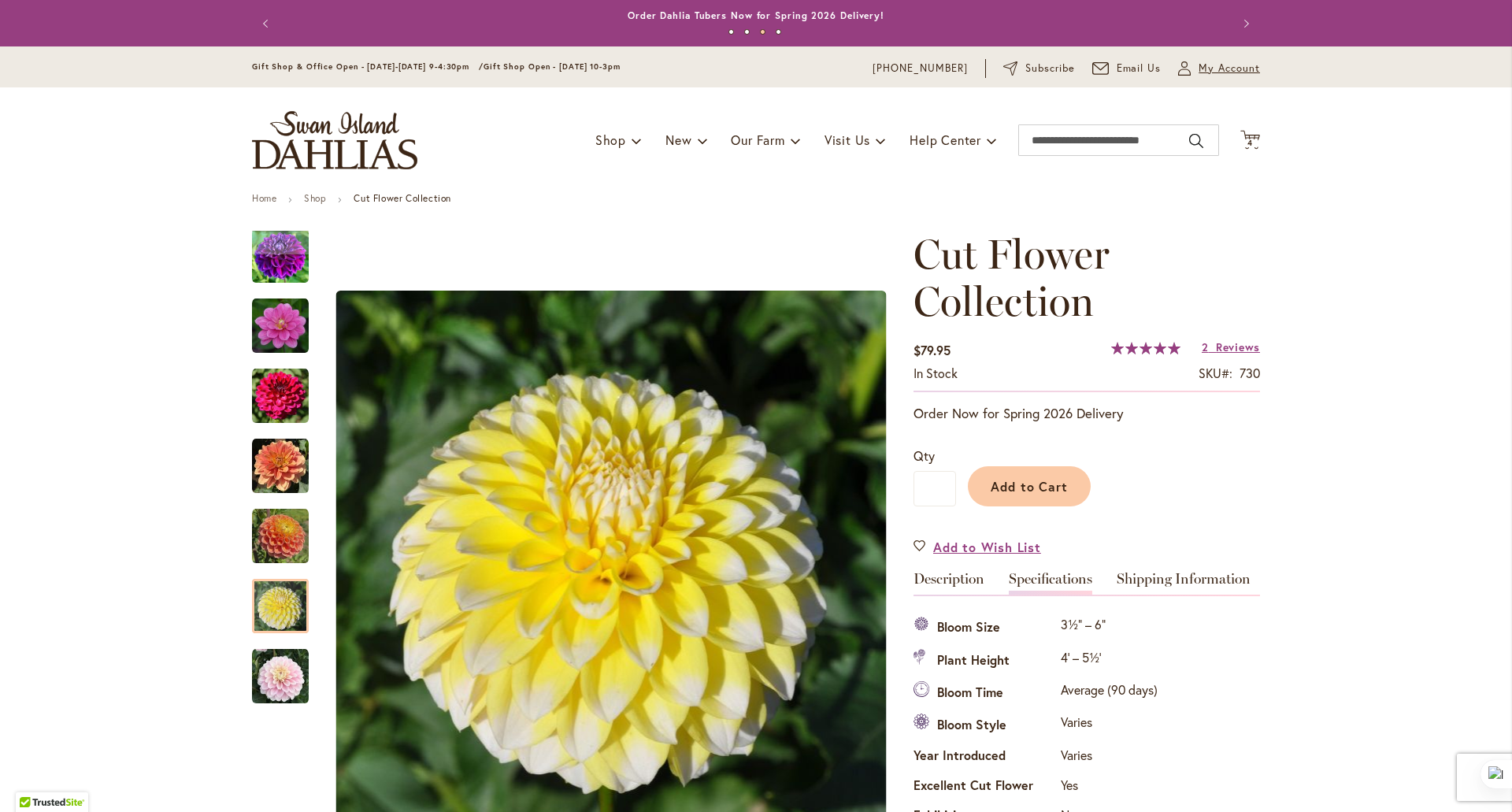
click at [1205, 70] on span "My Account" at bounding box center [1230, 68] width 62 height 15
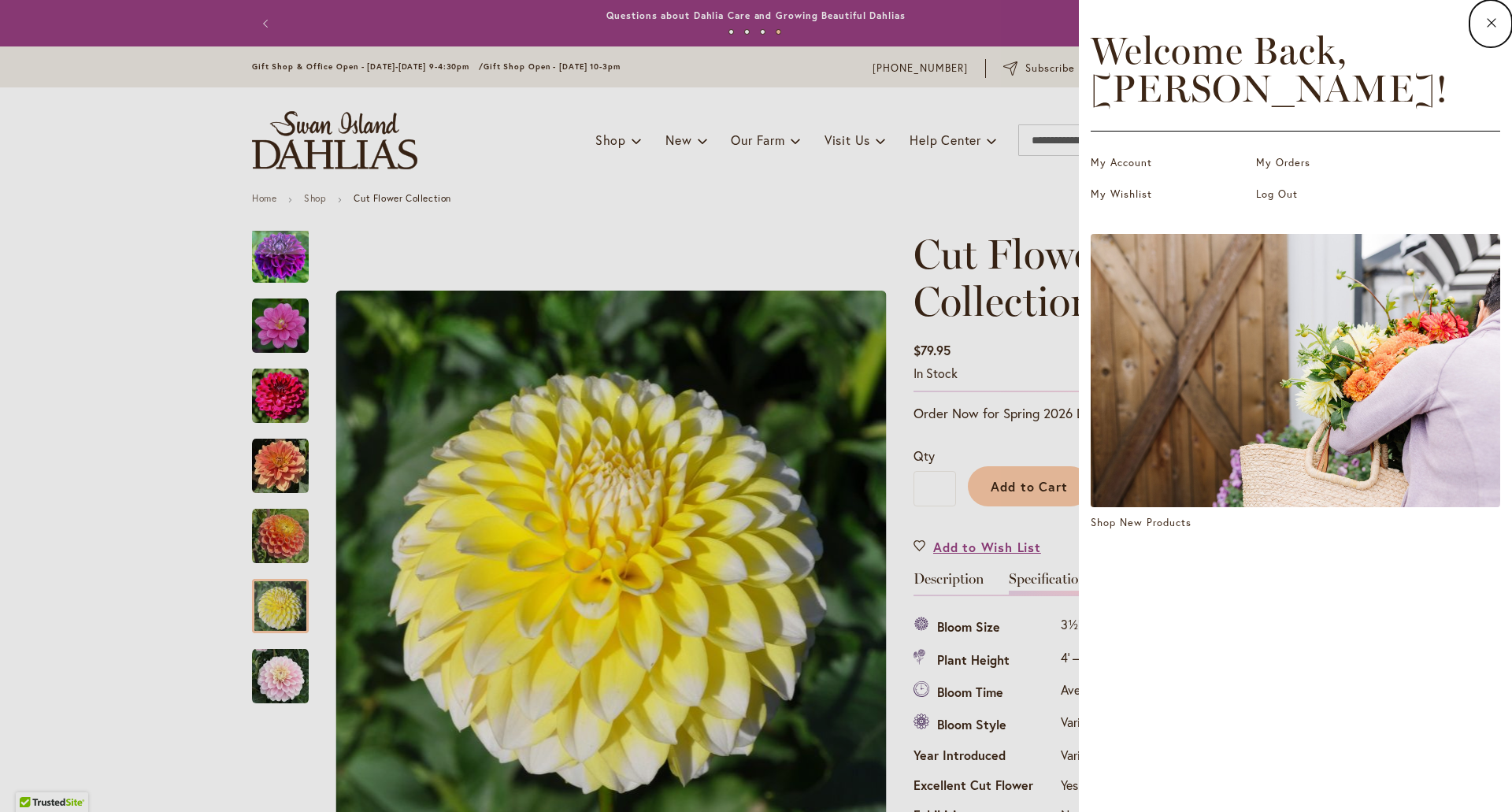
click at [1079, 197] on dialog "Close Welcome Back, Lori ! My Account My Orders My Wishlist Log Out Shop New Pr…" at bounding box center [1296, 406] width 433 height 812
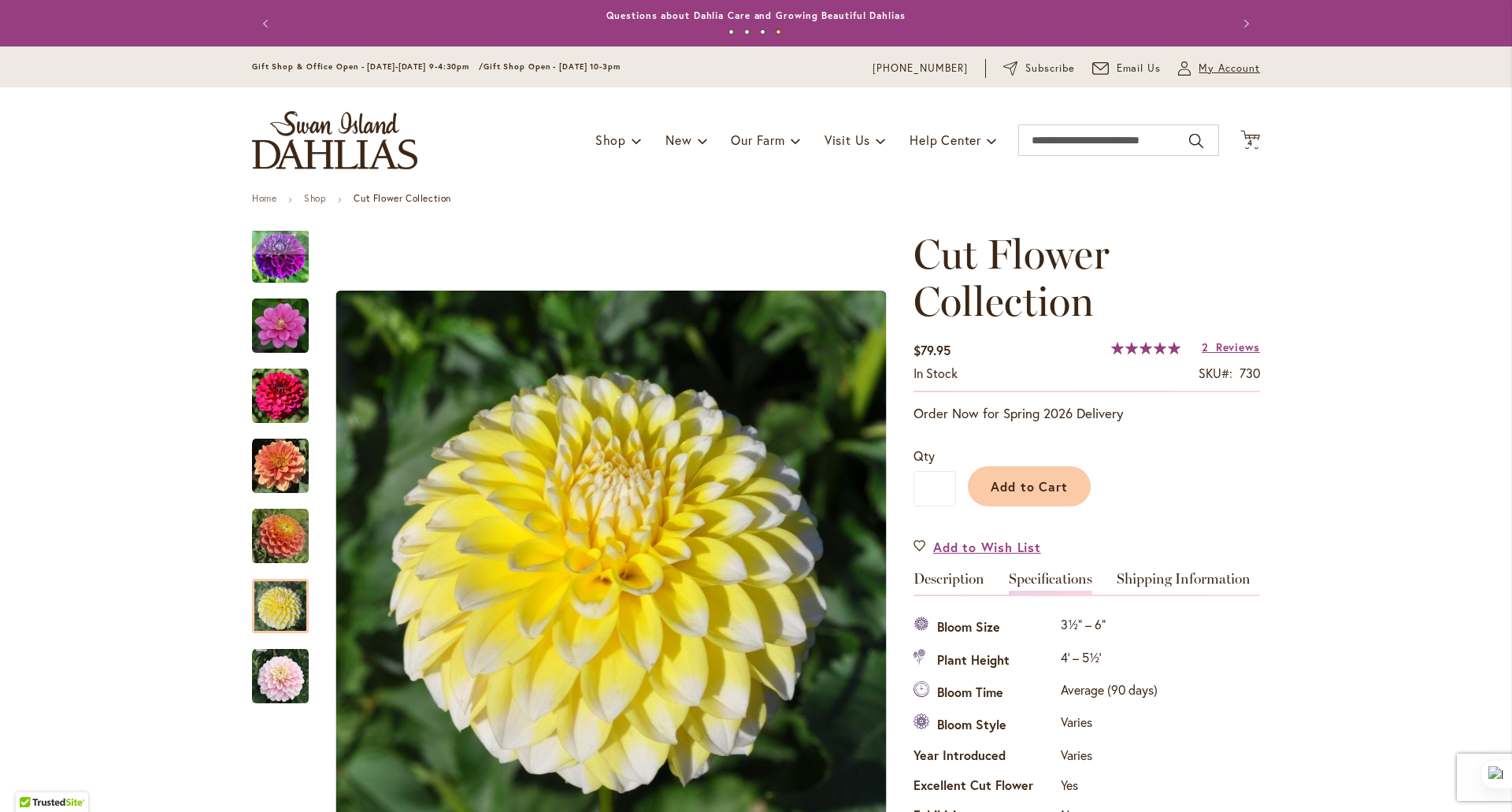
click at [1203, 67] on span "My Account" at bounding box center [1230, 68] width 62 height 15
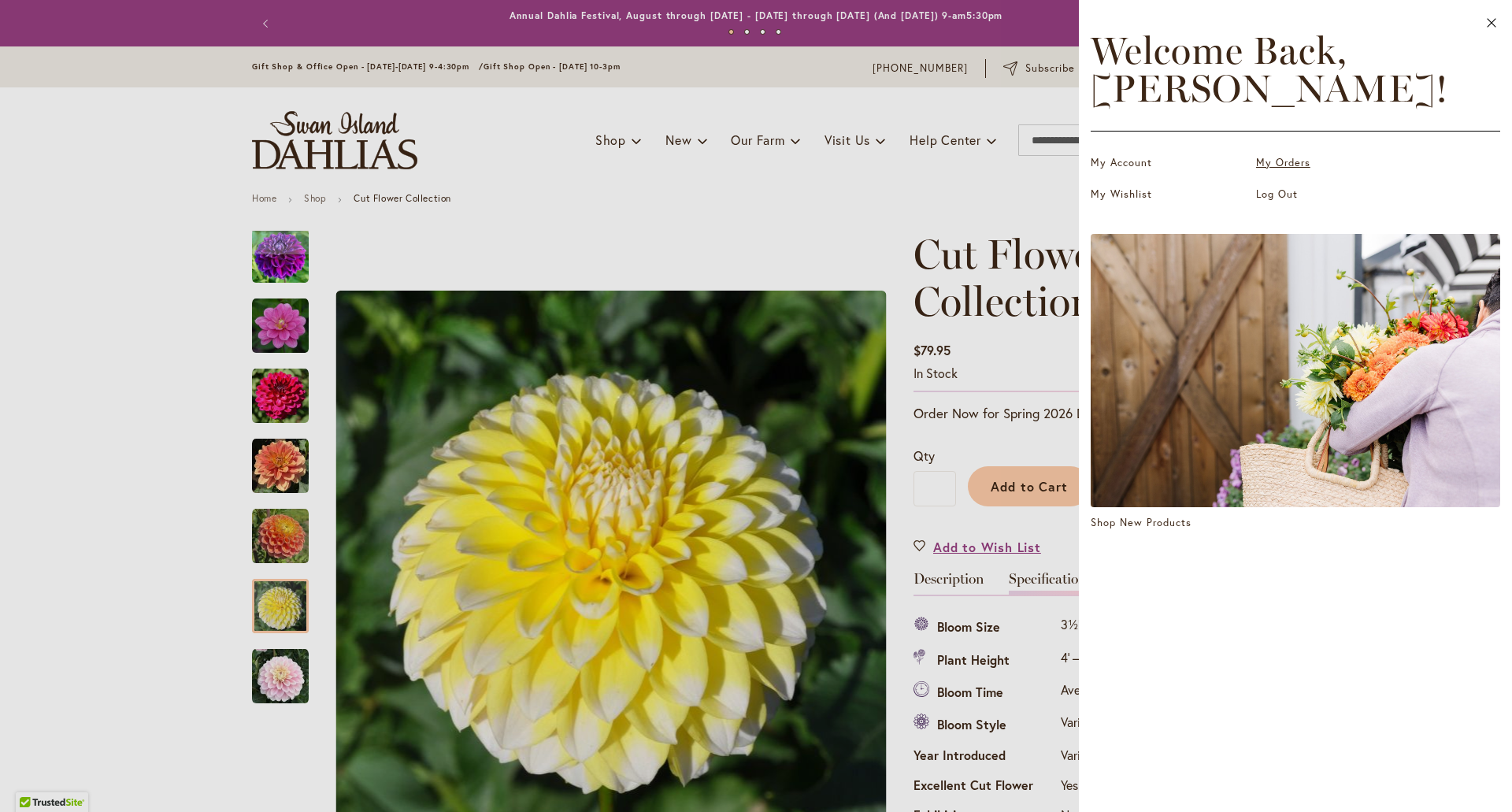
click at [1281, 158] on link "My Orders" at bounding box center [1335, 162] width 158 height 15
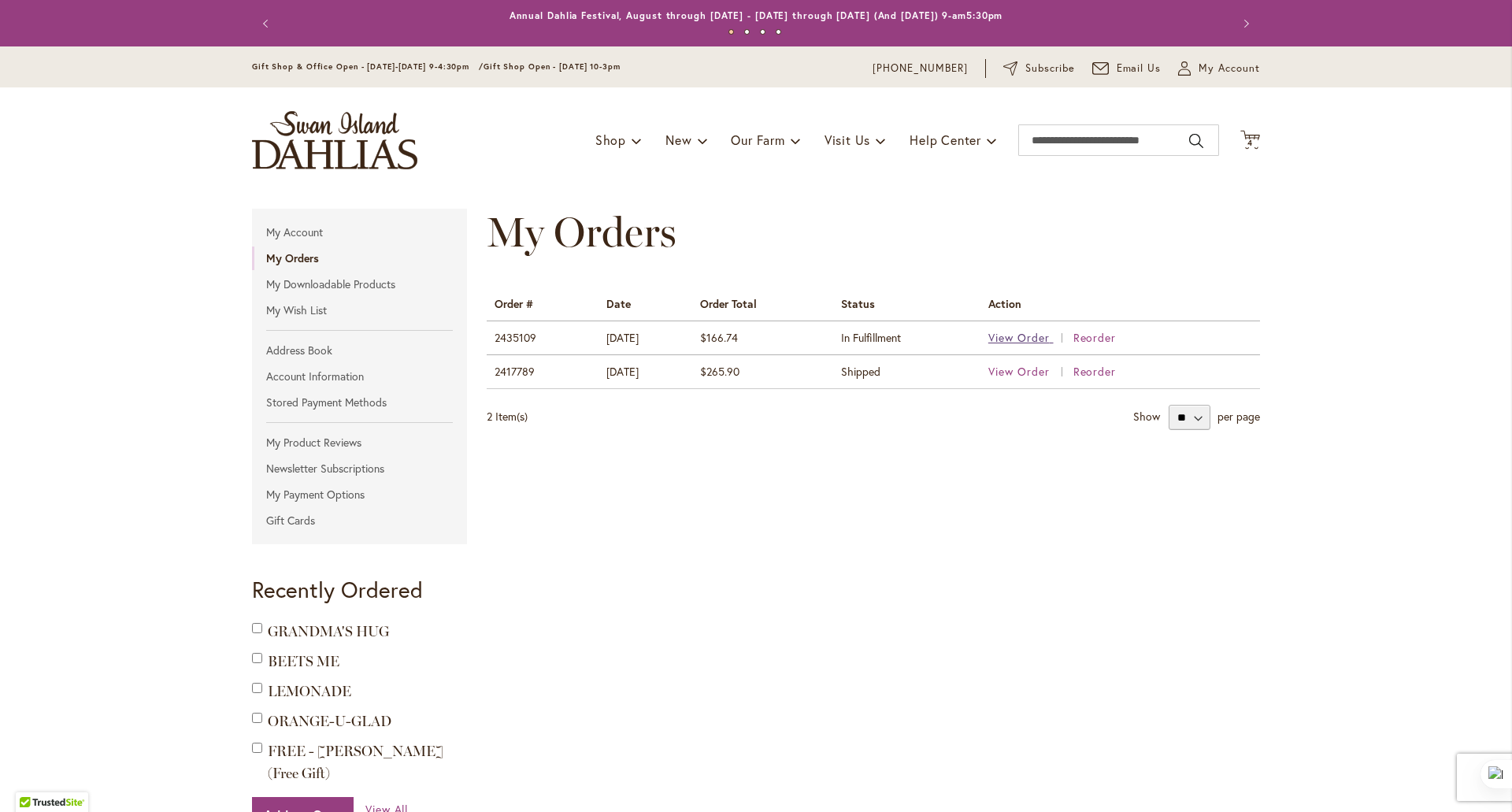
click at [1027, 336] on span "View Order" at bounding box center [1019, 338] width 62 height 15
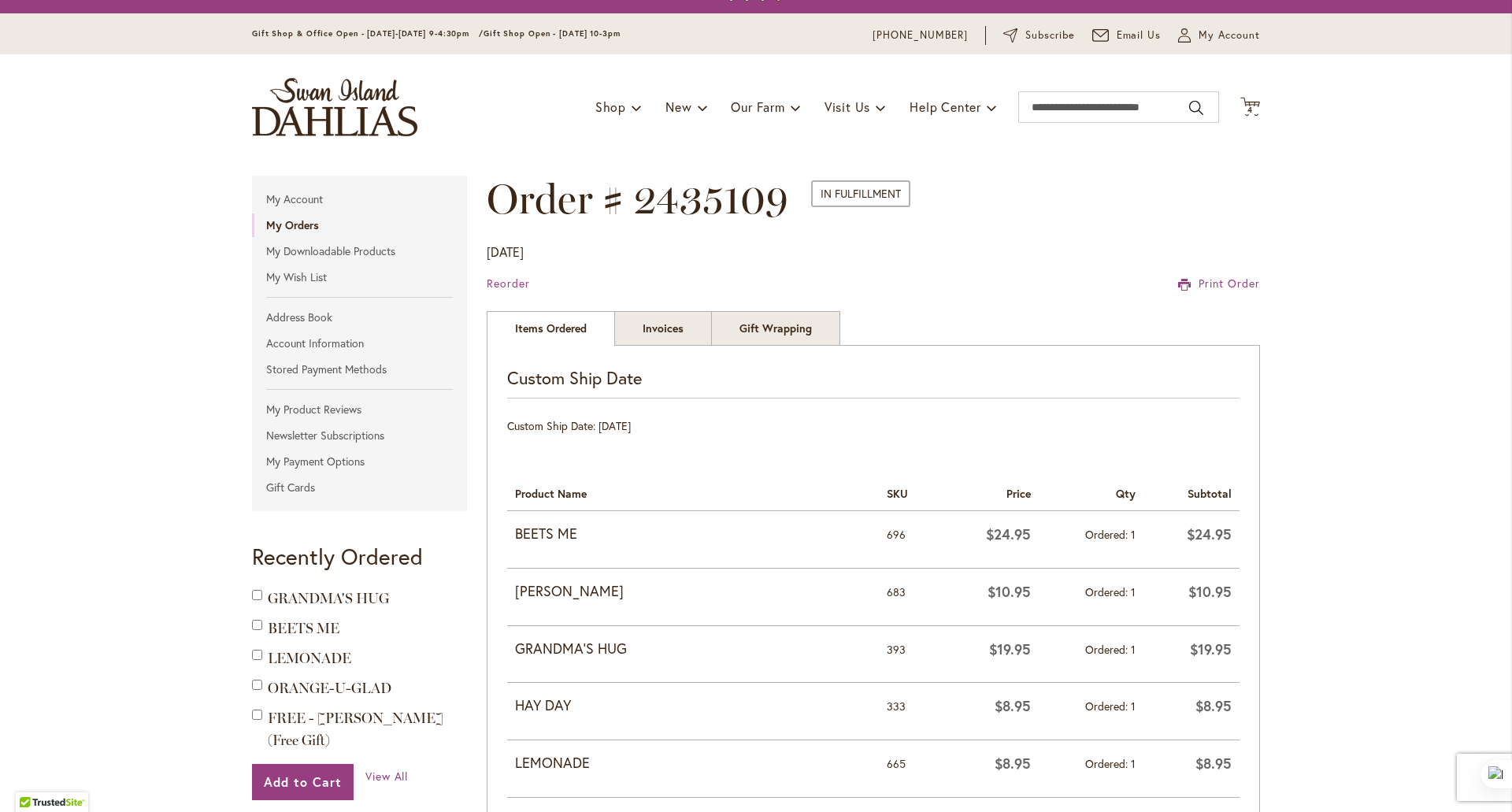
scroll to position [33, 0]
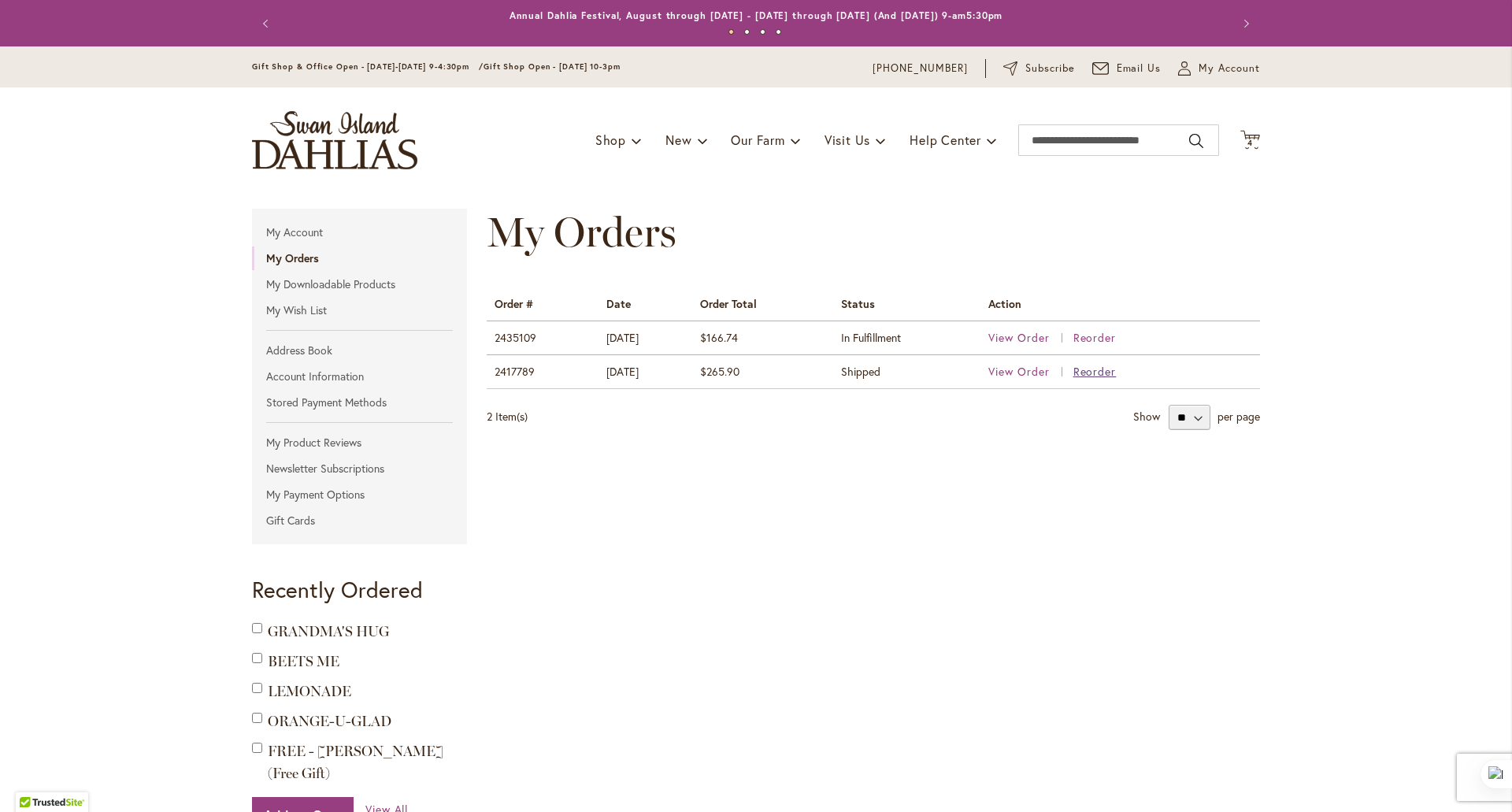
click at [1090, 370] on span "Reorder" at bounding box center [1096, 371] width 43 height 15
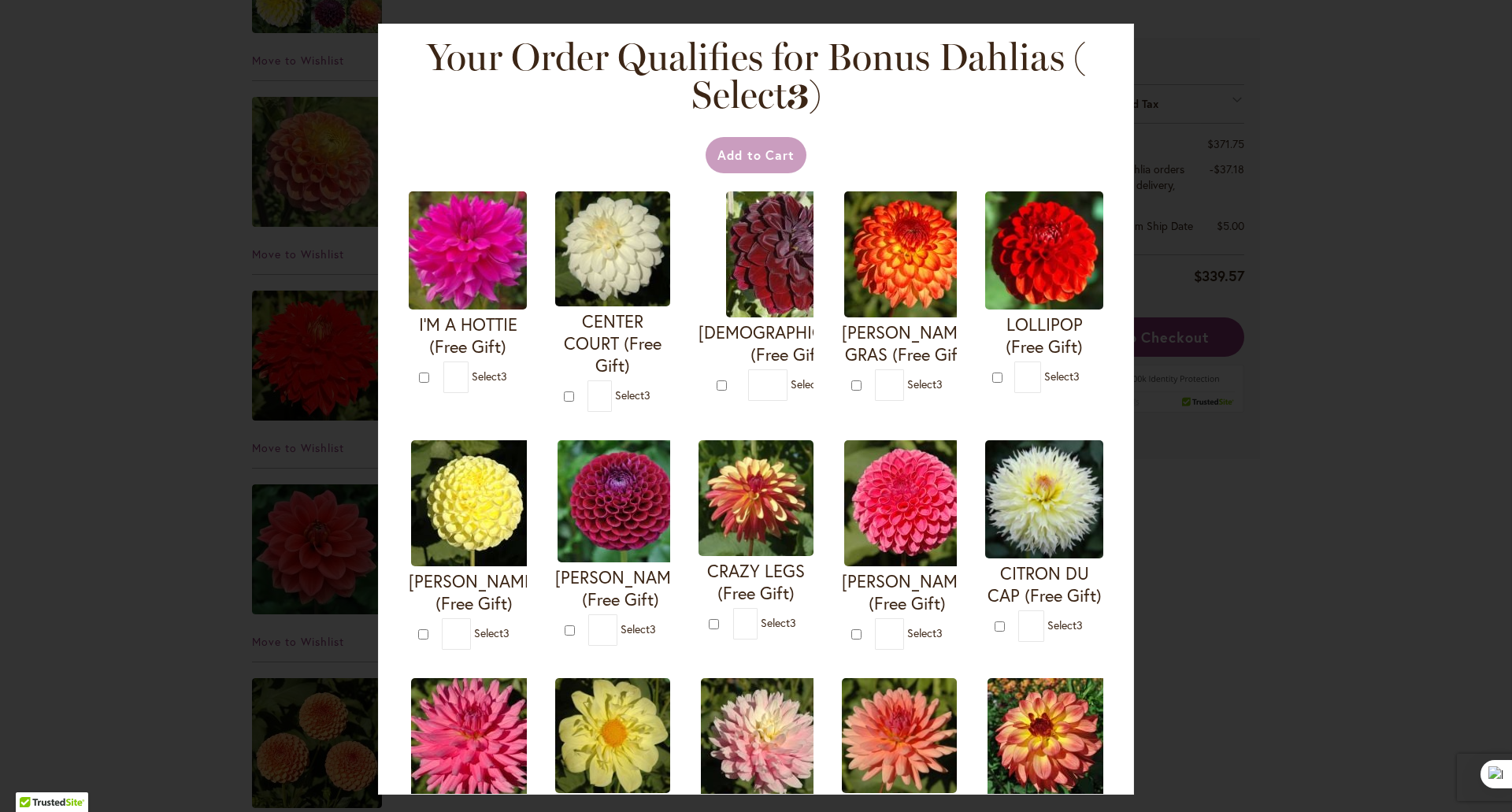
scroll to position [6, 0]
click at [192, 227] on div "Your Order Qualifies for Bonus Dahlias ( Select 3 ) Add to Cart I'M A HOTTIE (F…" at bounding box center [756, 406] width 1512 height 812
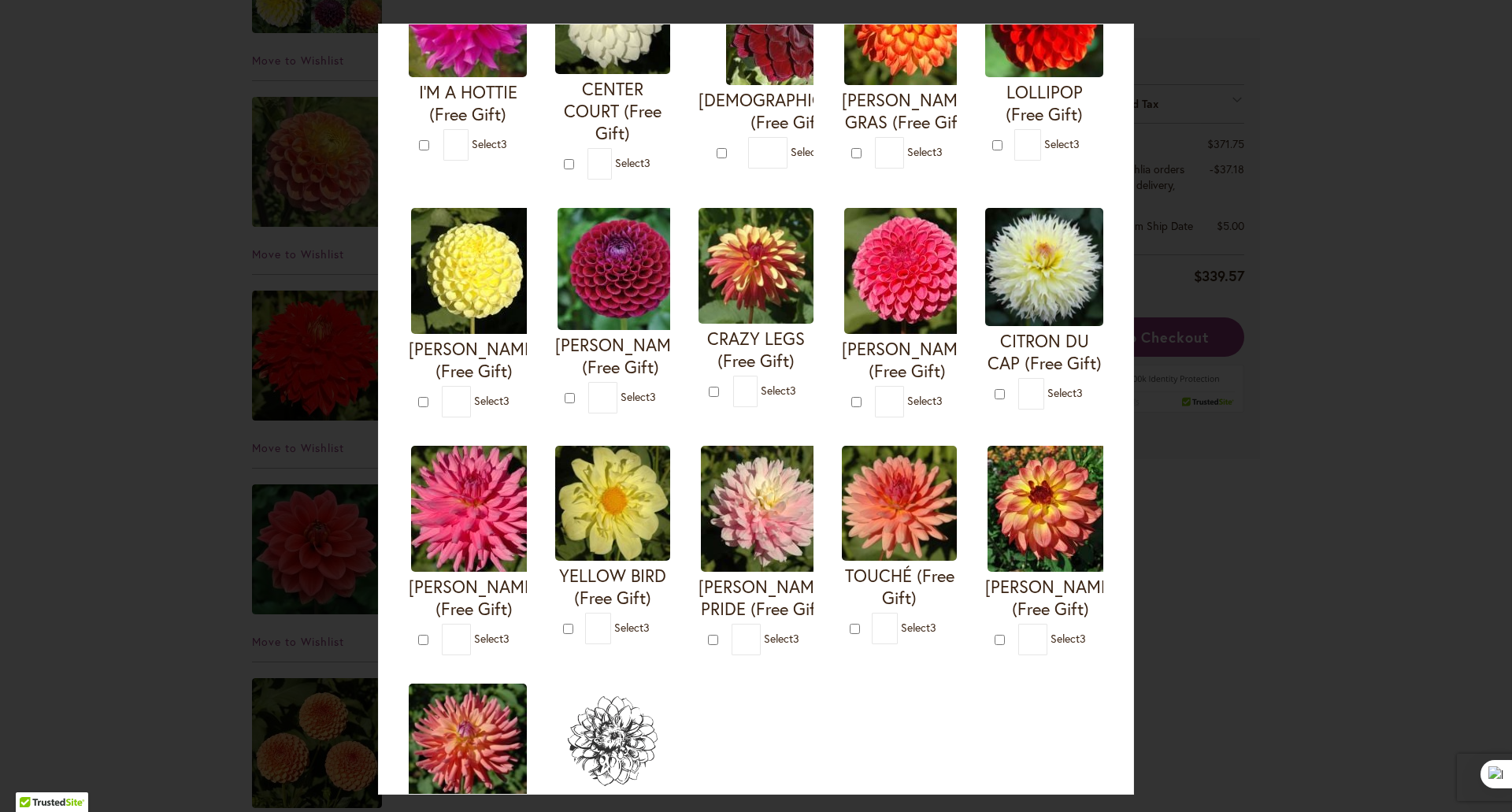
scroll to position [0, 0]
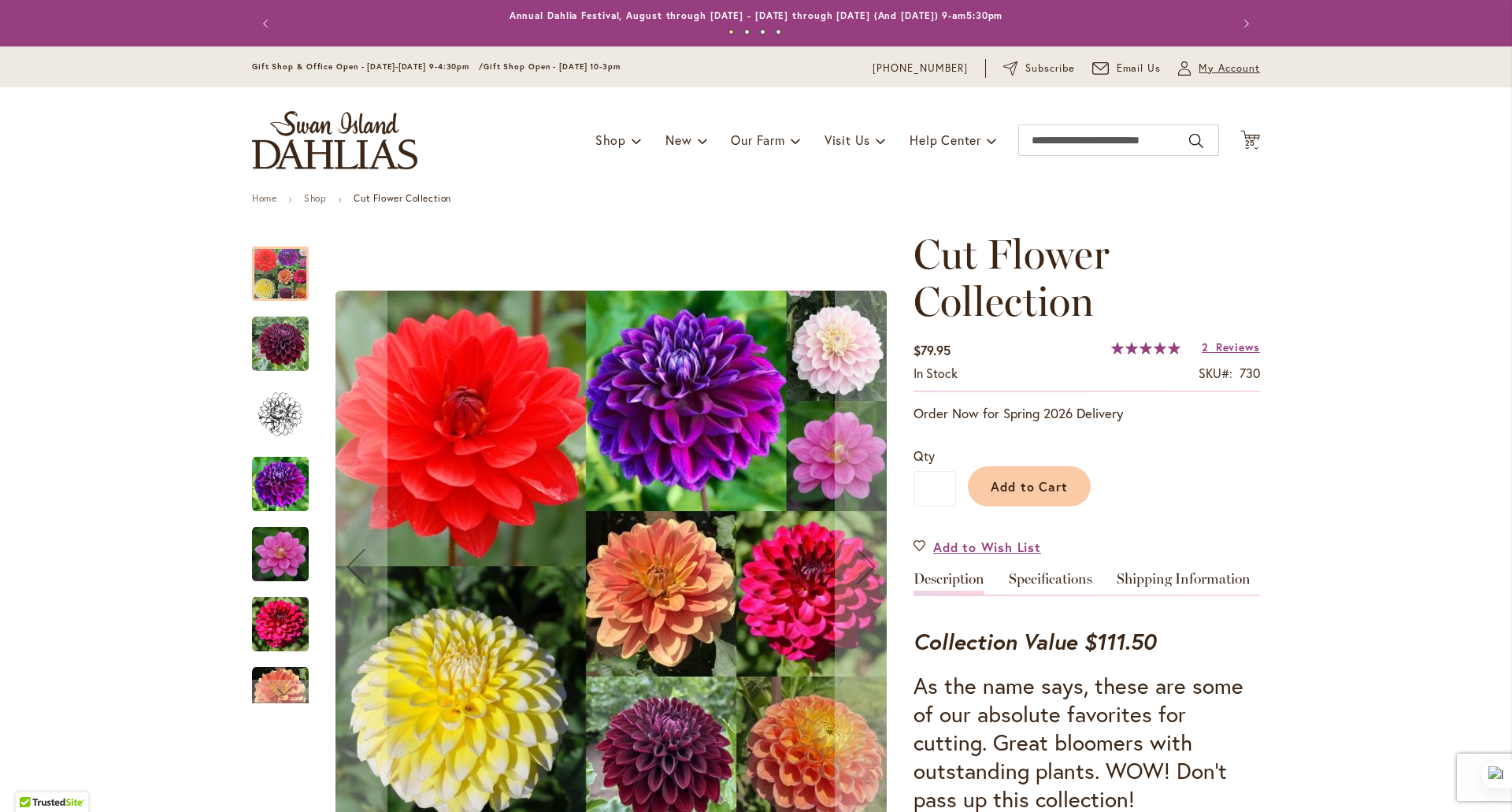
click at [1232, 70] on span "My Account" at bounding box center [1230, 68] width 62 height 15
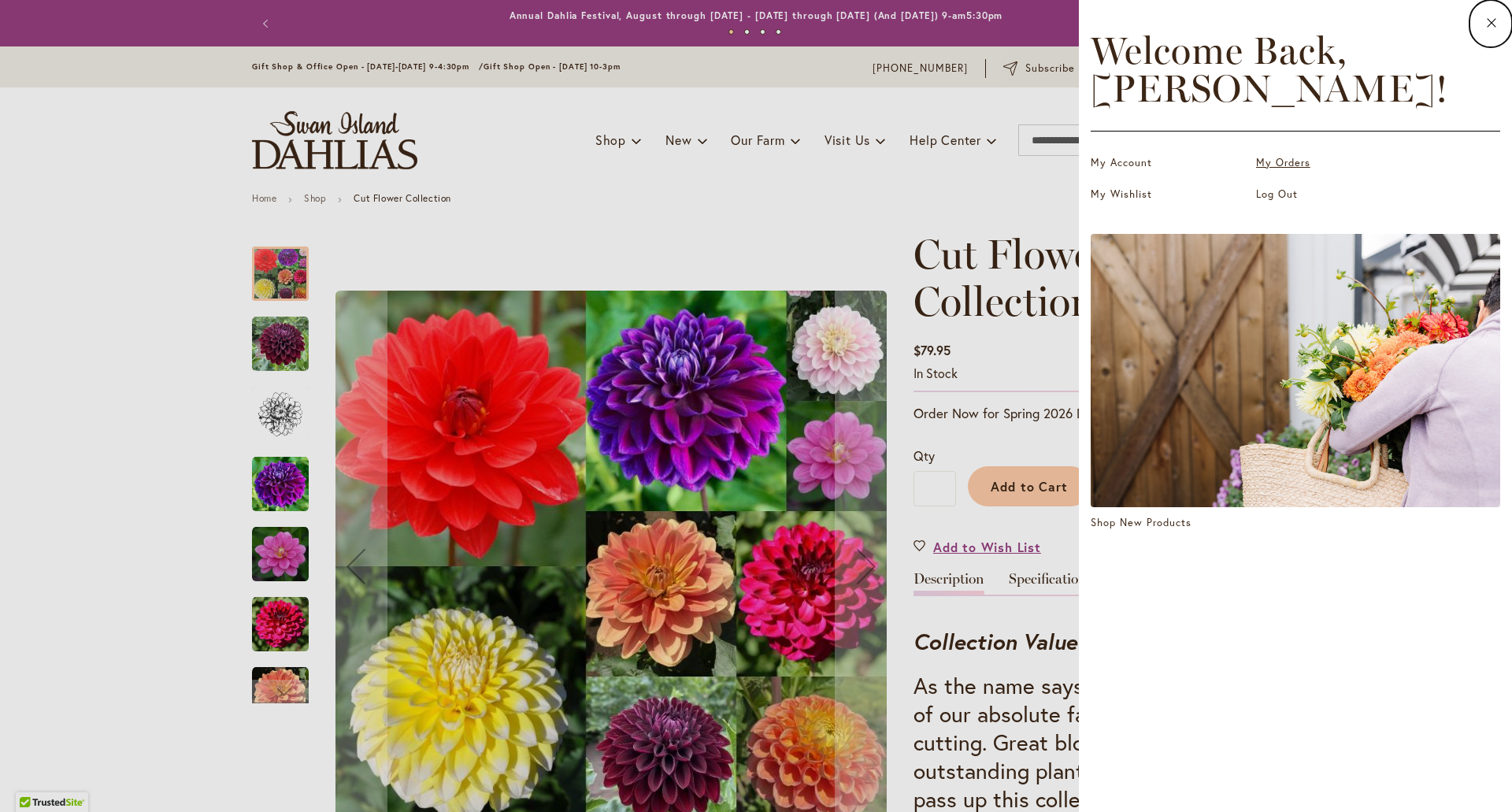
click at [1287, 158] on link "My Orders" at bounding box center [1335, 162] width 158 height 15
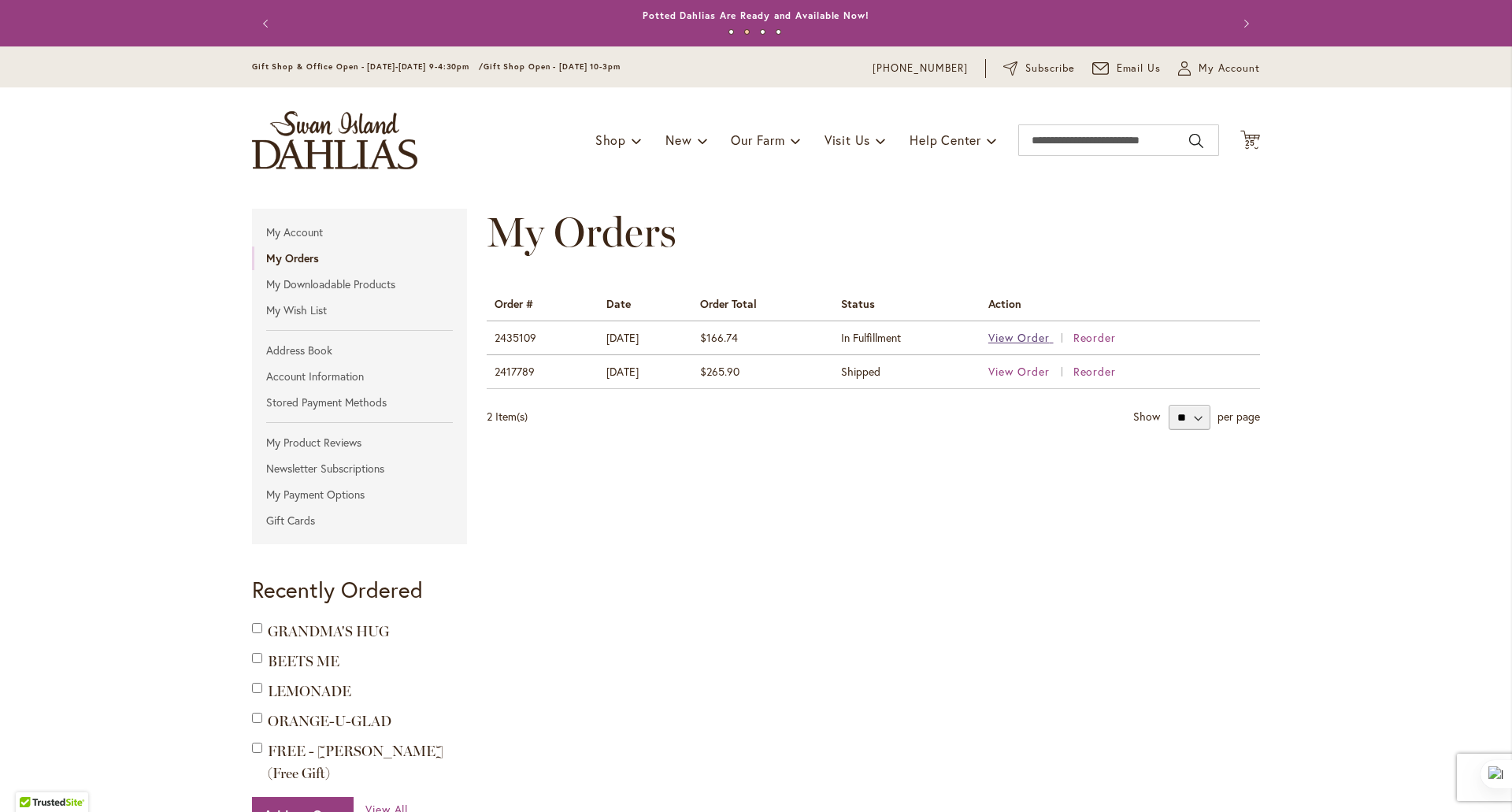
click at [1013, 336] on span "View Order" at bounding box center [1019, 338] width 62 height 15
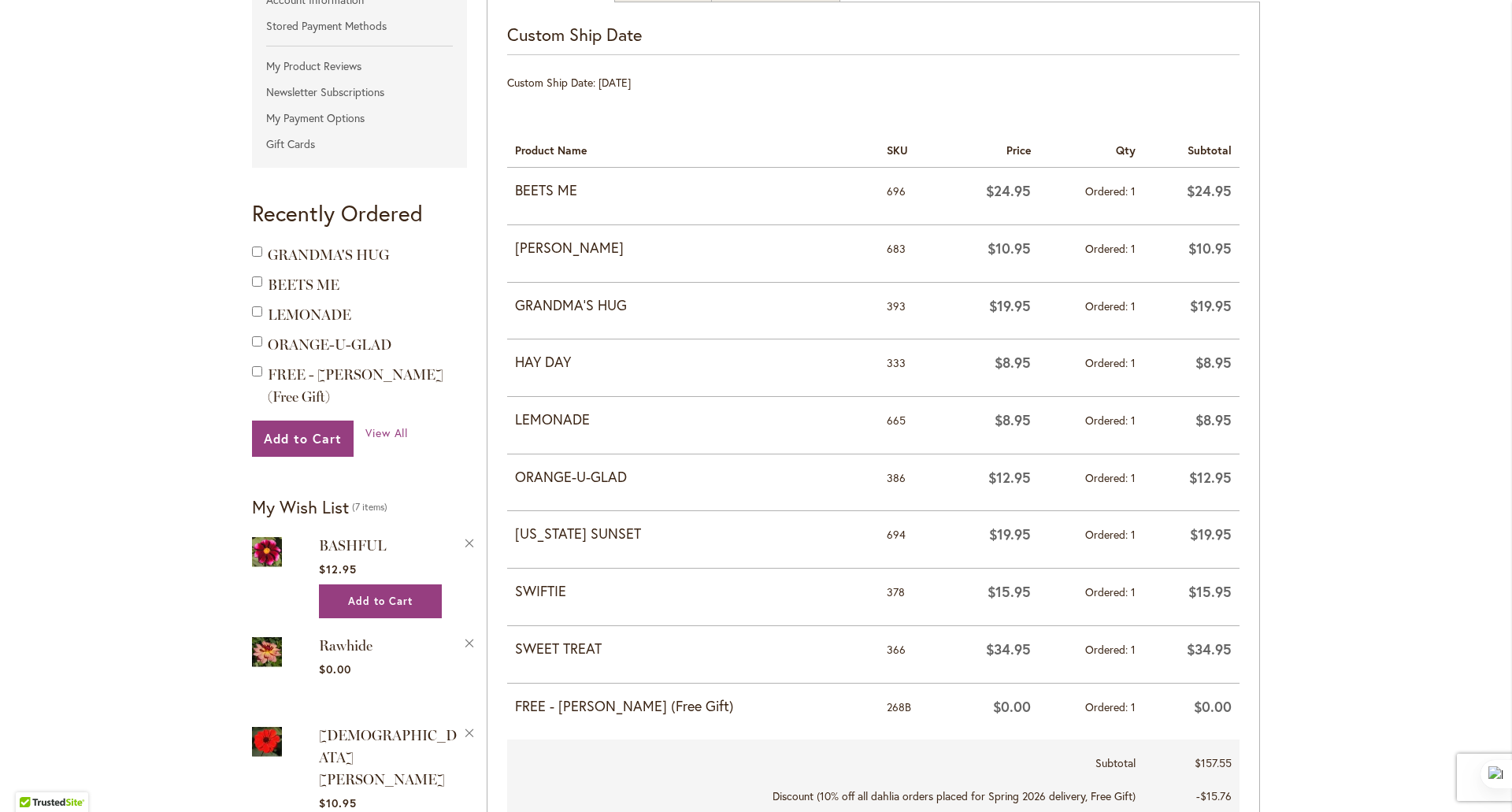
scroll to position [389, 0]
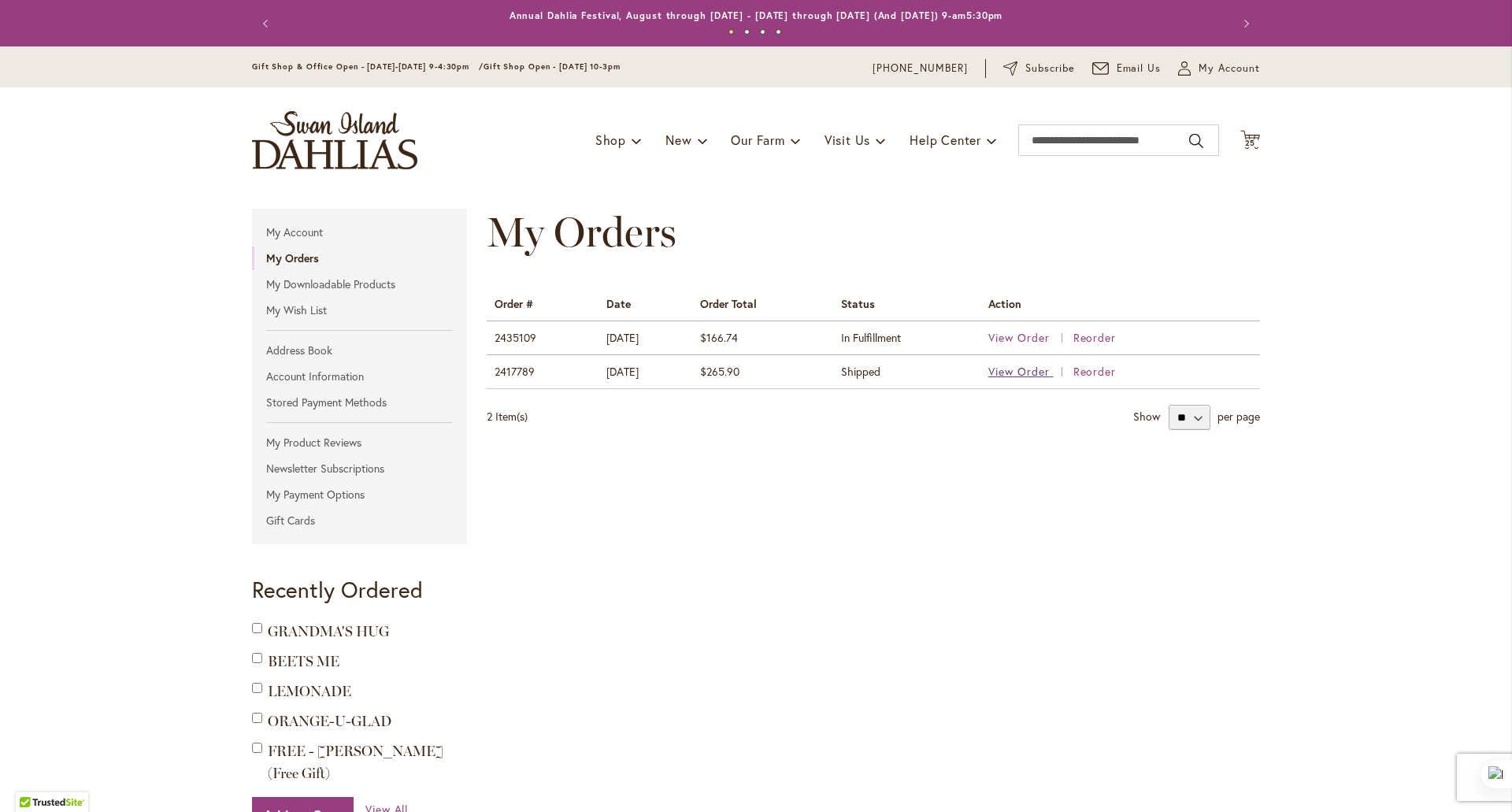
click at [1013, 367] on span "View Order" at bounding box center [1019, 371] width 62 height 15
click at [1002, 332] on span "View Order" at bounding box center [1019, 338] width 62 height 15
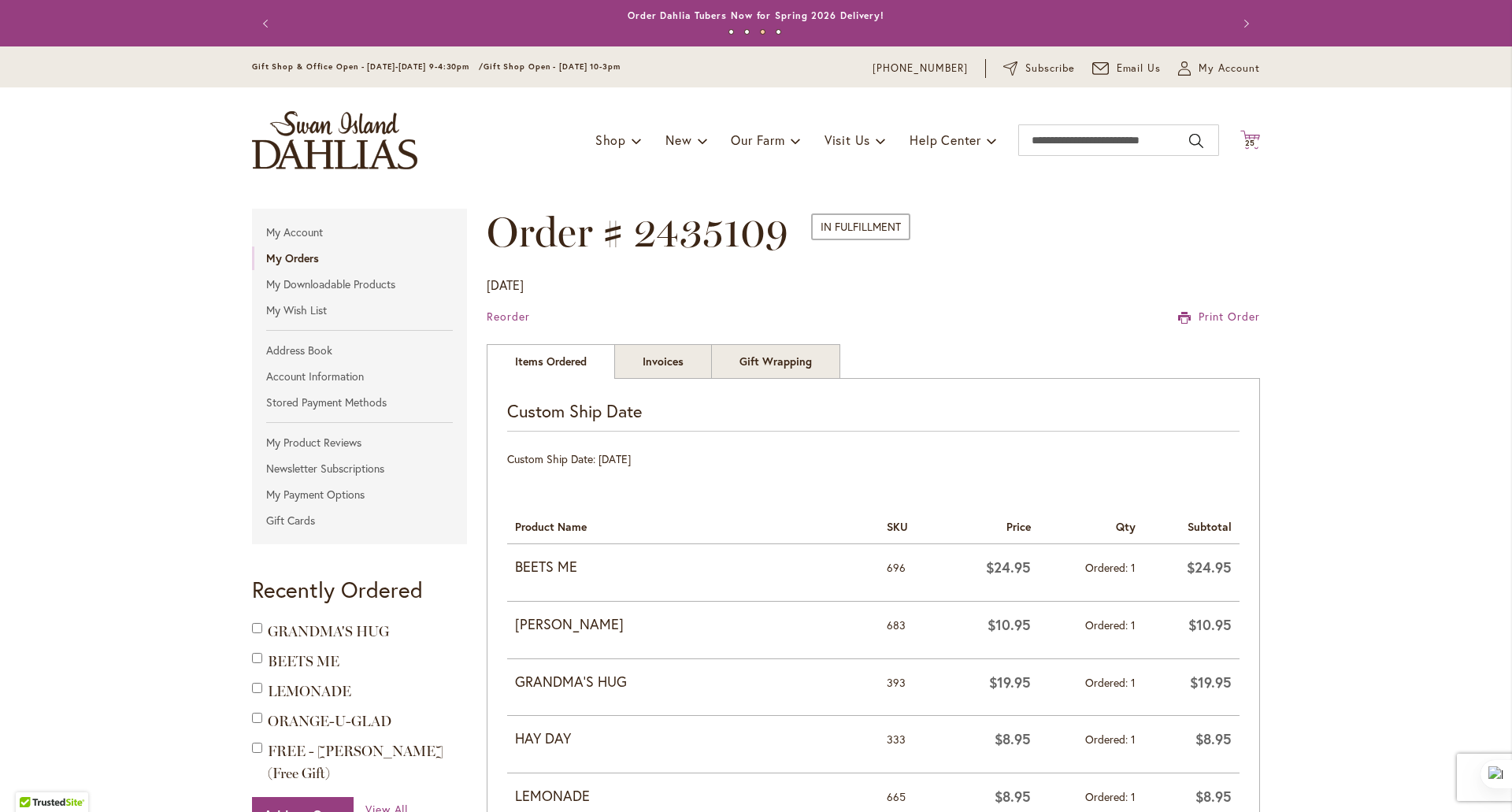
click at [1245, 139] on span "25" at bounding box center [1250, 142] width 11 height 10
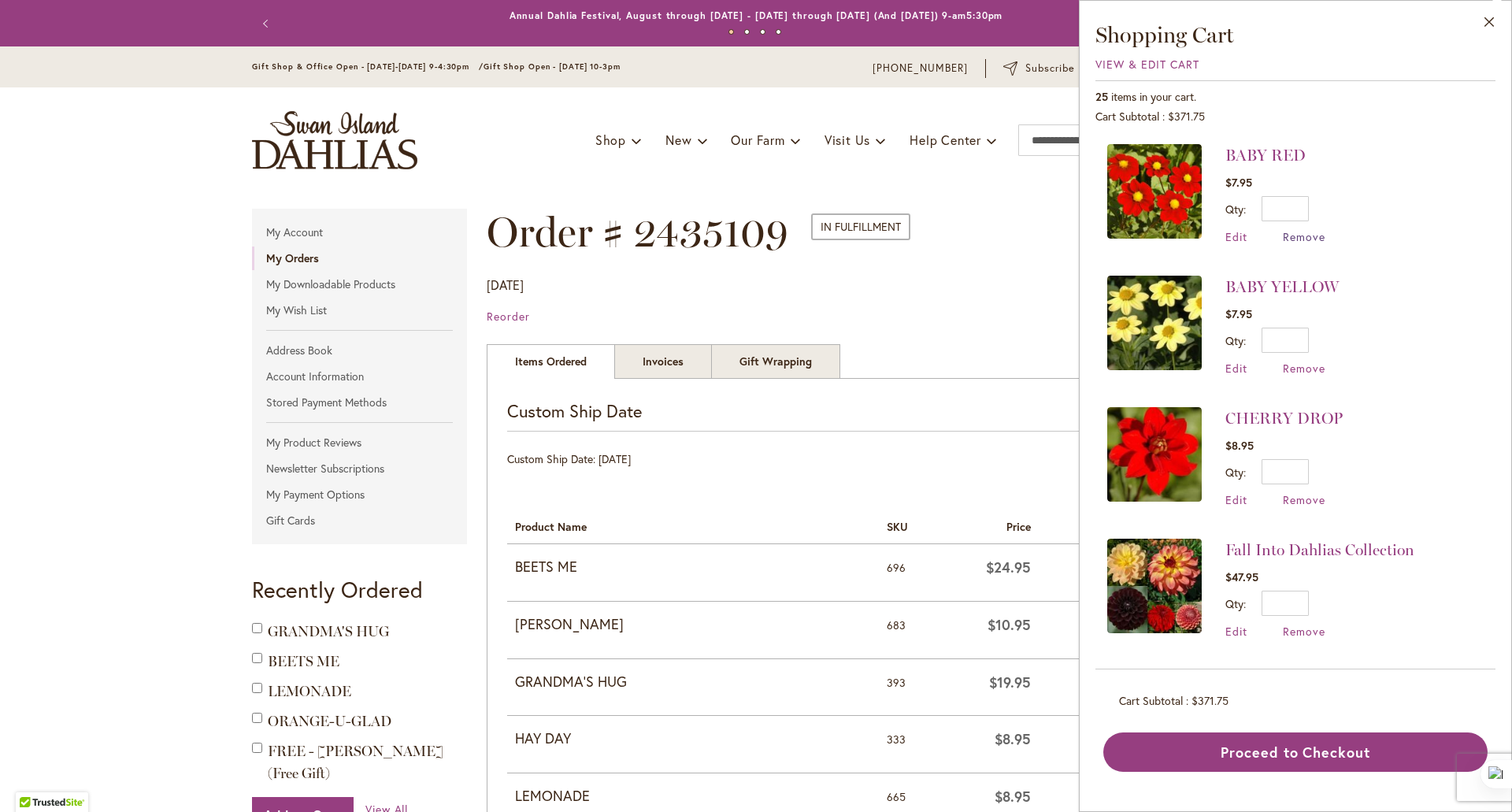
click at [1298, 234] on span "Remove" at bounding box center [1304, 236] width 43 height 15
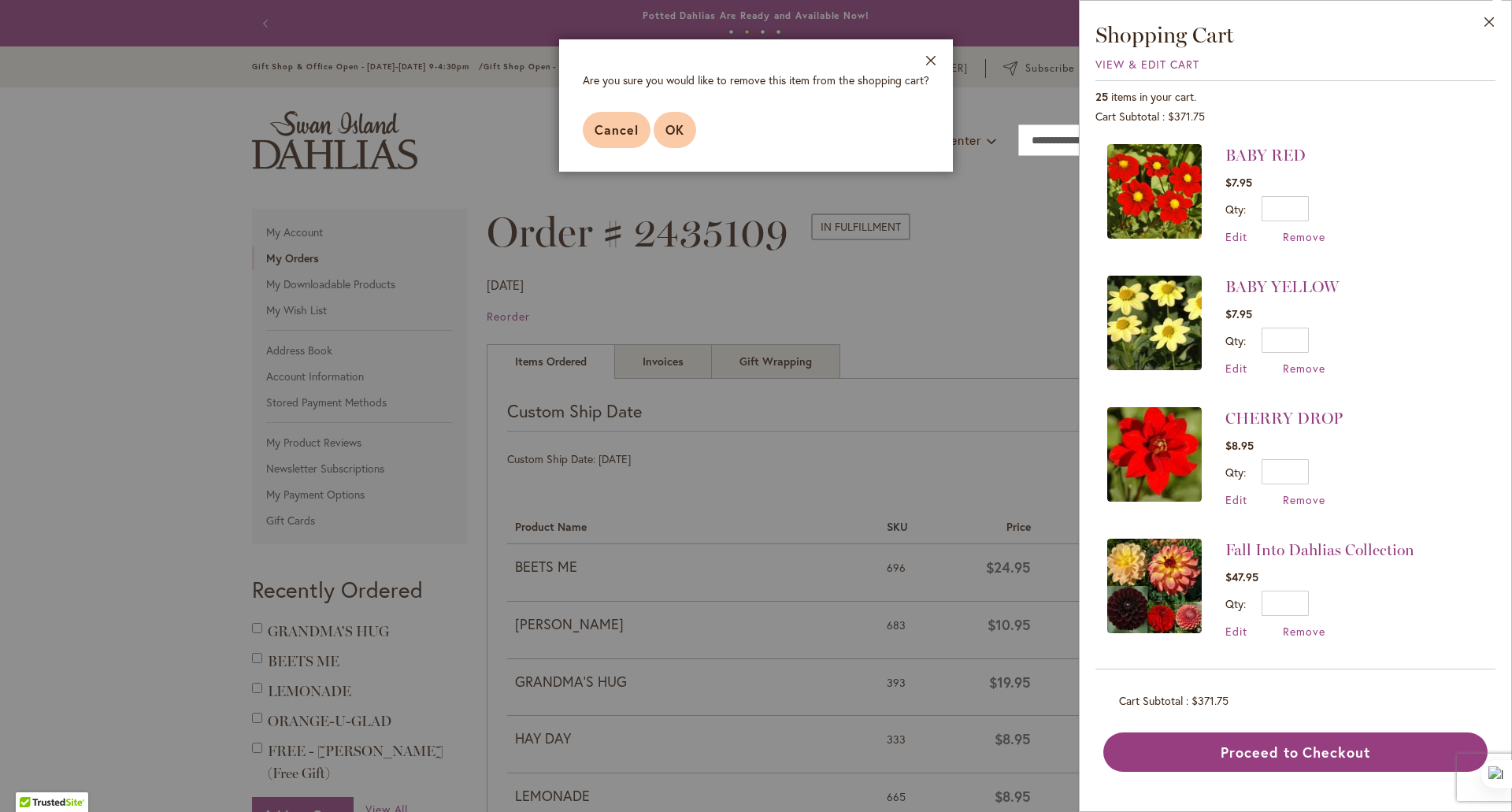
click at [675, 129] on span "OK" at bounding box center [675, 129] width 19 height 16
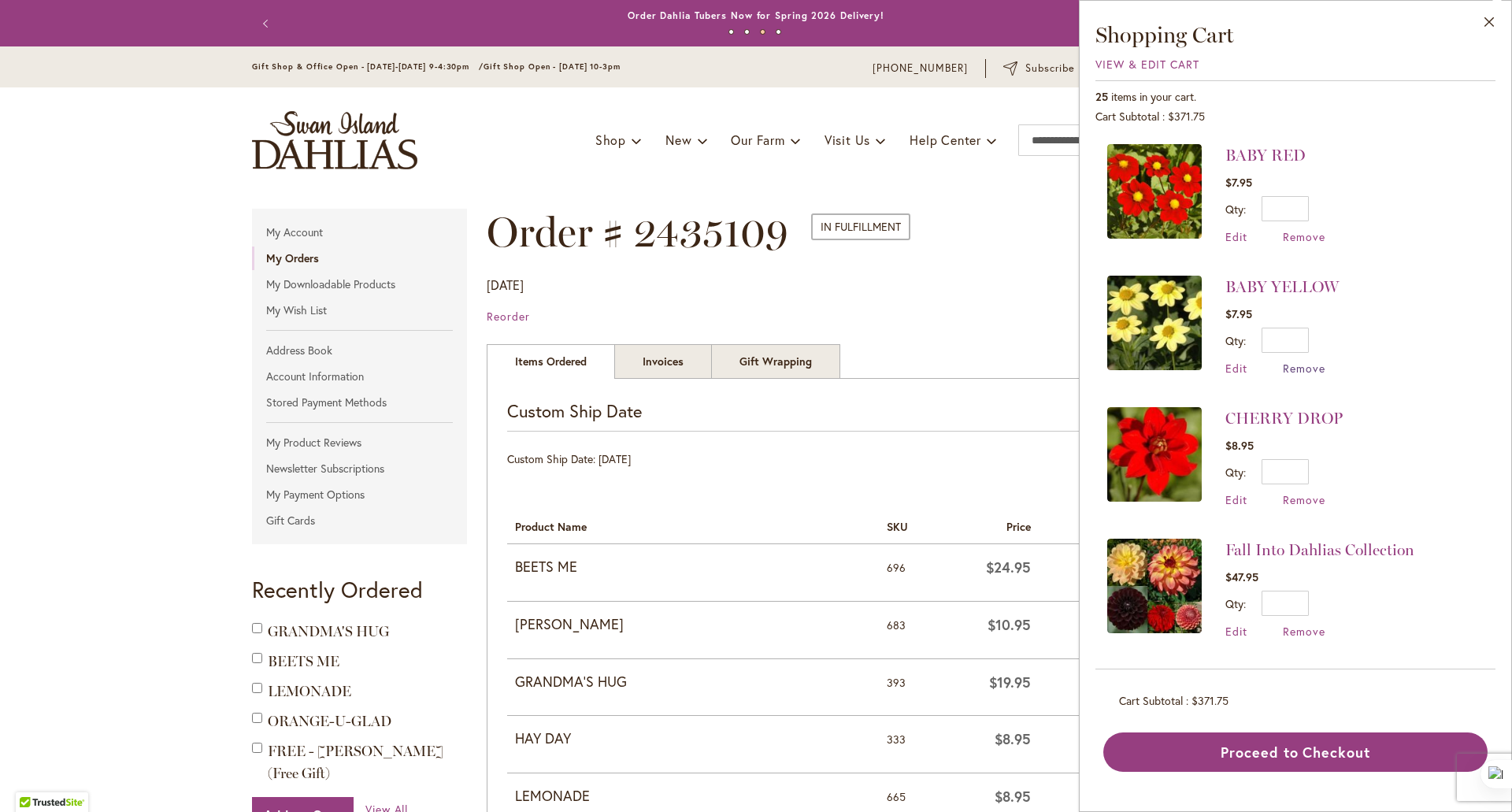
click at [1312, 367] on span "Remove" at bounding box center [1304, 368] width 43 height 15
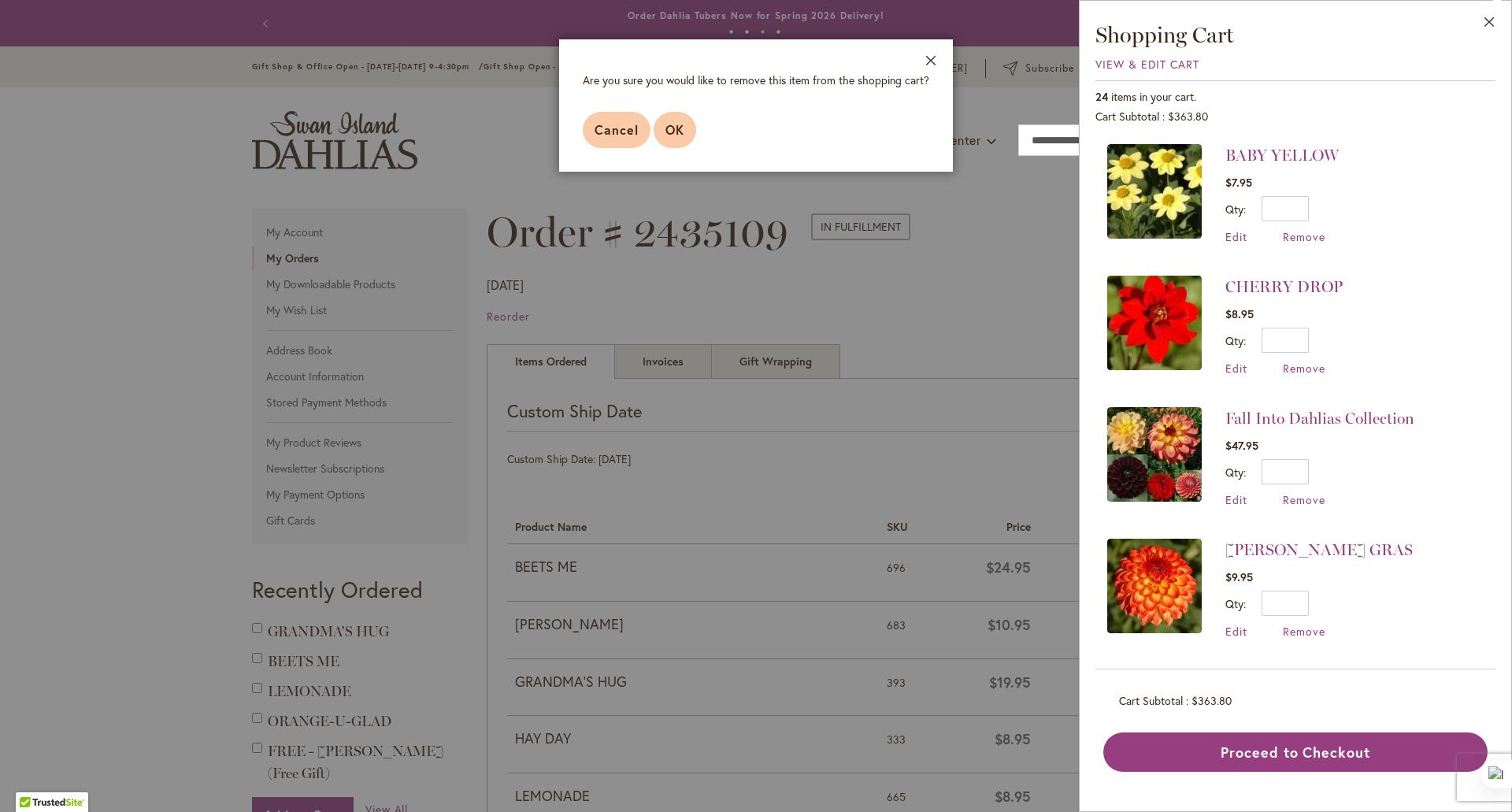
click at [682, 129] on span "OK" at bounding box center [675, 129] width 19 height 16
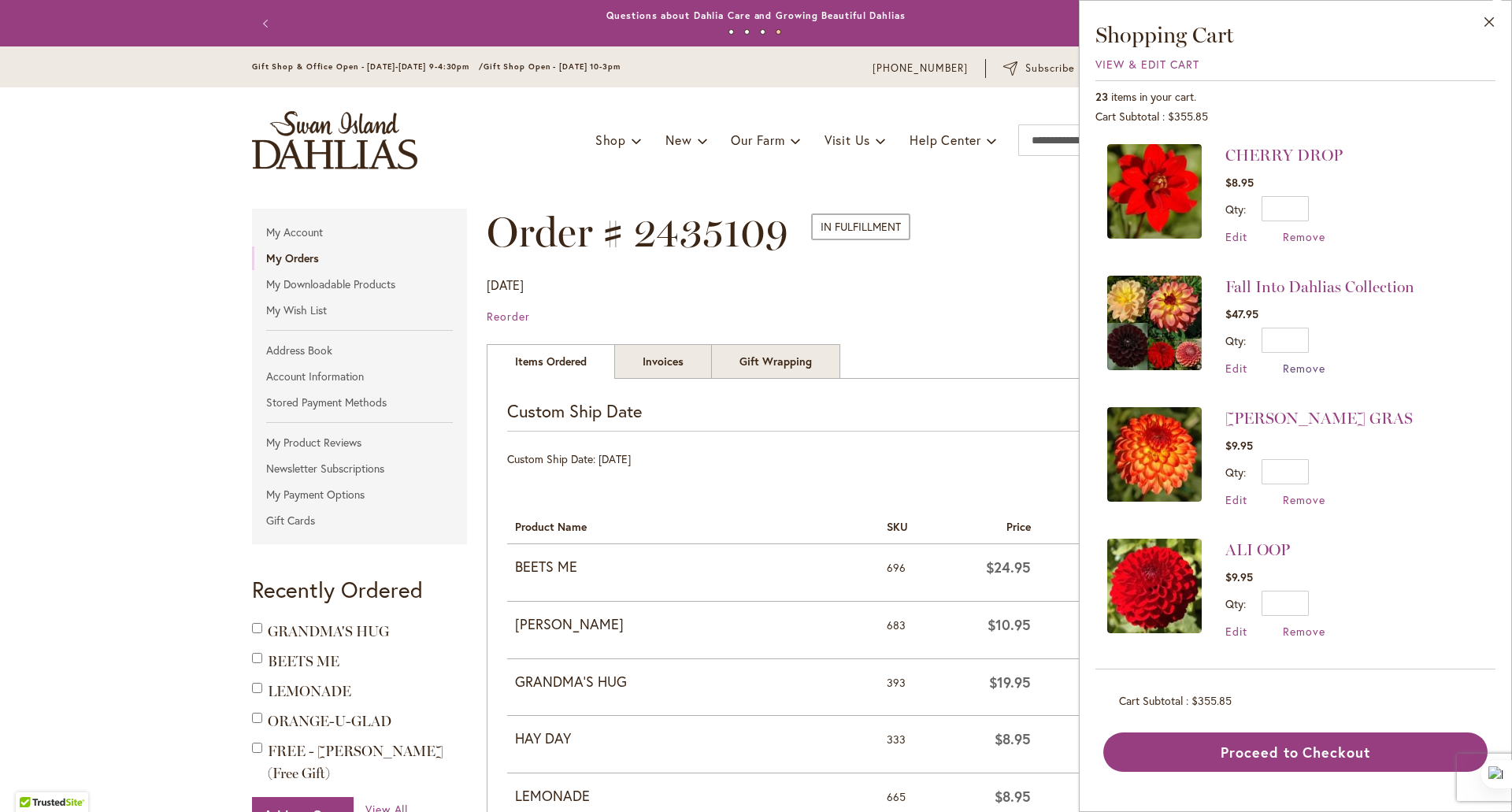
click at [1299, 365] on span "Remove" at bounding box center [1304, 368] width 43 height 15
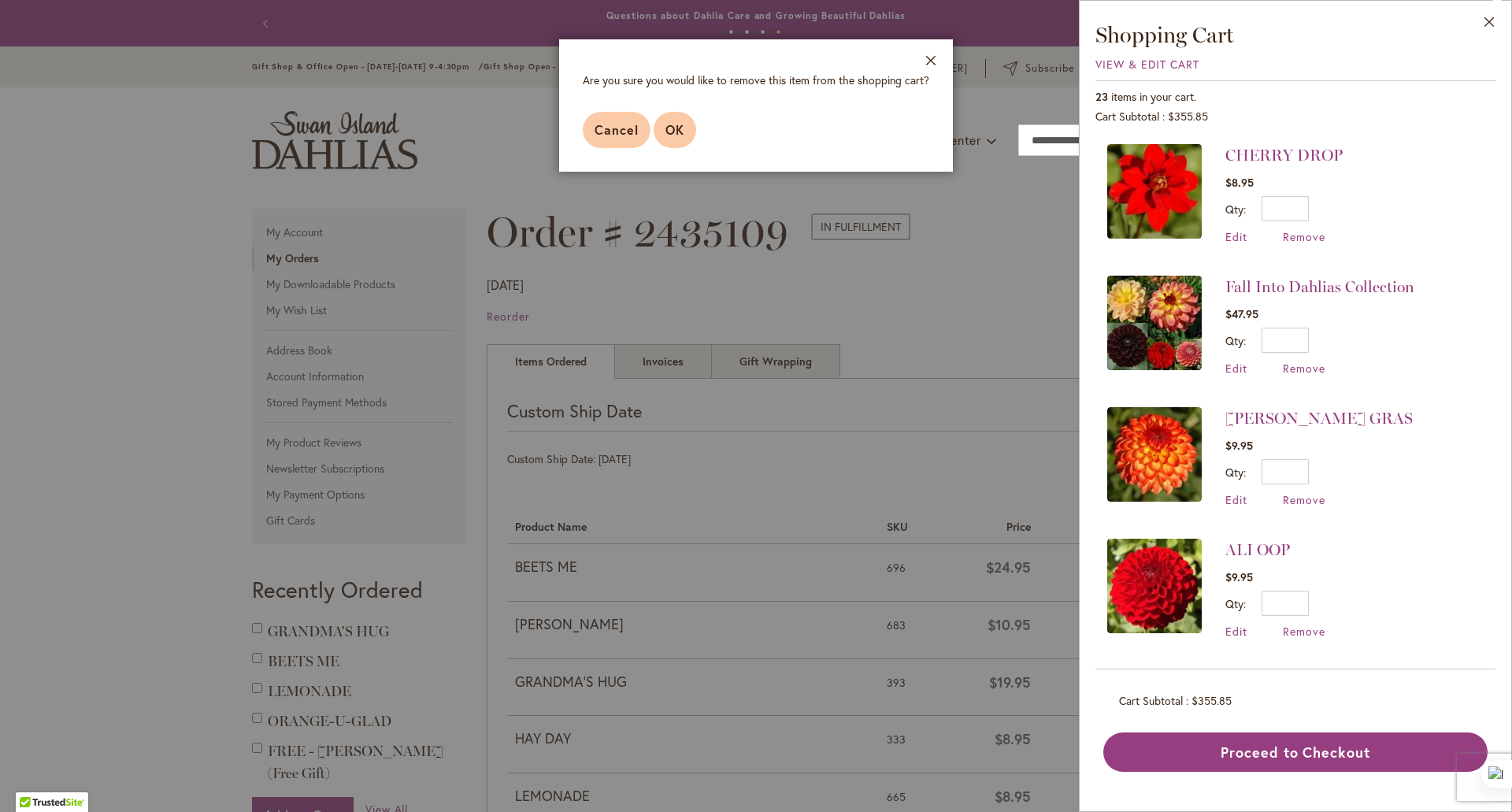
click at [684, 124] on button "OK" at bounding box center [675, 130] width 43 height 36
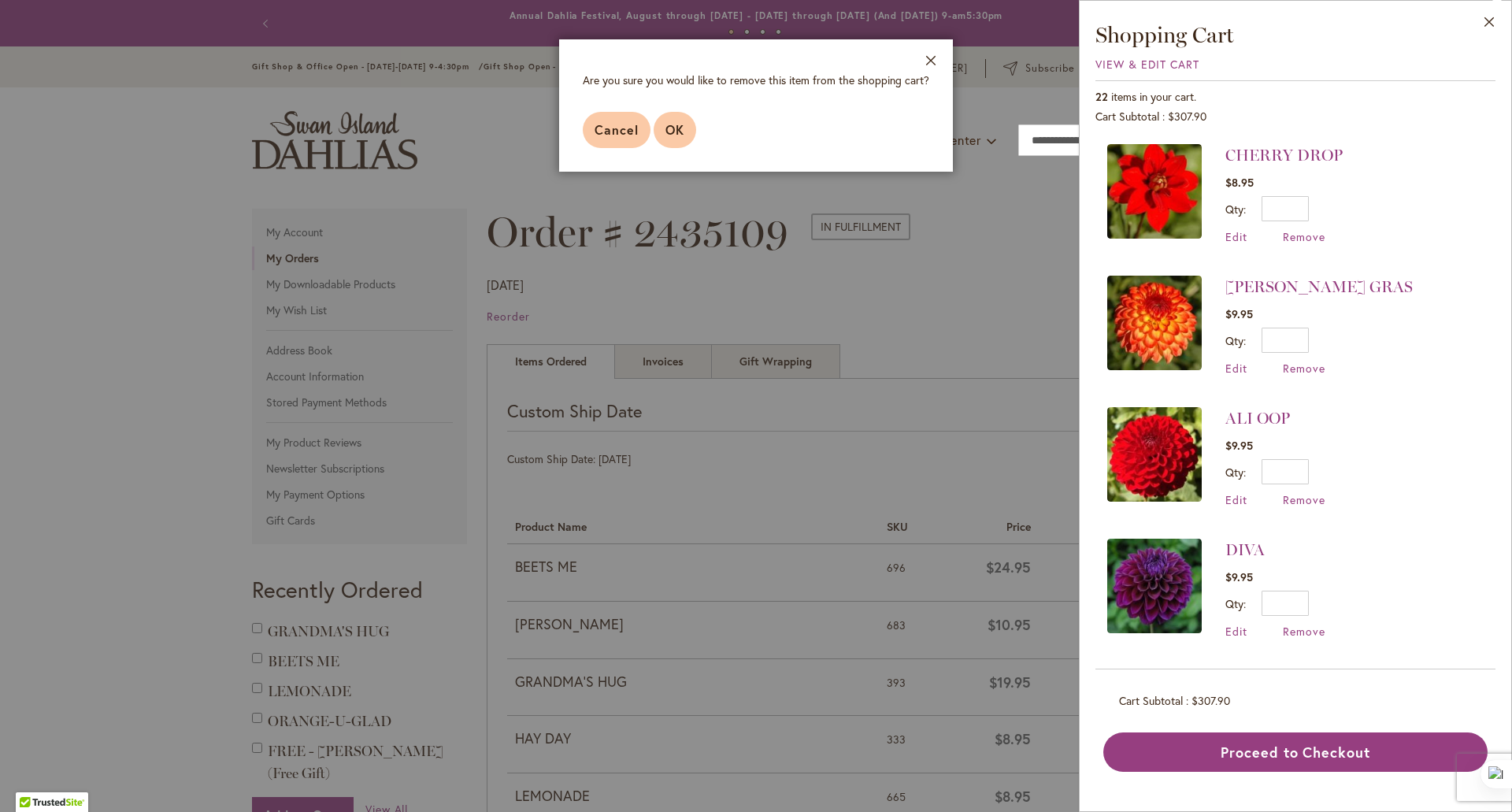
click at [682, 131] on span "OK" at bounding box center [675, 129] width 19 height 16
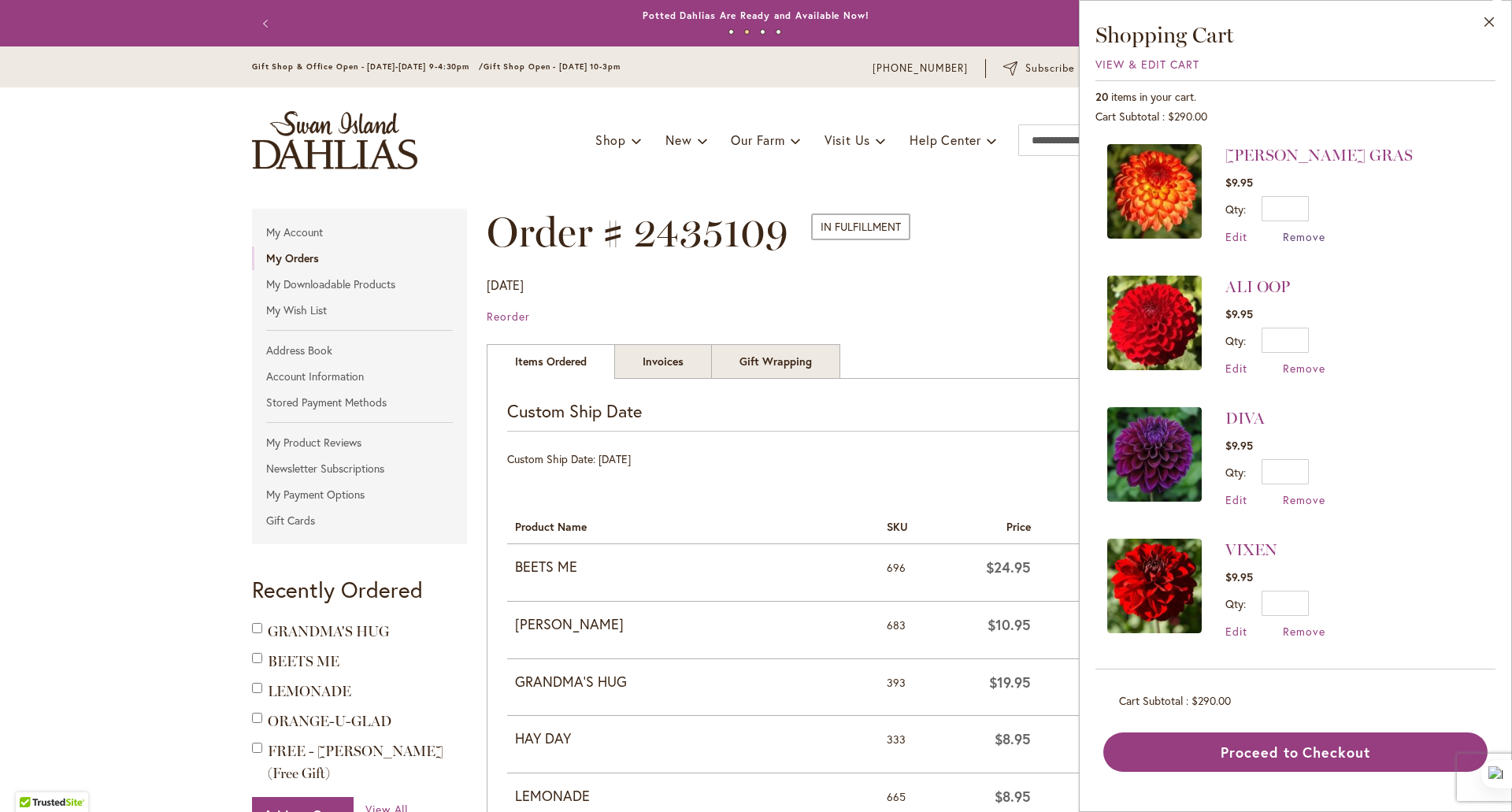
click at [1301, 236] on span "Remove" at bounding box center [1304, 236] width 43 height 15
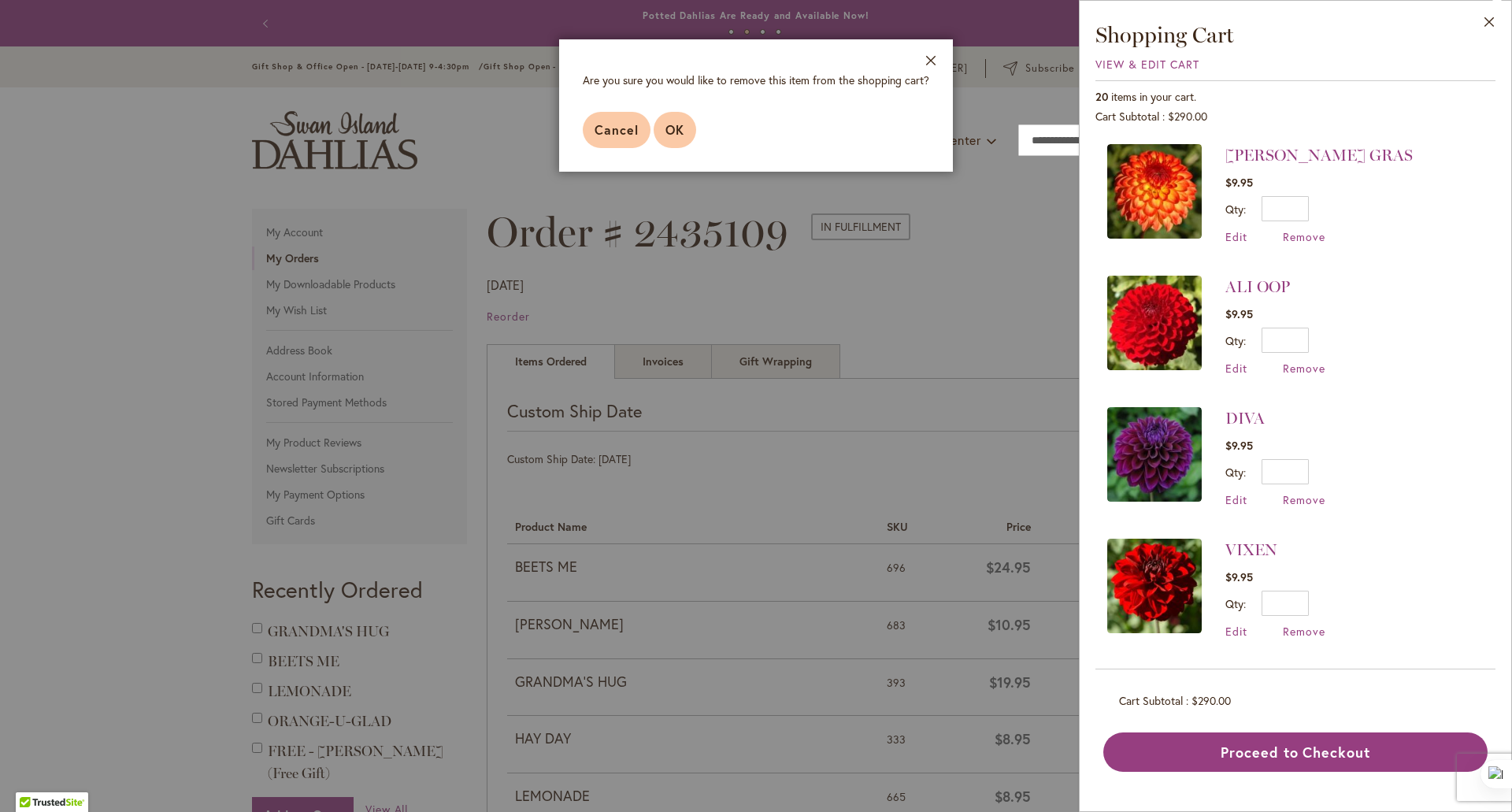
click at [676, 135] on span "OK" at bounding box center [675, 129] width 19 height 16
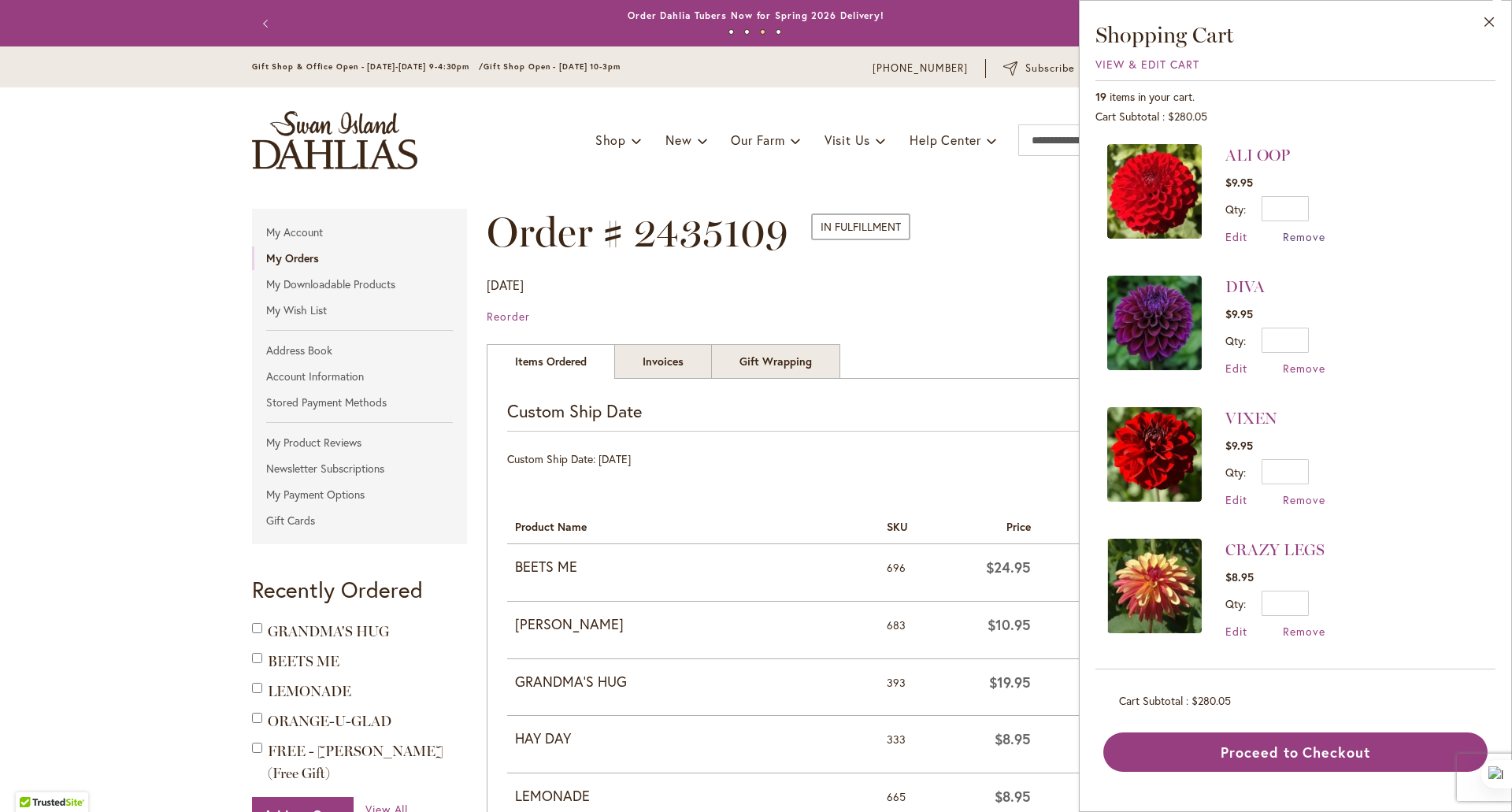
click at [1299, 234] on span "Remove" at bounding box center [1304, 236] width 43 height 15
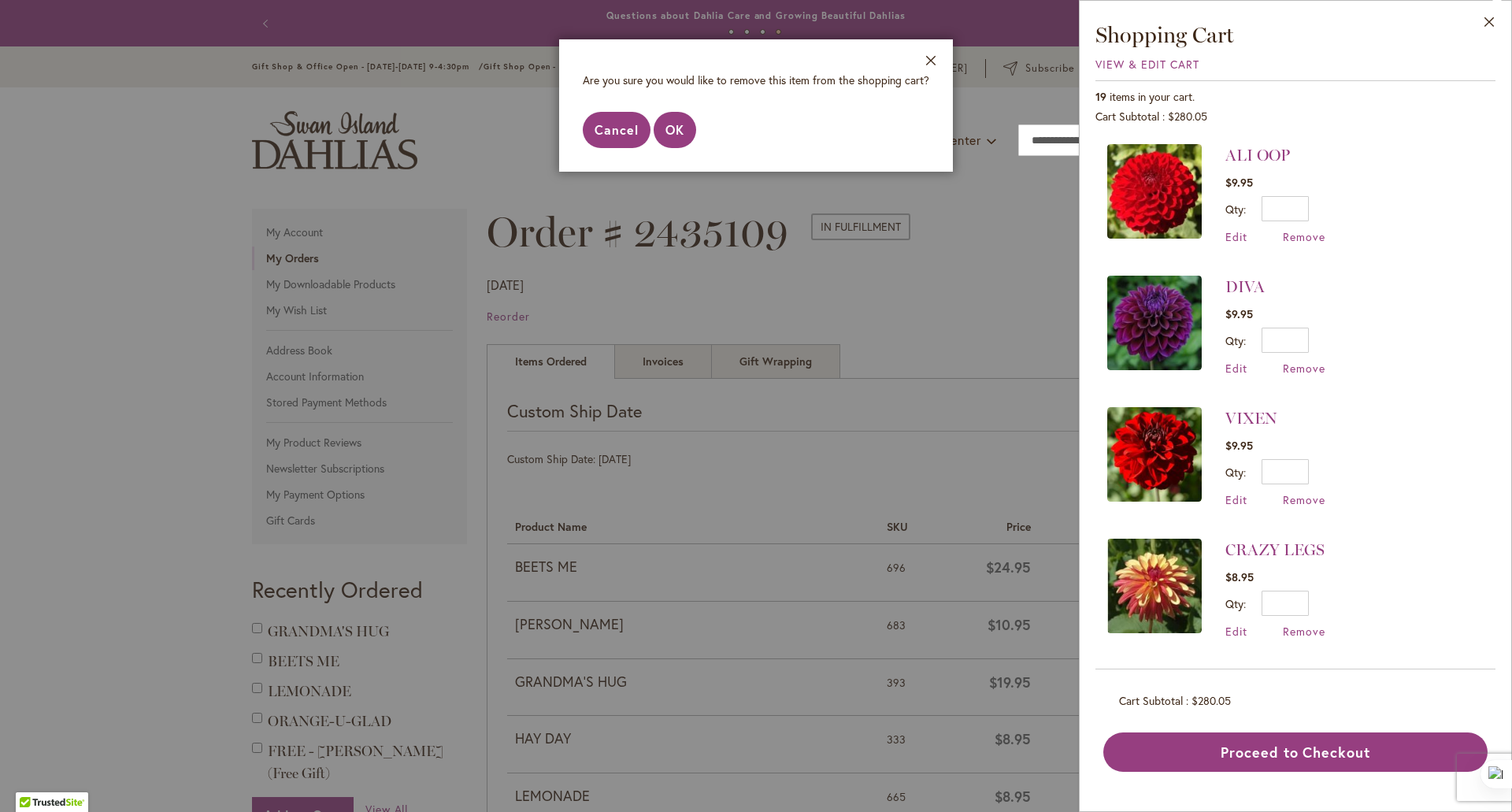
click at [603, 133] on span "Cancel" at bounding box center [617, 129] width 44 height 16
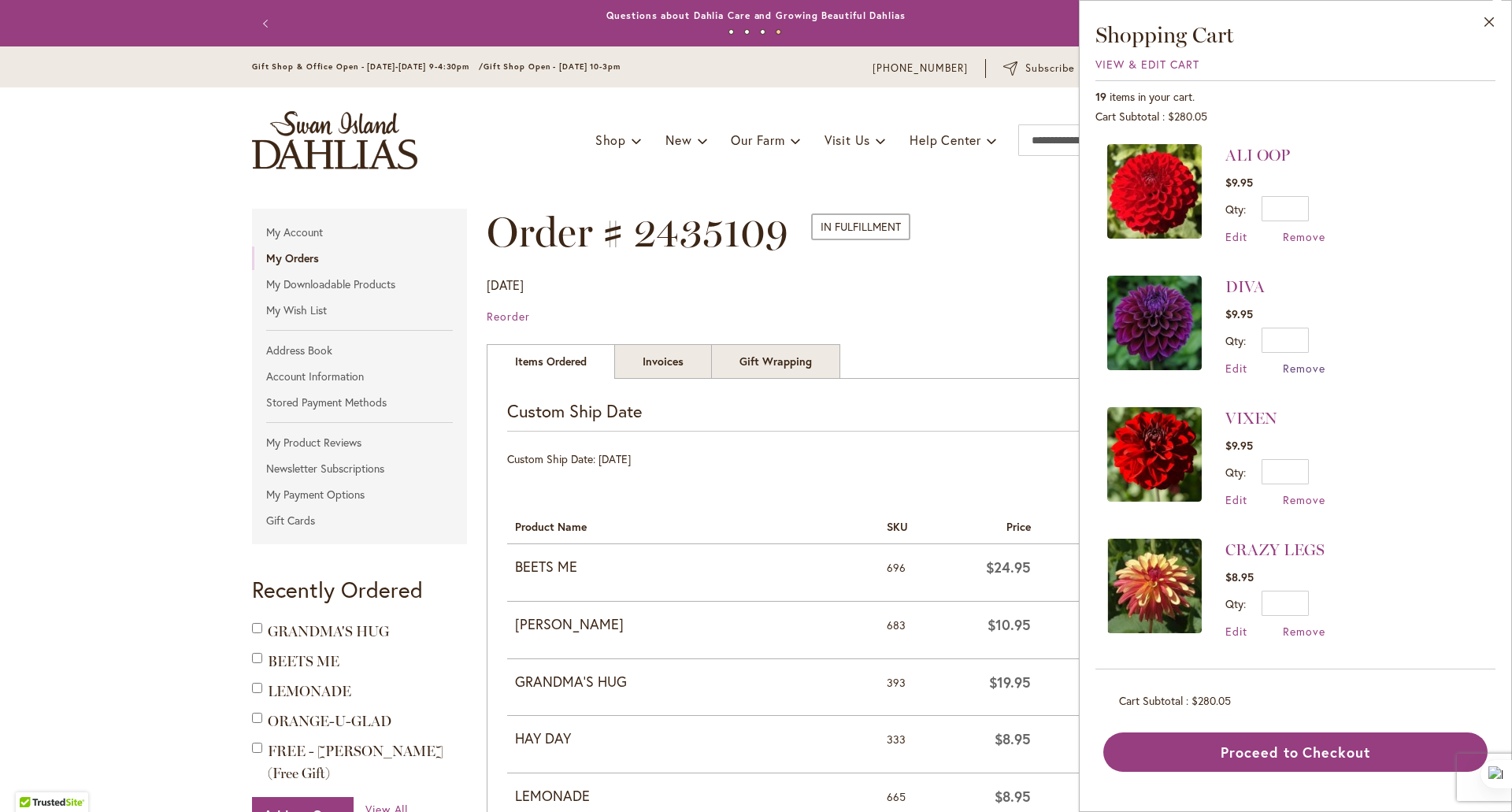
click at [1298, 367] on span "Remove" at bounding box center [1304, 368] width 43 height 15
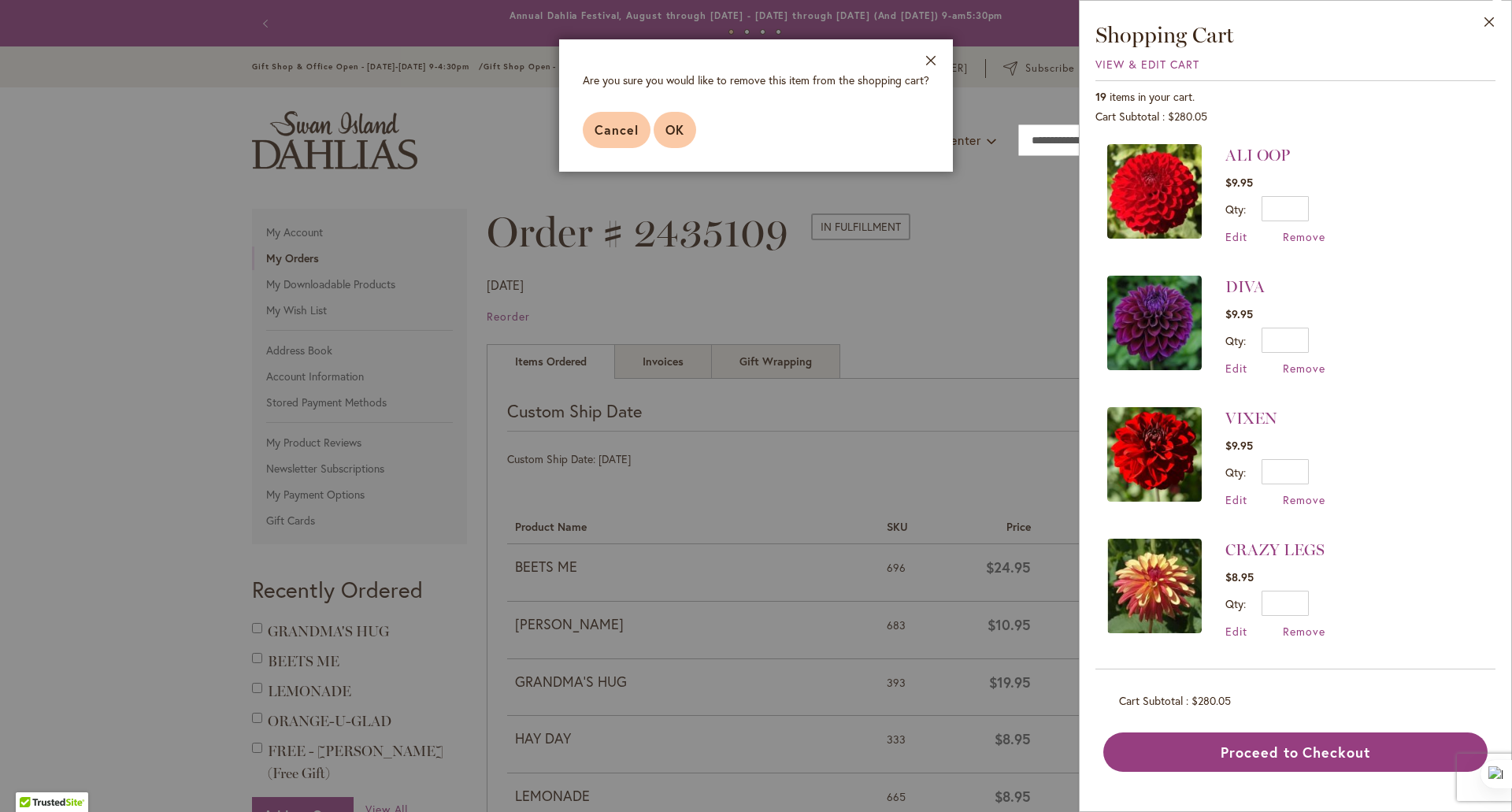
click at [671, 133] on span "OK" at bounding box center [675, 129] width 19 height 16
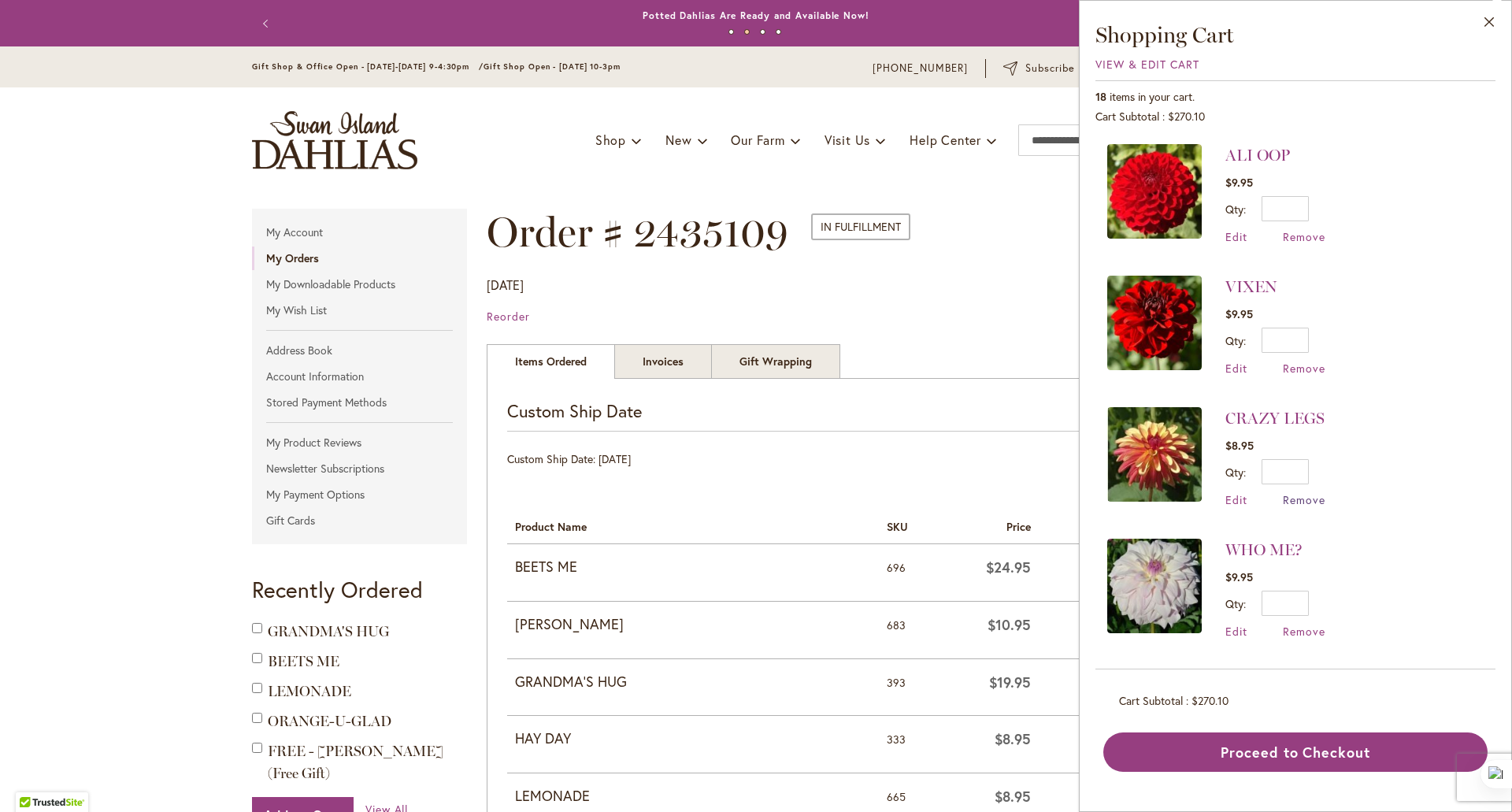
click at [1292, 497] on span "Remove" at bounding box center [1304, 500] width 43 height 15
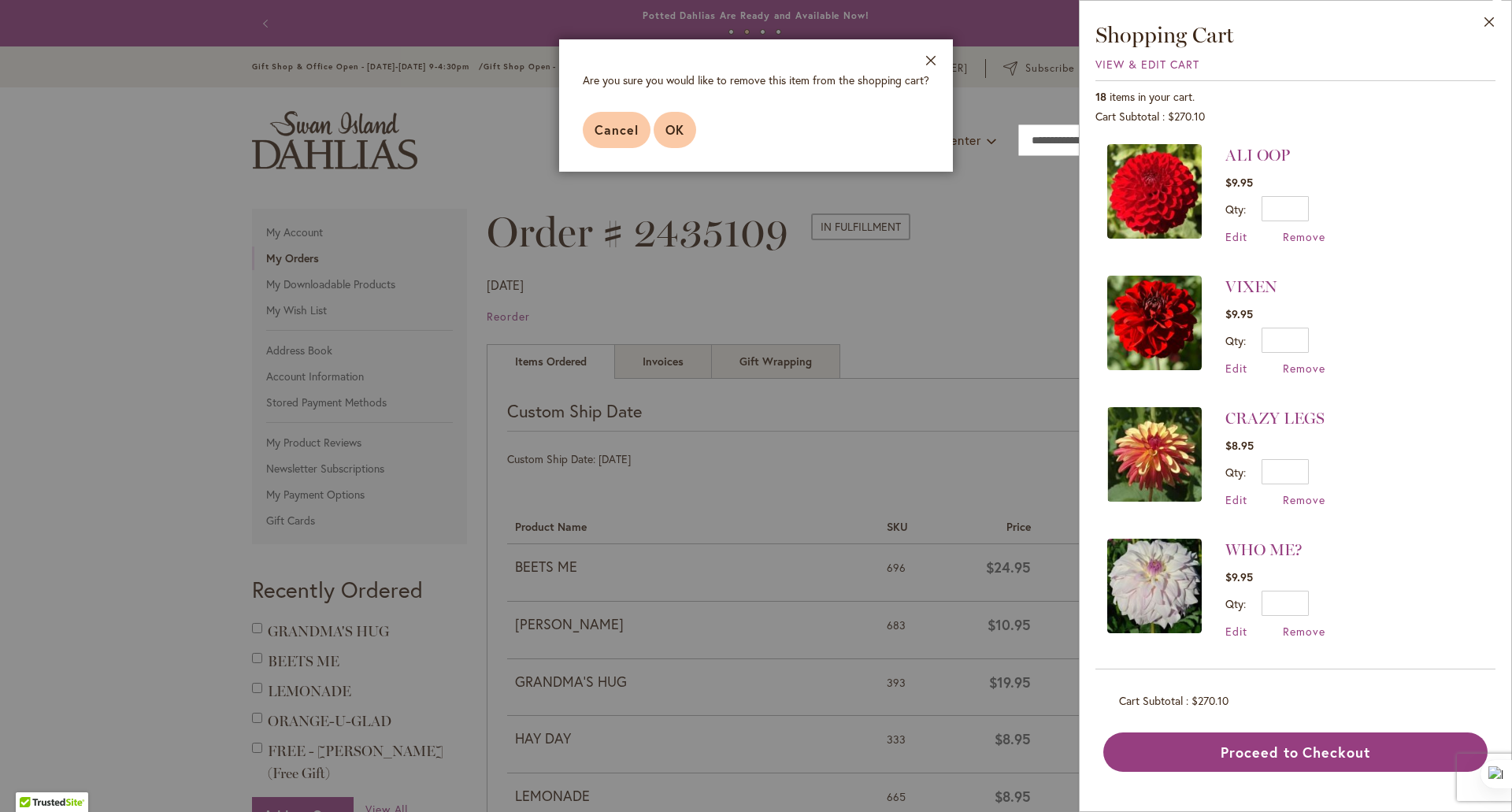
click at [671, 125] on span "OK" at bounding box center [675, 129] width 19 height 16
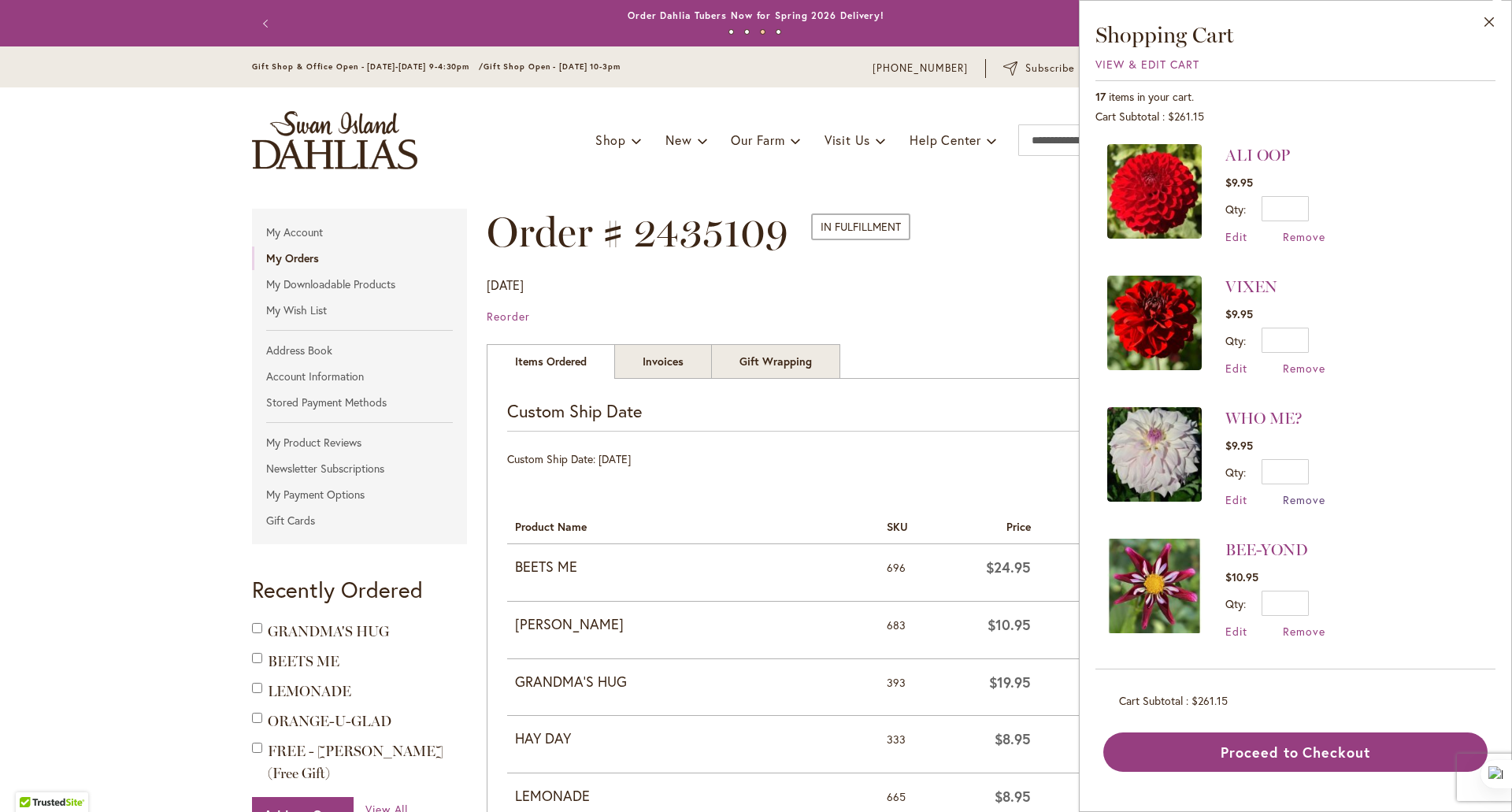
click at [1306, 494] on span "Remove" at bounding box center [1304, 500] width 43 height 15
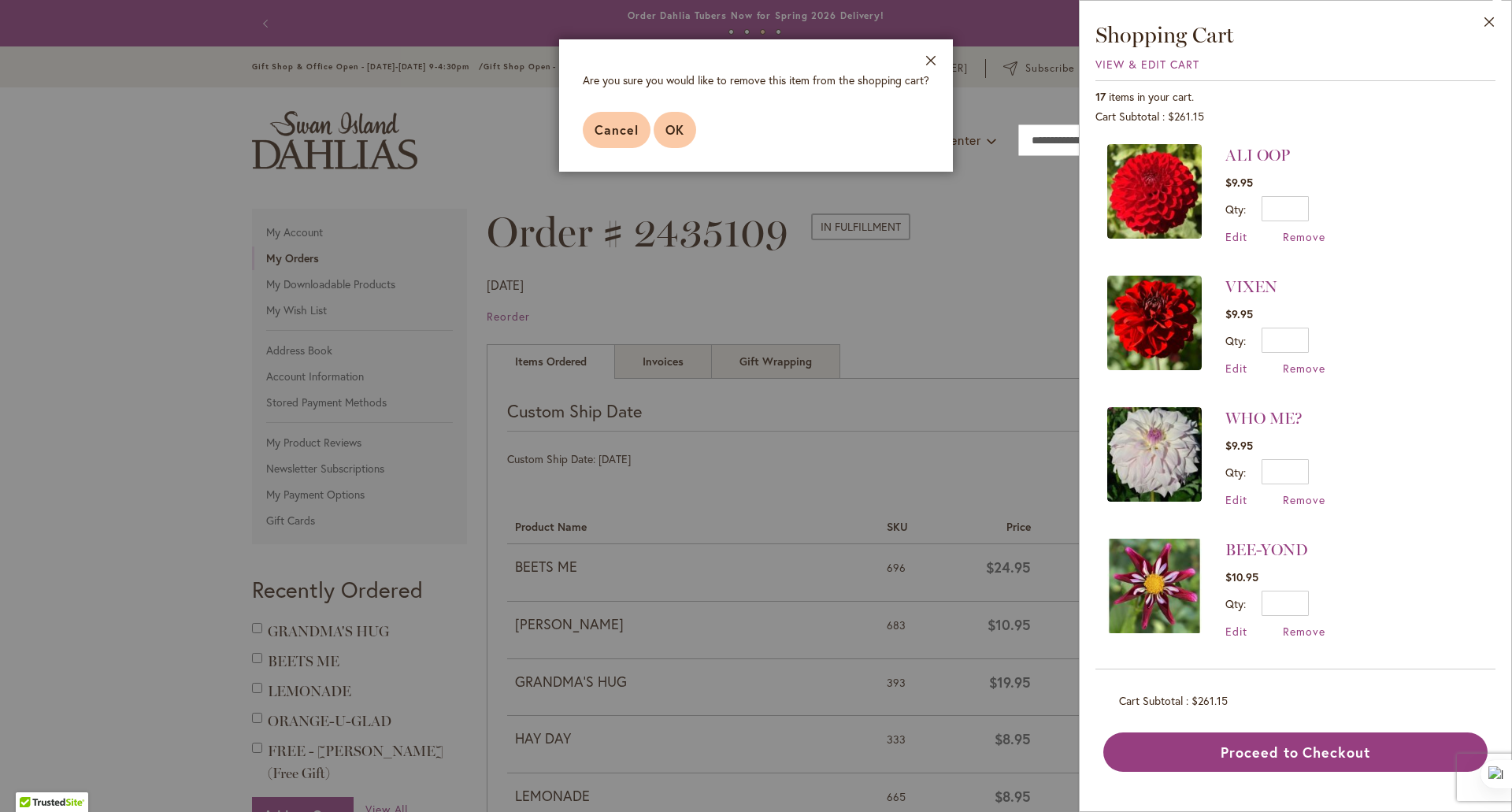
click at [665, 124] on span "OK" at bounding box center [675, 129] width 19 height 16
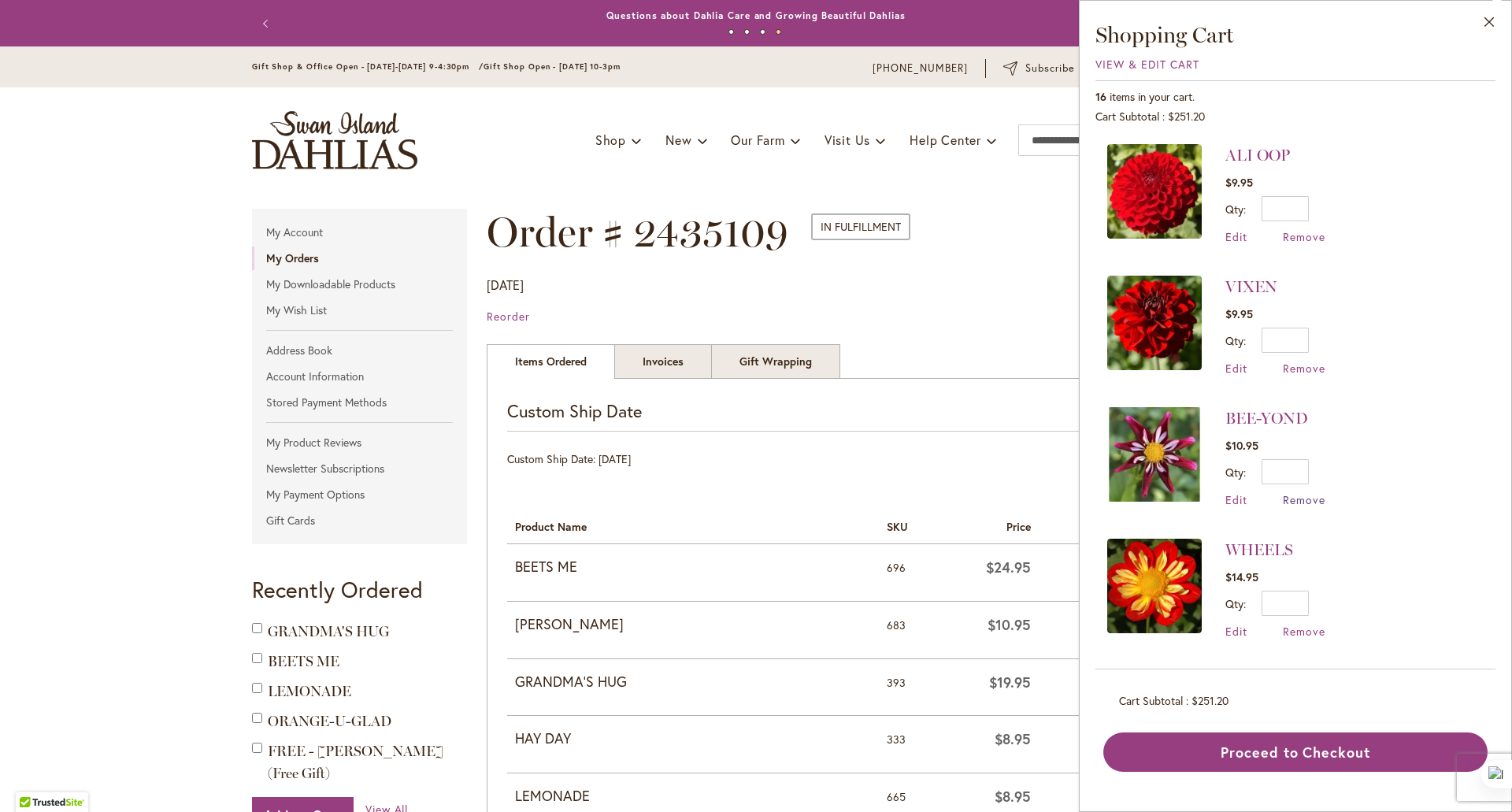
click at [1316, 497] on span "Remove" at bounding box center [1304, 500] width 43 height 15
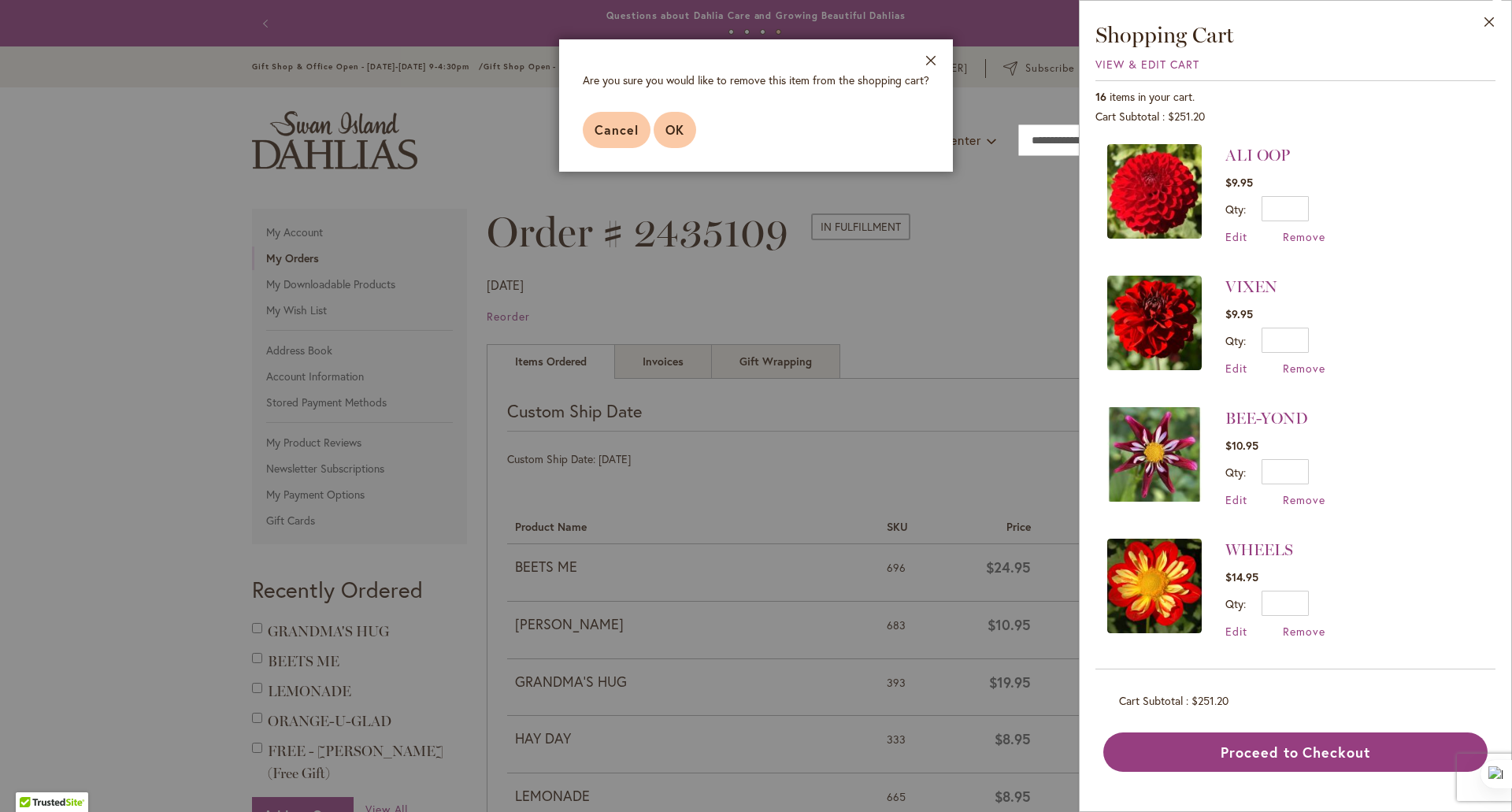
click at [677, 129] on span "OK" at bounding box center [675, 129] width 19 height 16
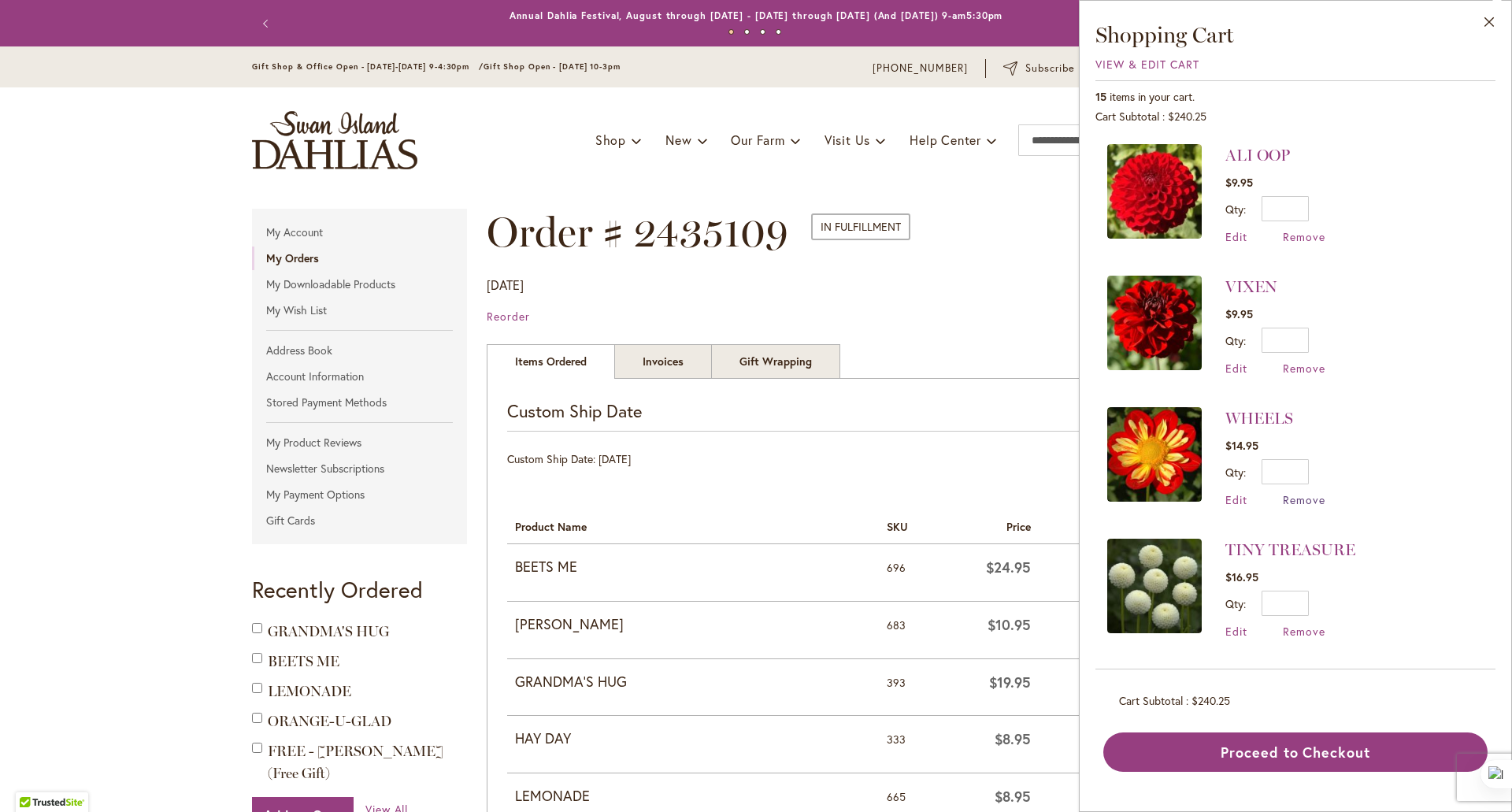
click at [1297, 497] on span "Remove" at bounding box center [1304, 500] width 43 height 15
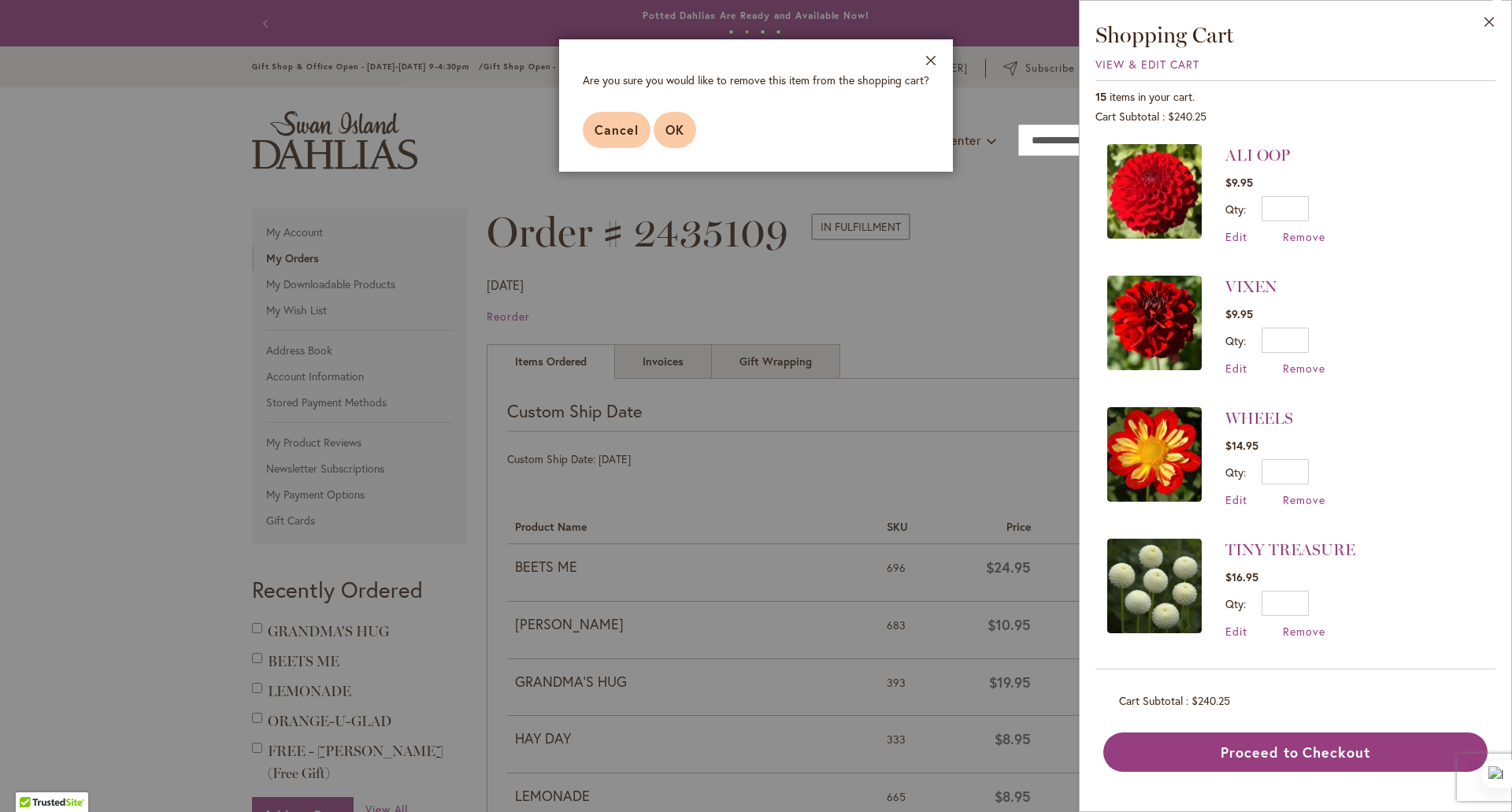
click at [674, 119] on button "OK" at bounding box center [675, 130] width 43 height 36
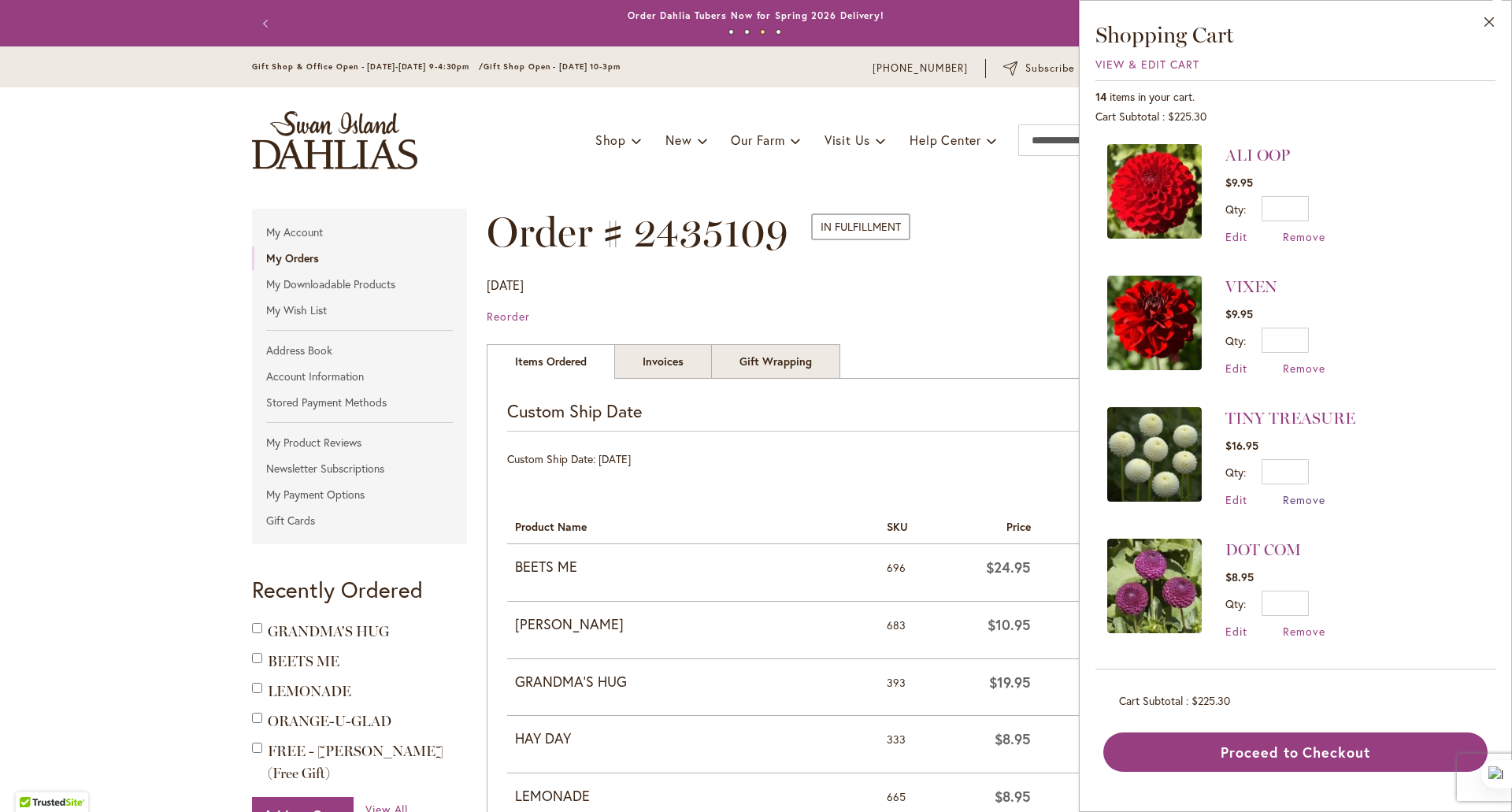
click at [1297, 498] on span "Remove" at bounding box center [1304, 500] width 43 height 15
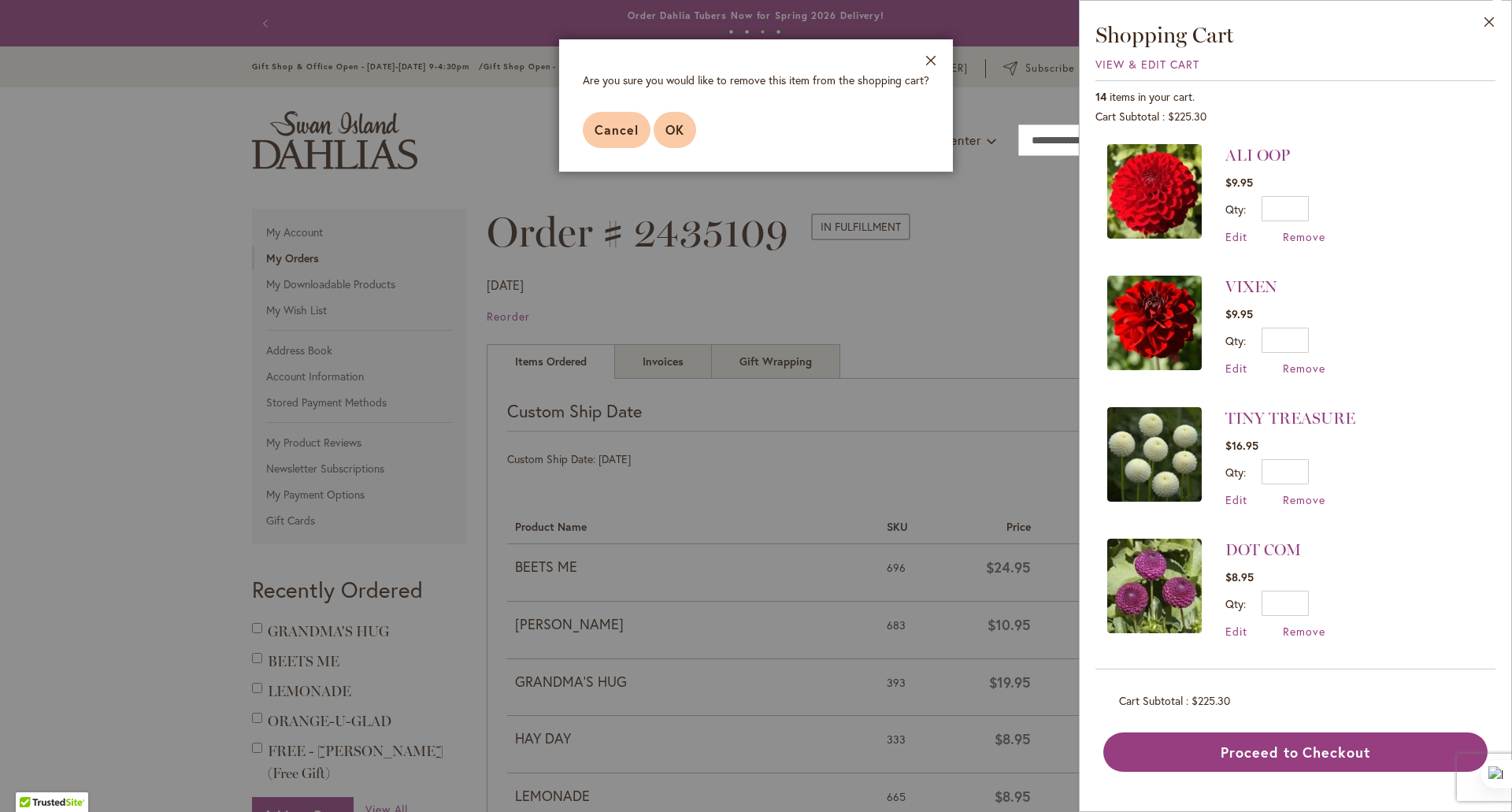
click at [669, 130] on span "OK" at bounding box center [675, 129] width 19 height 16
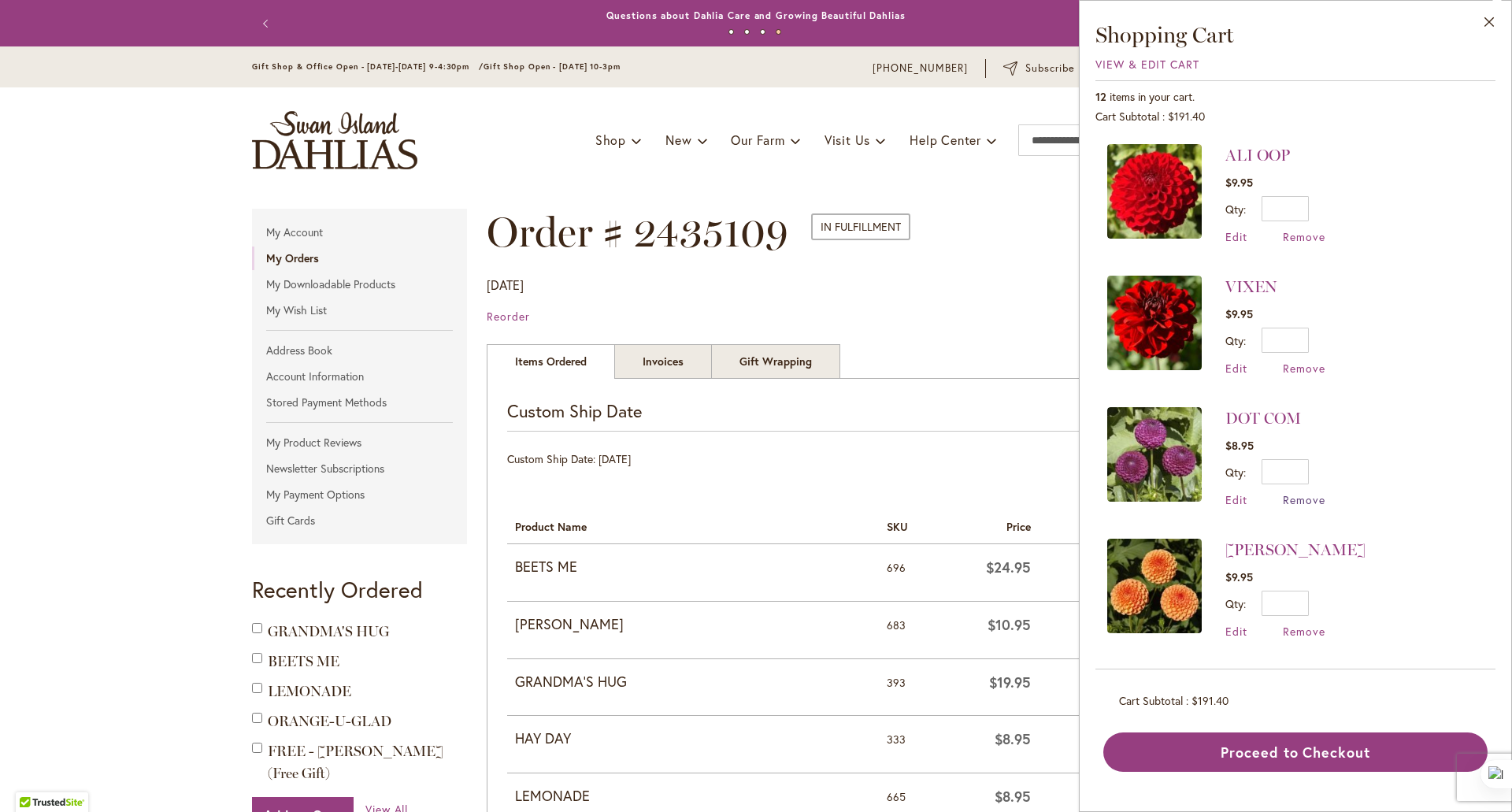
click at [1304, 500] on span "Remove" at bounding box center [1304, 500] width 43 height 15
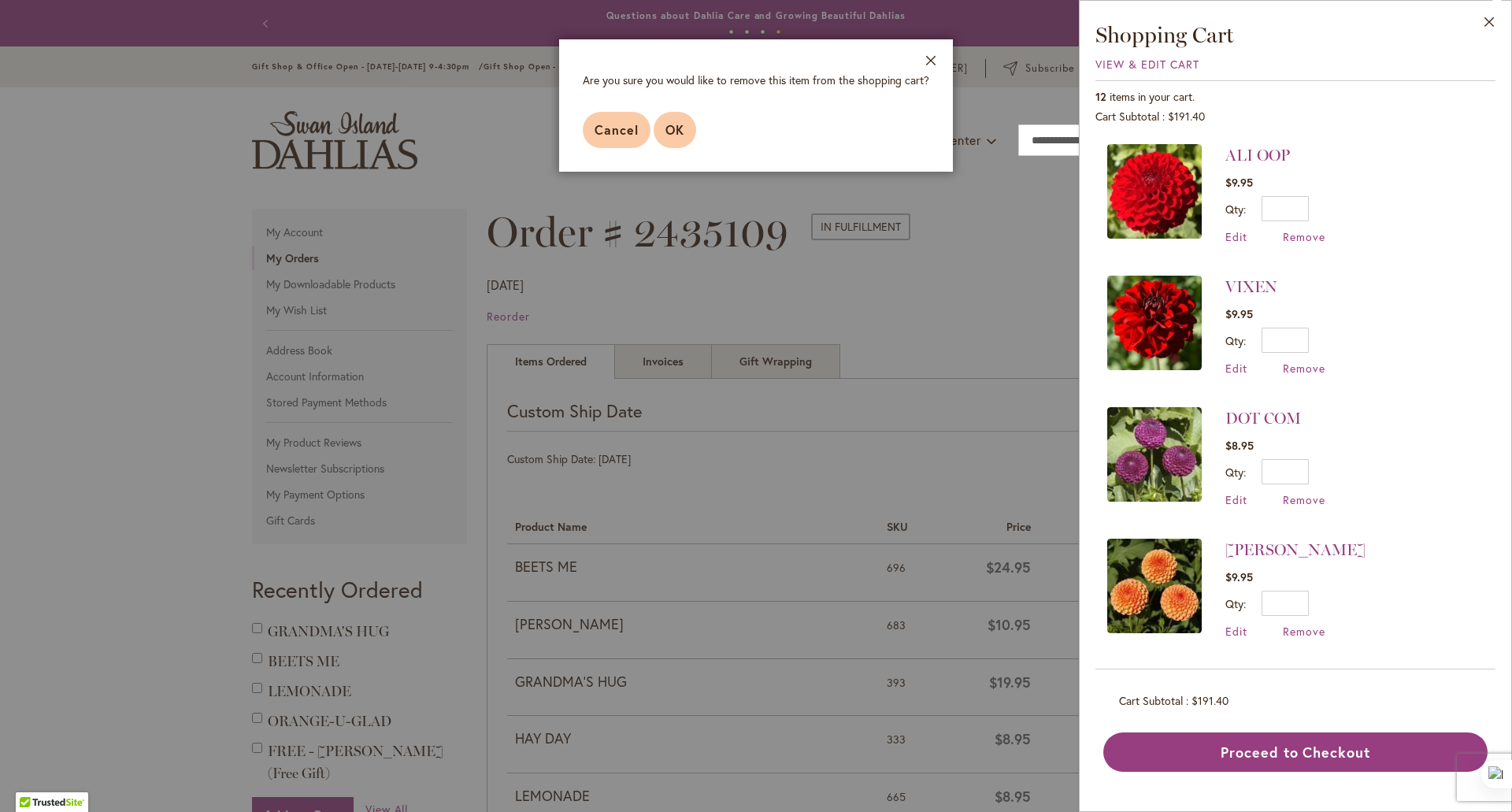
click at [678, 125] on span "OK" at bounding box center [675, 129] width 19 height 16
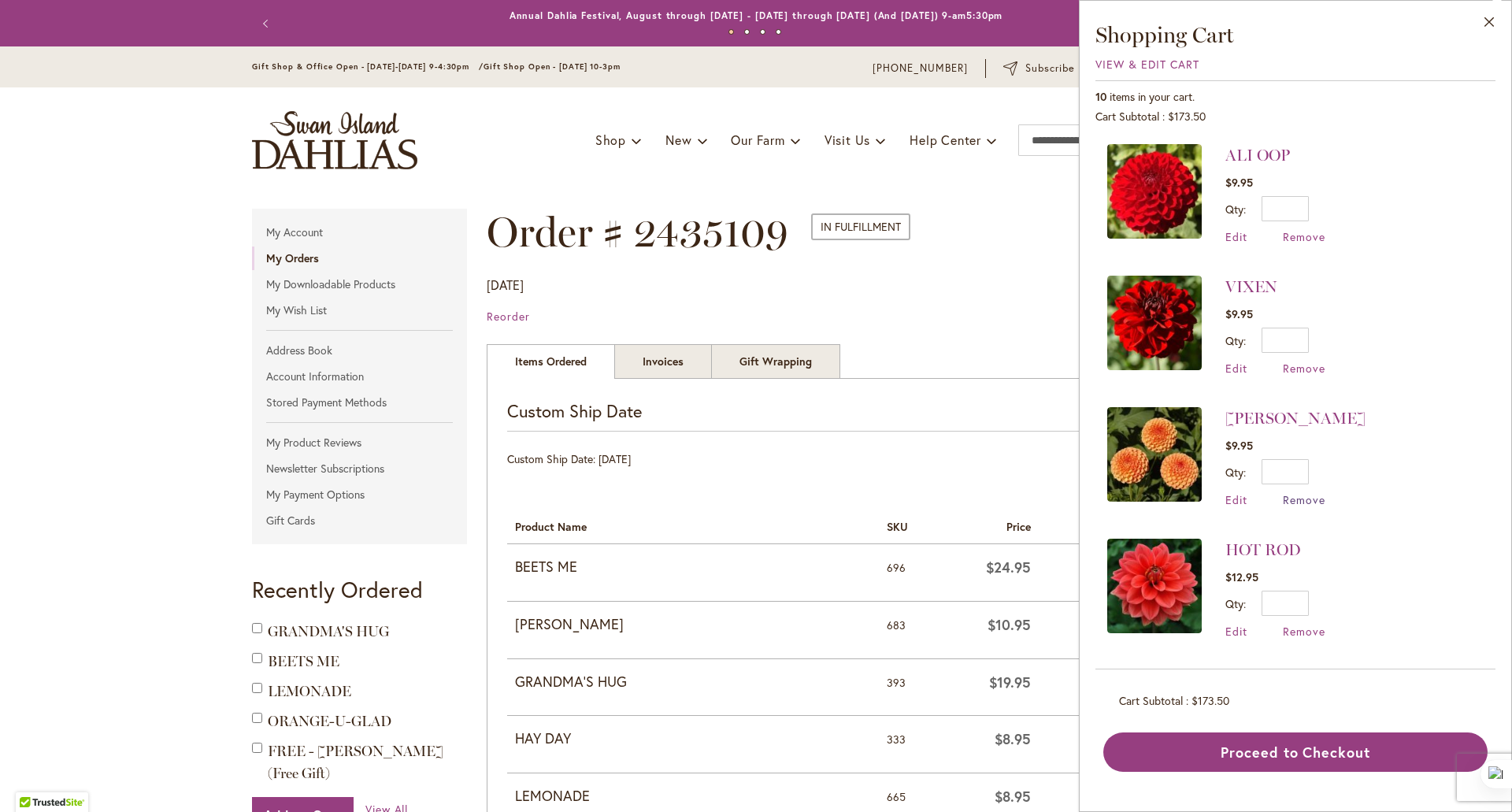
click at [1293, 492] on span "Remove" at bounding box center [1304, 500] width 43 height 15
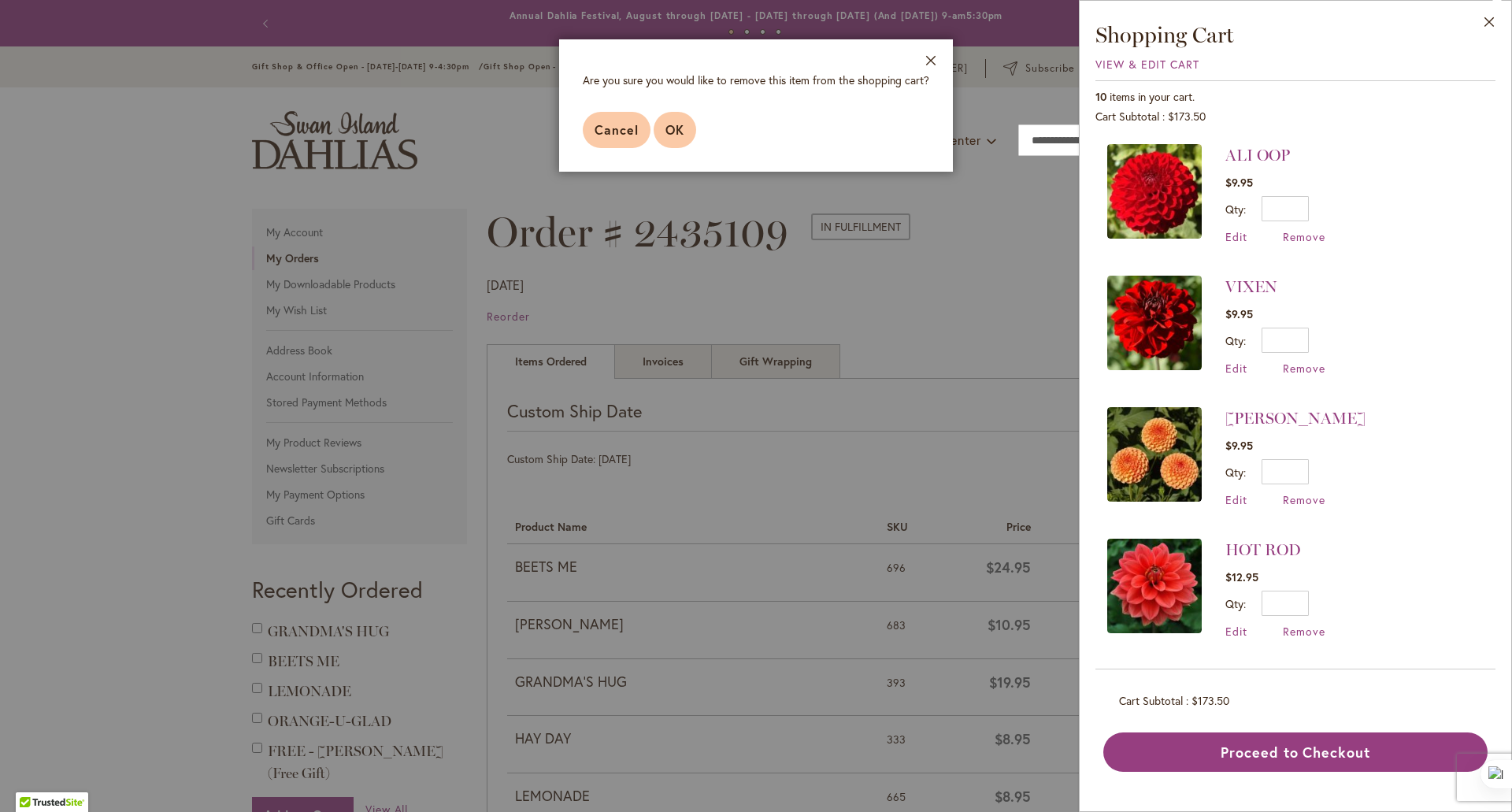
click at [658, 128] on button "OK" at bounding box center [675, 130] width 43 height 36
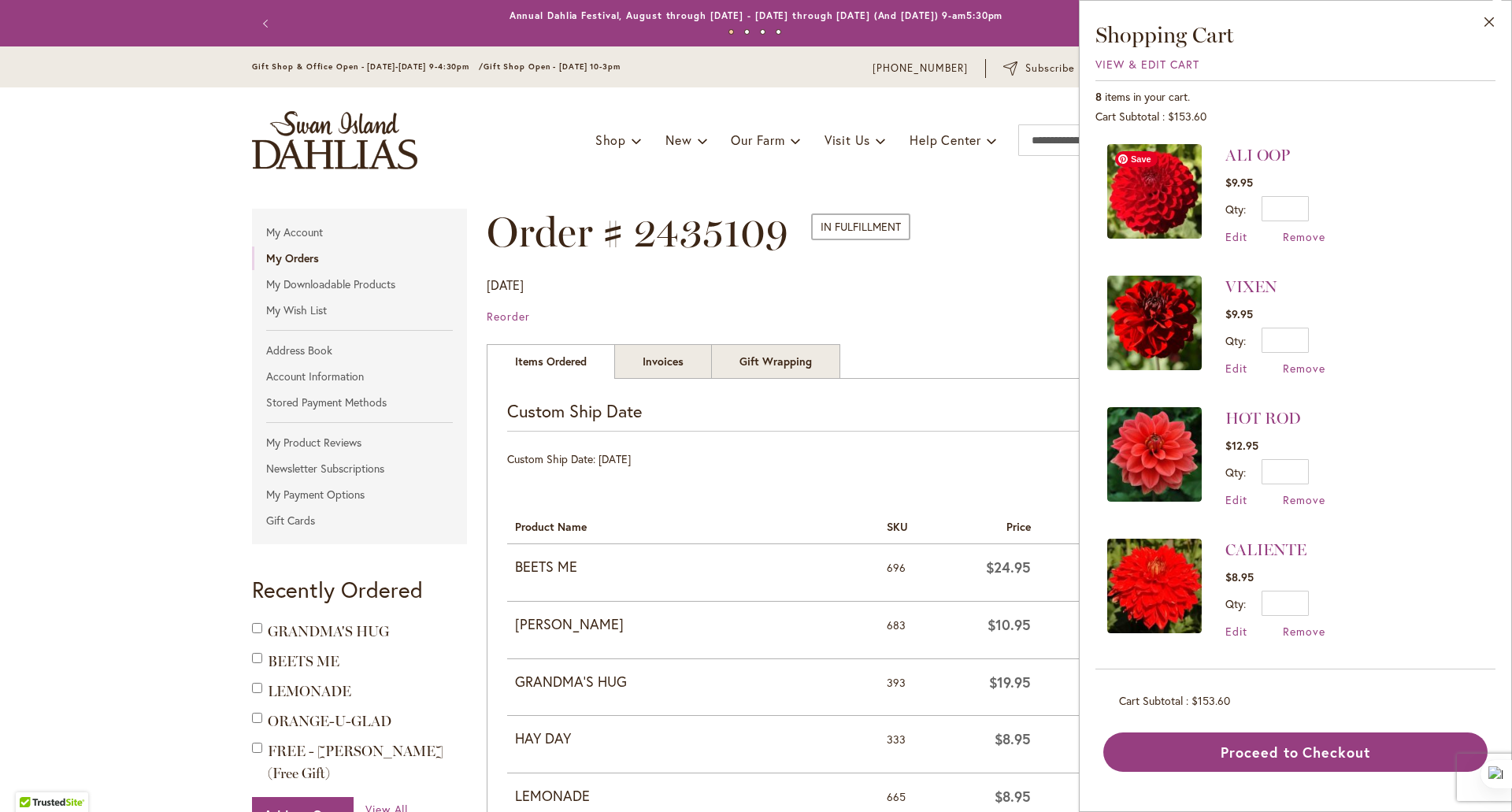
click at [1148, 184] on img at bounding box center [1154, 191] width 94 height 94
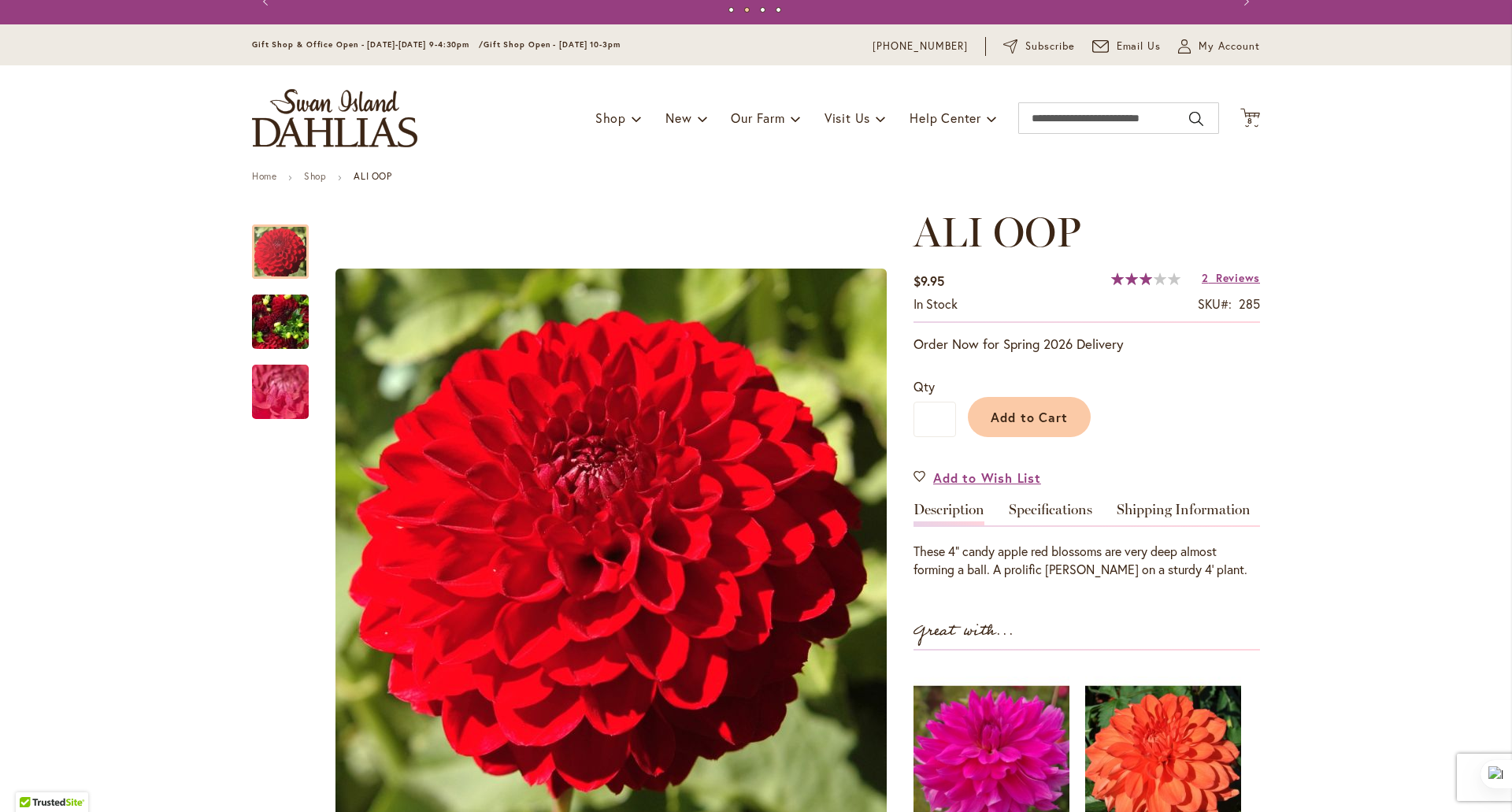
scroll to position [21, 0]
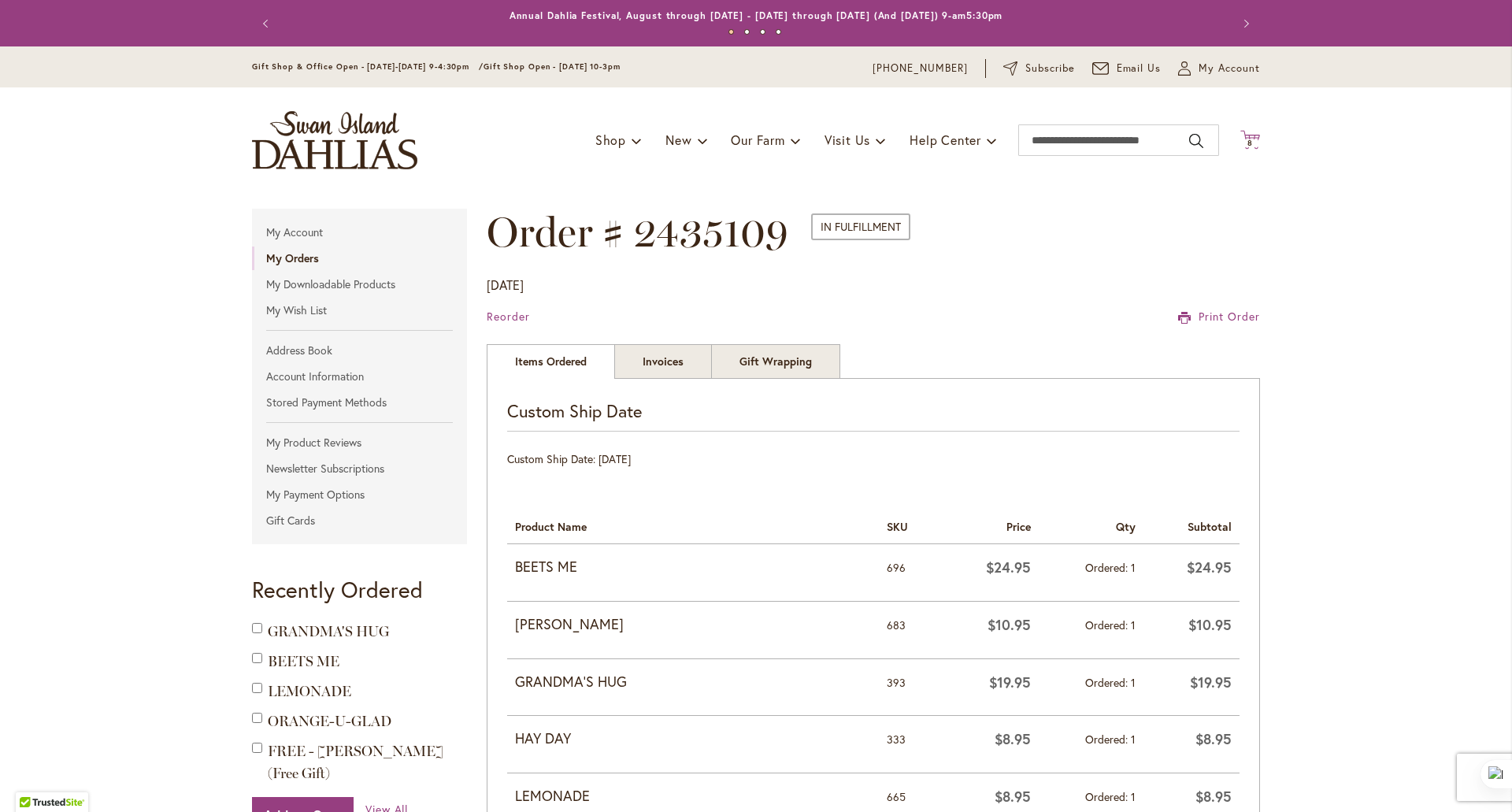
click at [1247, 140] on span "8 8 items" at bounding box center [1250, 143] width 15 height 8
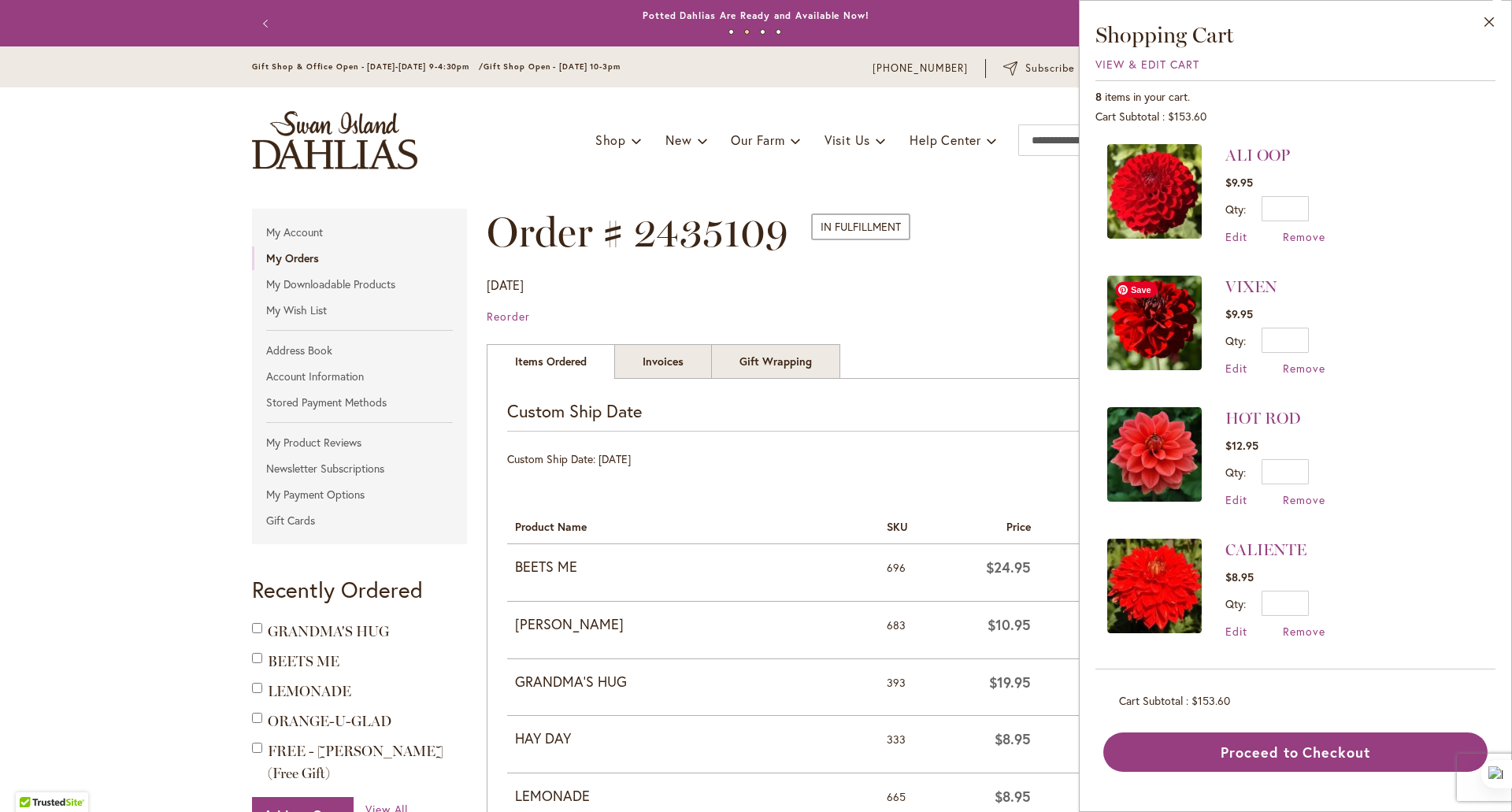
click at [1172, 320] on img at bounding box center [1154, 322] width 94 height 94
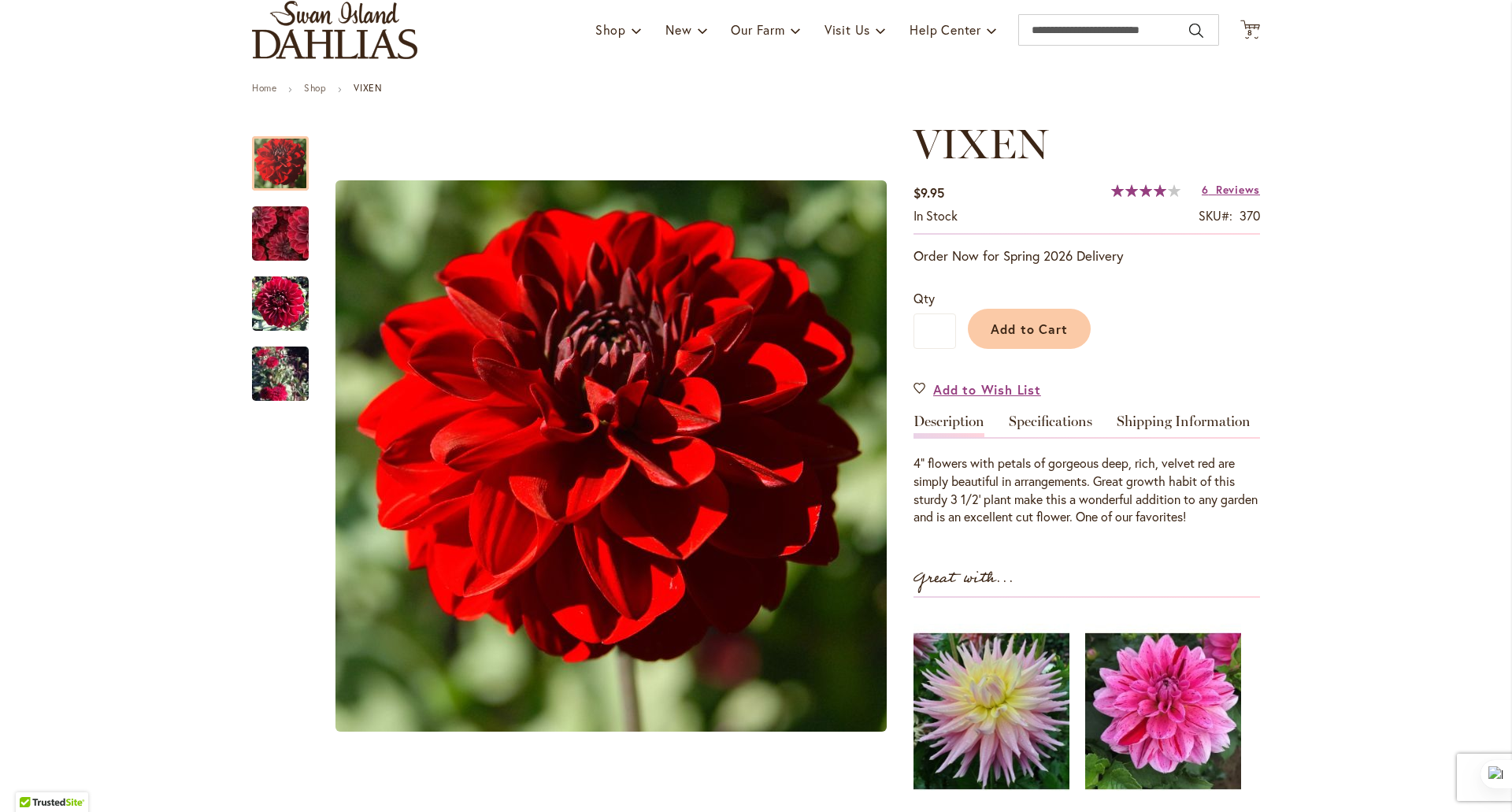
scroll to position [112, 0]
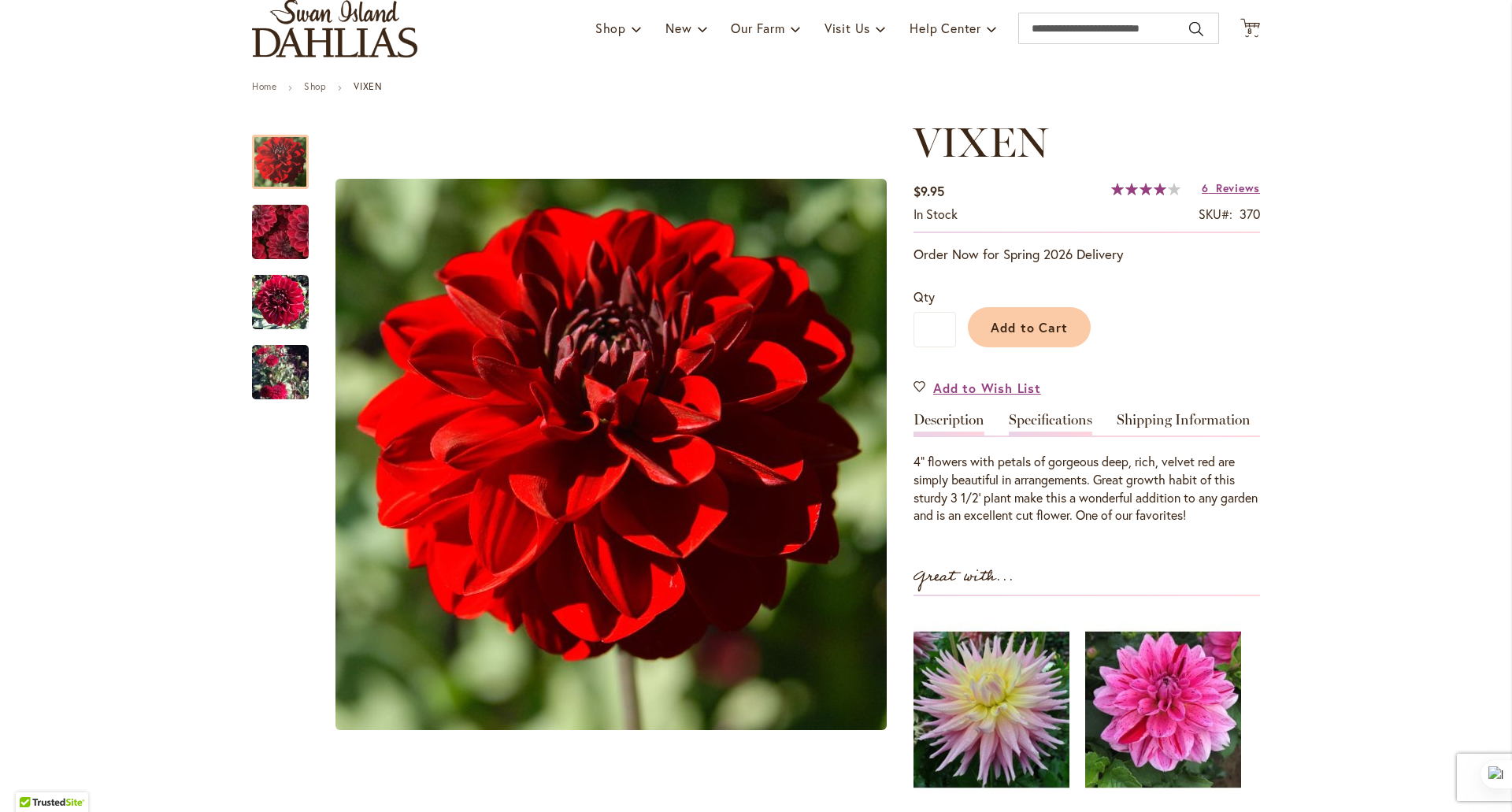
click at [1036, 421] on link "Specifications" at bounding box center [1050, 424] width 83 height 23
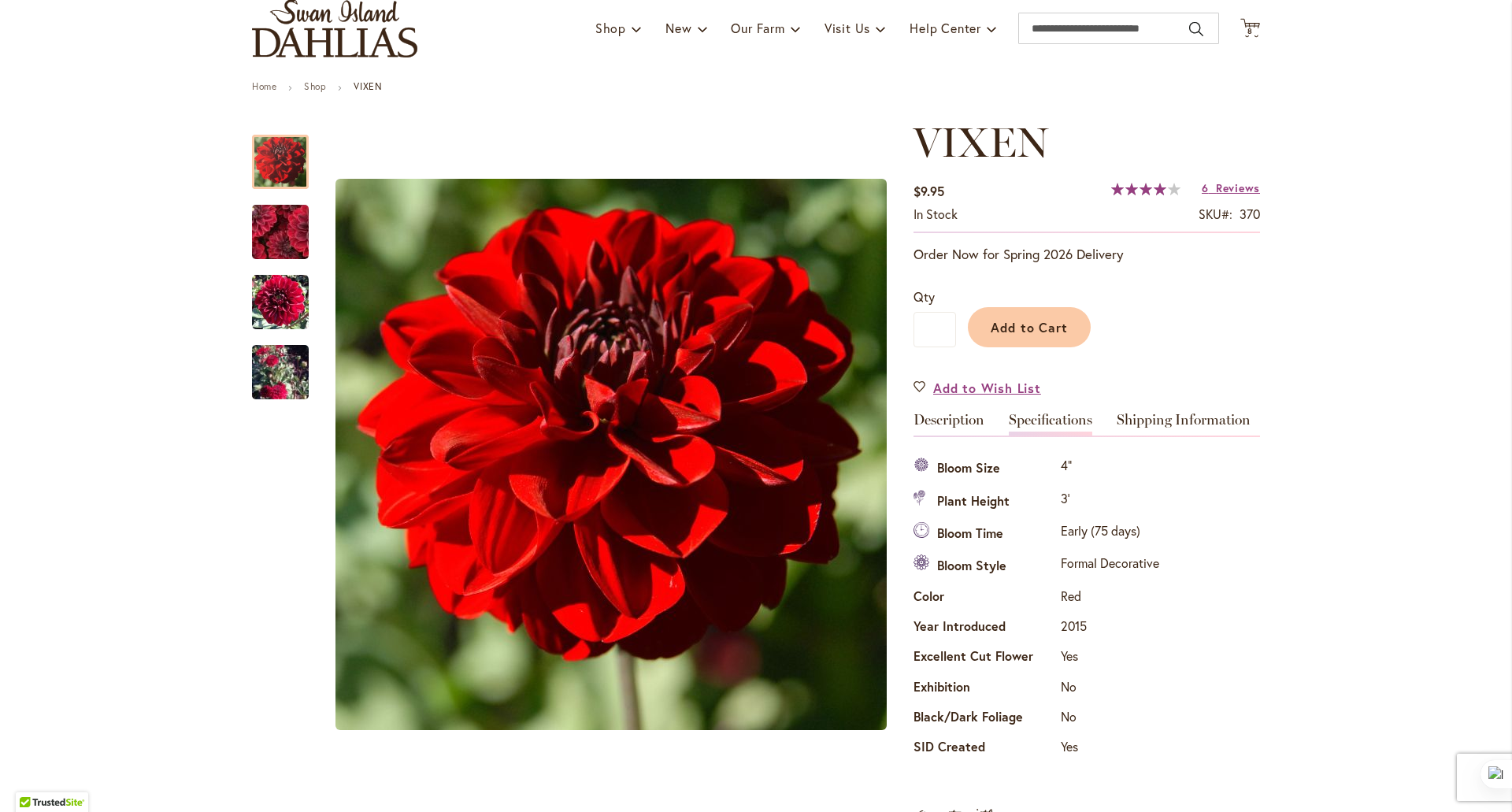
scroll to position [0, 0]
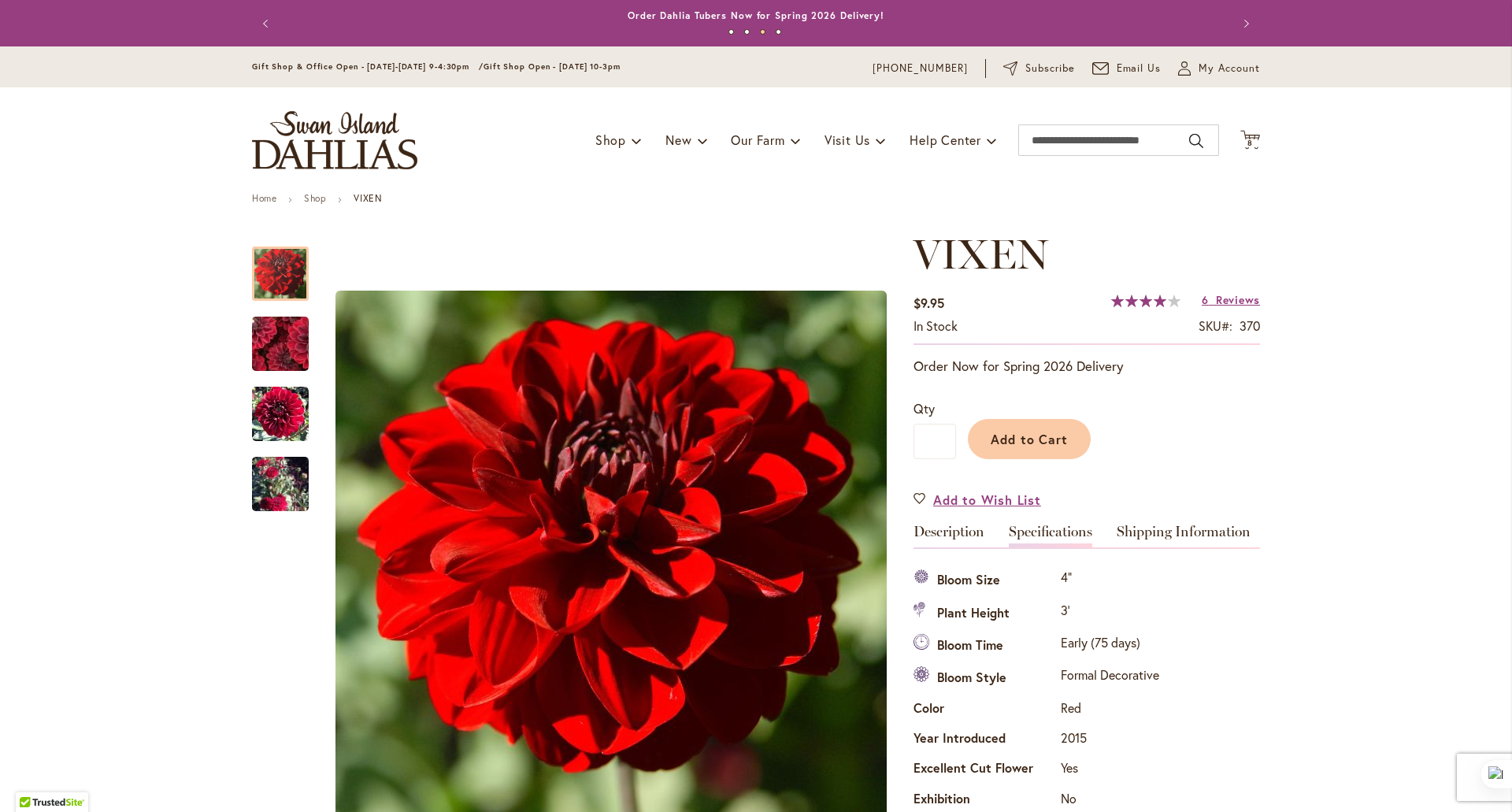
click at [1257, 131] on div "Toggle Nav Shop Dahlia Tubers Collections Fresh Cut Dahlias Gardening Supplies …" at bounding box center [756, 140] width 1039 height 106
click at [1249, 137] on icon at bounding box center [1250, 139] width 20 height 19
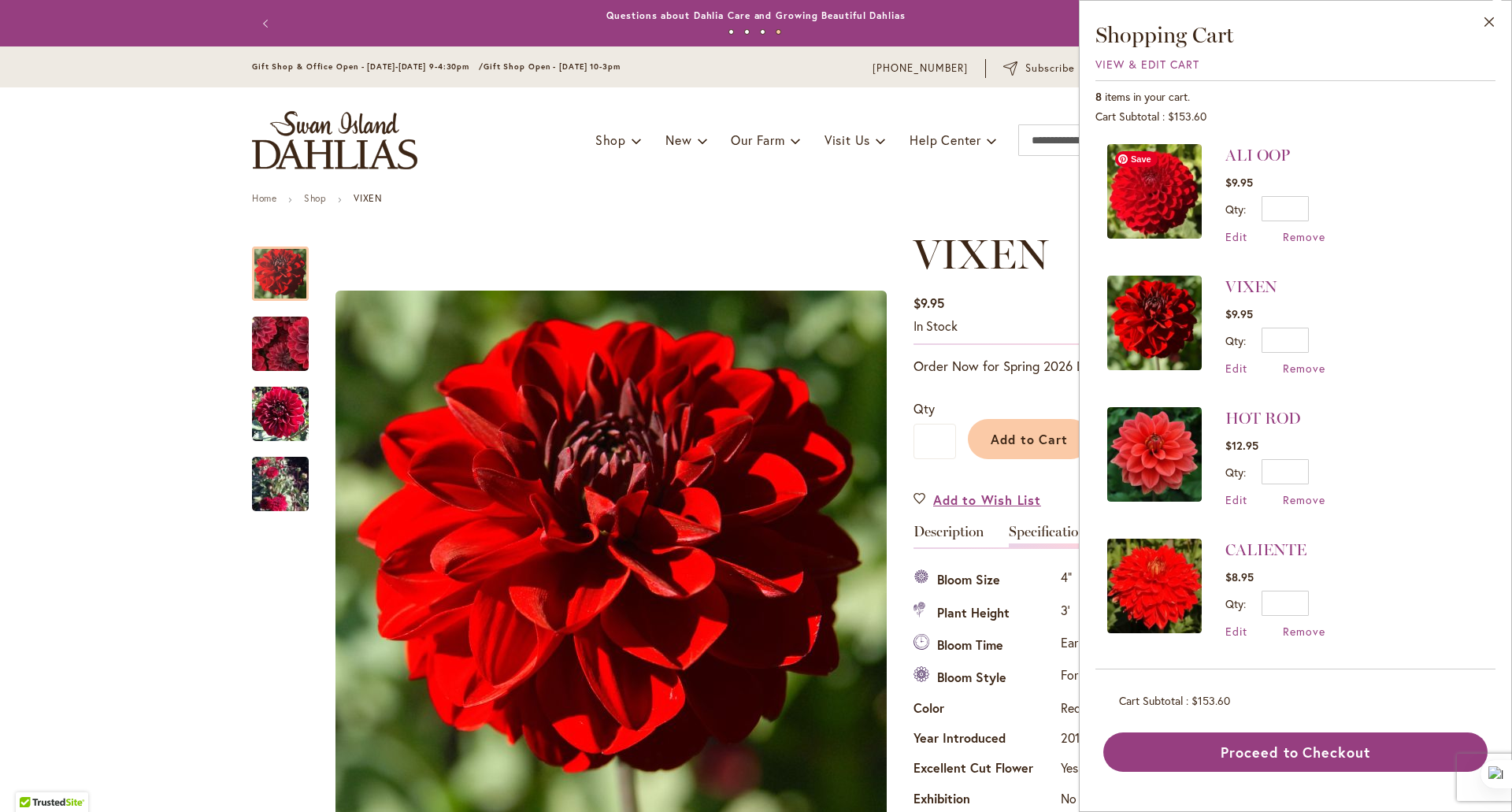
click at [1147, 196] on img at bounding box center [1154, 191] width 94 height 94
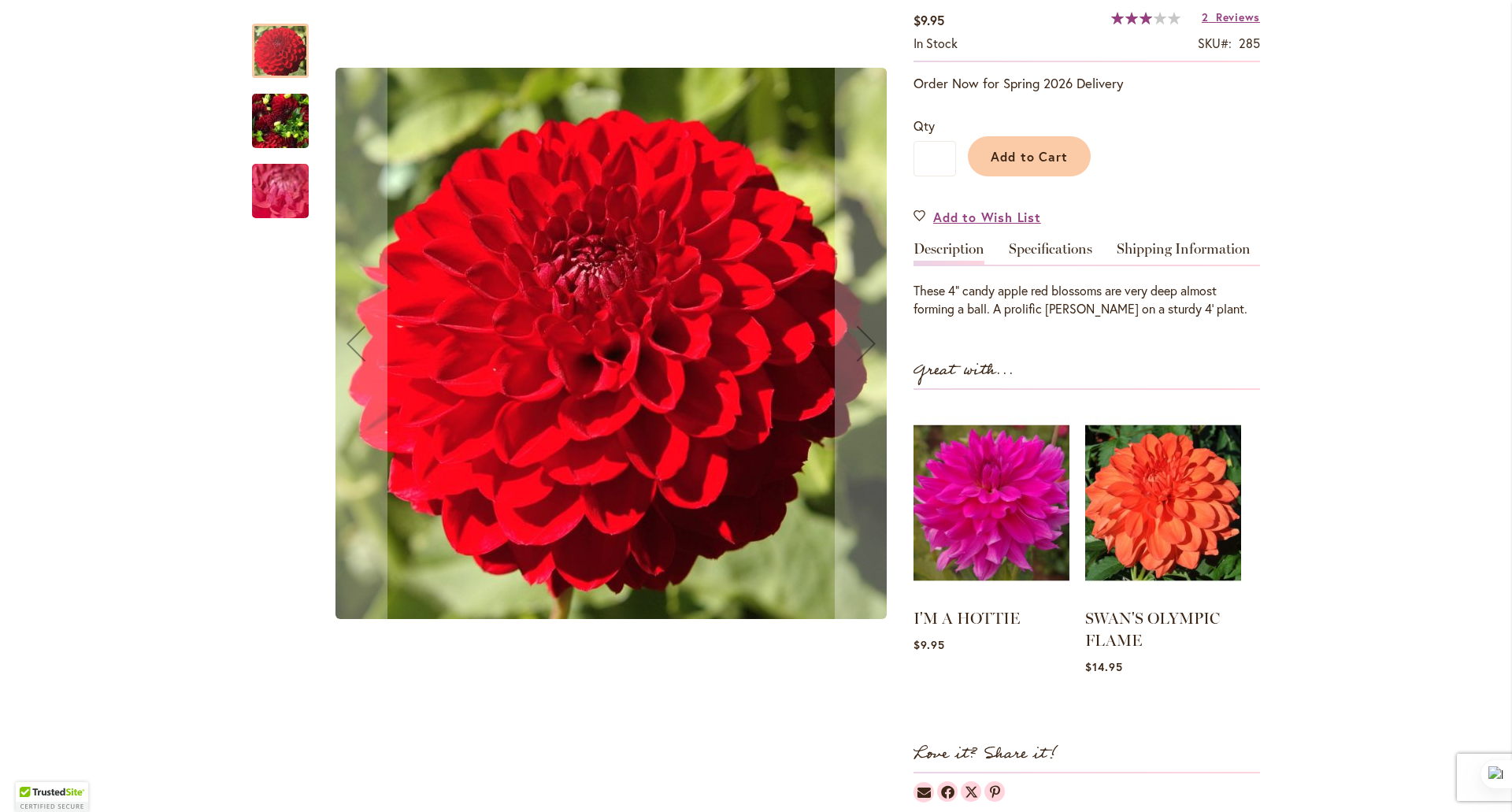
scroll to position [282, 0]
click at [1047, 253] on link "Specifications" at bounding box center [1050, 253] width 83 height 23
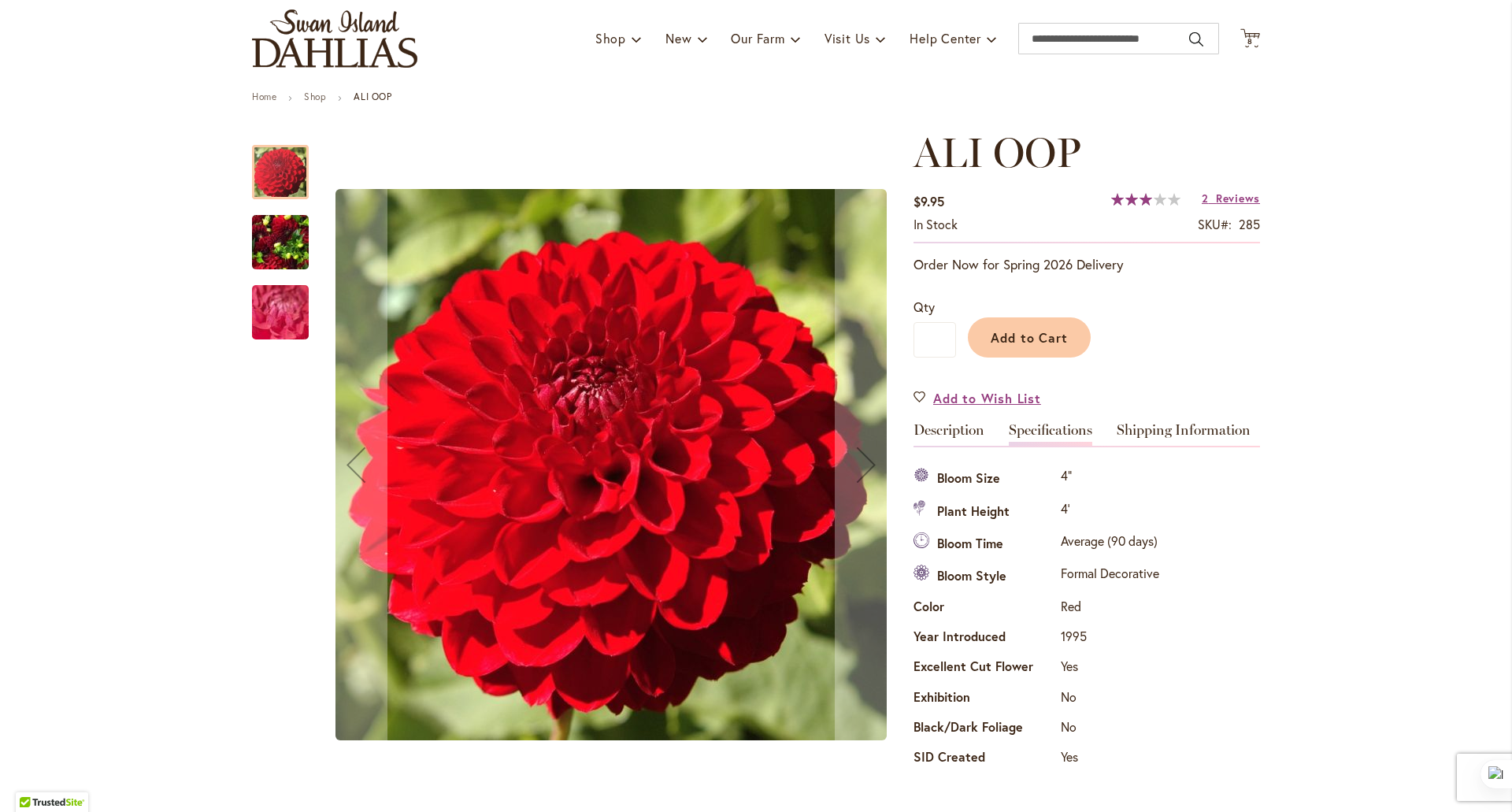
scroll to position [100, 0]
click at [1216, 197] on span "Reviews" at bounding box center [1238, 198] width 44 height 15
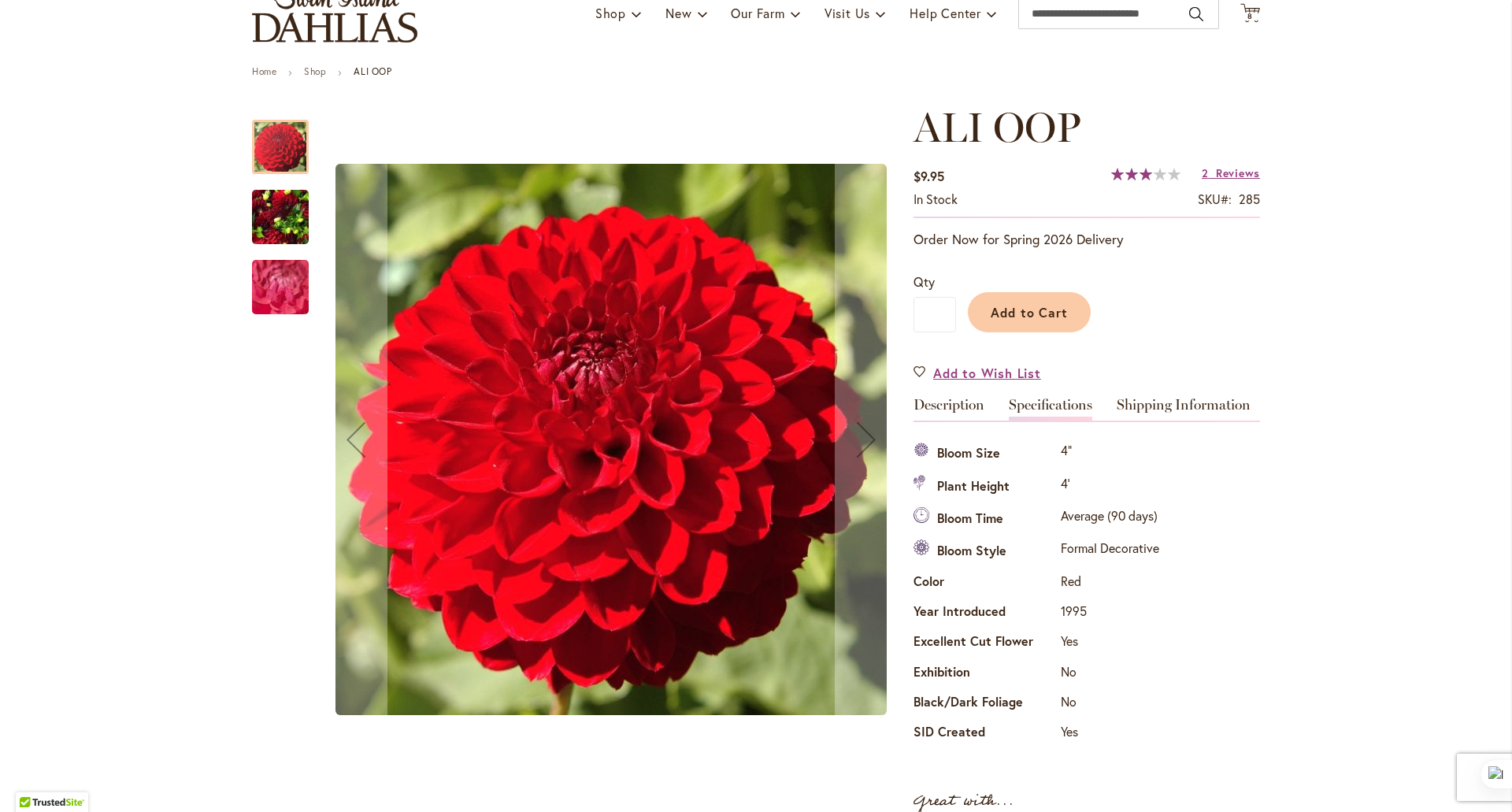
scroll to position [0, 0]
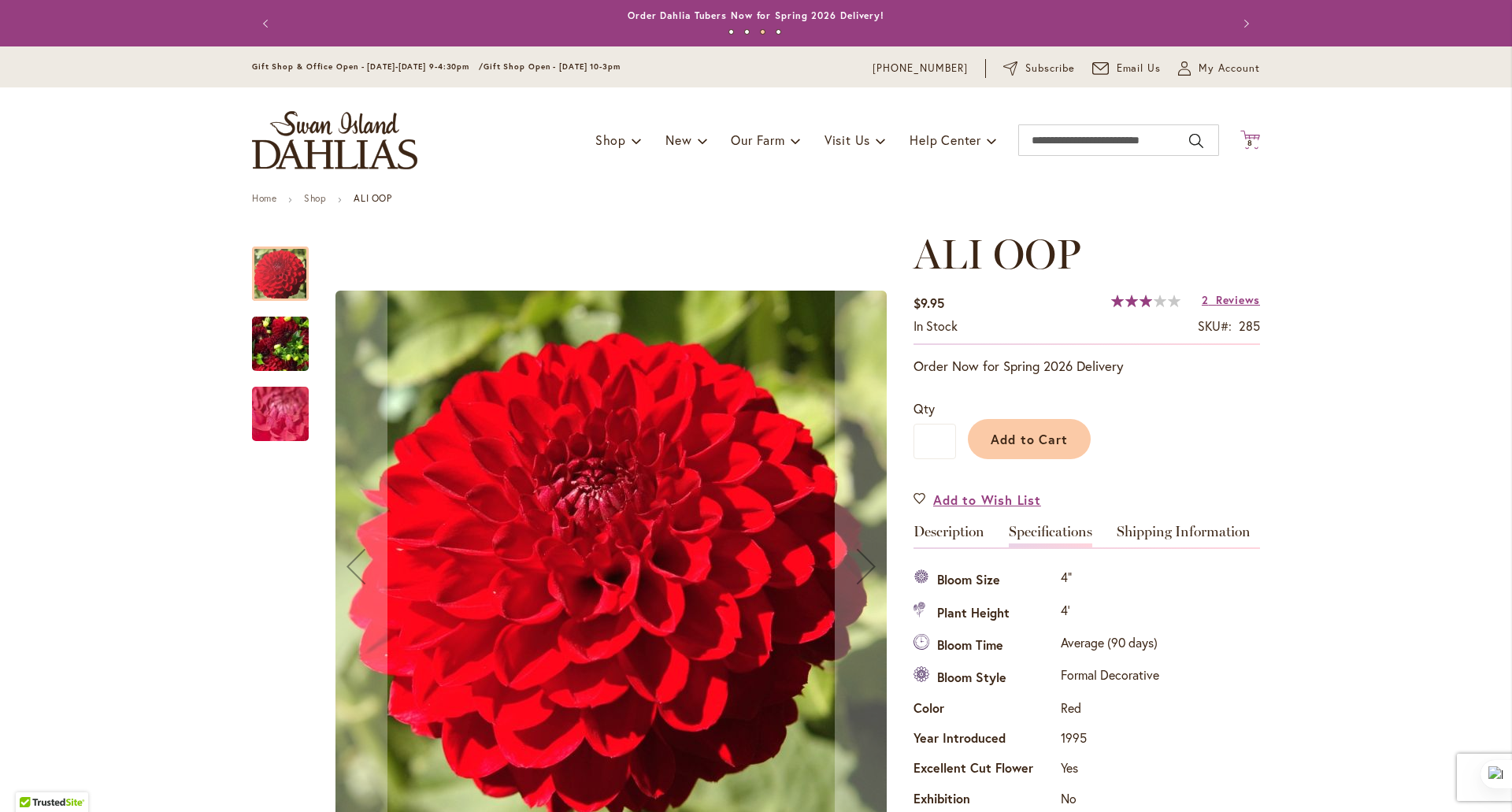
click at [1247, 139] on span "8 8 items" at bounding box center [1250, 143] width 15 height 8
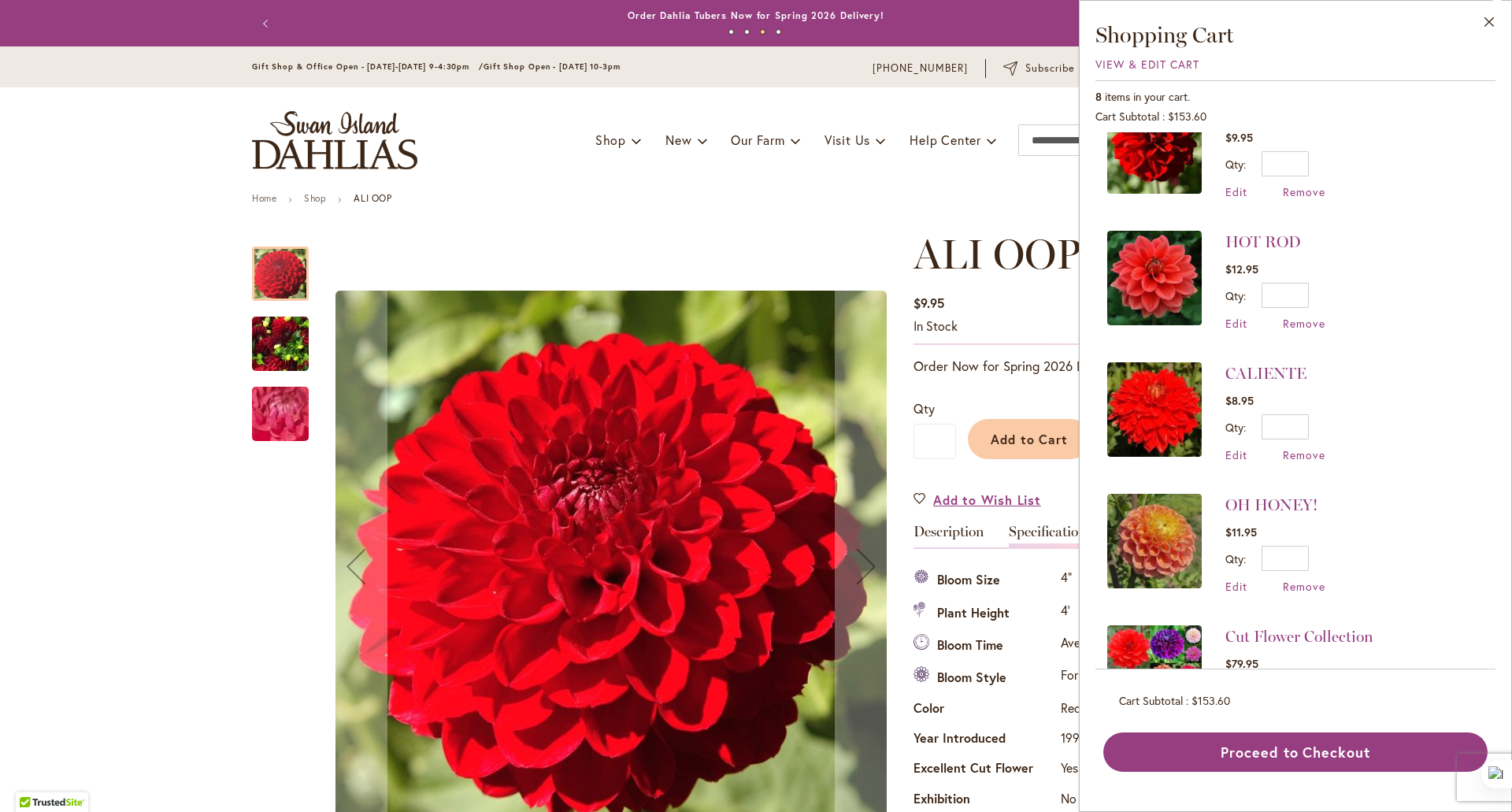
scroll to position [252, 0]
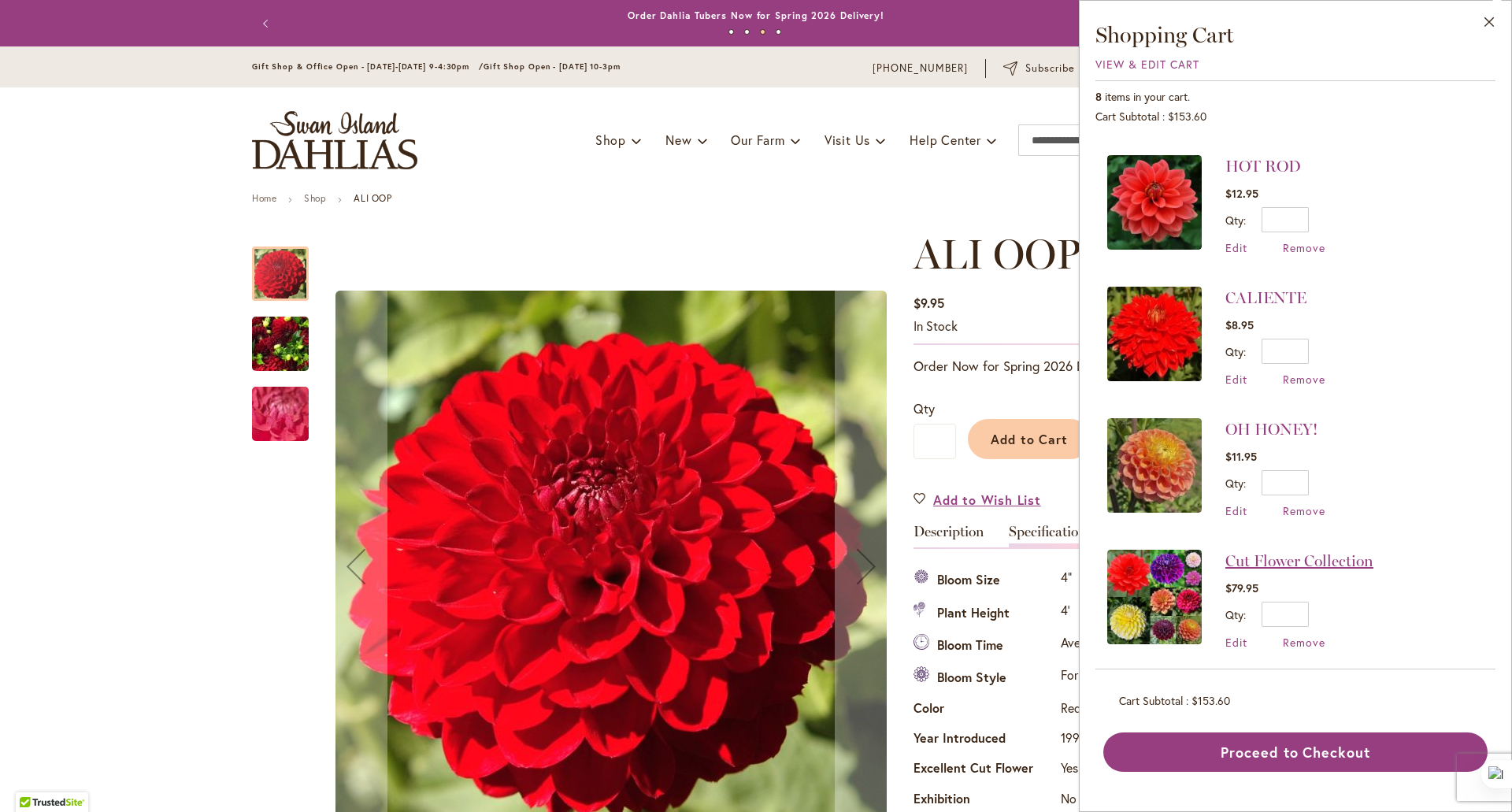
click at [1282, 555] on link "Cut Flower Collection" at bounding box center [1300, 560] width 148 height 19
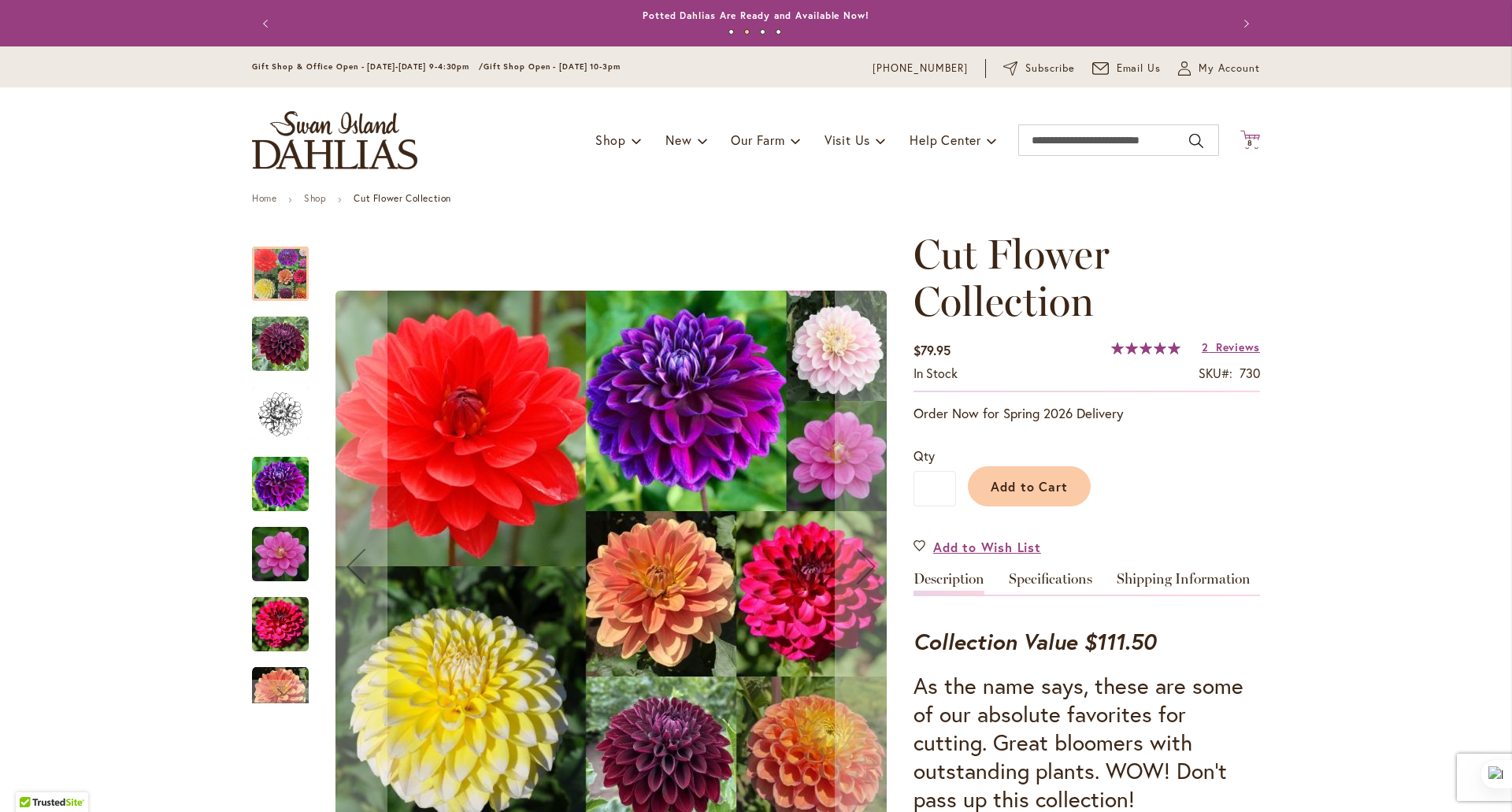
click at [1249, 136] on icon "Cart .cls-1 { fill: #231f20; }" at bounding box center [1250, 140] width 20 height 20
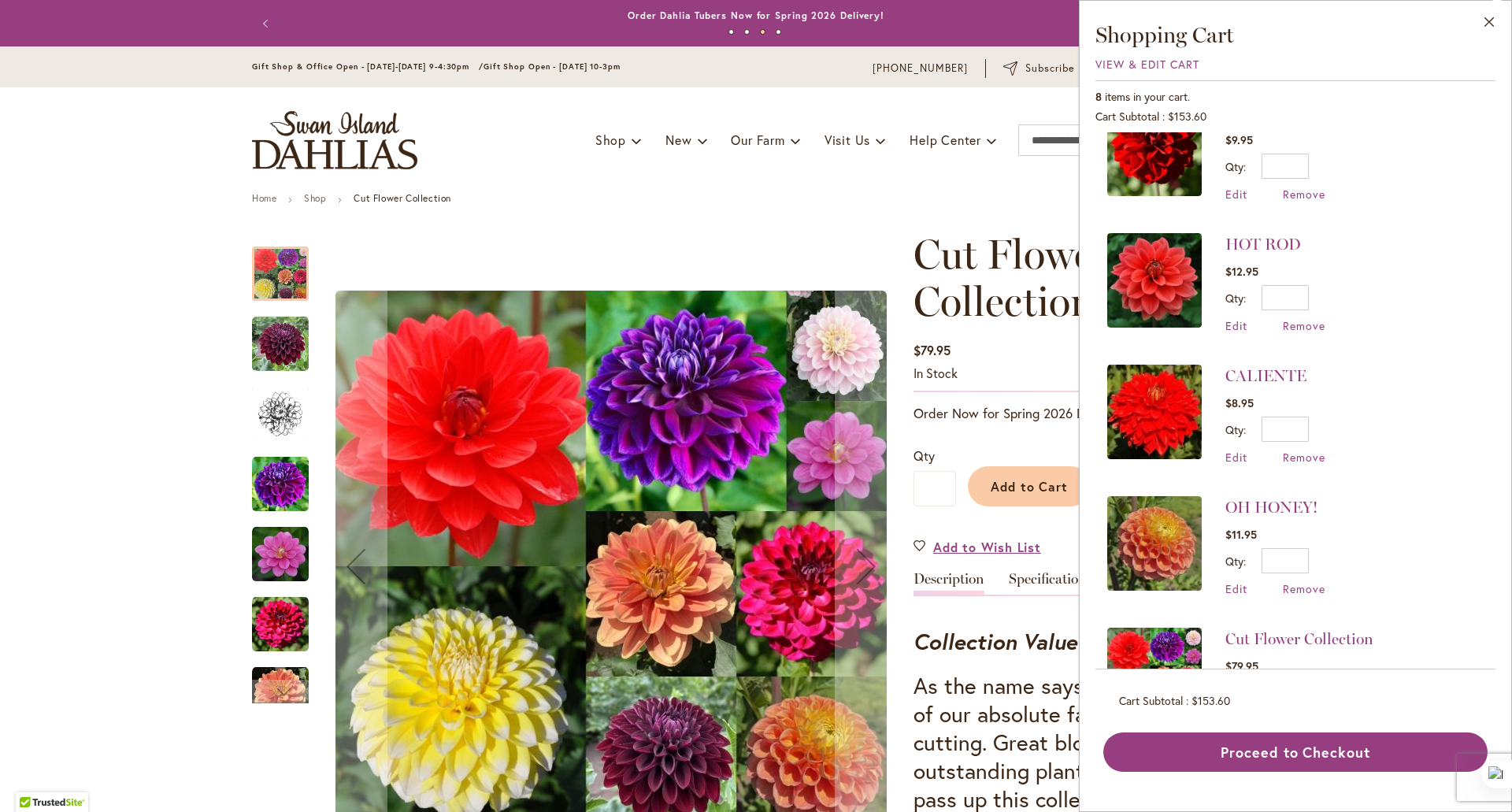
scroll to position [252, 0]
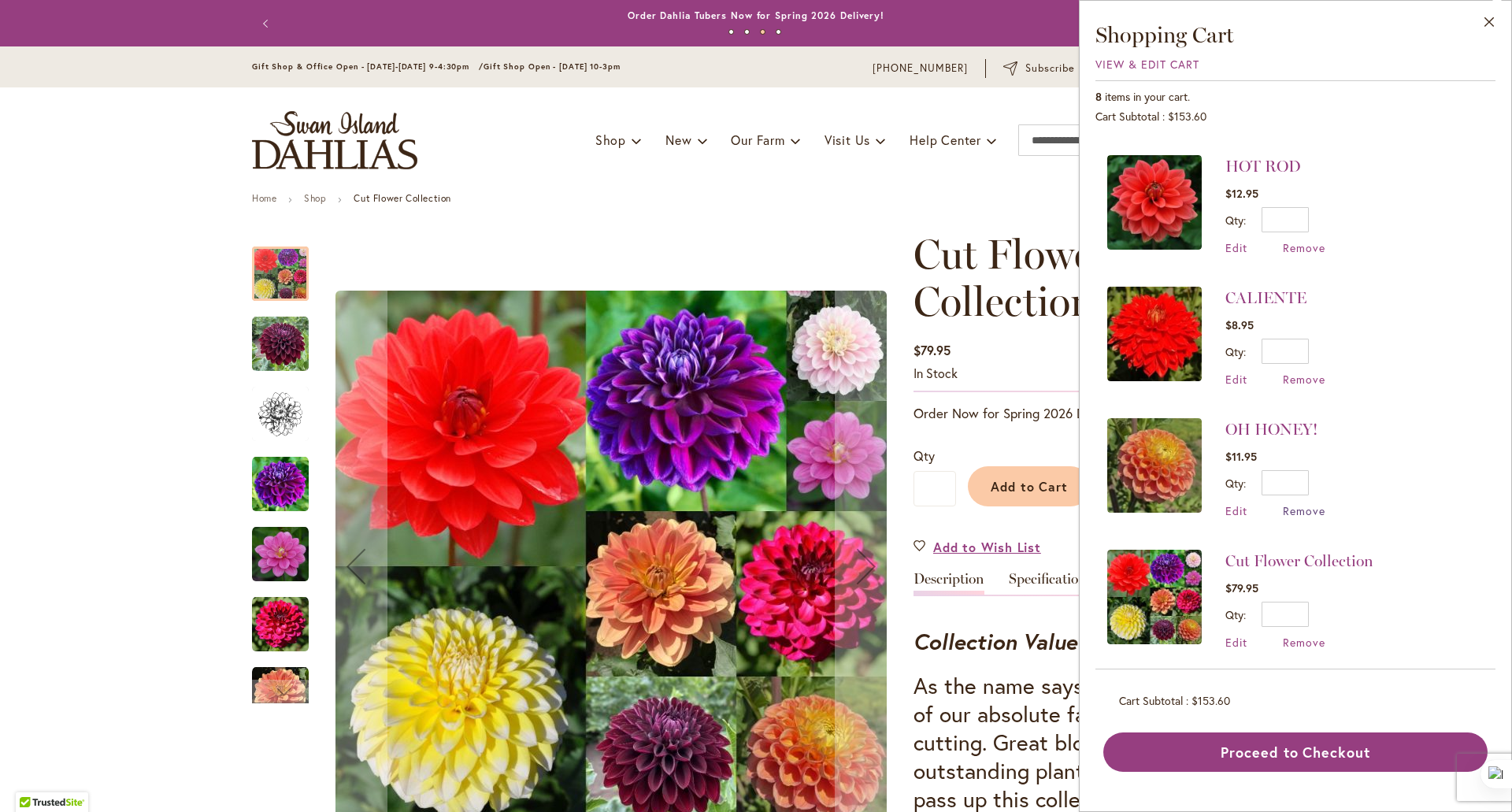
click at [1295, 503] on span "Remove" at bounding box center [1304, 511] width 43 height 15
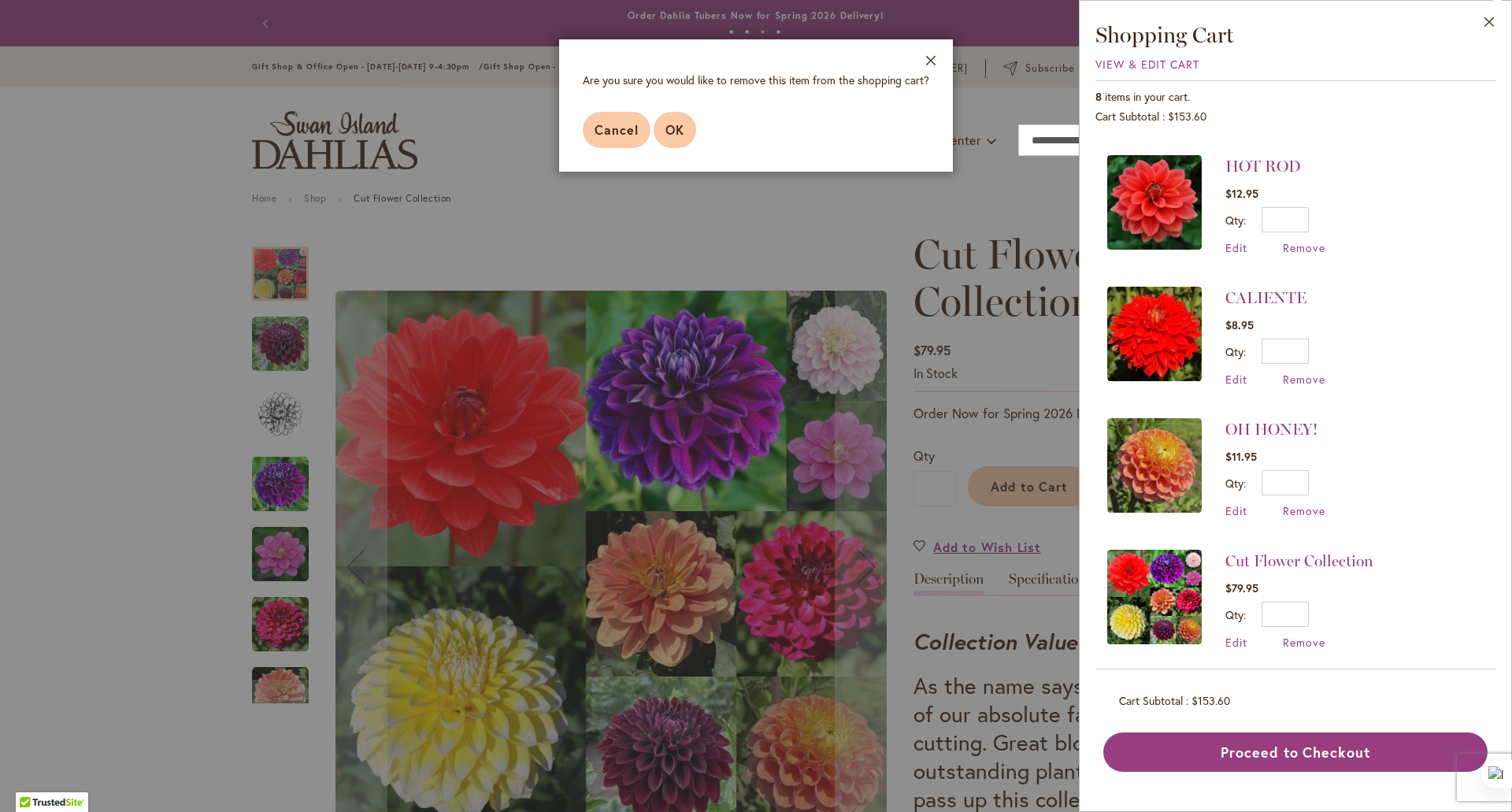
click at [673, 123] on span "OK" at bounding box center [675, 129] width 19 height 16
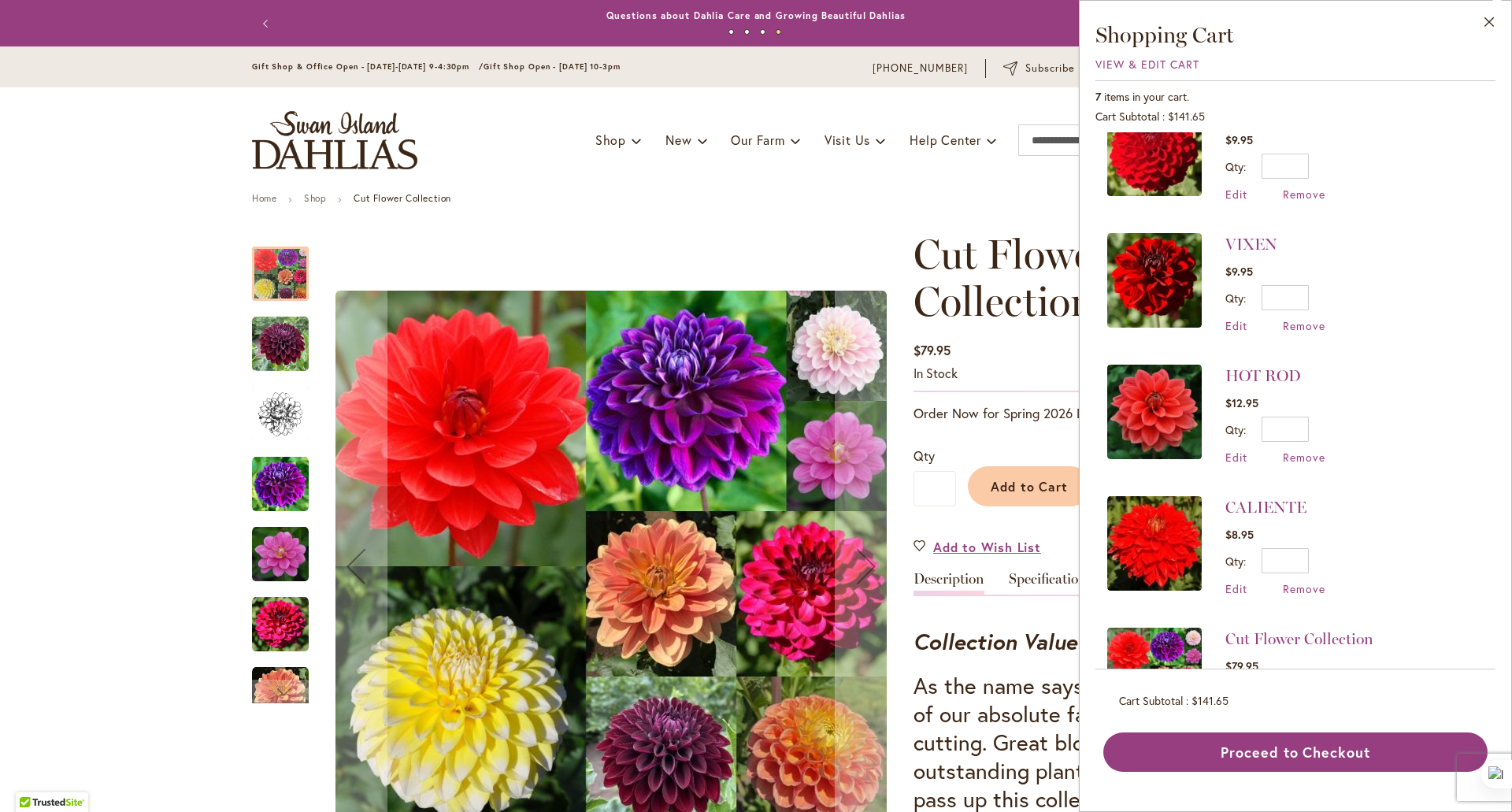
scroll to position [122, 0]
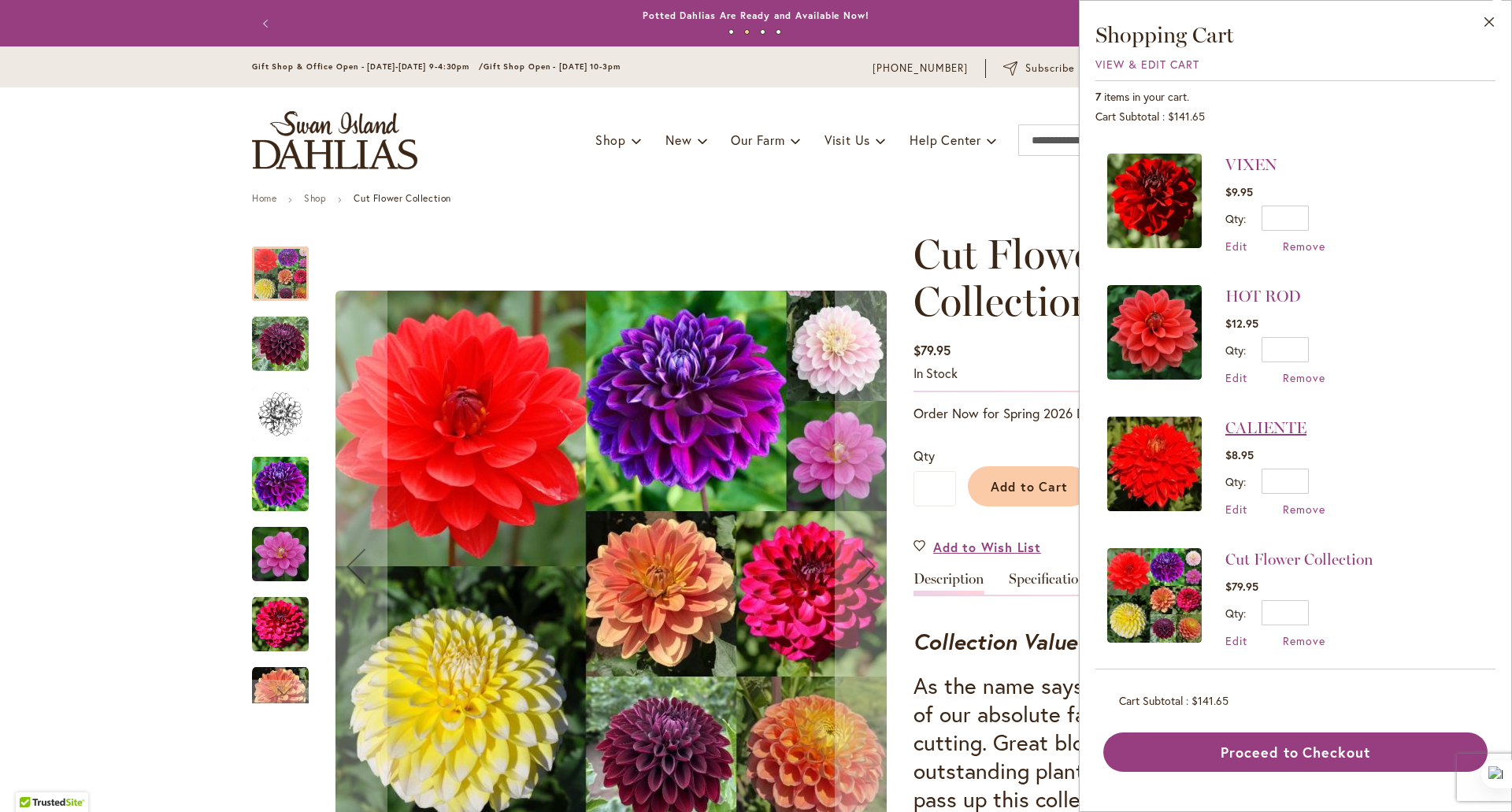
click at [1256, 425] on link "CALIENTE" at bounding box center [1267, 427] width 81 height 19
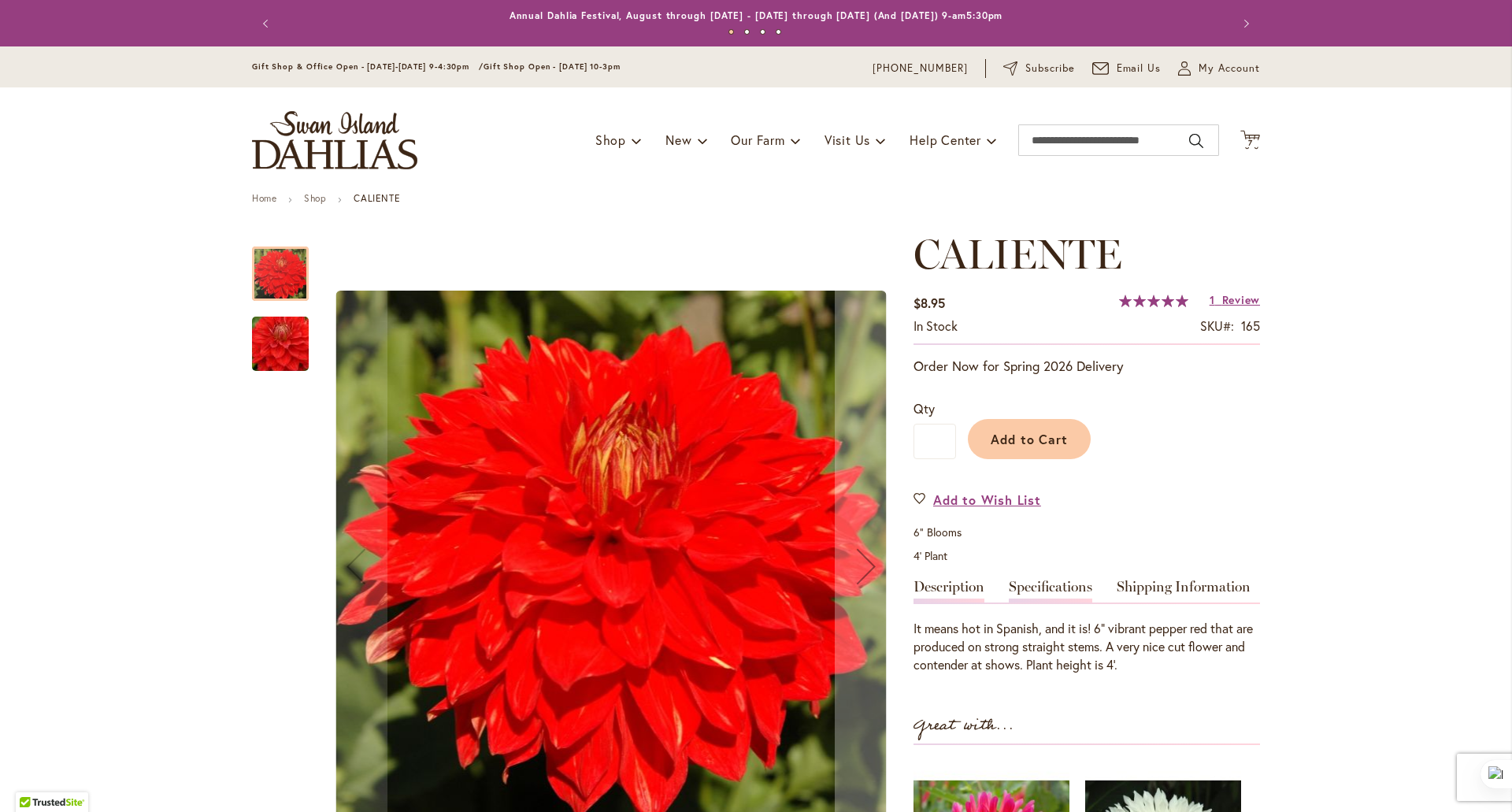
click at [1040, 592] on link "Specifications" at bounding box center [1050, 590] width 83 height 23
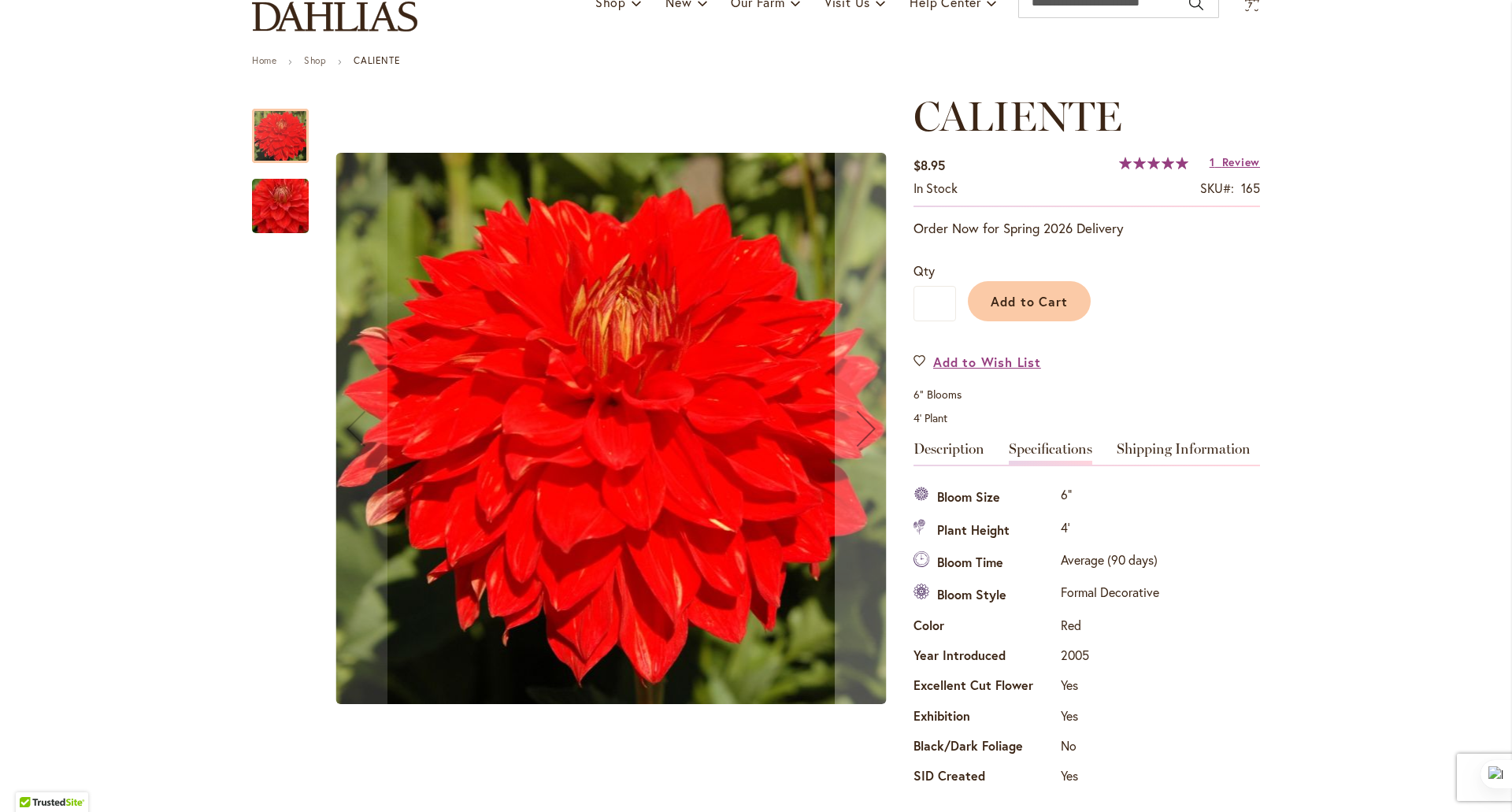
scroll to position [20, 0]
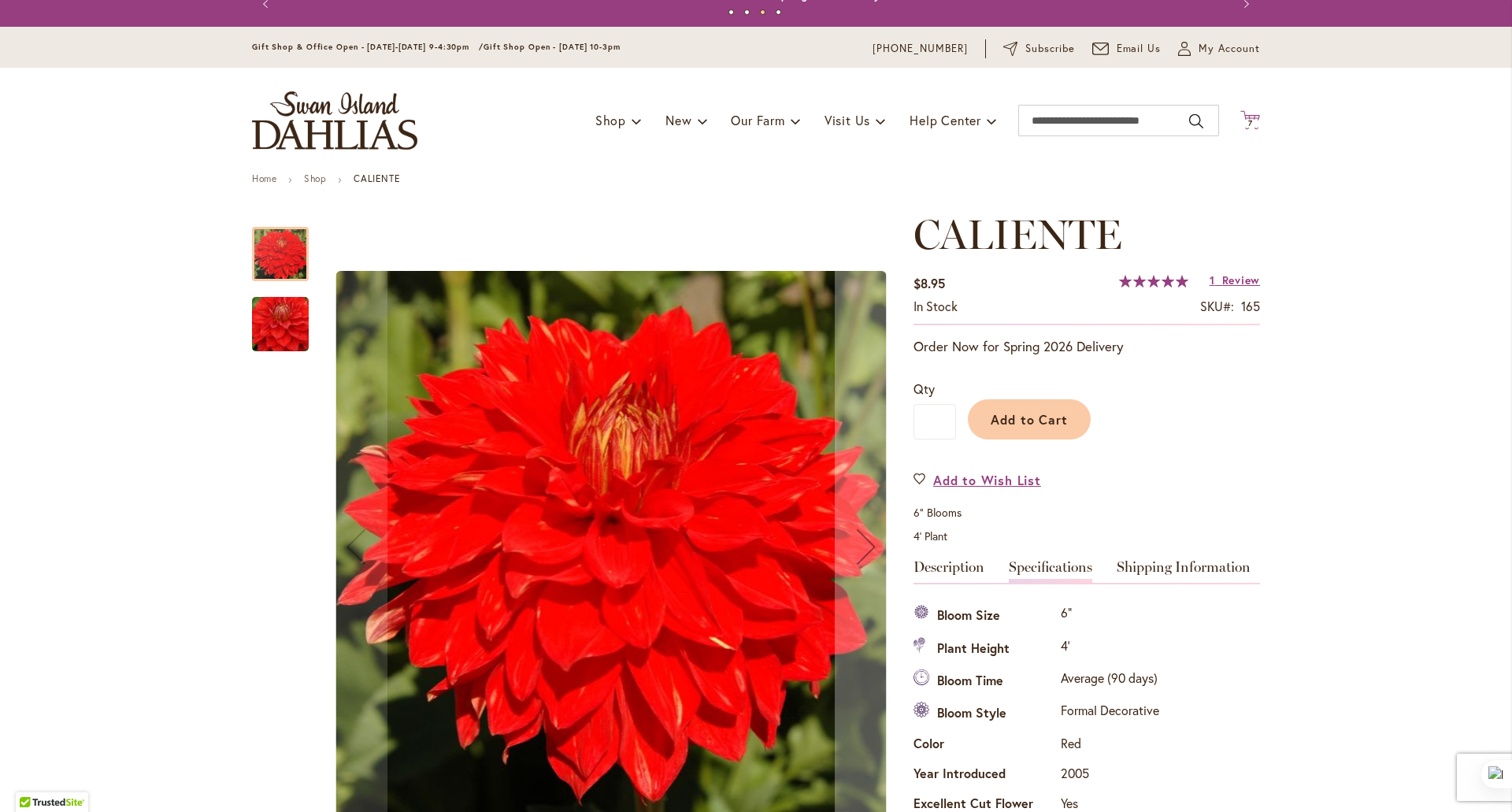
click at [1250, 118] on icon at bounding box center [1250, 119] width 20 height 19
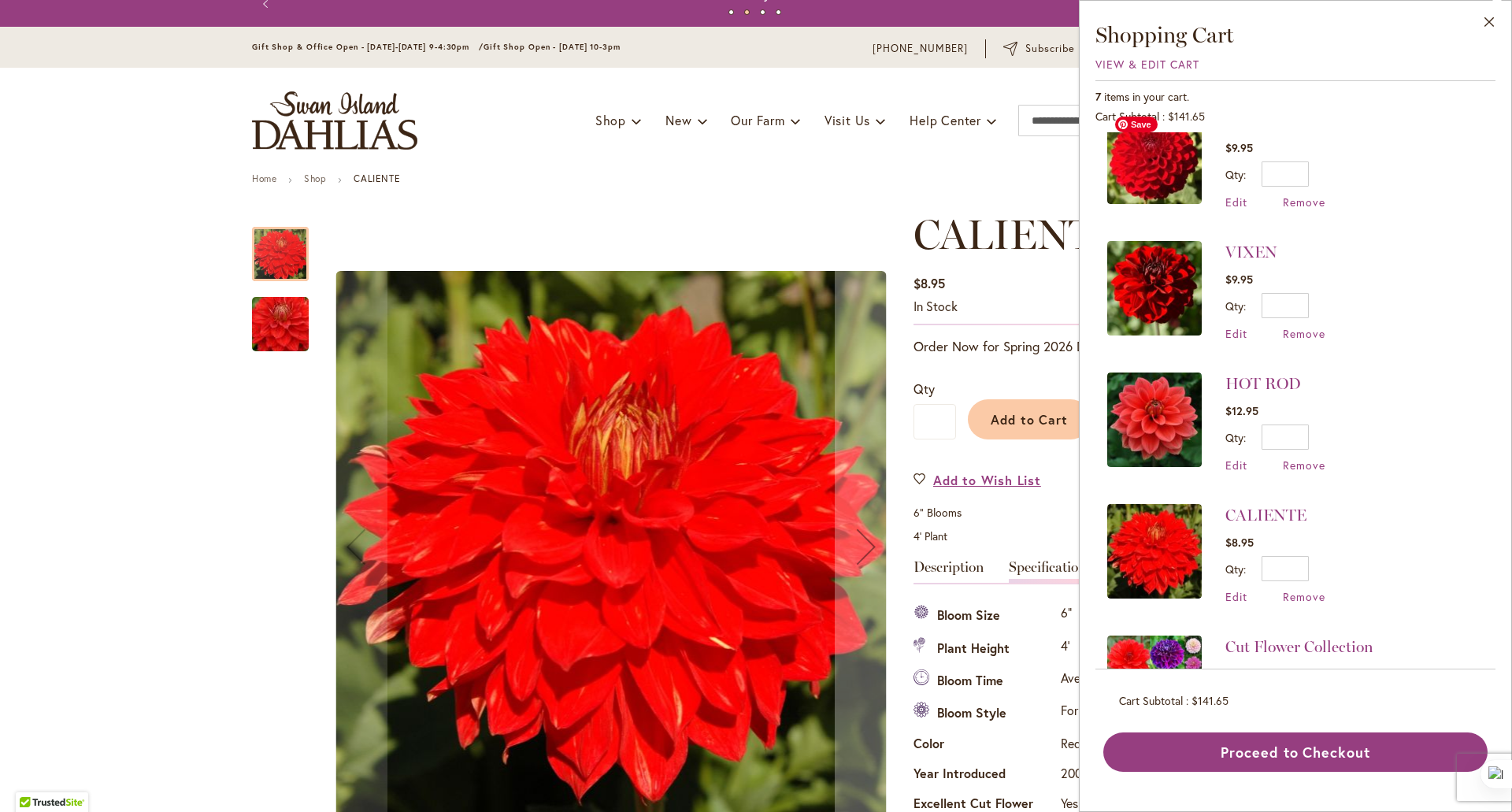
scroll to position [0, 0]
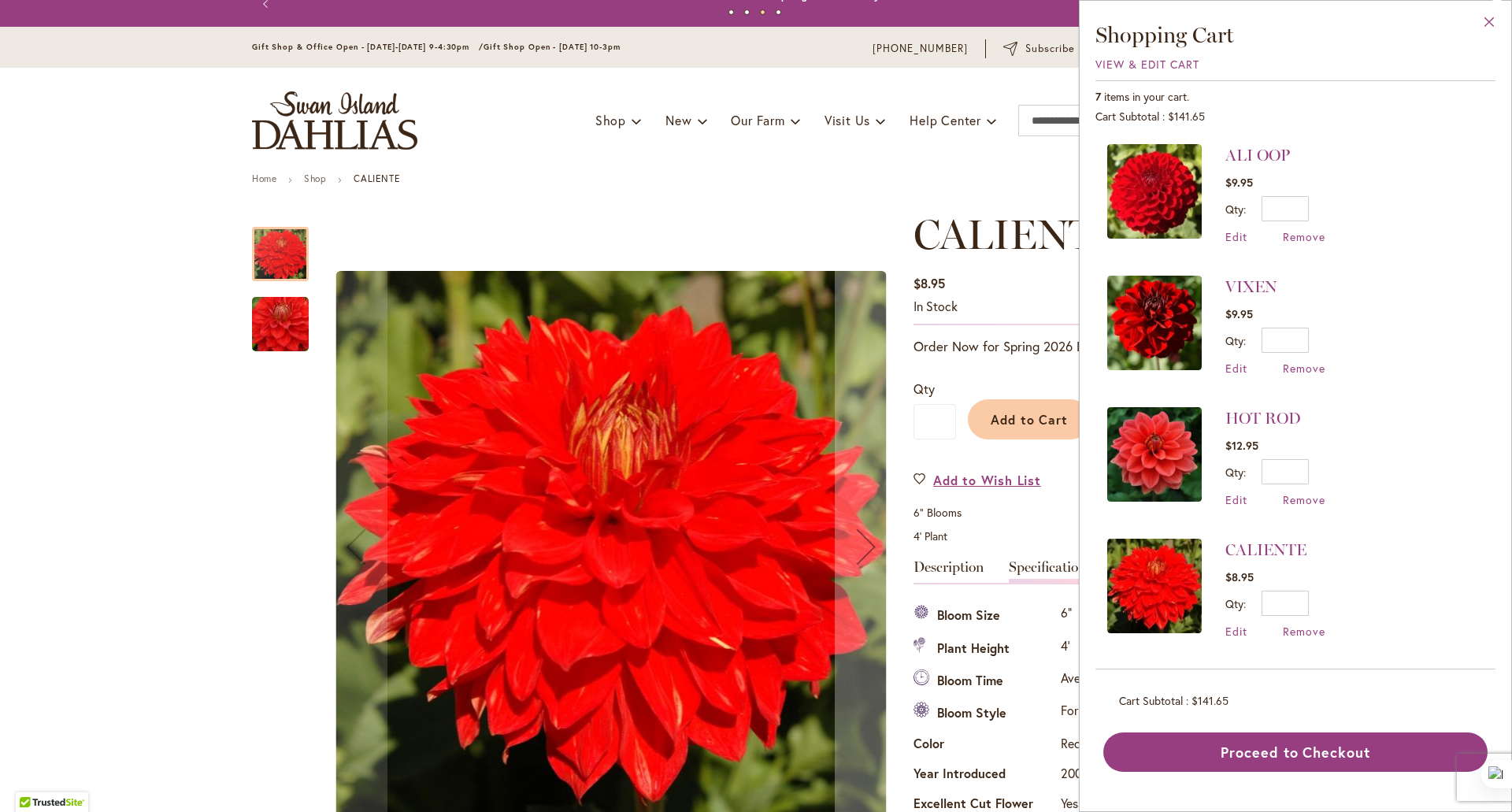
click at [1488, 16] on button "Close" at bounding box center [1490, 25] width 43 height 50
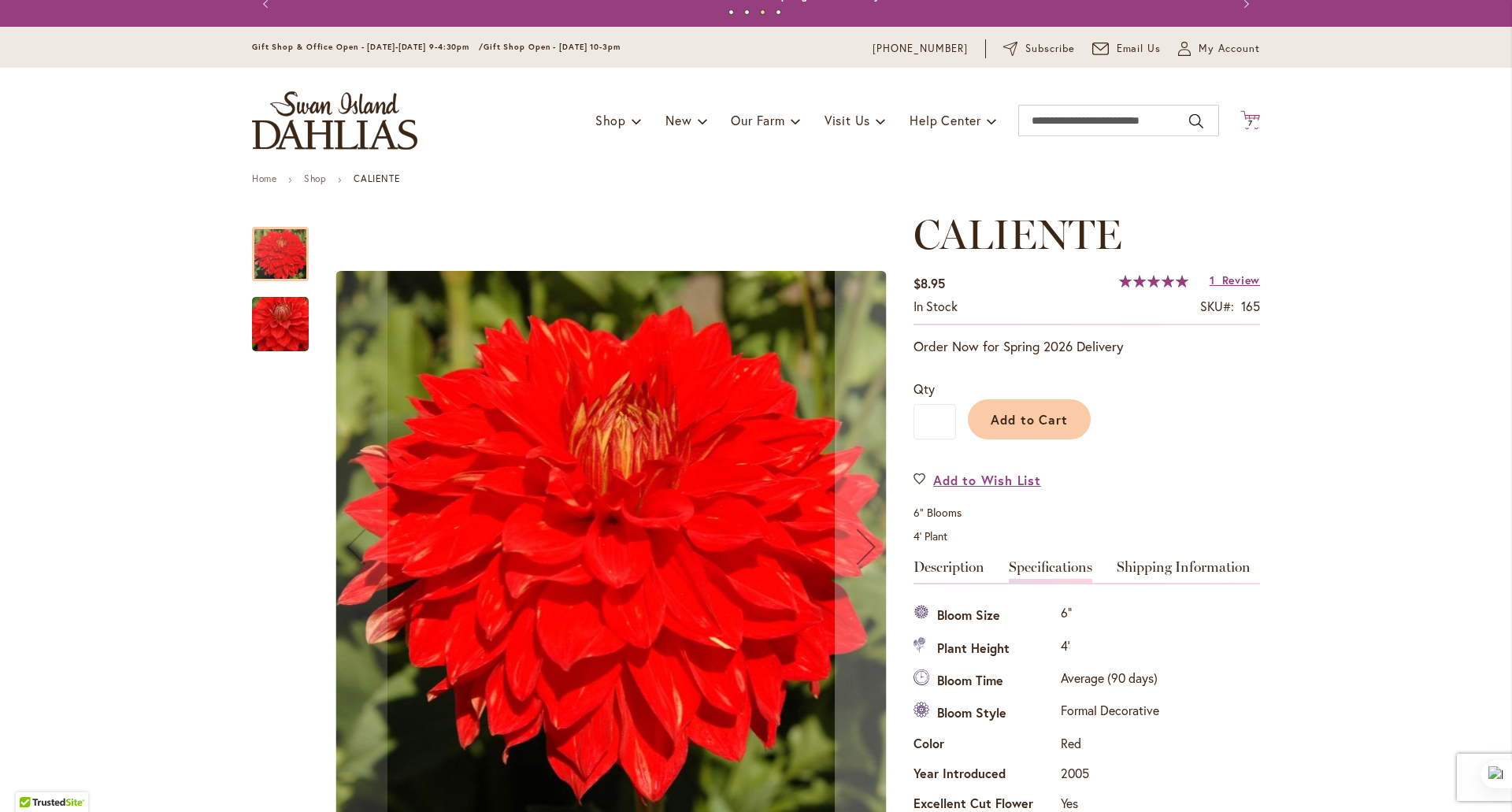
click at [1248, 118] on icon at bounding box center [1250, 119] width 20 height 19
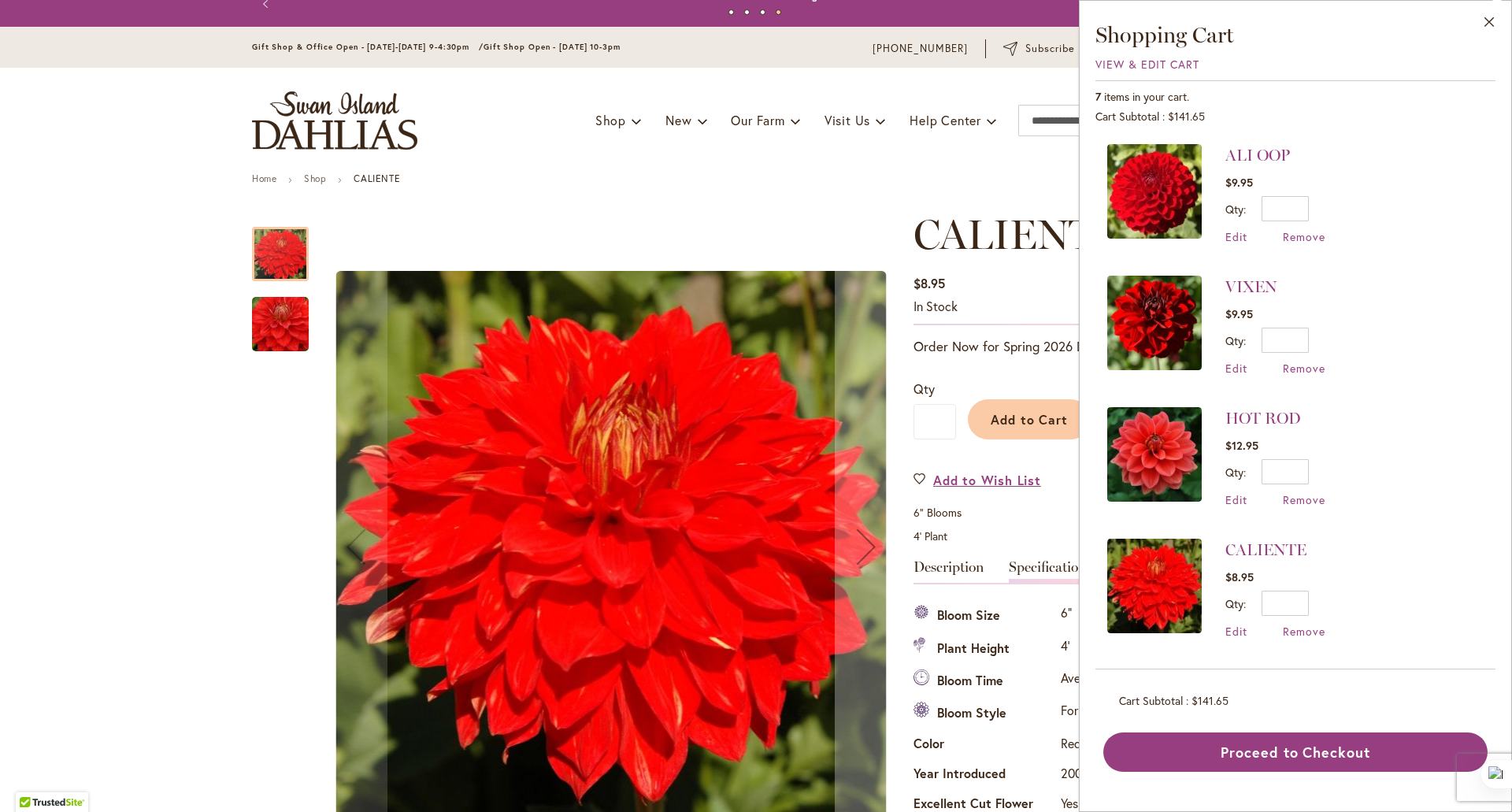
click at [980, 158] on div "Toggle Nav Shop Dahlia Tubers Collections Fresh Cut Dahlias Gardening Supplies …" at bounding box center [756, 120] width 1039 height 106
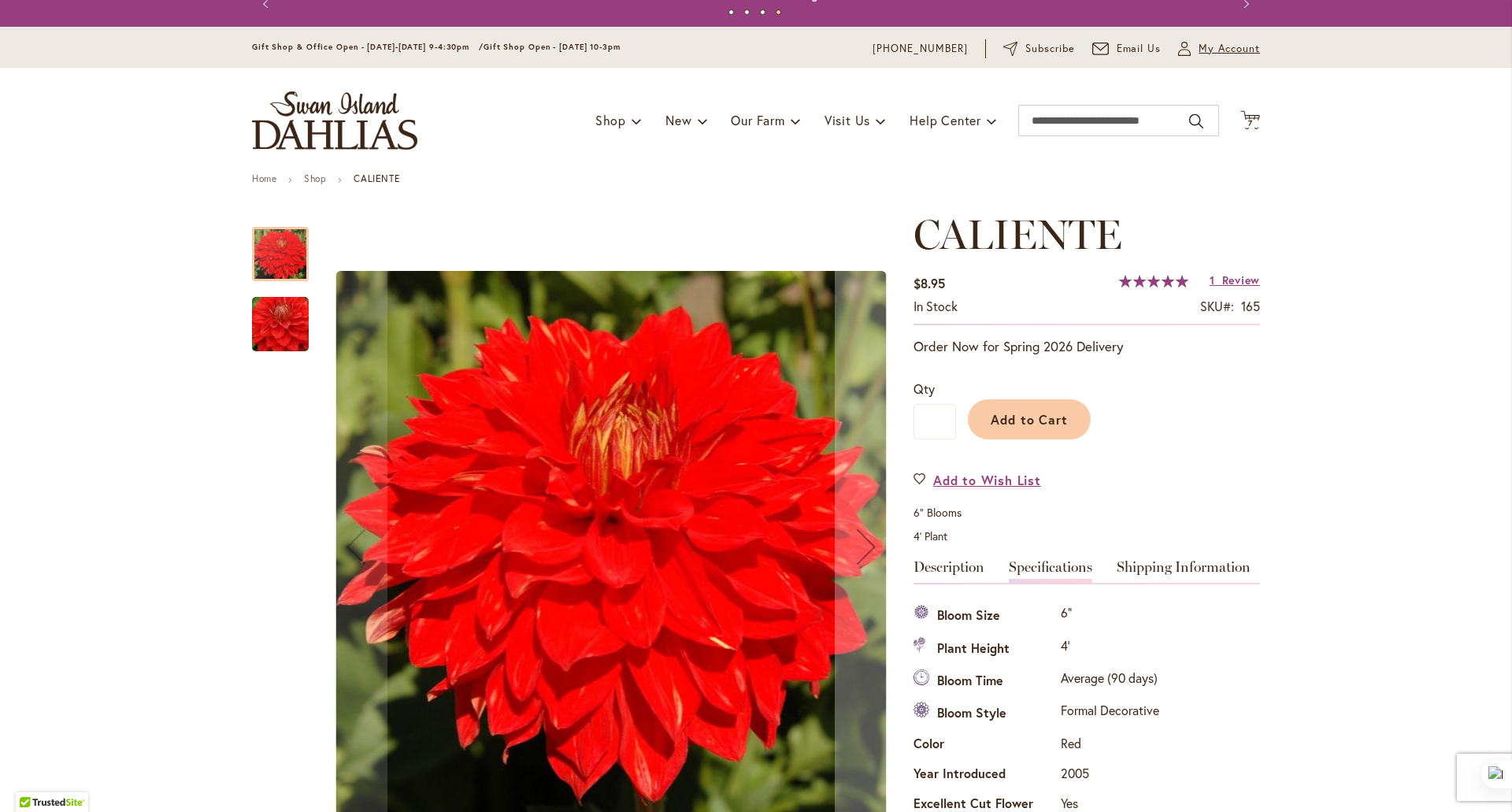
click at [1221, 43] on span "My Account" at bounding box center [1230, 48] width 62 height 15
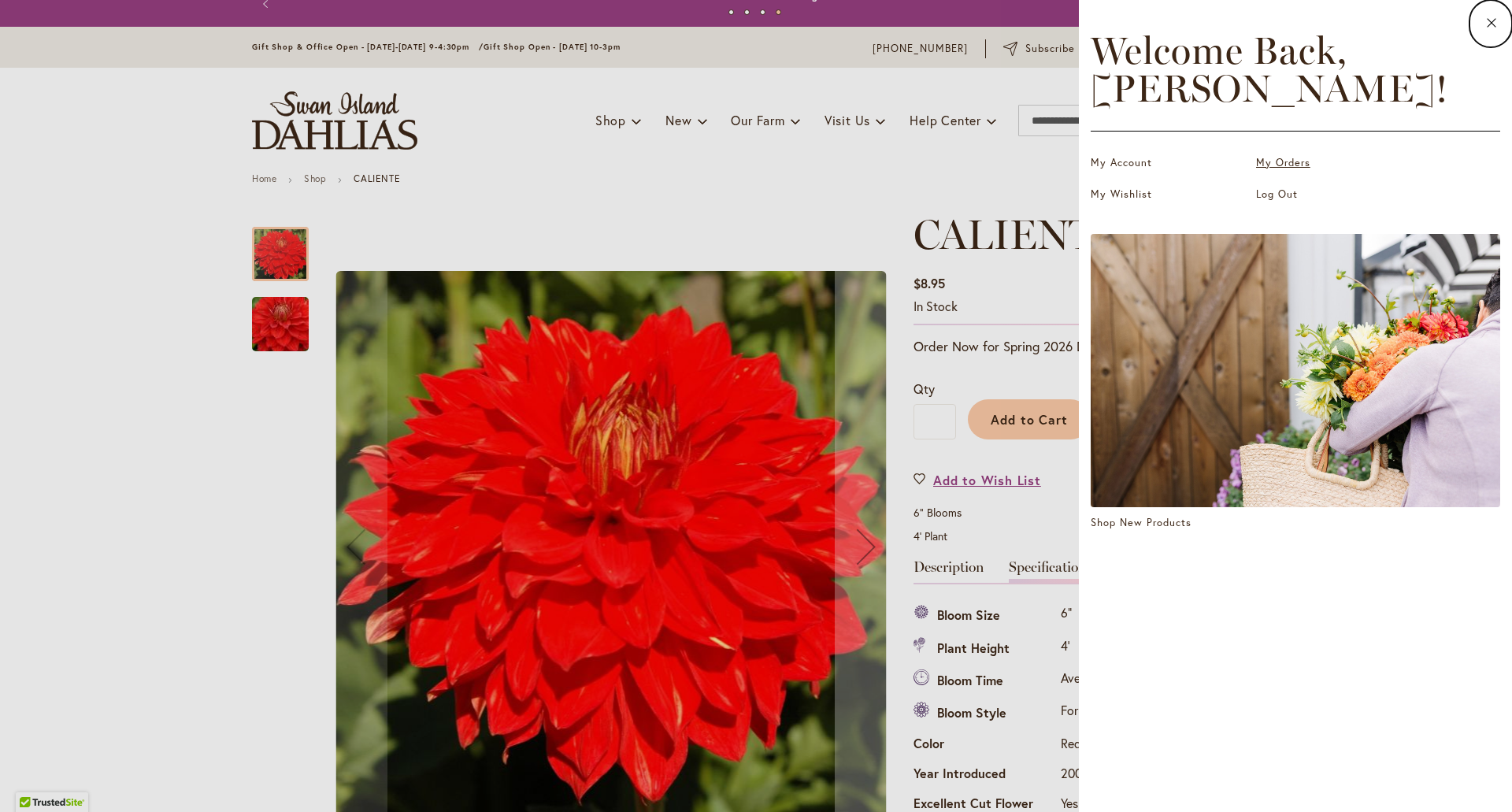
click at [1284, 158] on link "My Orders" at bounding box center [1335, 162] width 158 height 15
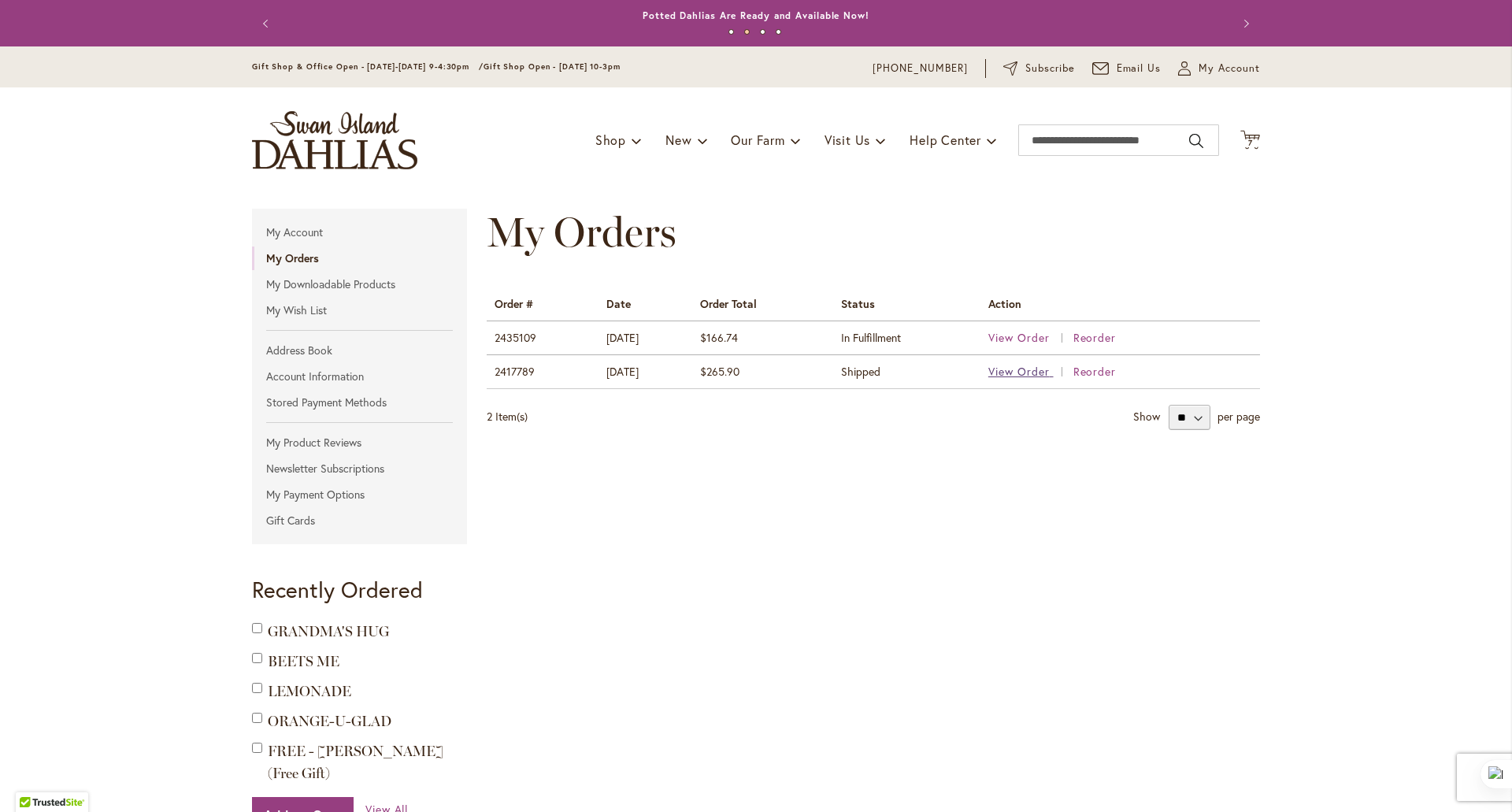
click at [1008, 367] on span "View Order" at bounding box center [1019, 371] width 62 height 15
click at [1027, 339] on span "View Order" at bounding box center [1019, 338] width 62 height 15
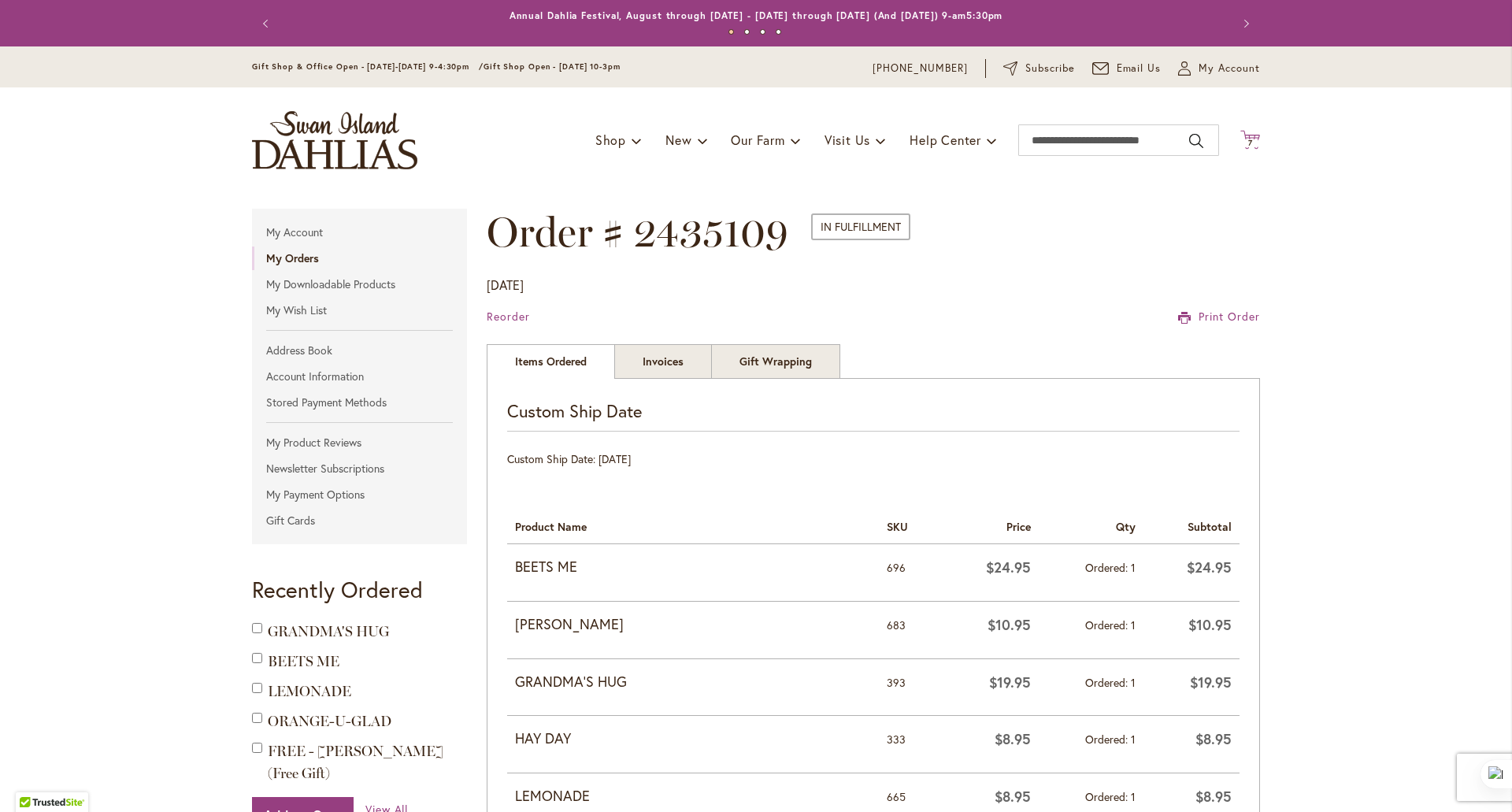
click at [1240, 134] on icon at bounding box center [1250, 139] width 20 height 19
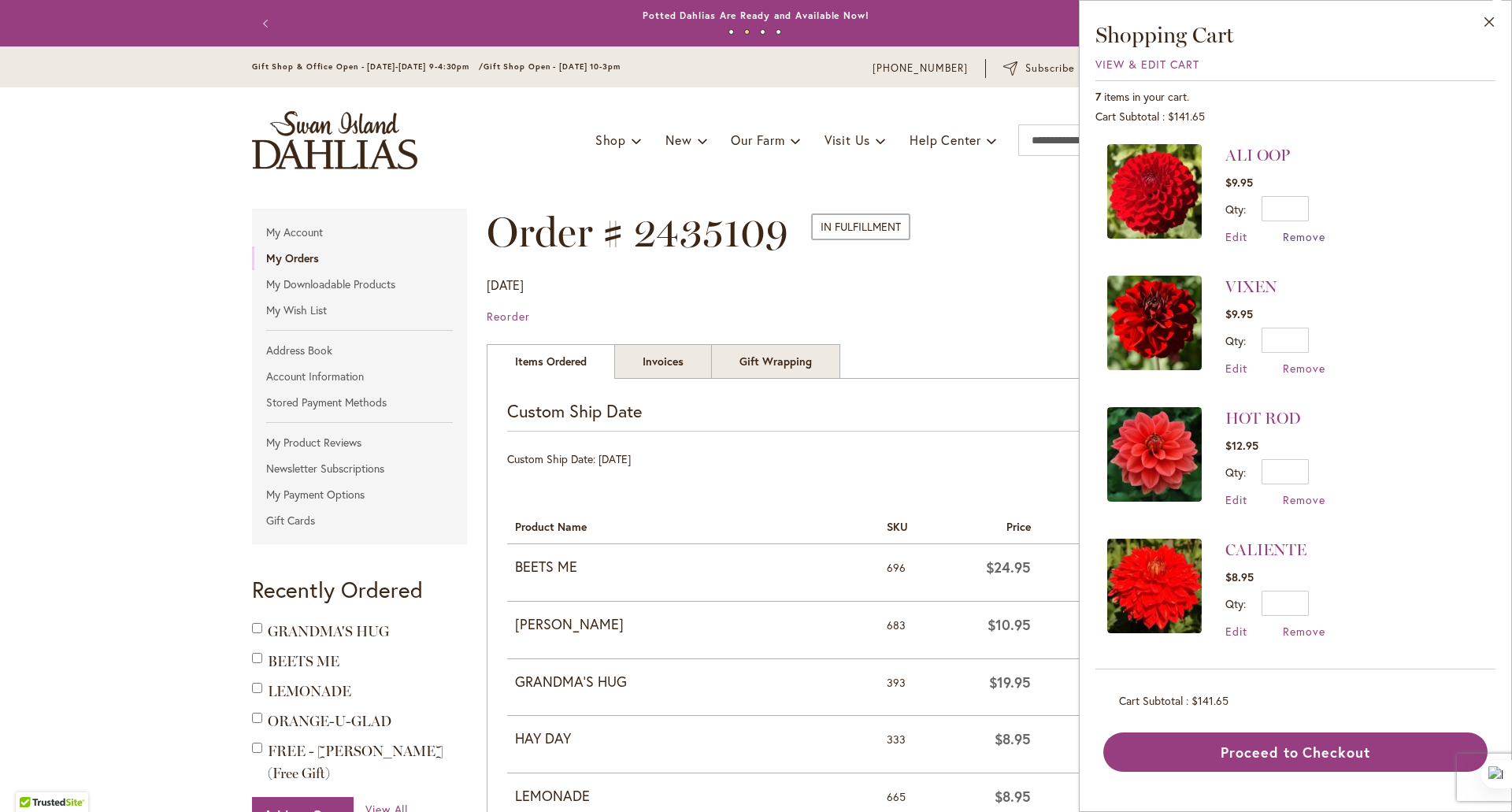
click at [1290, 239] on span "Remove" at bounding box center [1304, 236] width 43 height 15
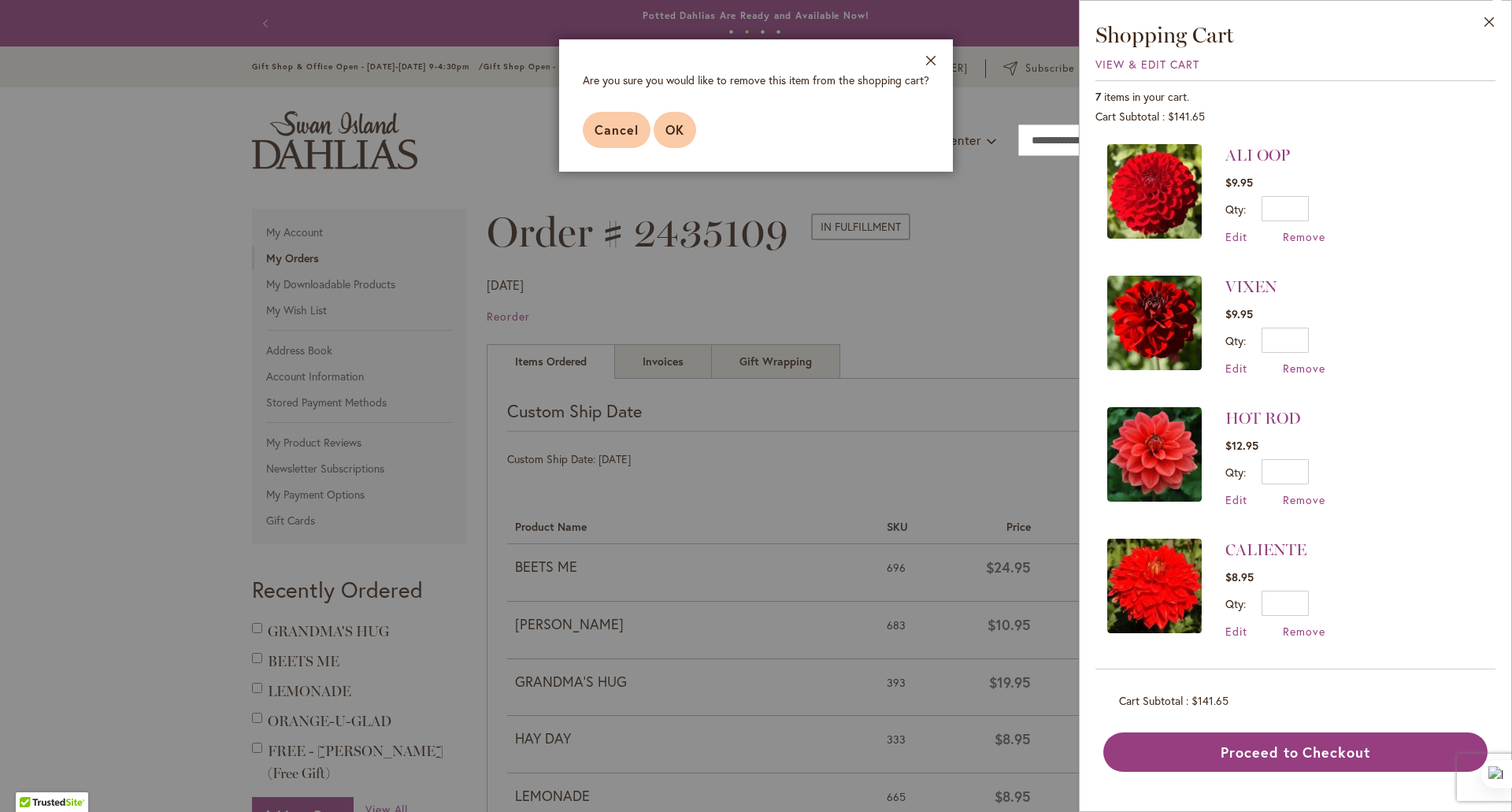
click at [671, 130] on span "OK" at bounding box center [675, 129] width 19 height 16
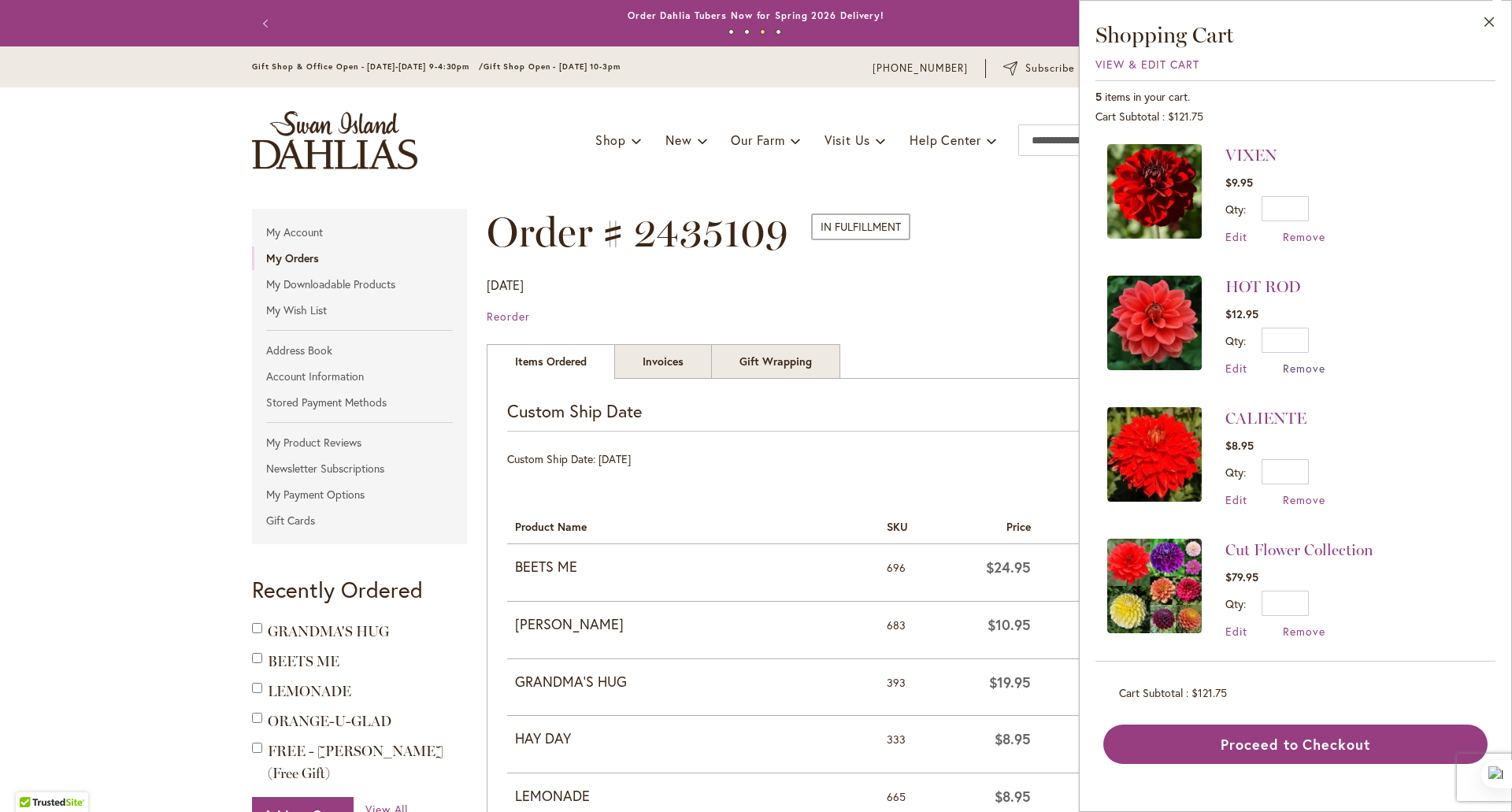
click at [1306, 362] on span "Remove" at bounding box center [1304, 368] width 43 height 15
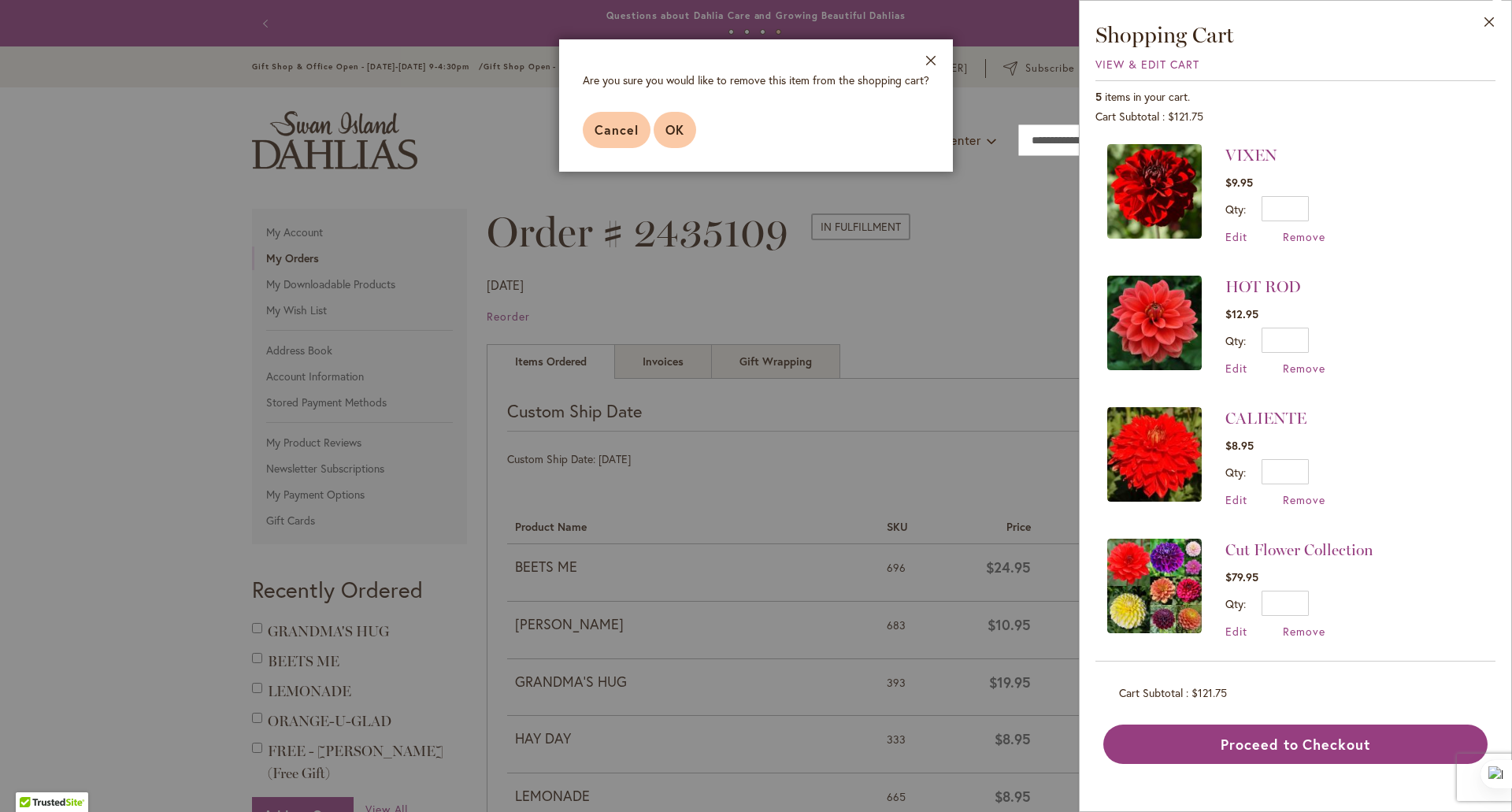
click at [667, 131] on span "OK" at bounding box center [675, 129] width 19 height 16
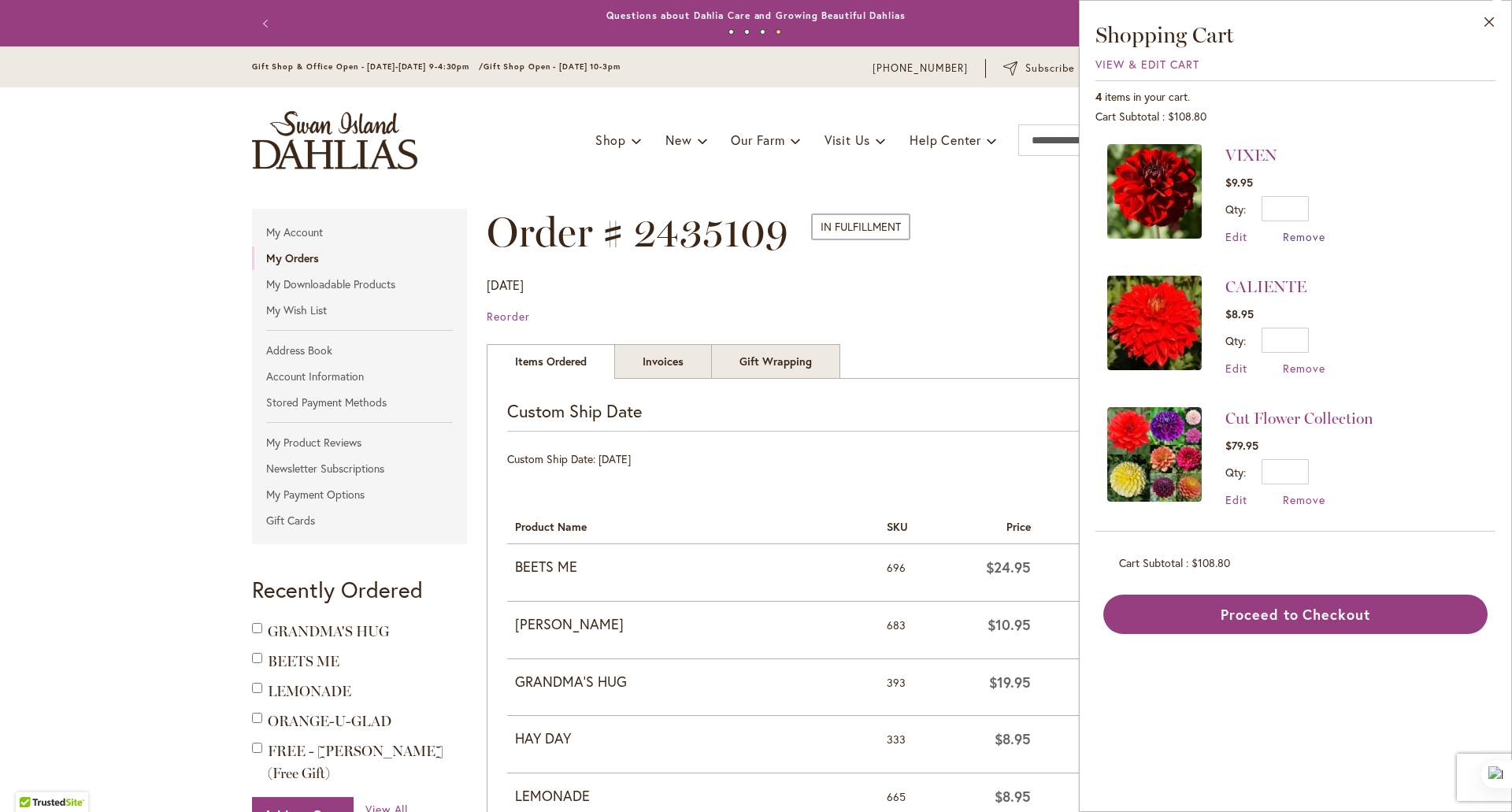
click at [1303, 234] on span "Remove" at bounding box center [1304, 236] width 43 height 15
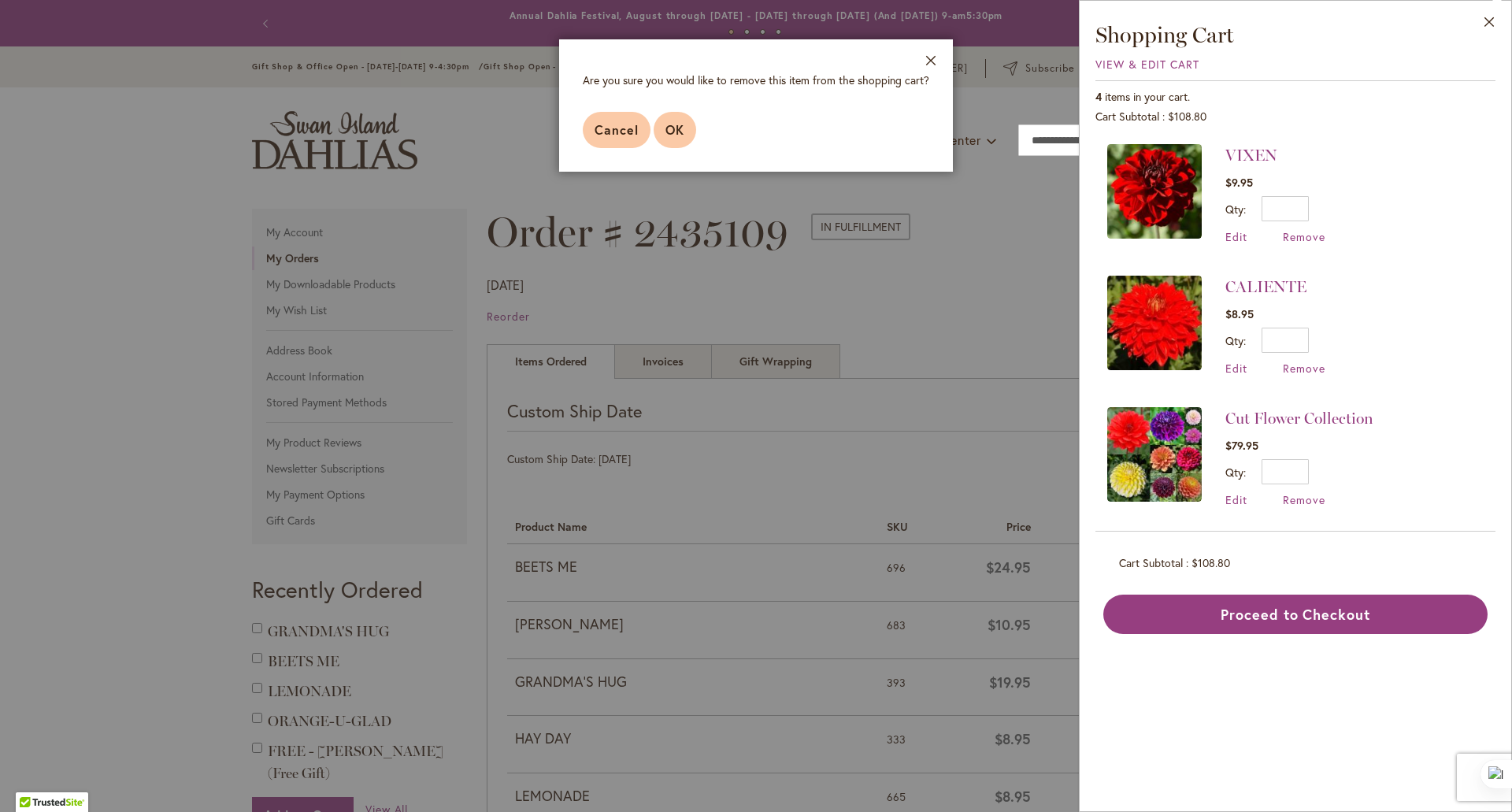
click at [669, 129] on span "OK" at bounding box center [675, 129] width 19 height 16
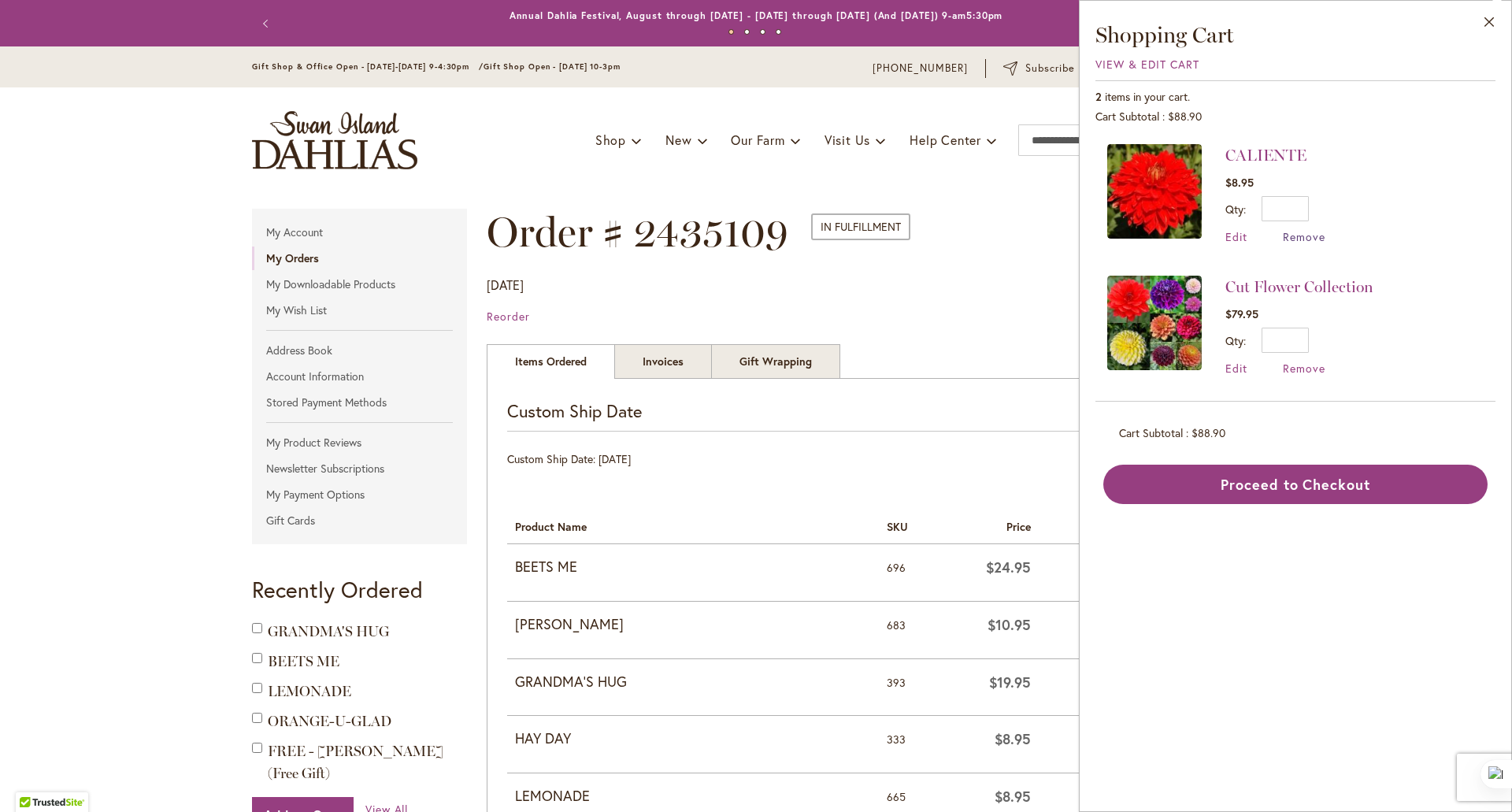
click at [1309, 237] on span "Remove" at bounding box center [1304, 236] width 43 height 15
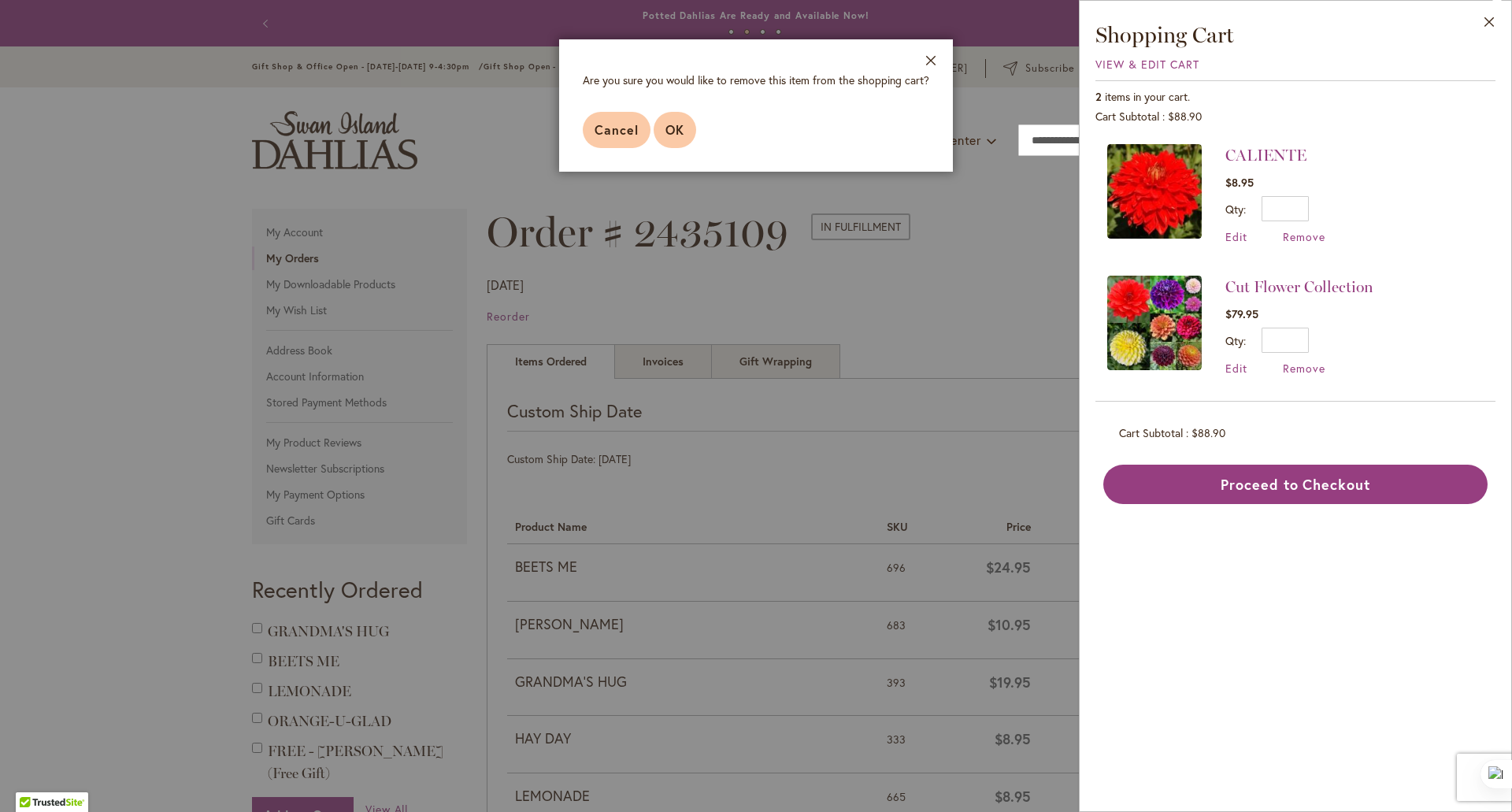
click at [675, 138] on span "OK" at bounding box center [675, 129] width 19 height 16
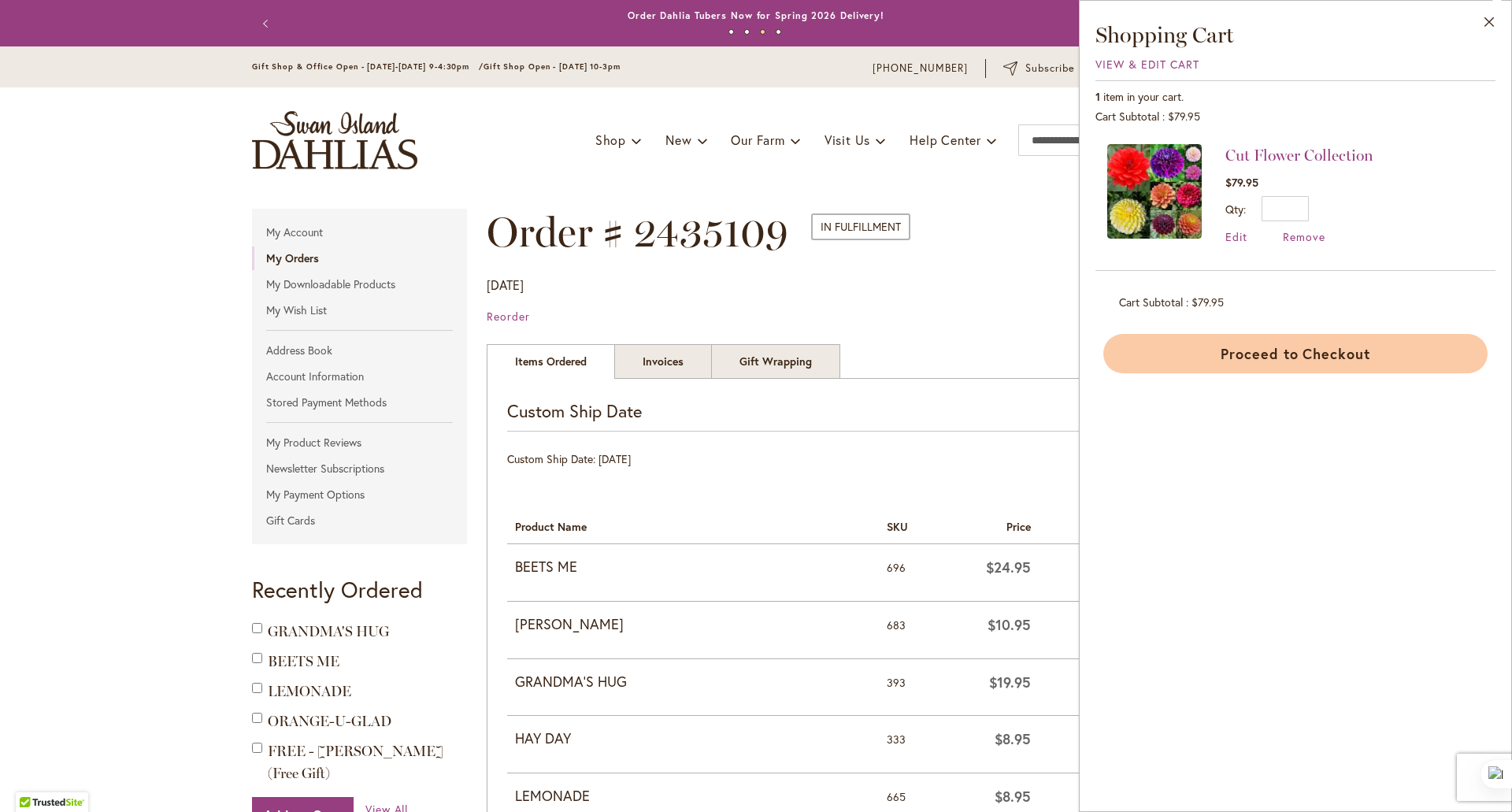
click at [1239, 355] on button "Proceed to Checkout" at bounding box center [1296, 353] width 385 height 39
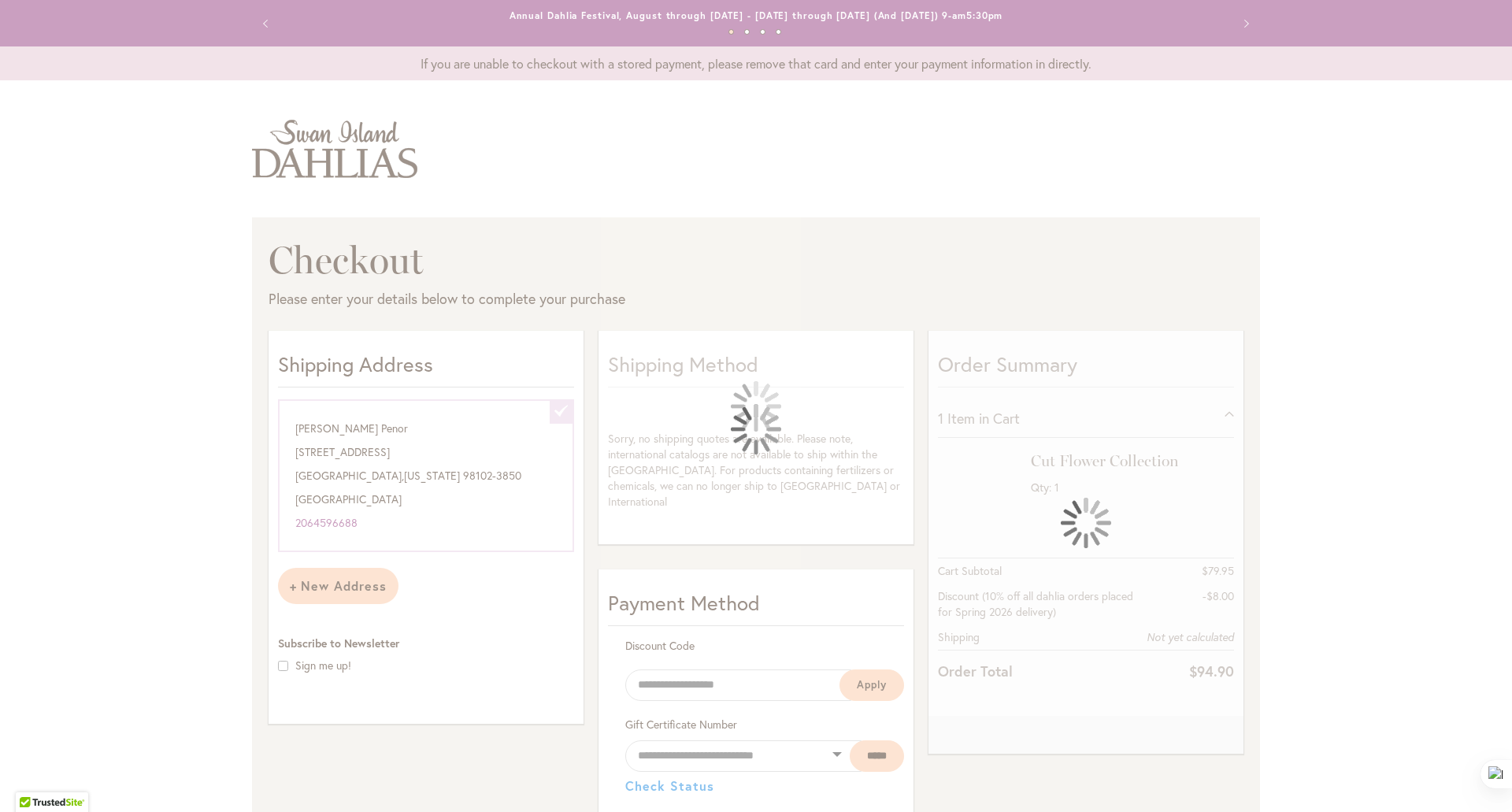
select select "**********"
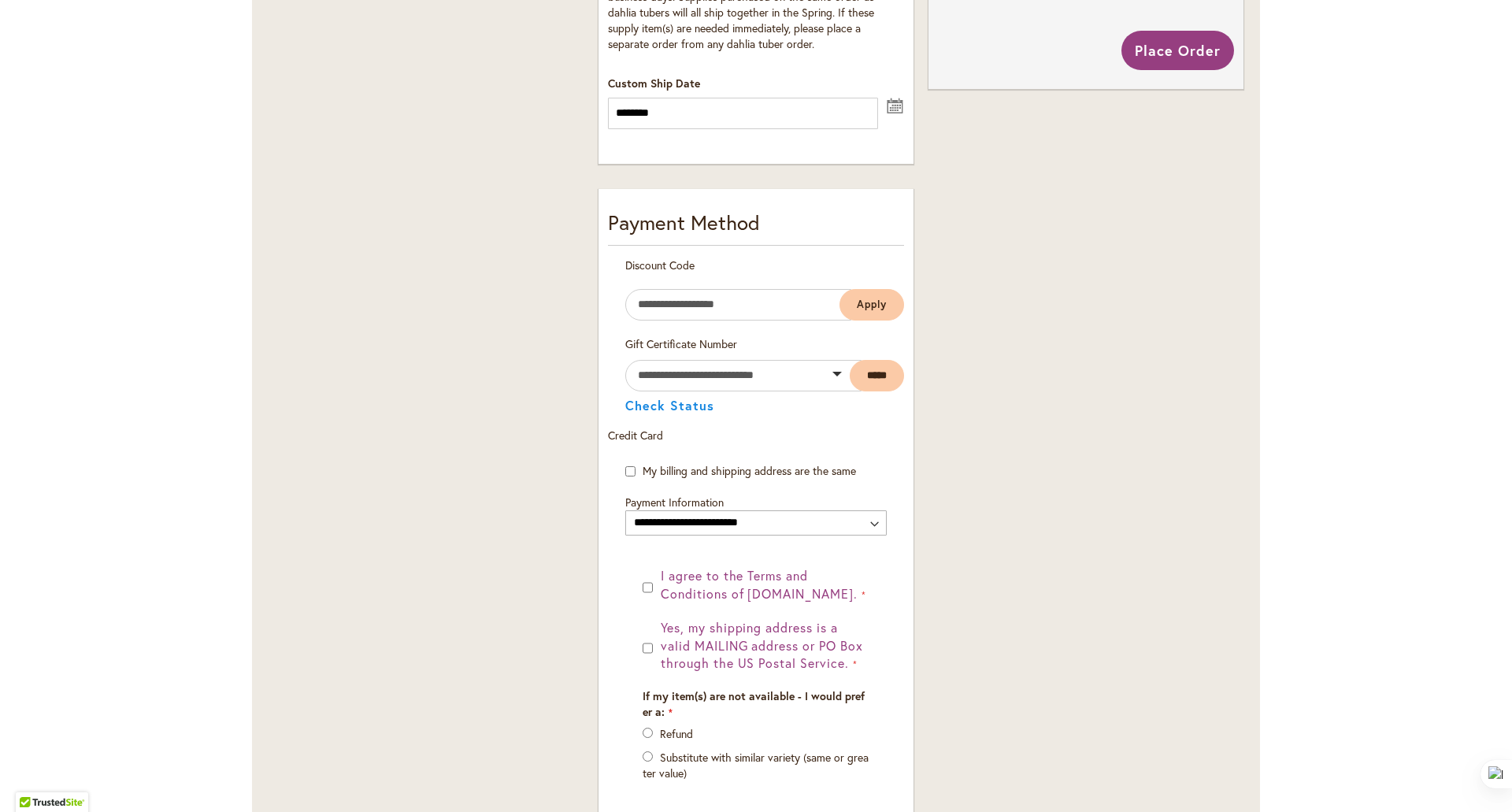
scroll to position [742, 0]
click at [862, 519] on select "**********" at bounding box center [756, 522] width 262 height 25
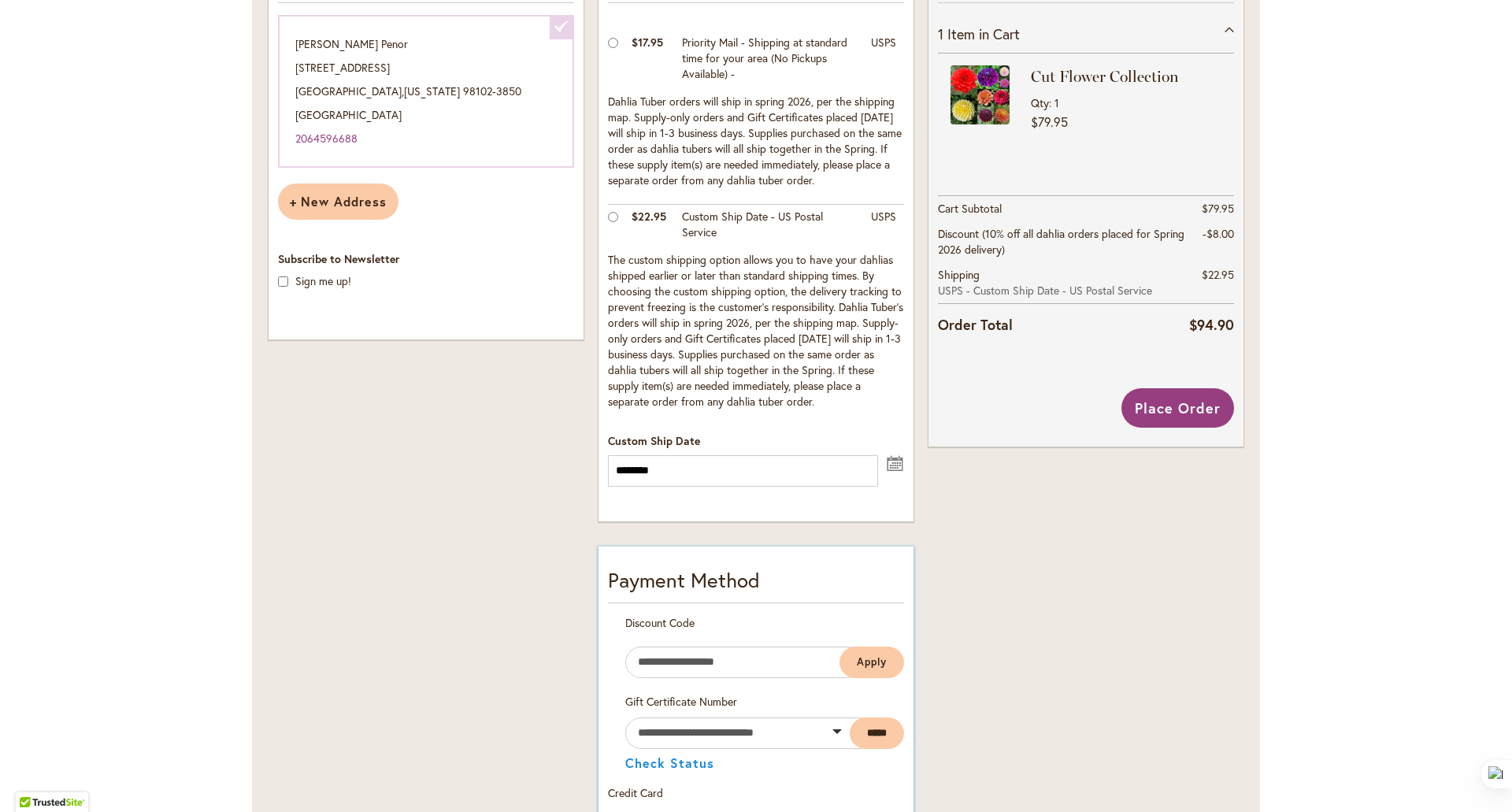
scroll to position [339, 0]
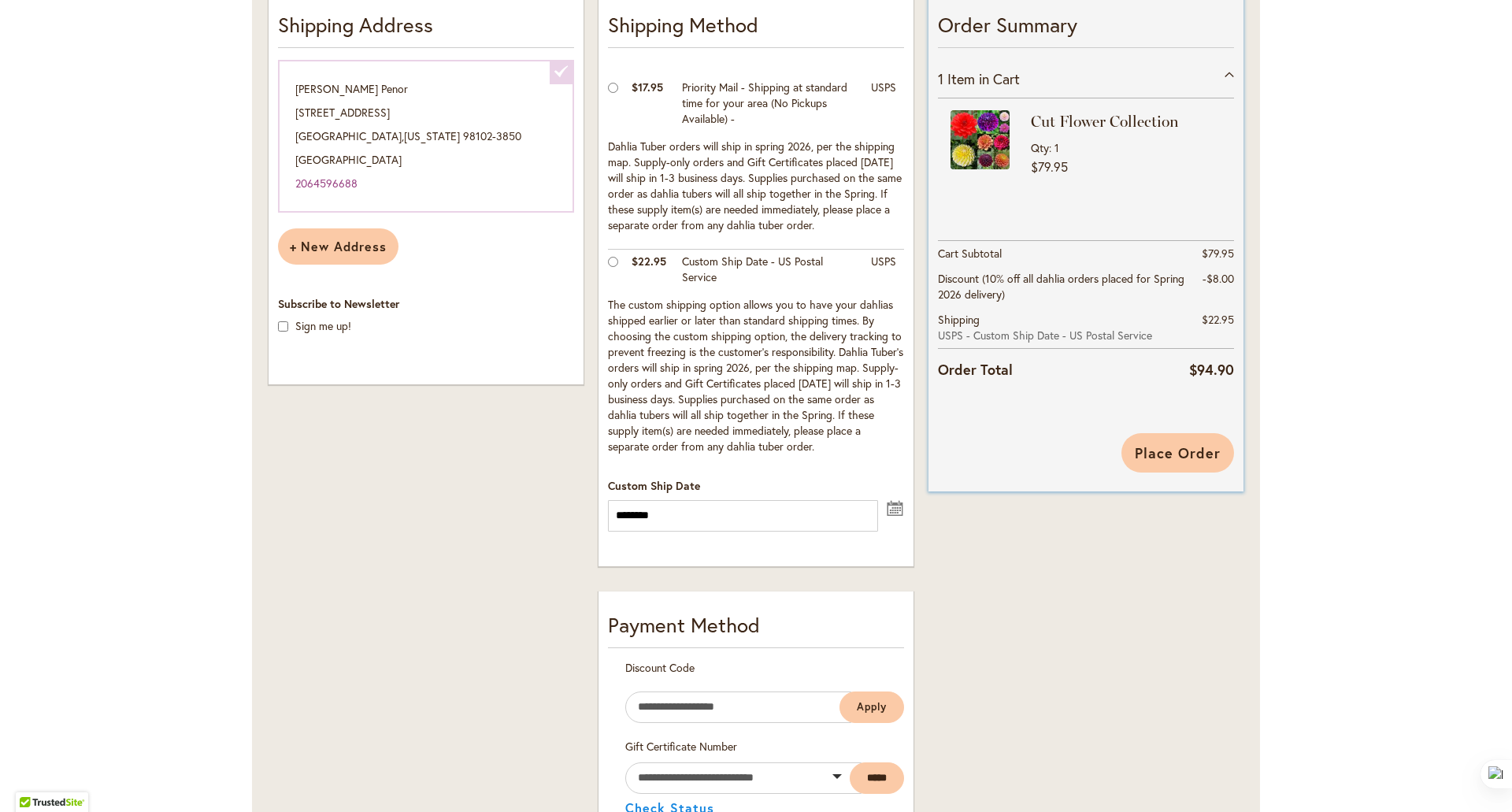
click at [1163, 457] on span "Place Order" at bounding box center [1178, 453] width 86 height 19
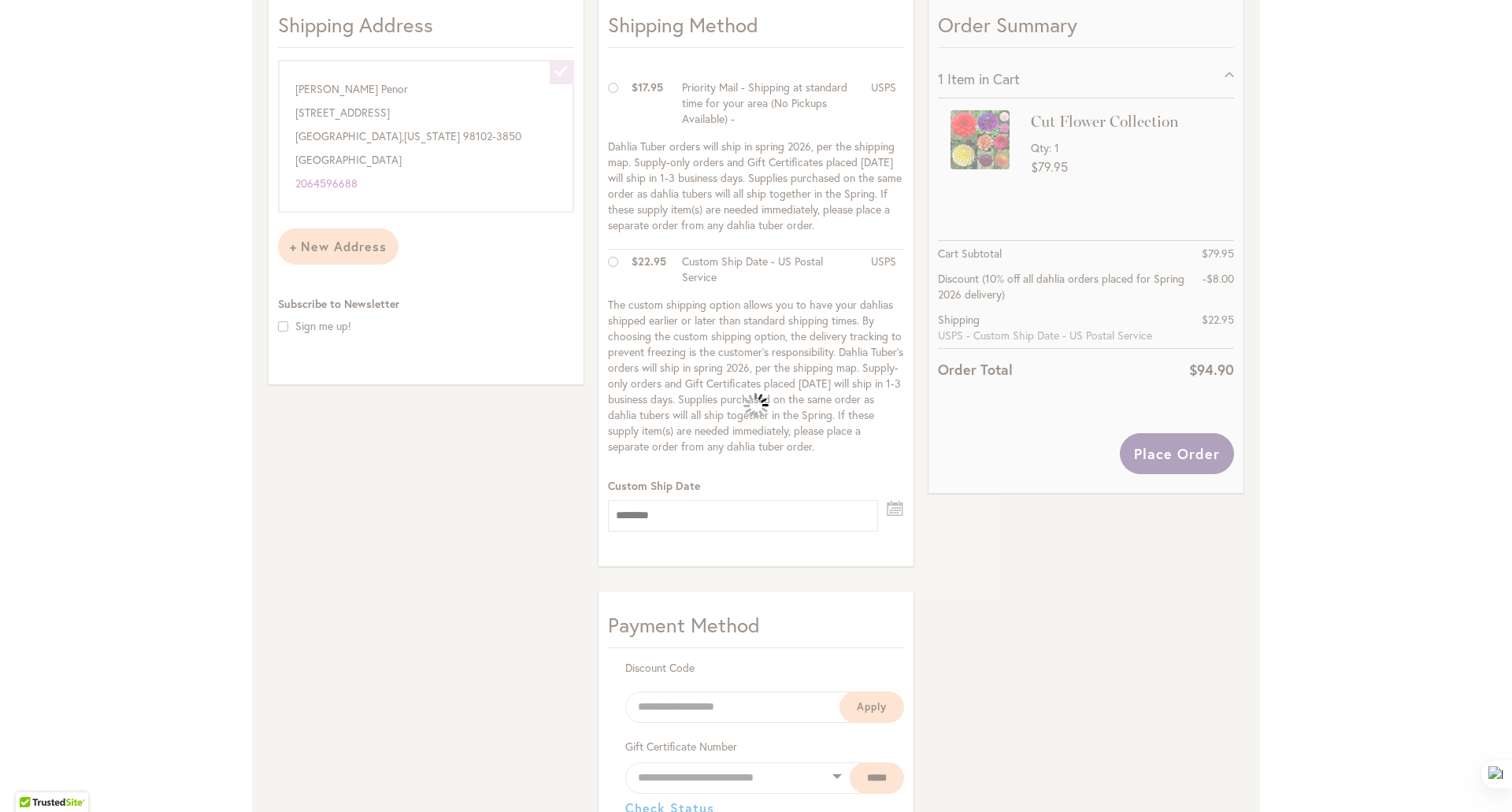
select select
